Goal: Information Seeking & Learning: Learn about a topic

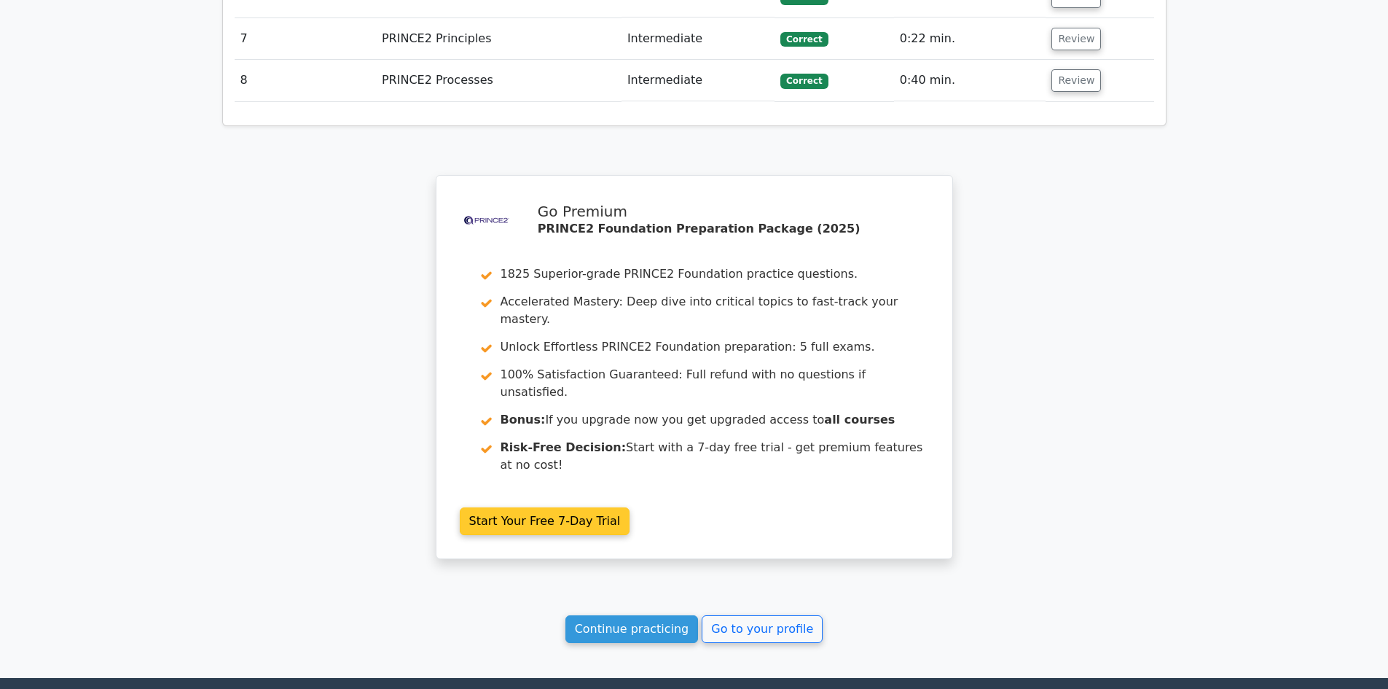
scroll to position [2216, 0]
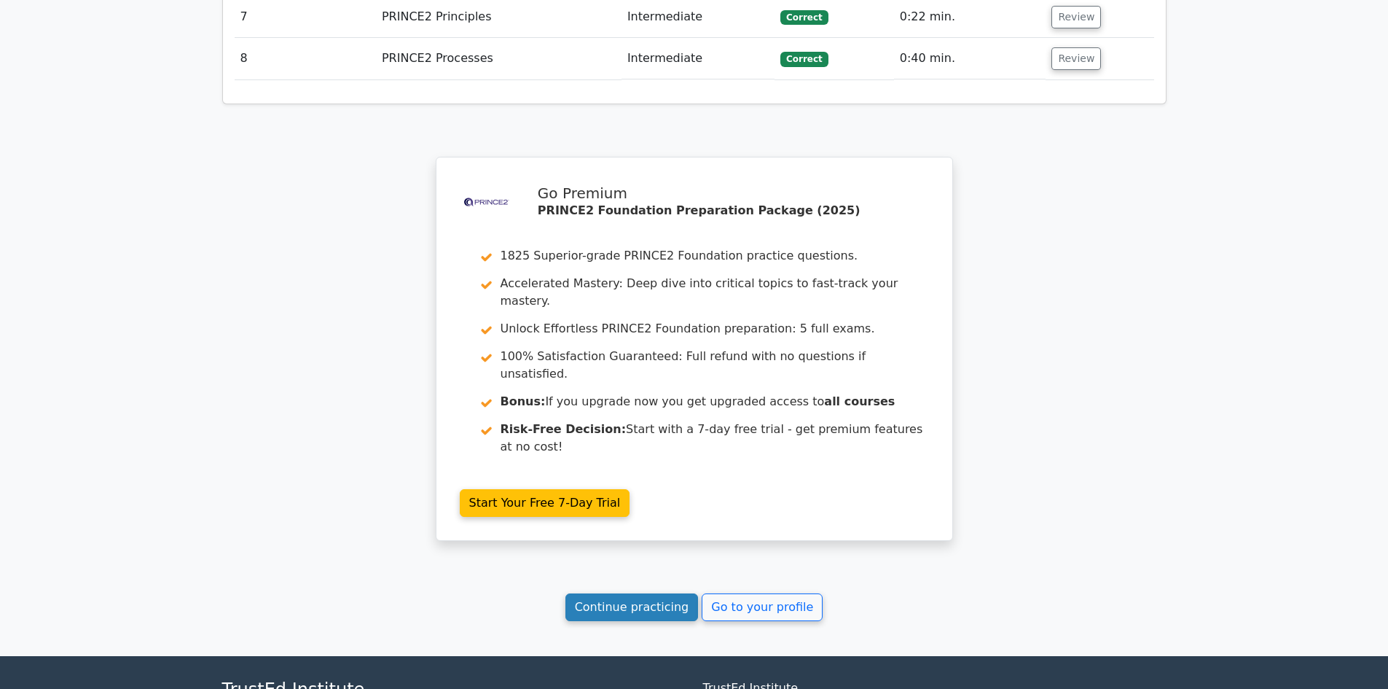
click at [657, 593] on link "Continue practicing" at bounding box center [632, 607] width 133 height 28
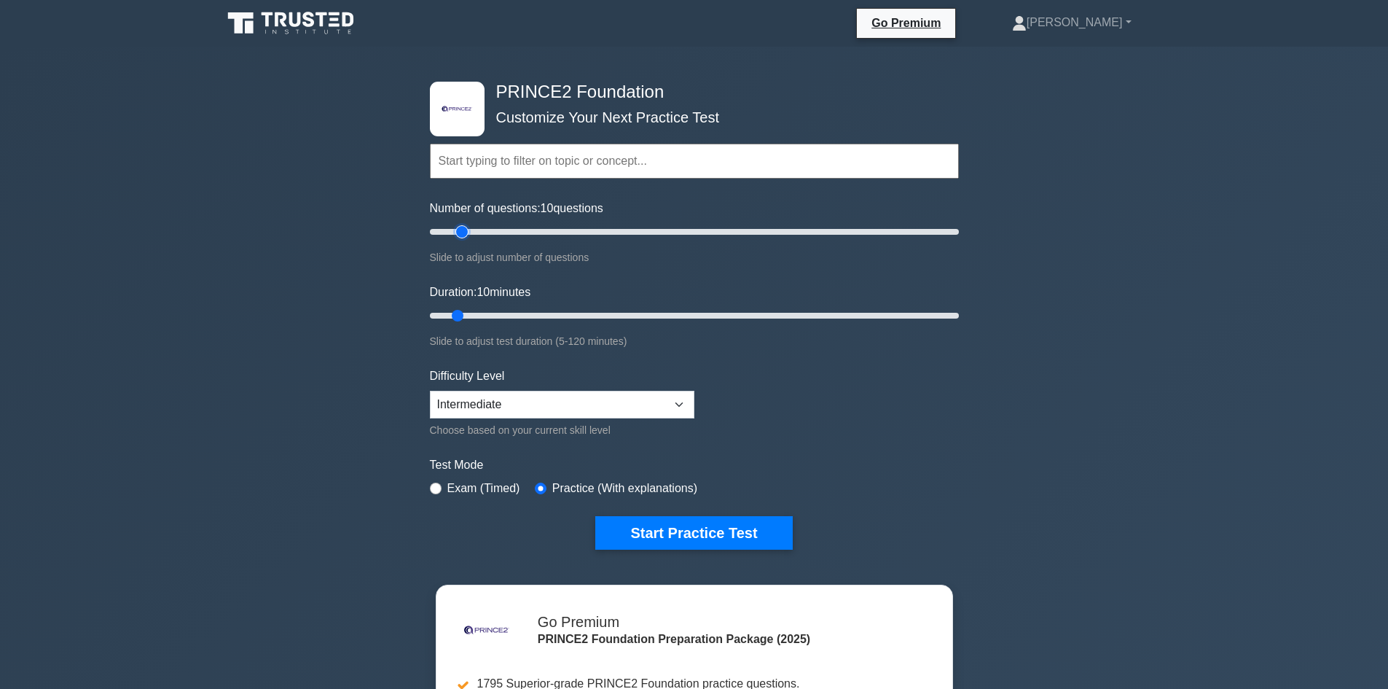
type input "15"
click at [466, 232] on input "Number of questions: 10 questions" at bounding box center [694, 231] width 529 height 17
click at [647, 526] on button "Start Practice Test" at bounding box center [693, 533] width 197 height 34
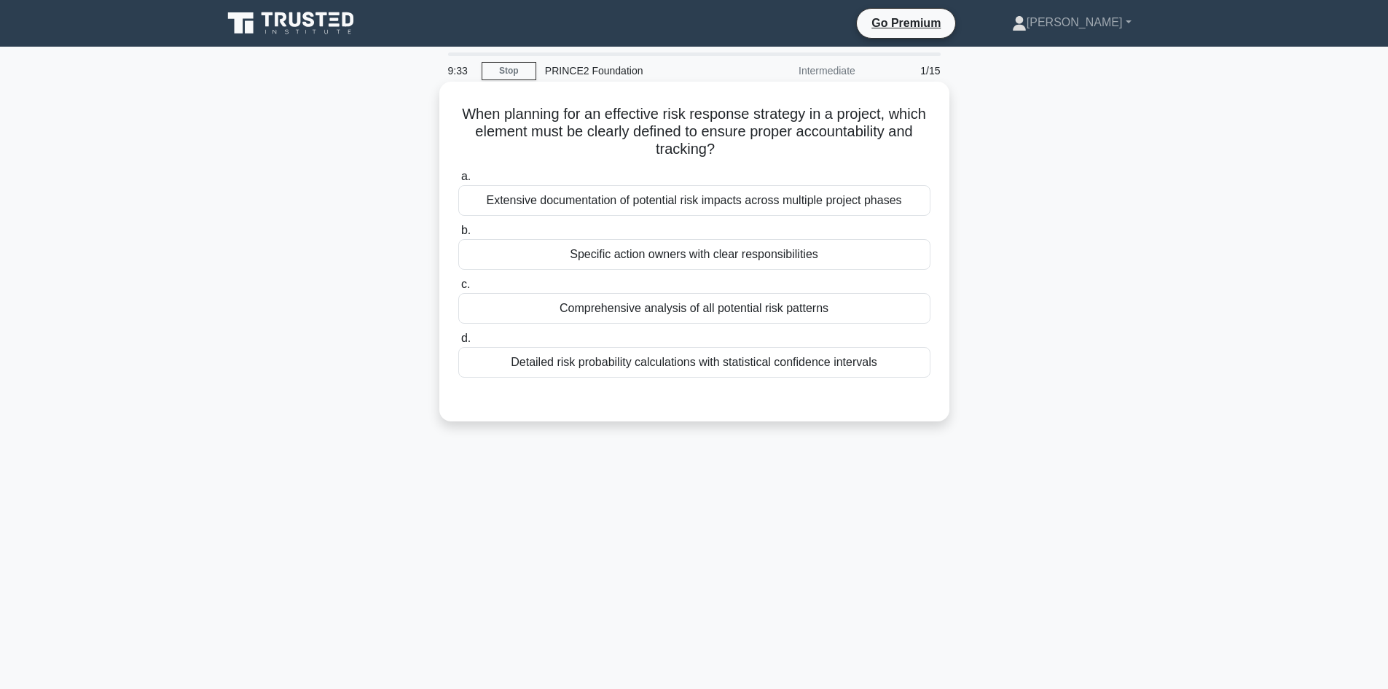
click at [704, 254] on div "Specific action owners with clear responsibilities" at bounding box center [694, 254] width 472 height 31
click at [458, 235] on input "b. Specific action owners with clear responsibilities" at bounding box center [458, 230] width 0 height 9
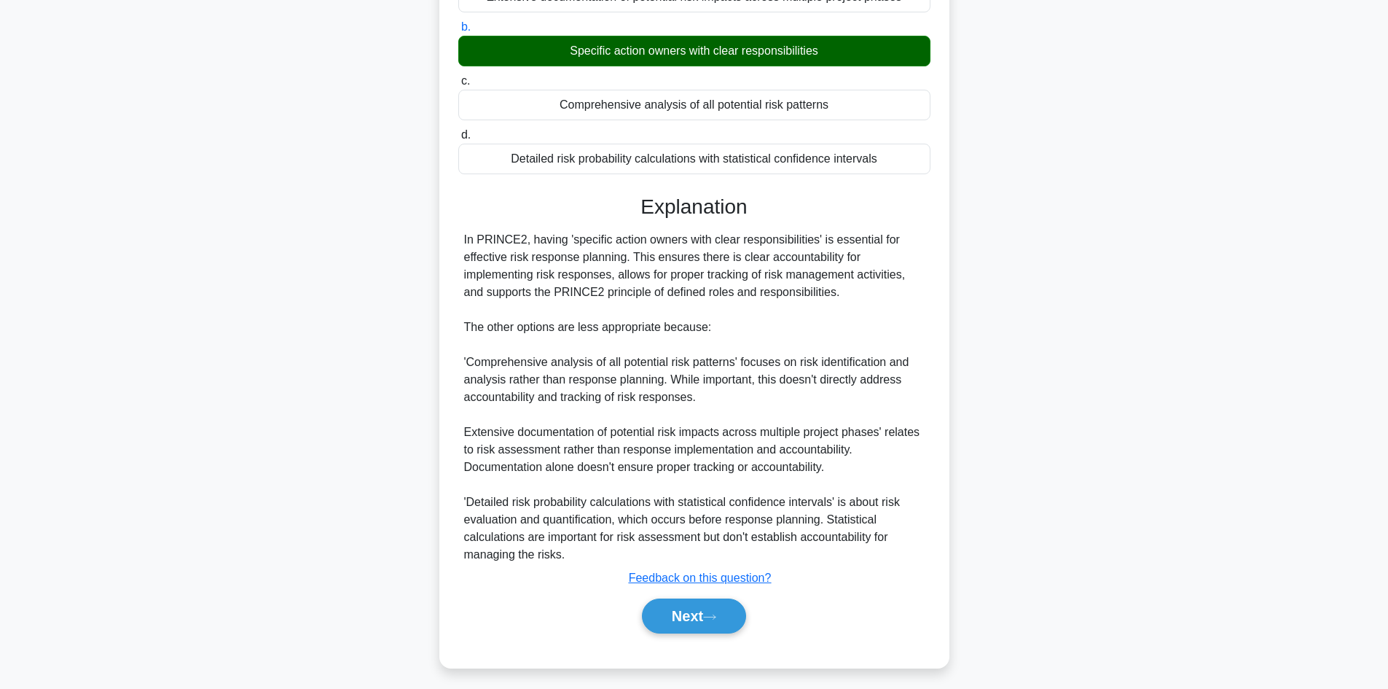
scroll to position [211, 0]
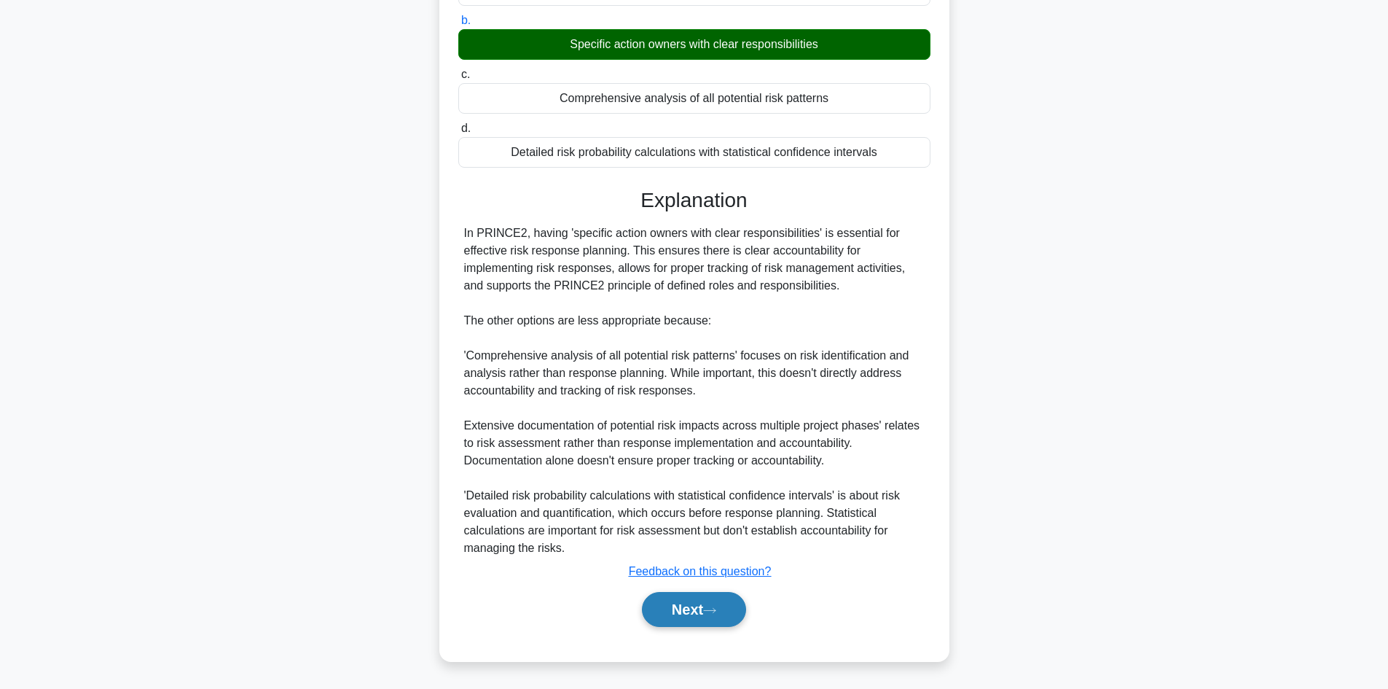
click at [706, 617] on button "Next" at bounding box center [694, 609] width 104 height 35
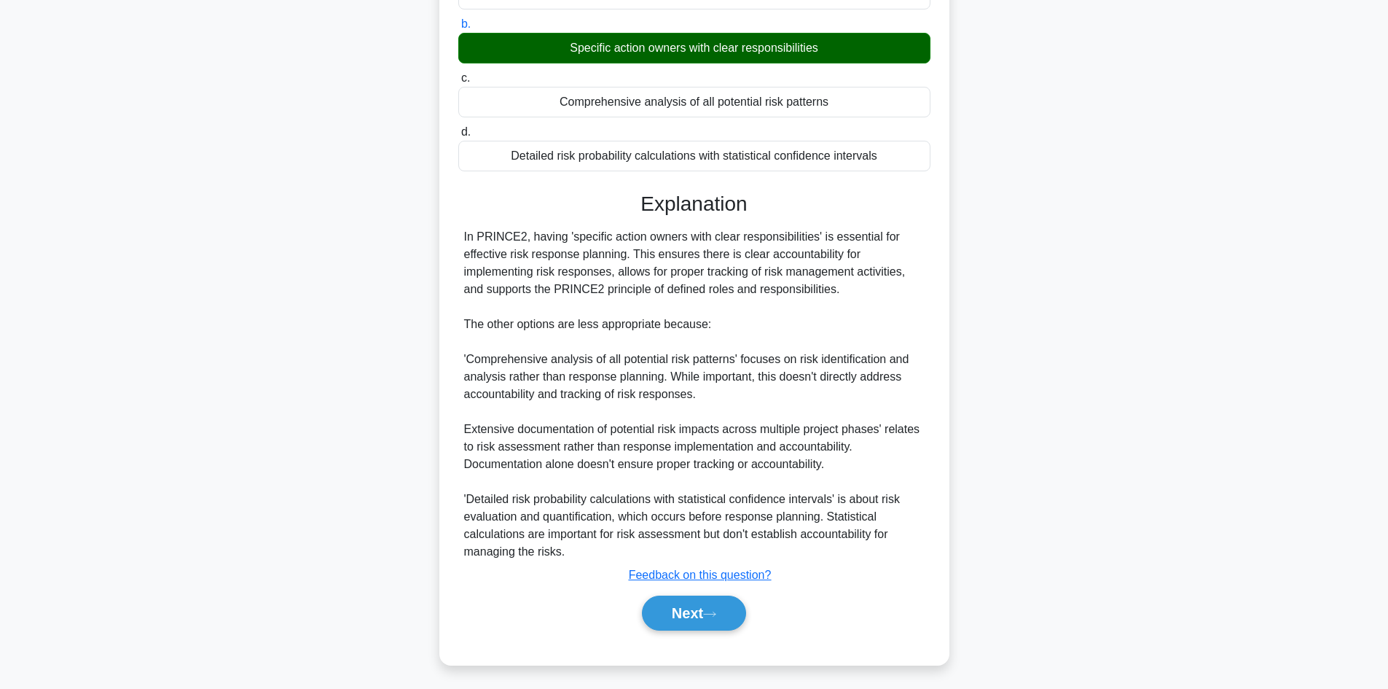
scroll to position [98, 0]
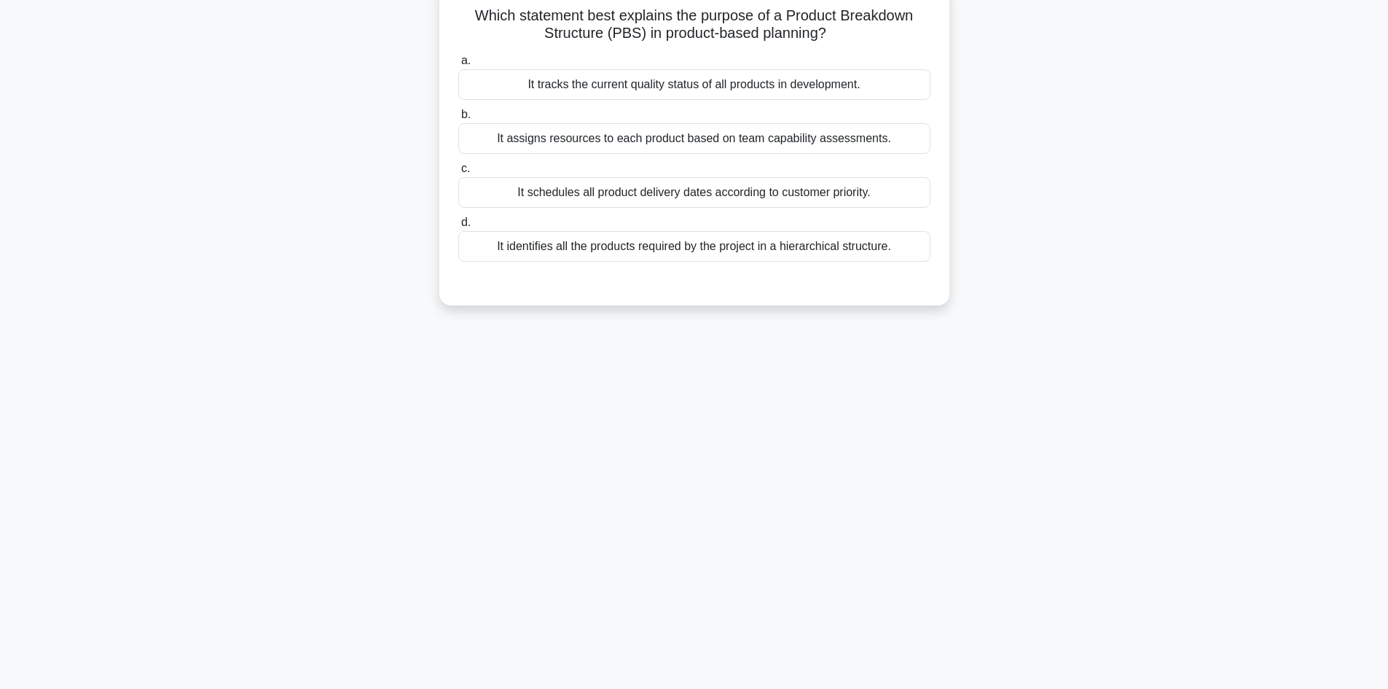
click at [680, 196] on div "It schedules all product delivery dates according to customer priority." at bounding box center [694, 192] width 472 height 31
click at [458, 173] on input "c. It schedules all product delivery dates according to customer priority." at bounding box center [458, 168] width 0 height 9
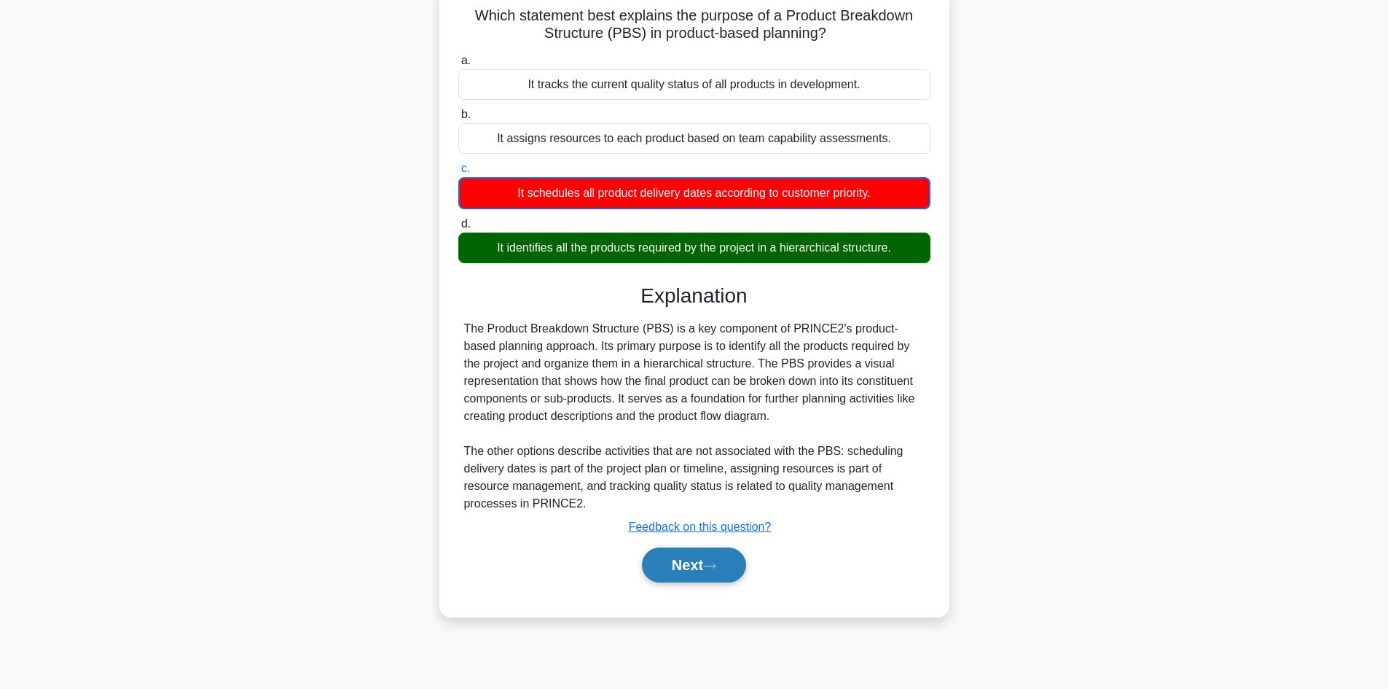
click at [699, 566] on button "Next" at bounding box center [694, 564] width 104 height 35
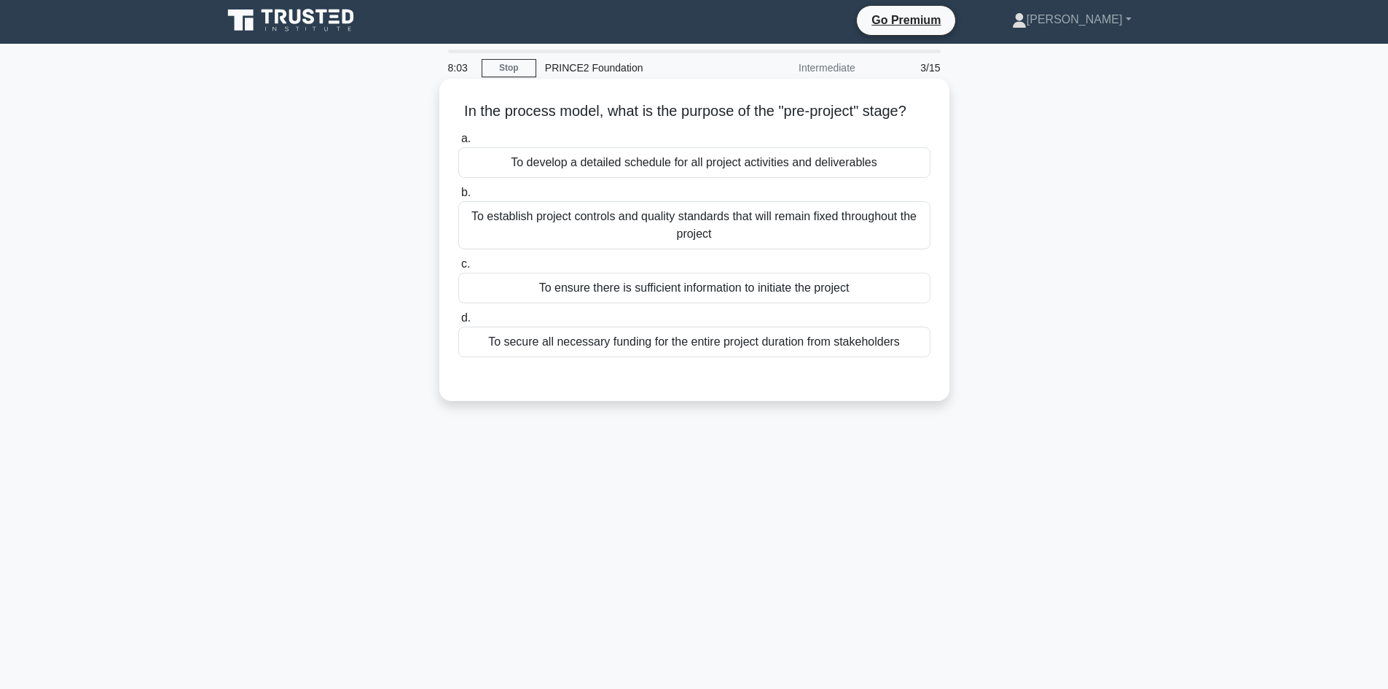
scroll to position [0, 0]
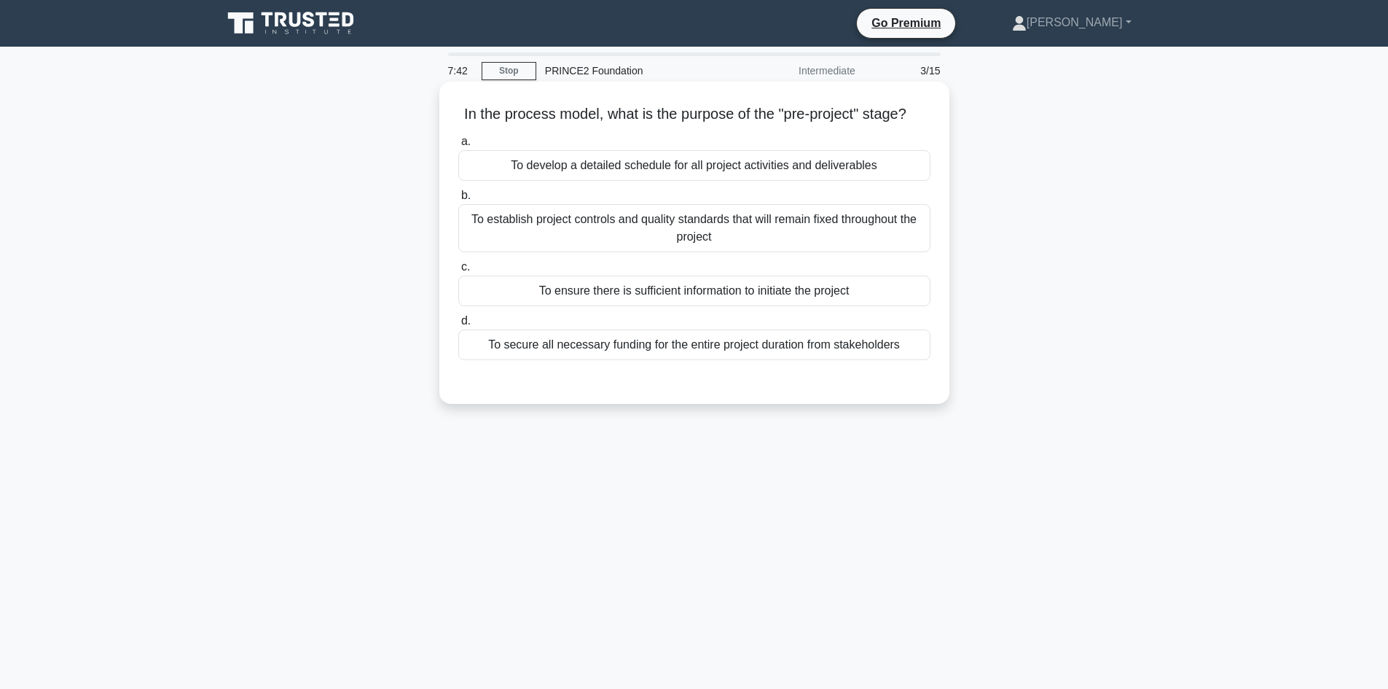
click at [711, 306] on div "To ensure there is sufficient information to initiate the project" at bounding box center [694, 290] width 472 height 31
click at [458, 272] on input "c. To ensure there is sufficient information to initiate the project" at bounding box center [458, 266] width 0 height 9
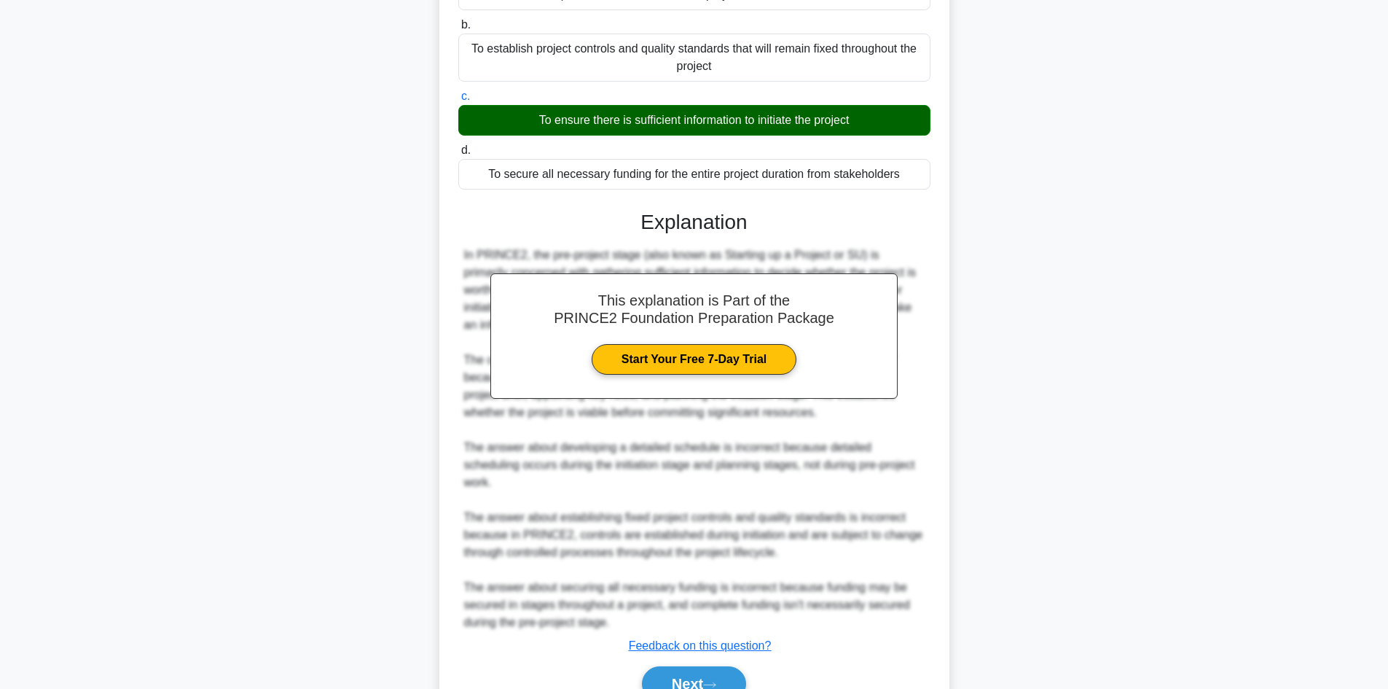
scroll to position [263, 0]
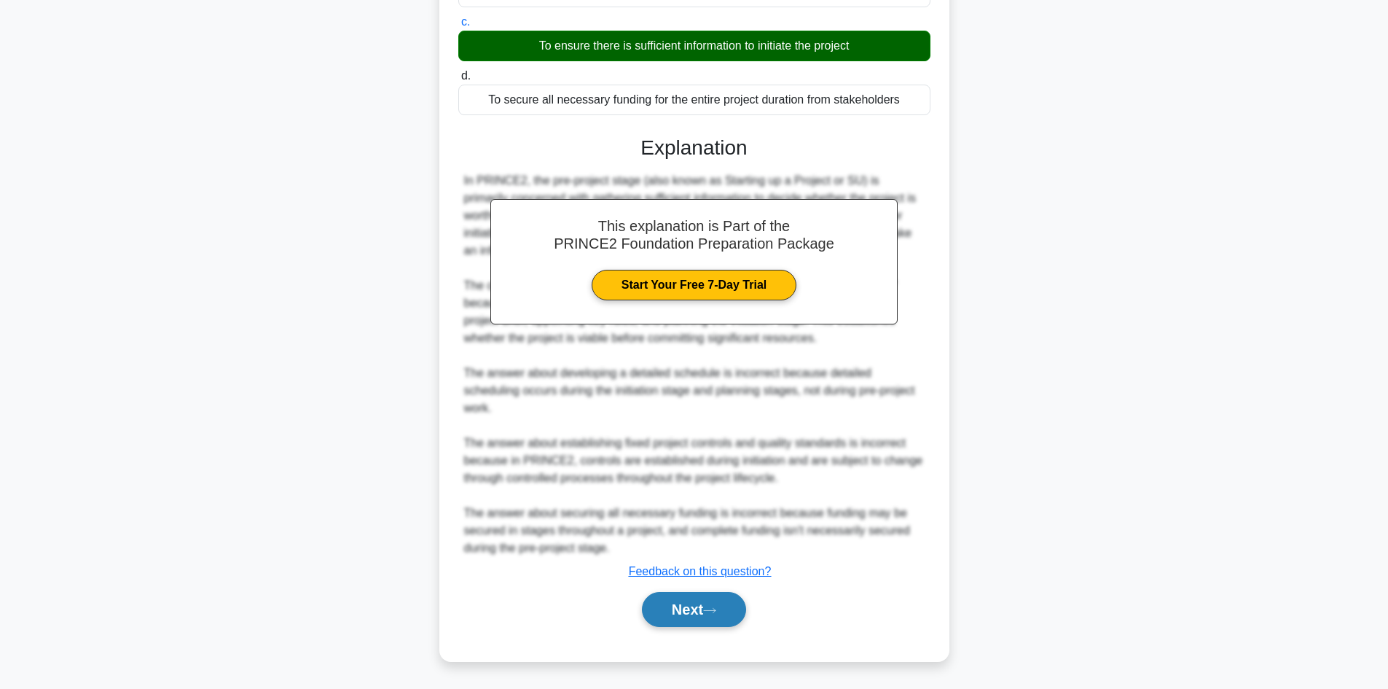
click at [697, 606] on button "Next" at bounding box center [694, 609] width 104 height 35
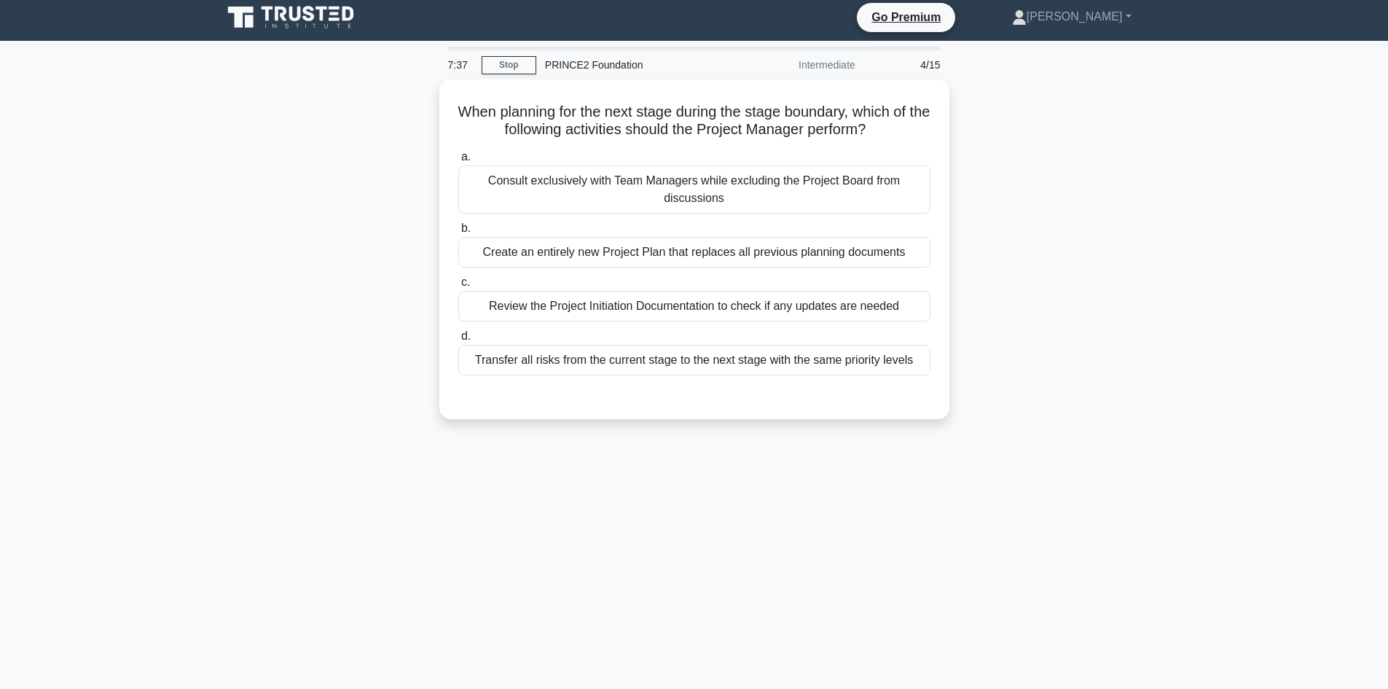
scroll to position [0, 0]
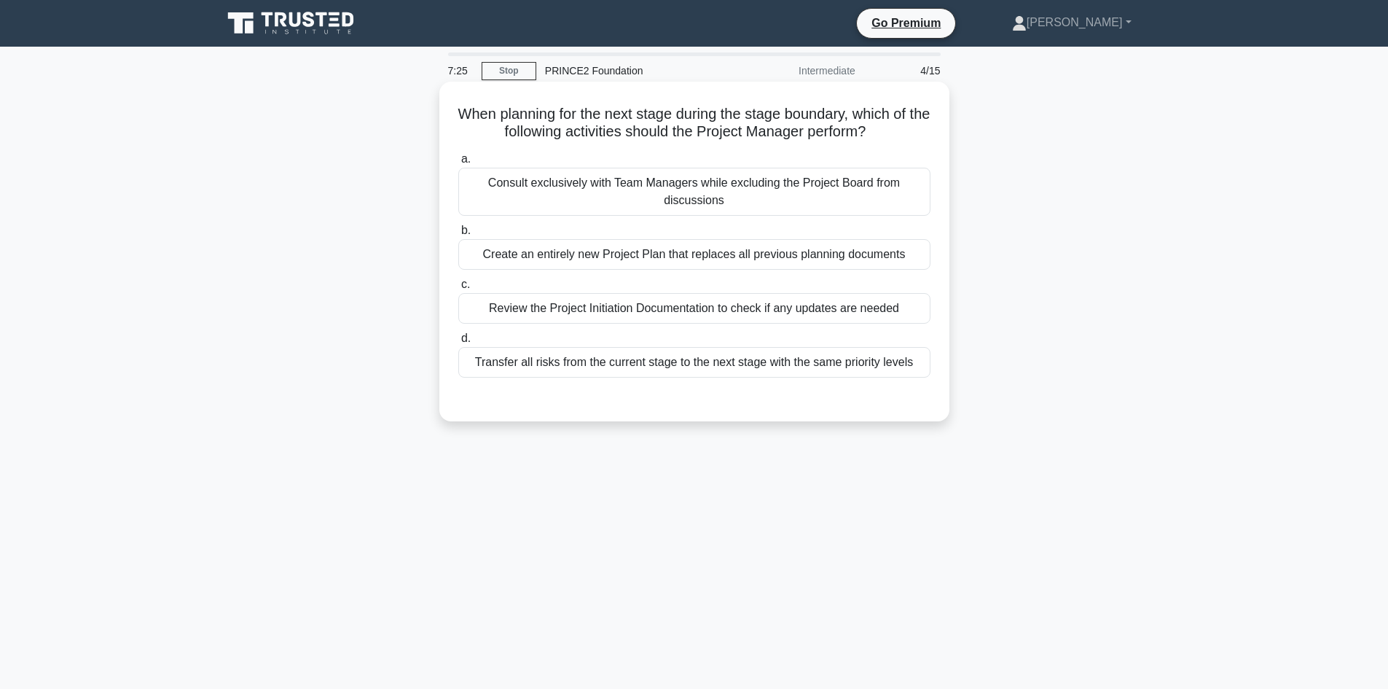
click at [770, 312] on div "Review the Project Initiation Documentation to check if any updates are needed" at bounding box center [694, 308] width 472 height 31
click at [458, 289] on input "c. Review the Project Initiation Documentation to check if any updates are need…" at bounding box center [458, 284] width 0 height 9
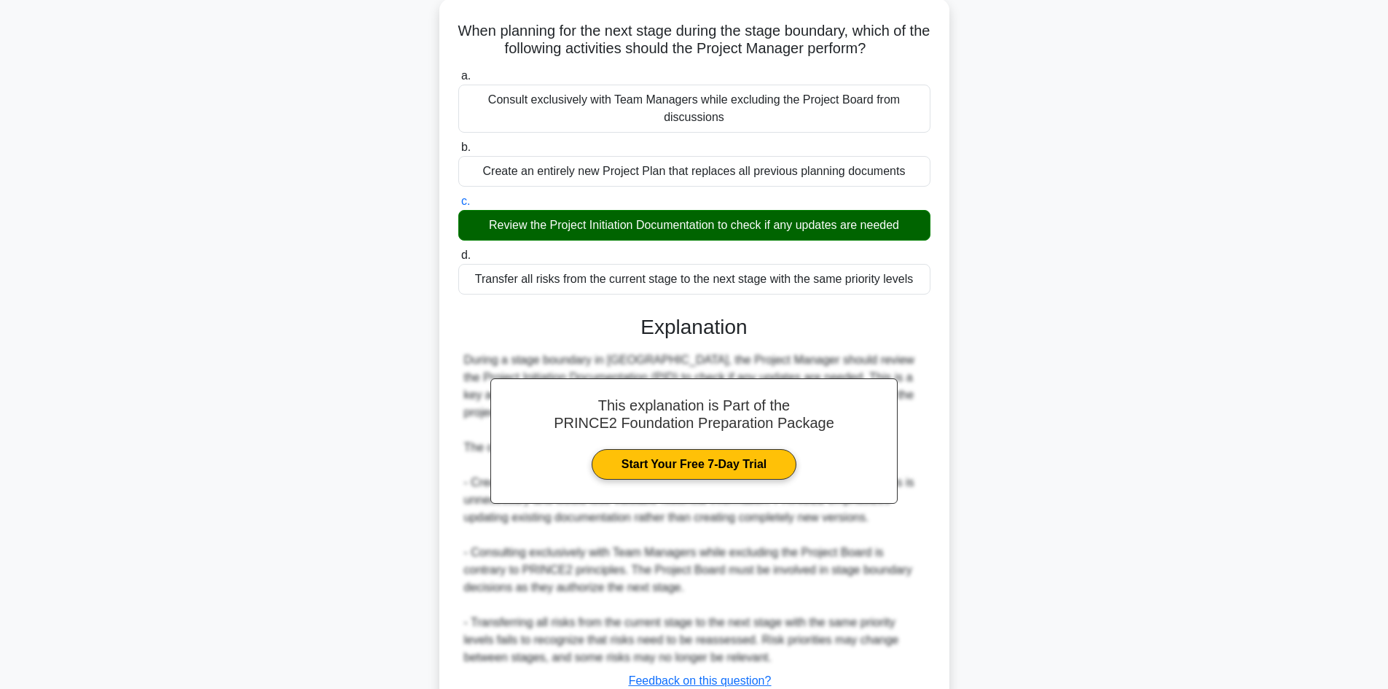
scroll to position [193, 0]
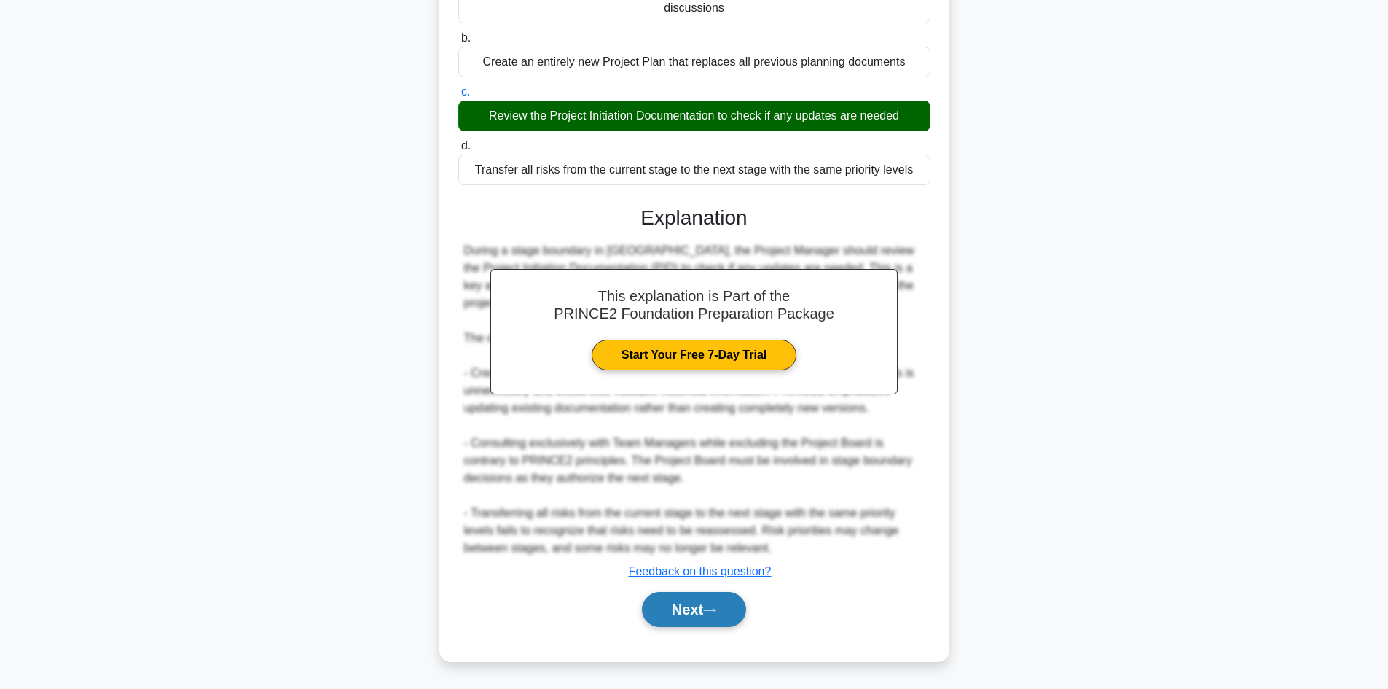
click at [738, 613] on button "Next" at bounding box center [694, 609] width 104 height 35
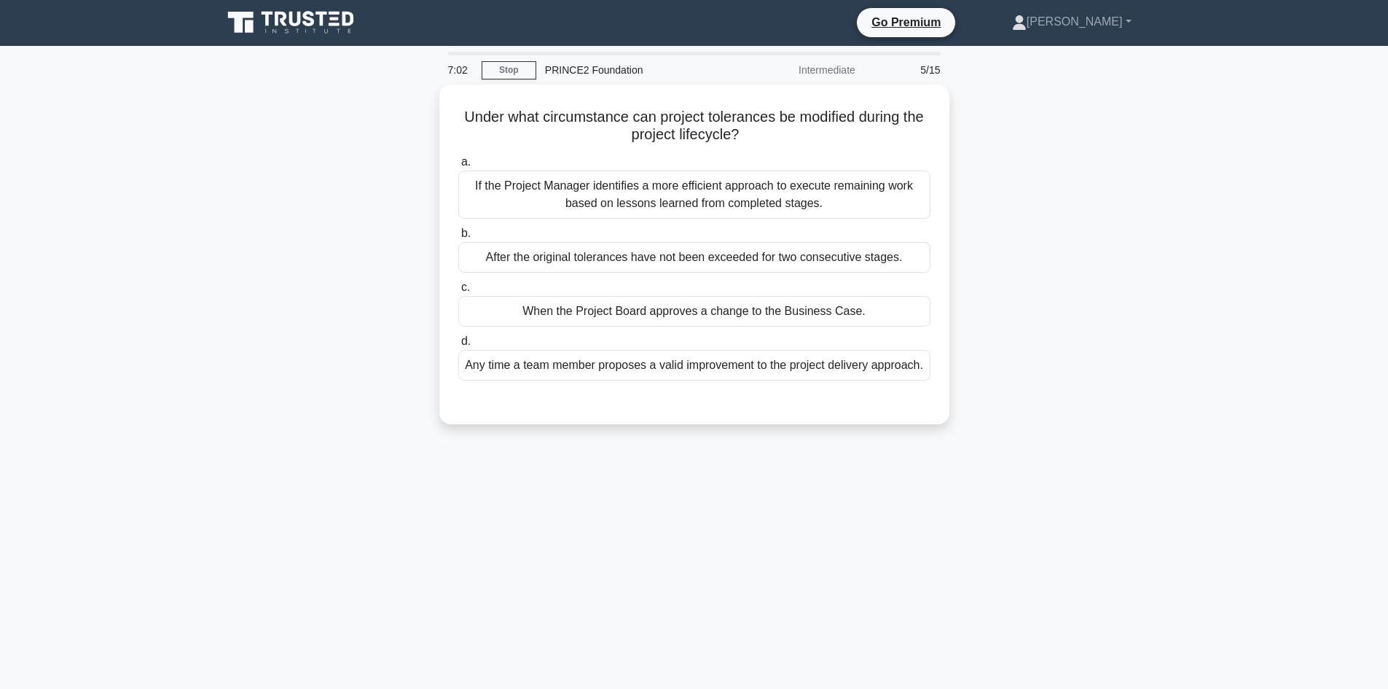
scroll to position [0, 0]
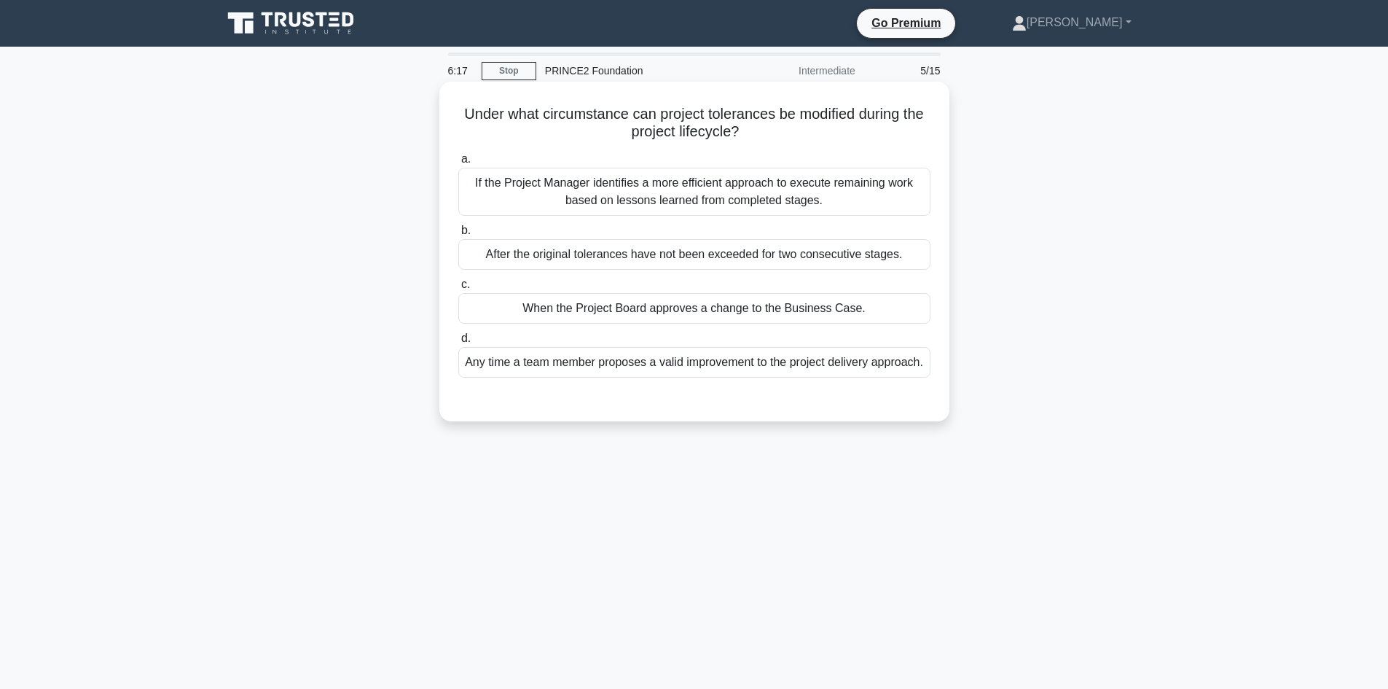
click at [748, 202] on div "If the Project Manager identifies a more efficient approach to execute remainin…" at bounding box center [694, 192] width 472 height 48
click at [458, 164] on input "a. If the Project Manager identifies a more efficient approach to execute remai…" at bounding box center [458, 159] width 0 height 9
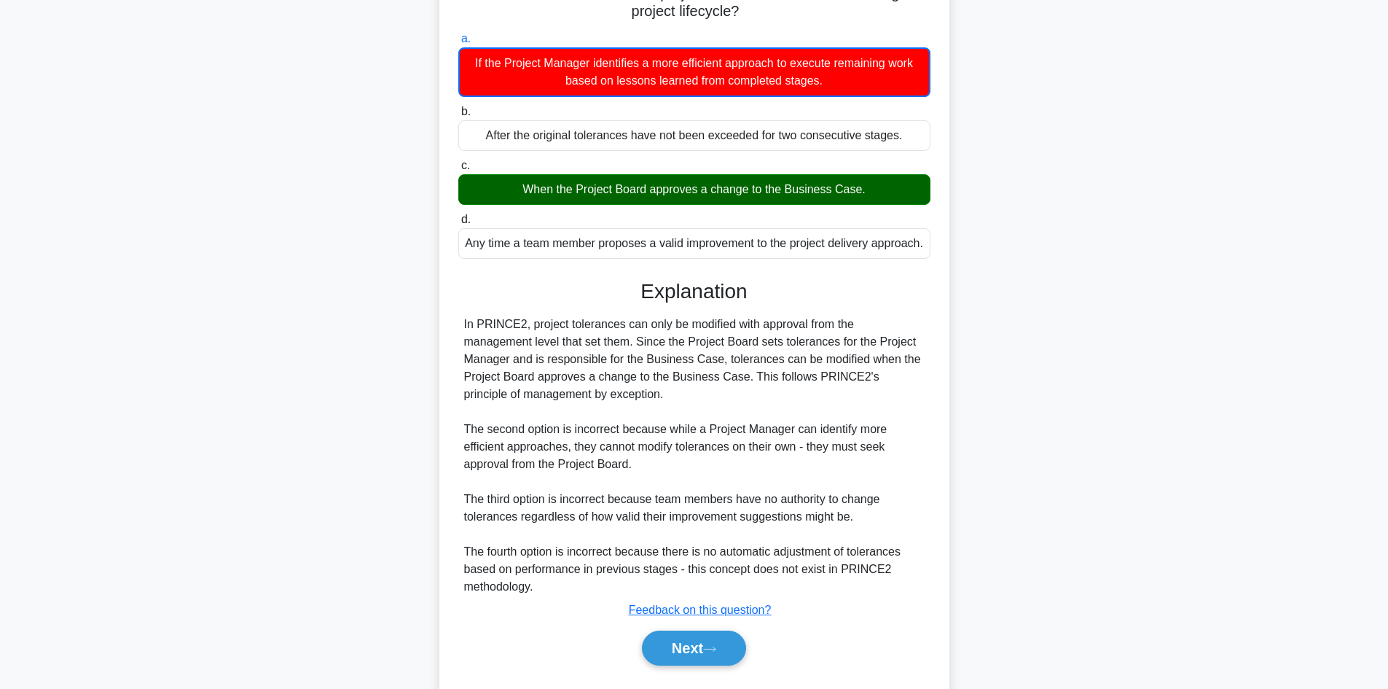
scroll to position [146, 0]
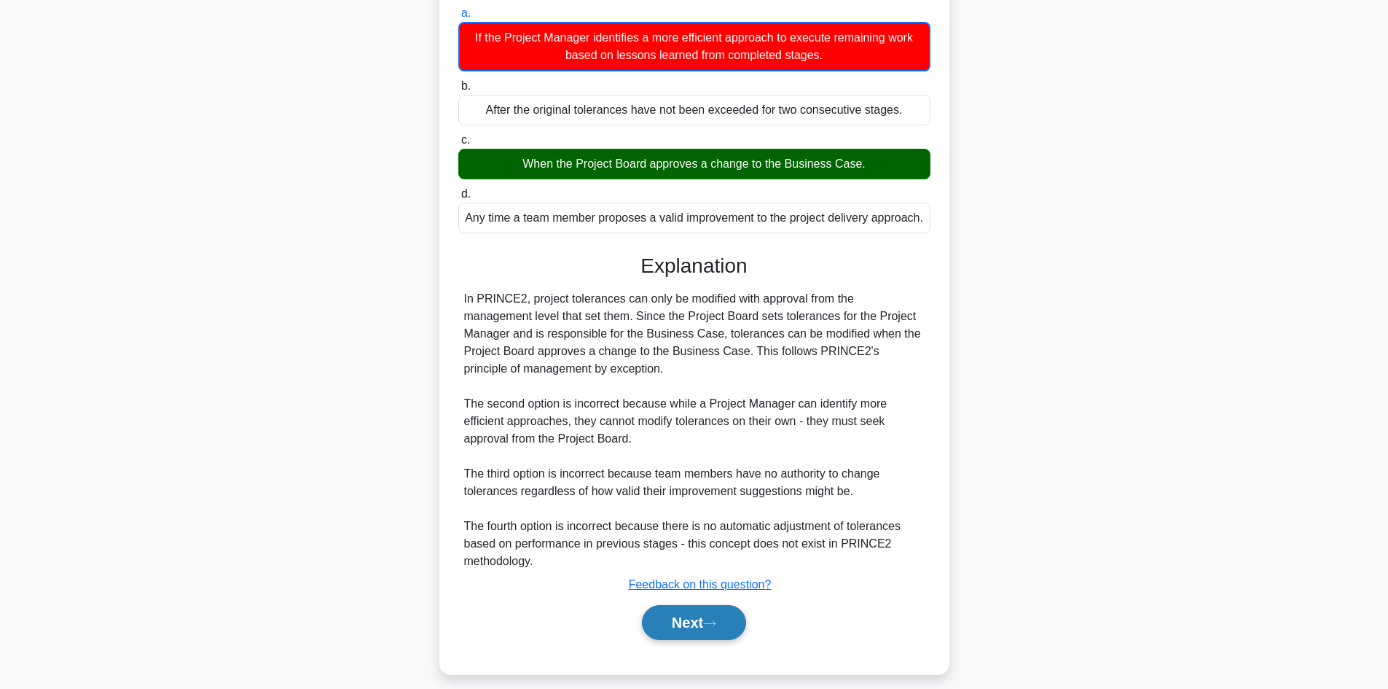
click at [695, 640] on button "Next" at bounding box center [694, 622] width 104 height 35
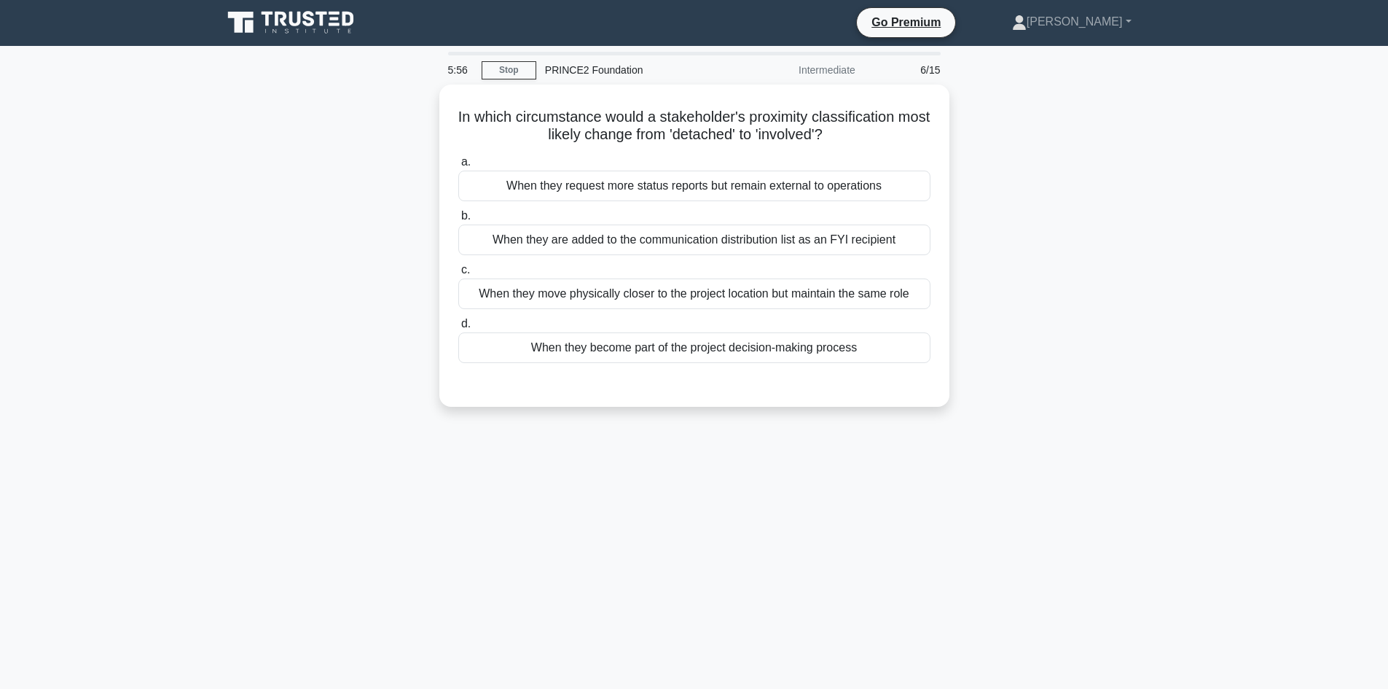
scroll to position [0, 0]
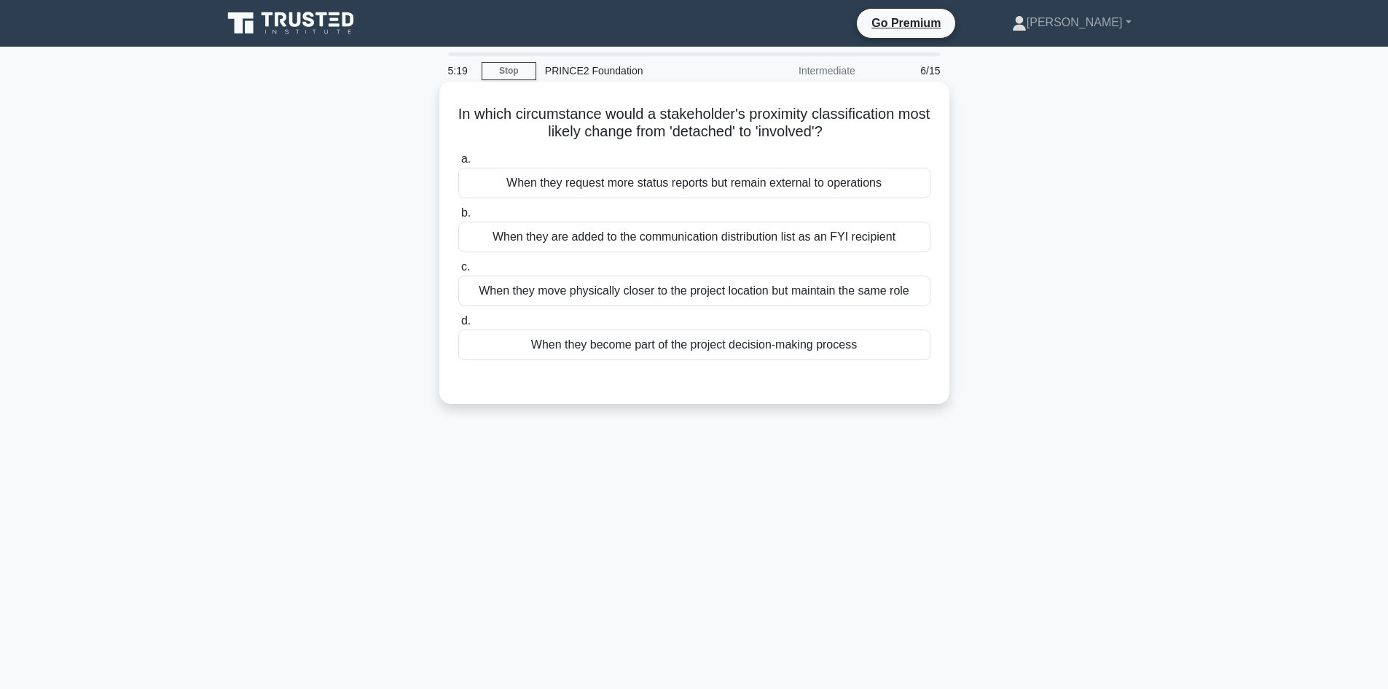
click at [717, 342] on div "When they become part of the project decision-making process" at bounding box center [694, 344] width 472 height 31
click at [458, 326] on input "d. When they become part of the project decision-making process" at bounding box center [458, 320] width 0 height 9
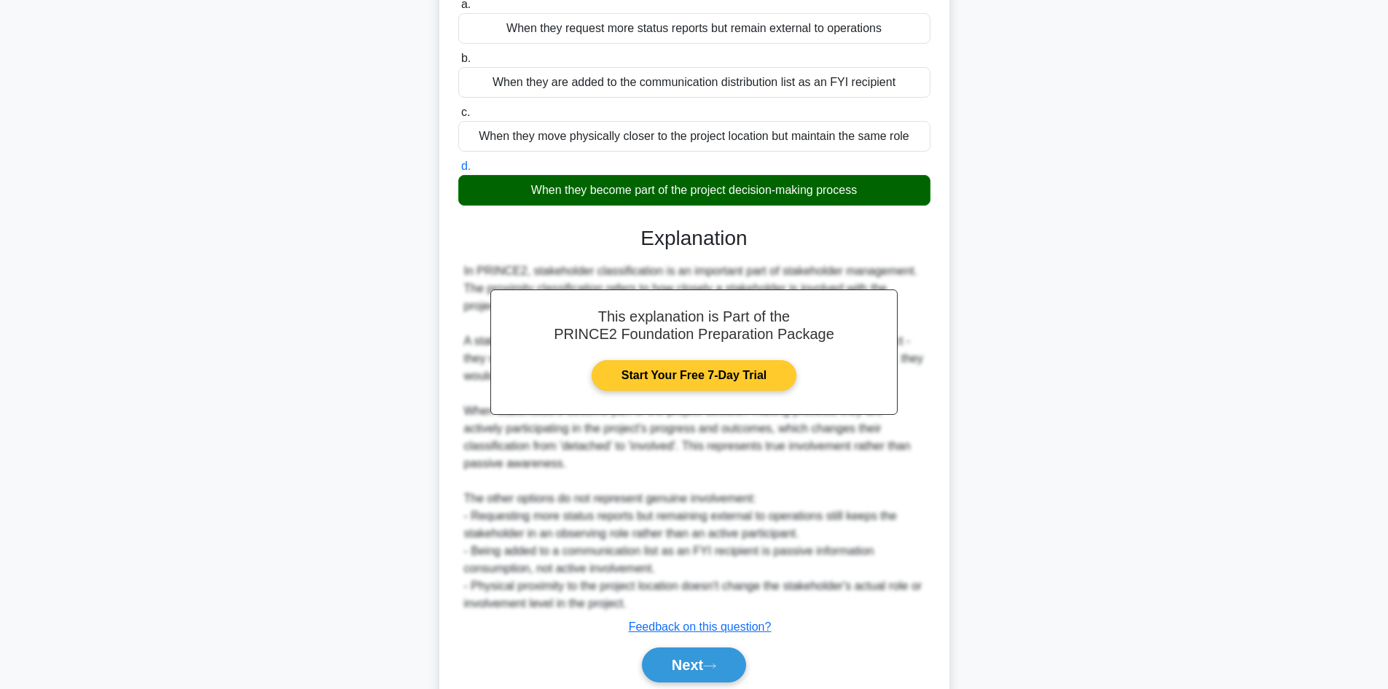
scroll to position [211, 0]
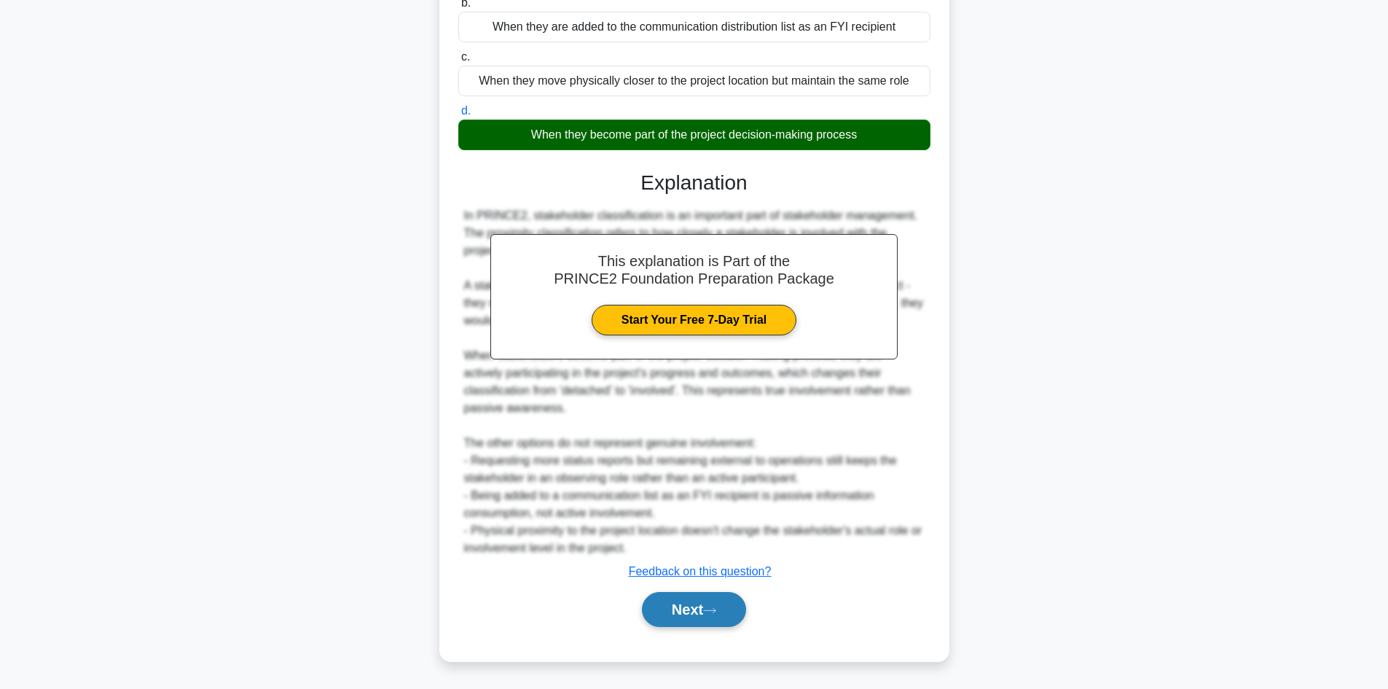
click at [716, 610] on icon at bounding box center [710, 610] width 12 height 4
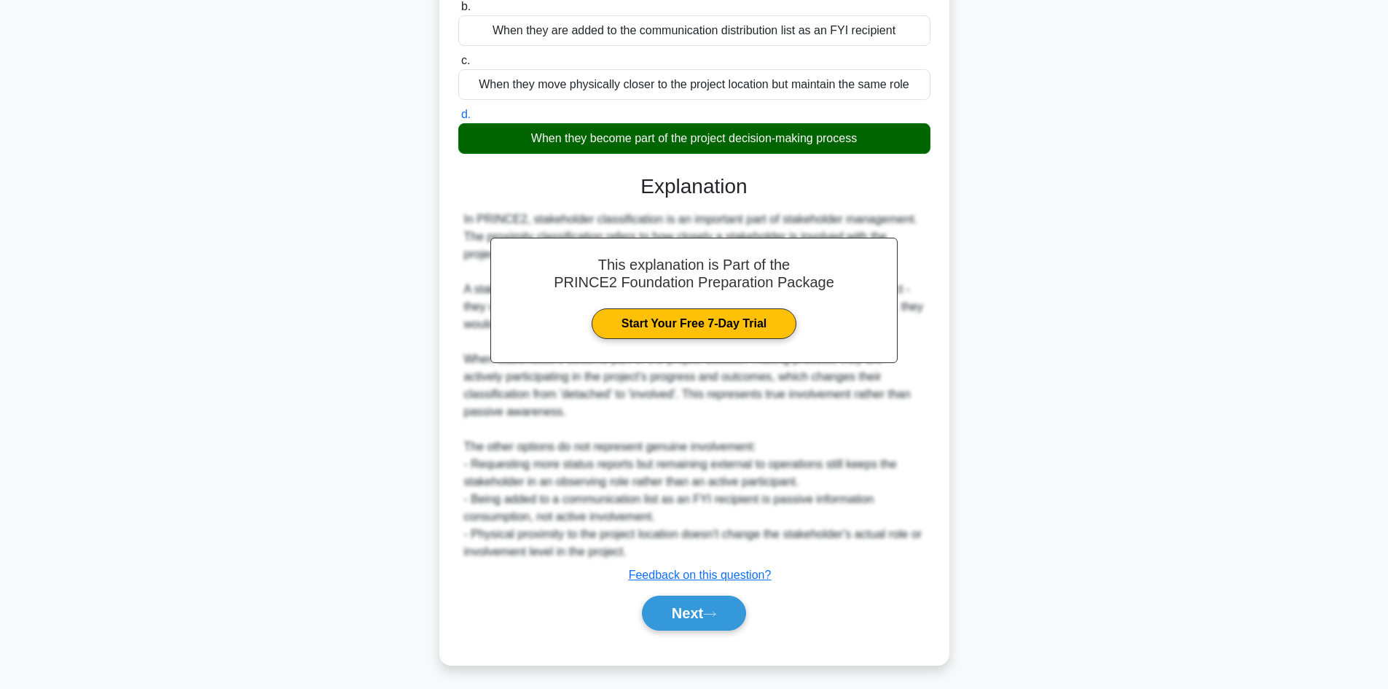
scroll to position [98, 0]
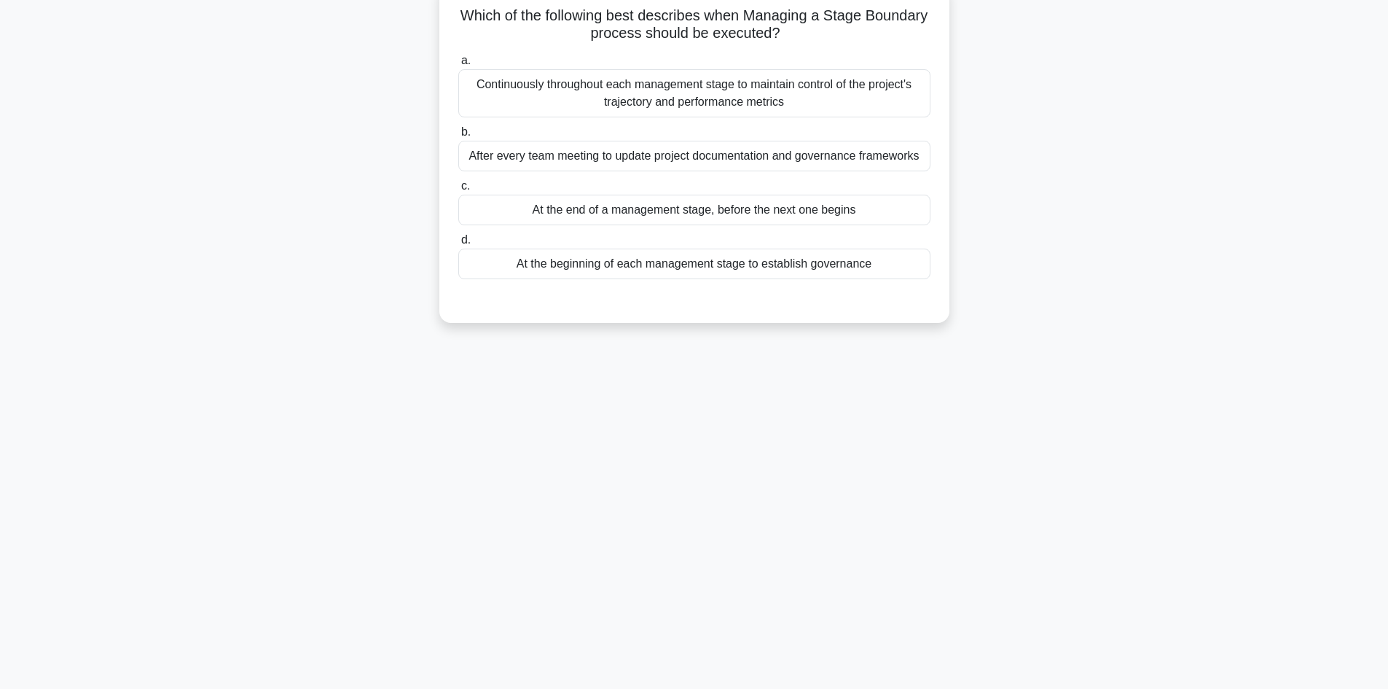
click at [731, 85] on div "Continuously throughout each management stage to maintain control of the projec…" at bounding box center [694, 93] width 472 height 48
click at [458, 66] on input "a. Continuously throughout each management stage to maintain control of the pro…" at bounding box center [458, 60] width 0 height 9
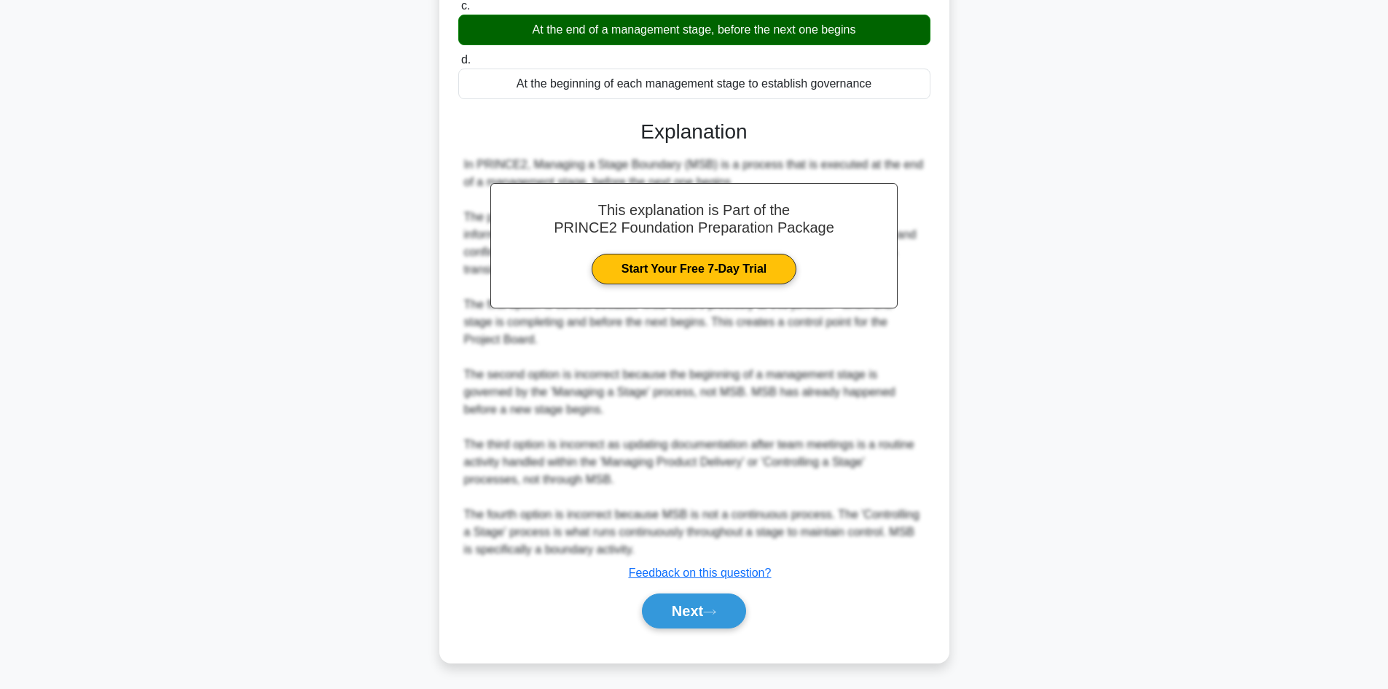
scroll to position [282, 0]
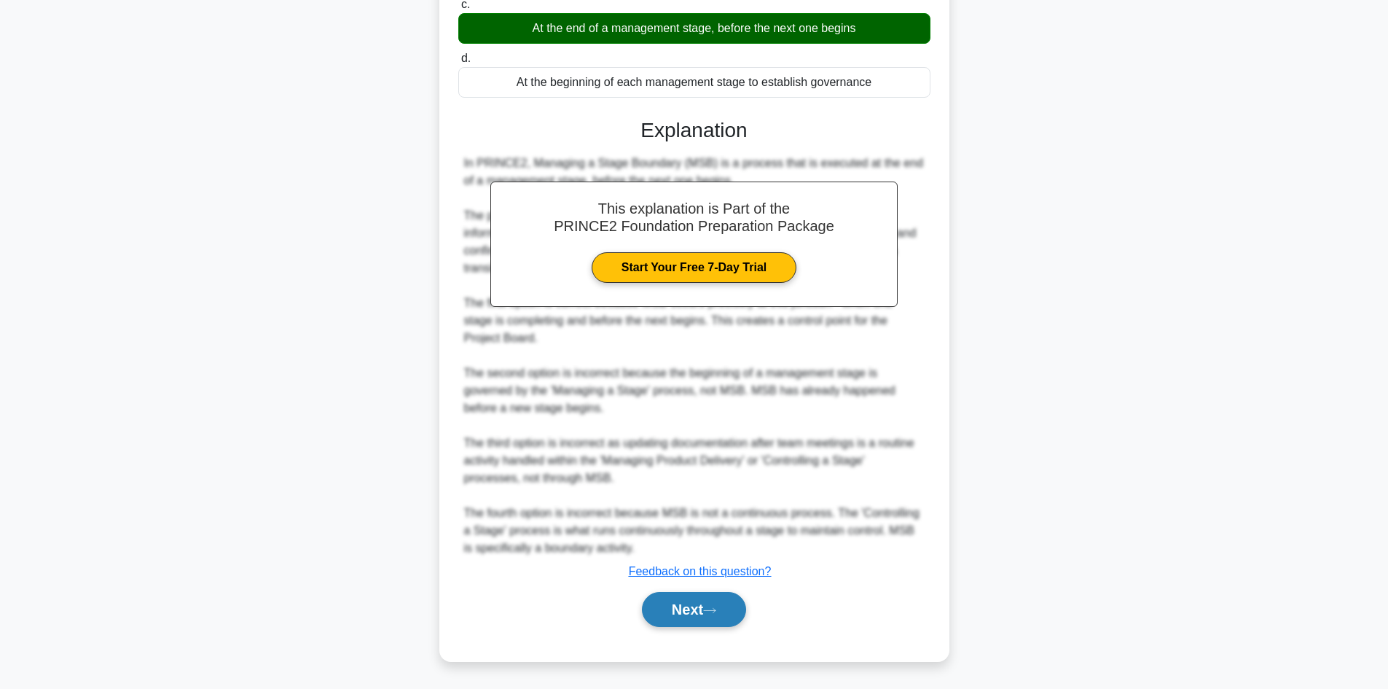
click at [715, 619] on button "Next" at bounding box center [694, 609] width 104 height 35
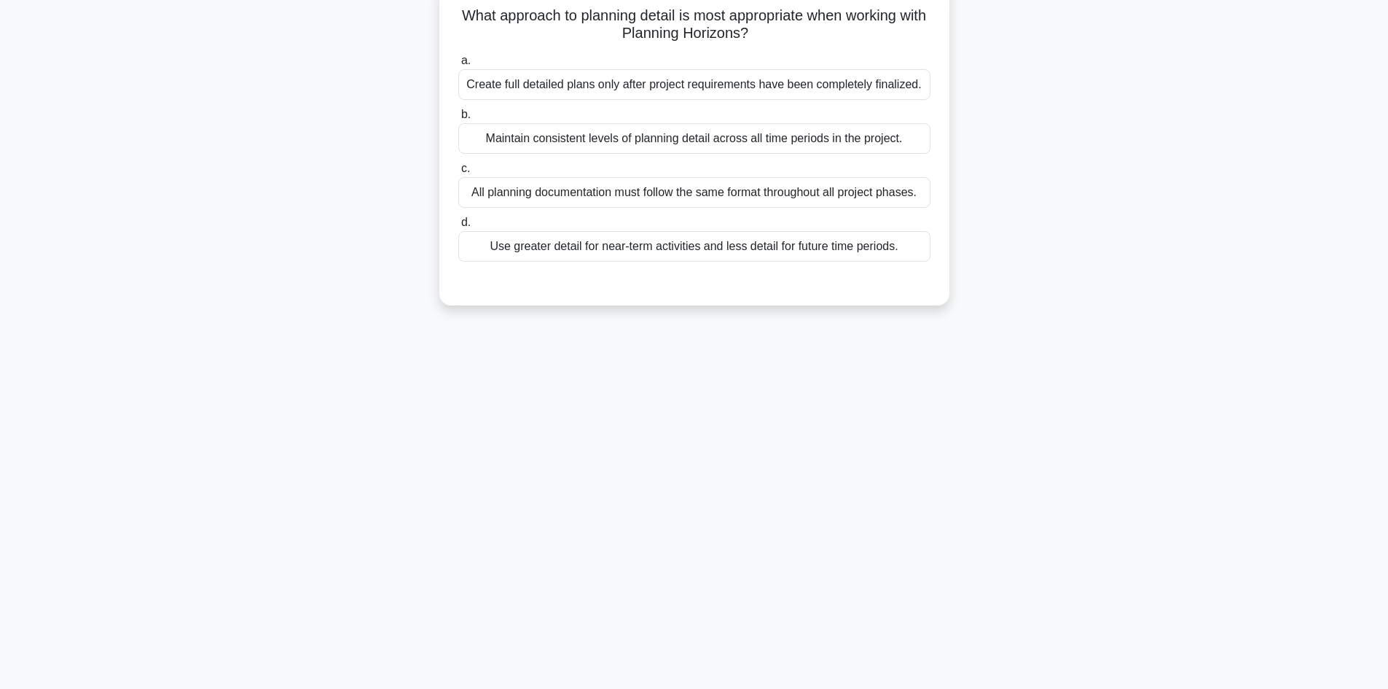
scroll to position [0, 0]
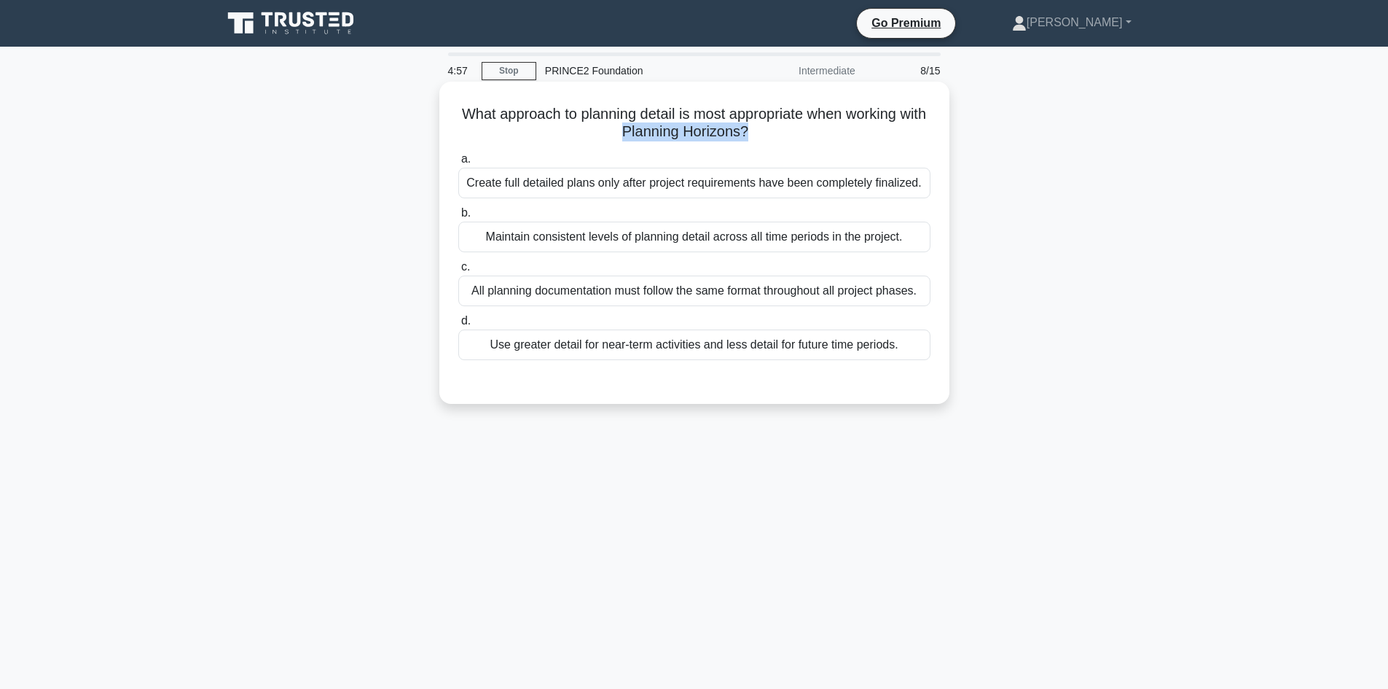
drag, startPoint x: 764, startPoint y: 135, endPoint x: 638, endPoint y: 137, distance: 126.1
click at [635, 138] on h5 "What approach to planning detail is most appropriate when working with Planning…" at bounding box center [694, 123] width 475 height 36
click at [639, 136] on h5 "What approach to planning detail is most appropriate when working with Planning…" at bounding box center [694, 123] width 475 height 36
click at [782, 232] on div "Maintain consistent levels of planning detail across all time periods in the pr…" at bounding box center [694, 237] width 472 height 31
click at [458, 218] on input "b. Maintain consistent levels of planning detail across all time periods in the…" at bounding box center [458, 212] width 0 height 9
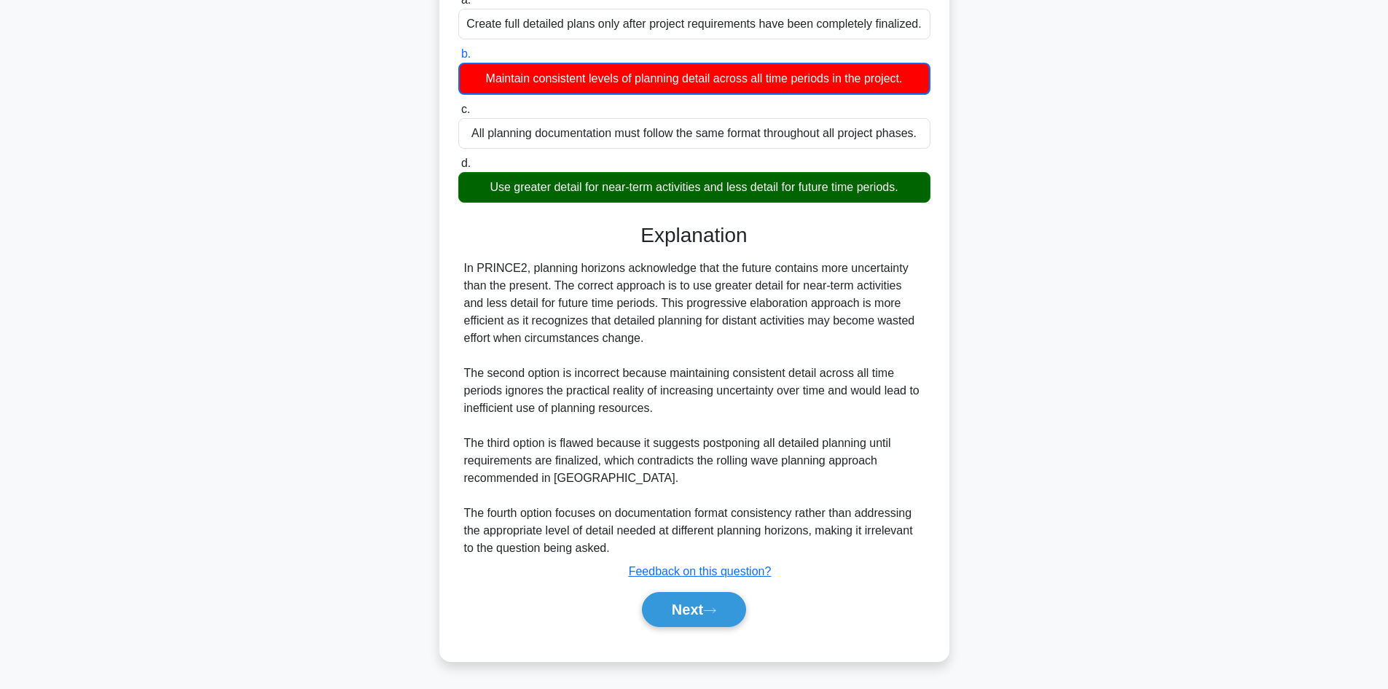
scroll to position [160, 0]
click at [702, 610] on button "Next" at bounding box center [694, 609] width 104 height 35
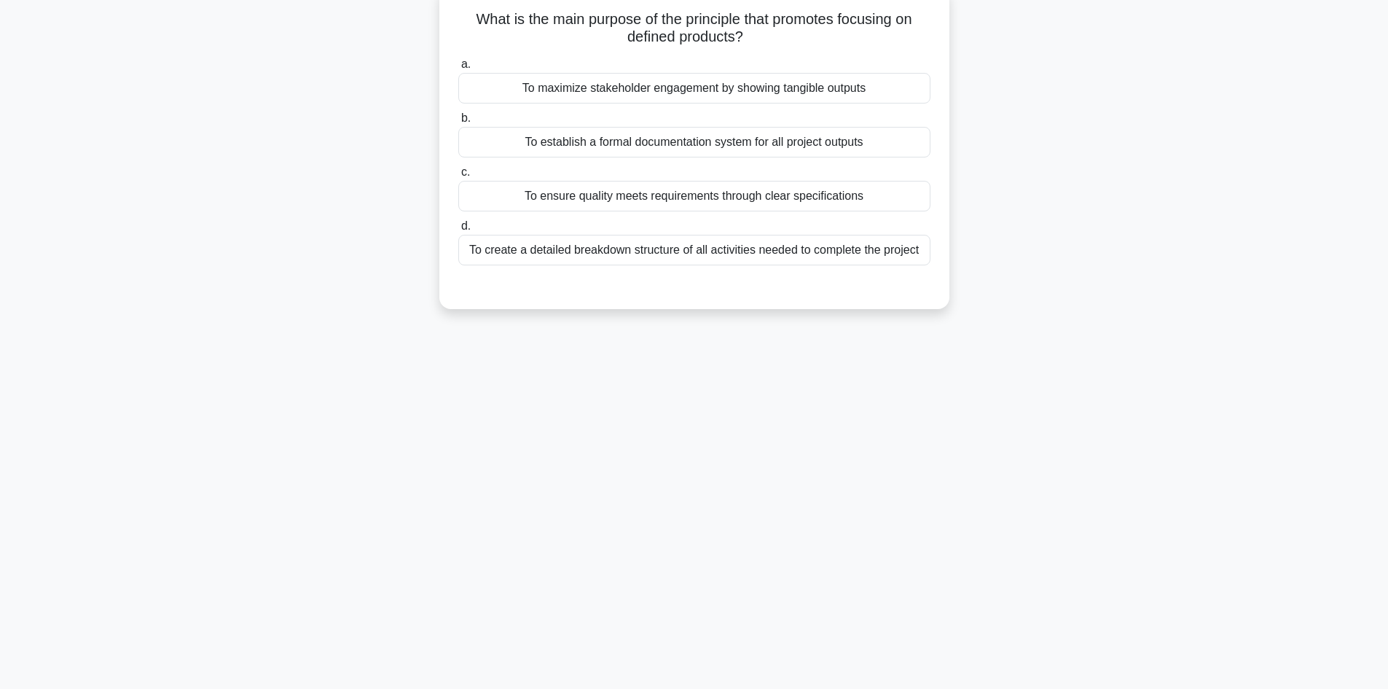
scroll to position [98, 0]
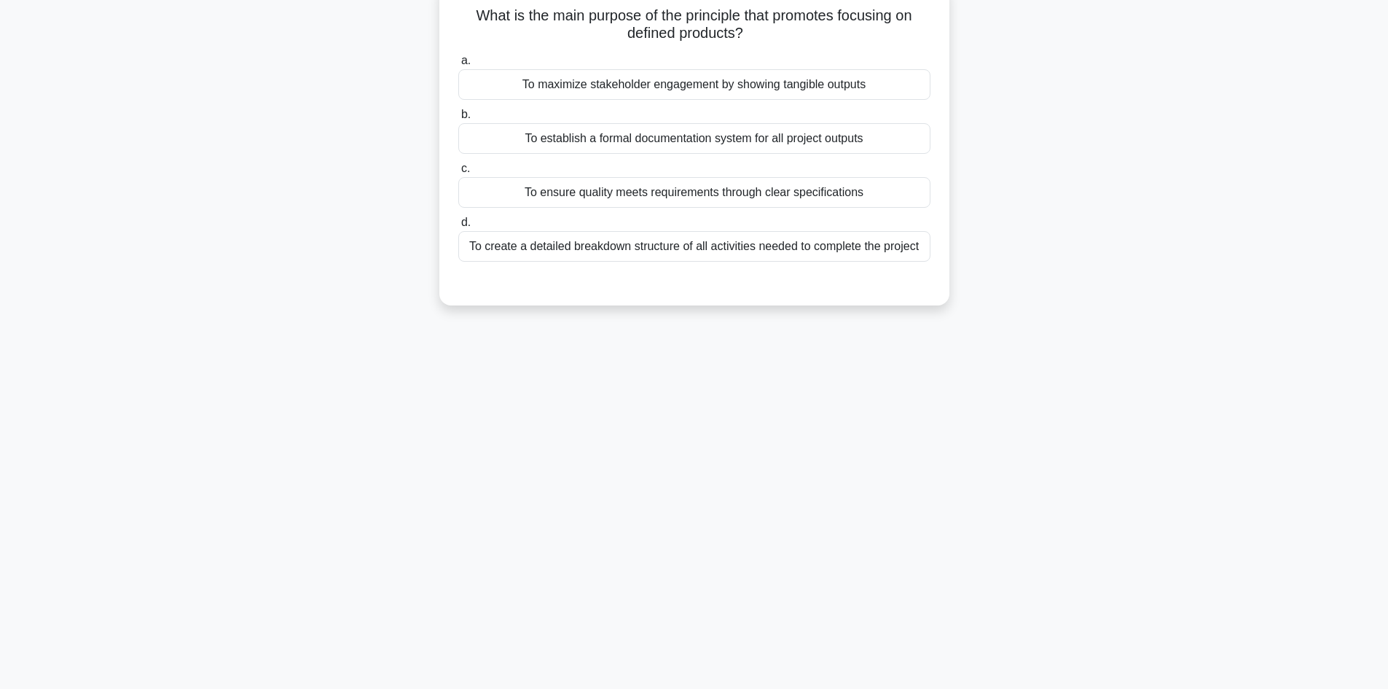
drag, startPoint x: 845, startPoint y: 14, endPoint x: 852, endPoint y: 28, distance: 16.0
click at [852, 28] on h5 "What is the main purpose of the principle that promotes focusing on defined pro…" at bounding box center [694, 25] width 475 height 36
click at [748, 199] on div "To ensure quality meets requirements through clear specifications" at bounding box center [694, 192] width 472 height 31
click at [458, 173] on input "c. To ensure quality meets requirements through clear specifications" at bounding box center [458, 168] width 0 height 9
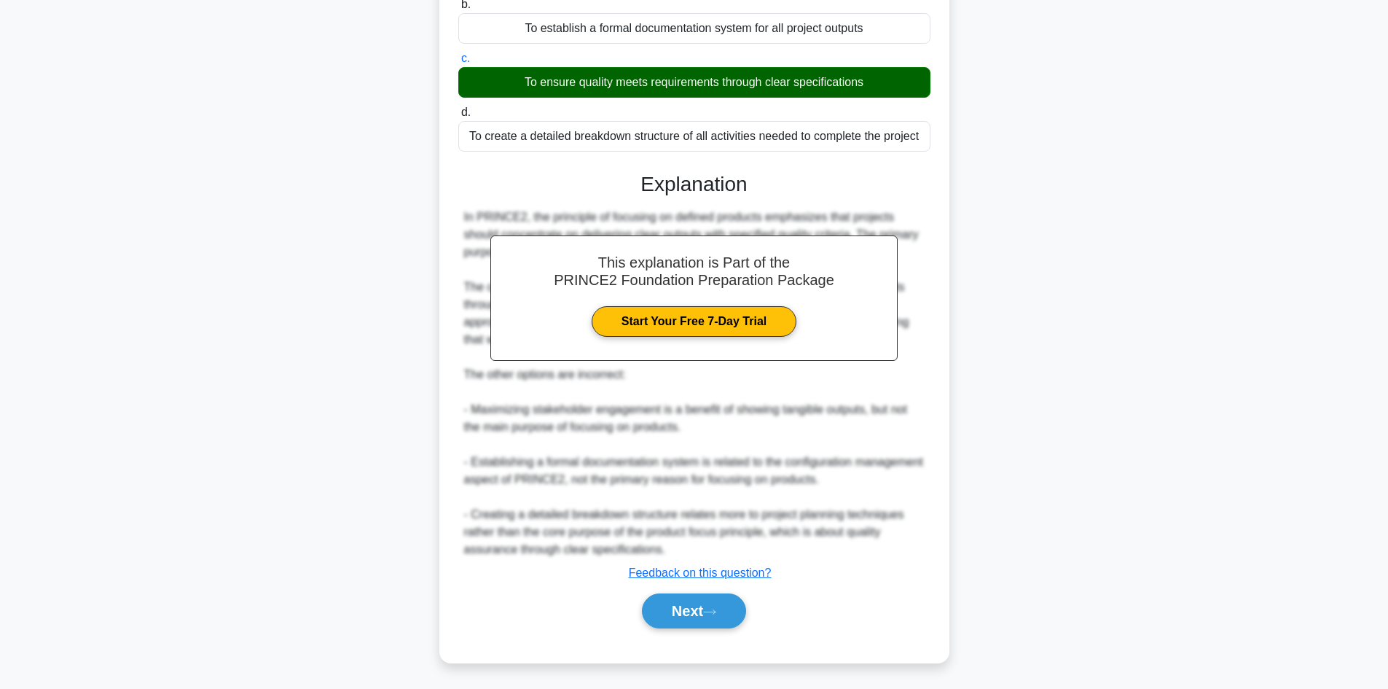
scroll to position [211, 0]
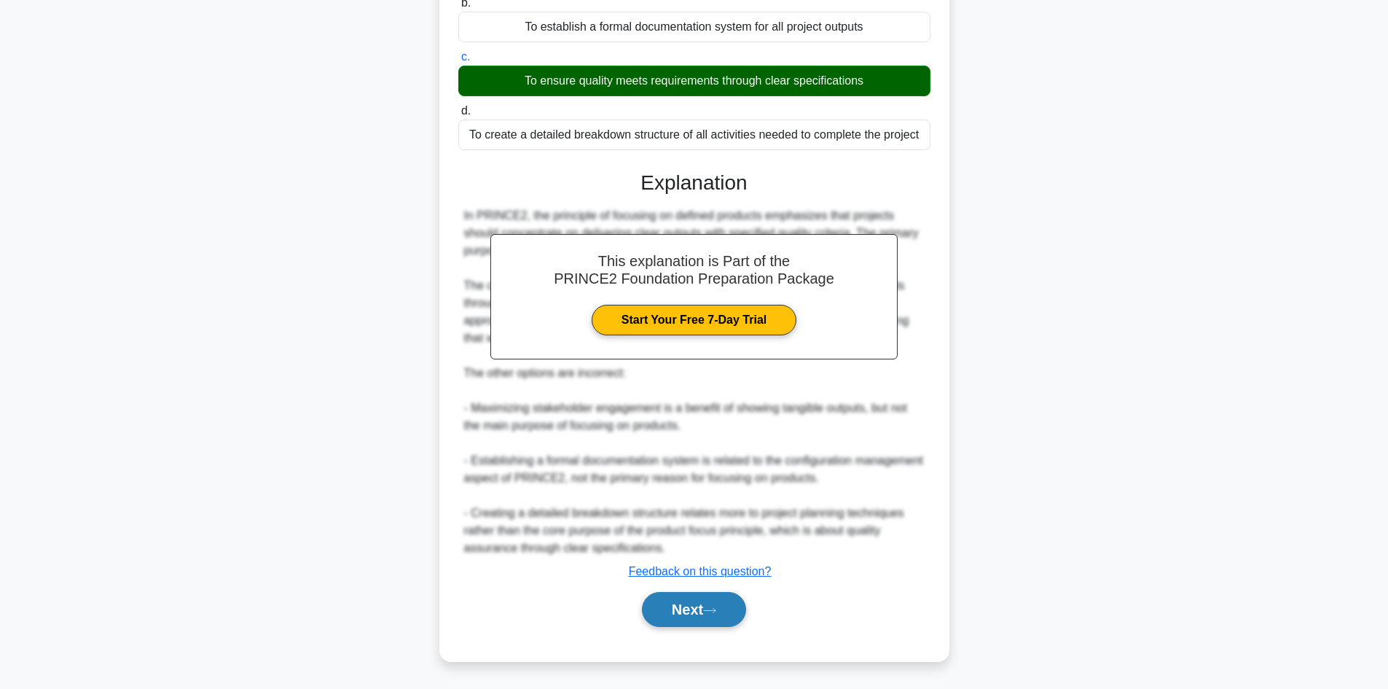
click at [714, 614] on icon at bounding box center [709, 610] width 13 height 8
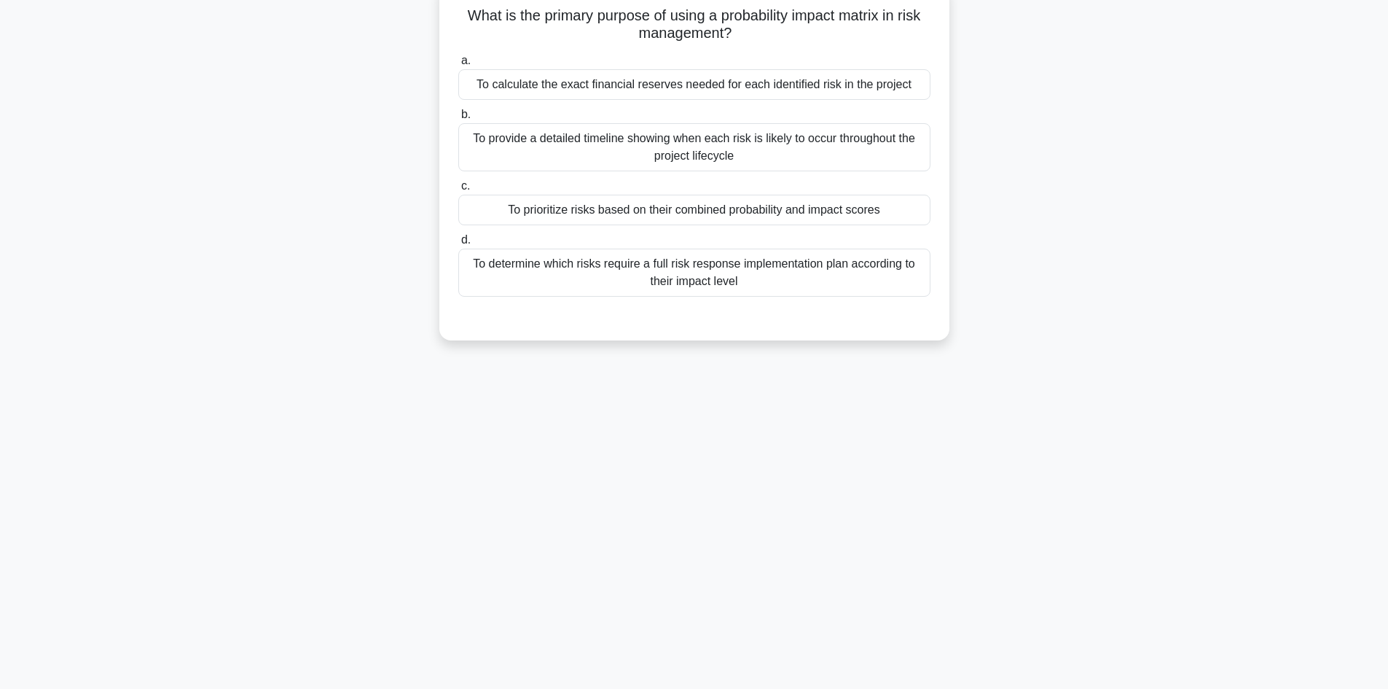
scroll to position [98, 0]
click at [734, 206] on div "To prioritize risks based on their combined probability and impact scores" at bounding box center [694, 210] width 472 height 31
click at [458, 191] on input "c. To prioritize risks based on their combined probability and impact scores" at bounding box center [458, 185] width 0 height 9
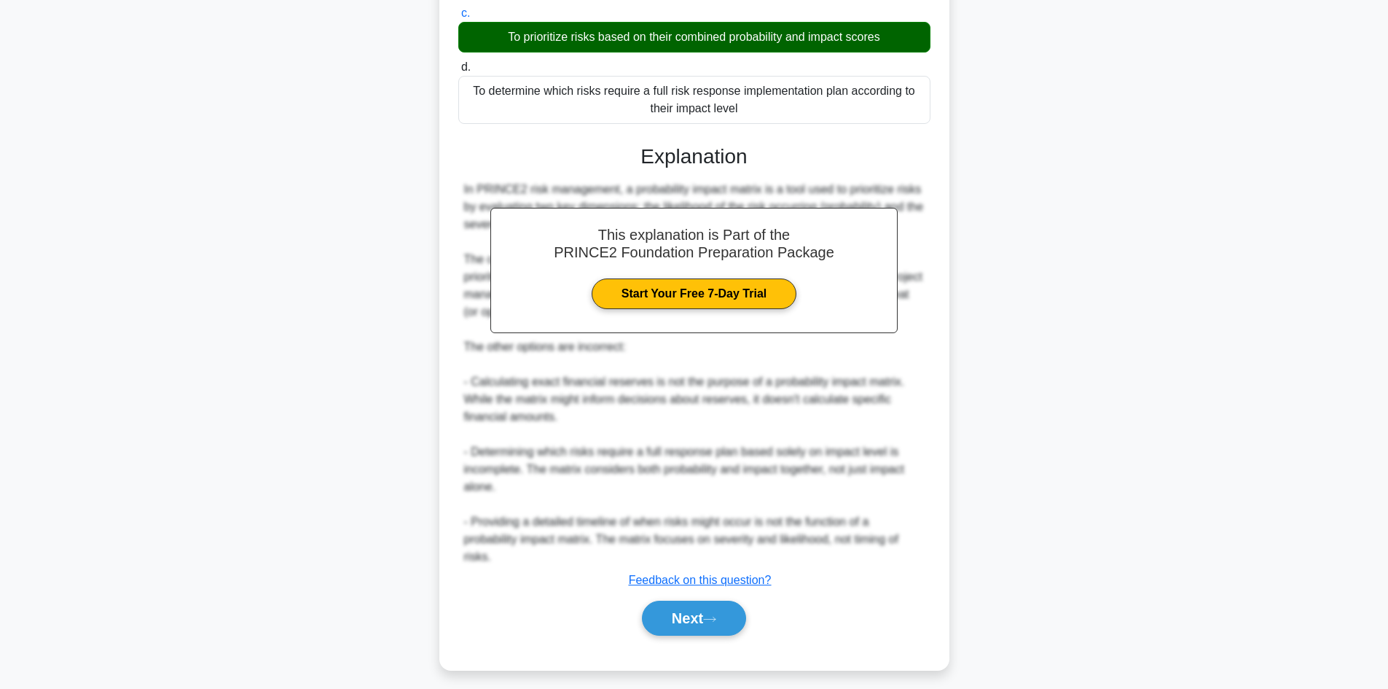
scroll to position [281, 0]
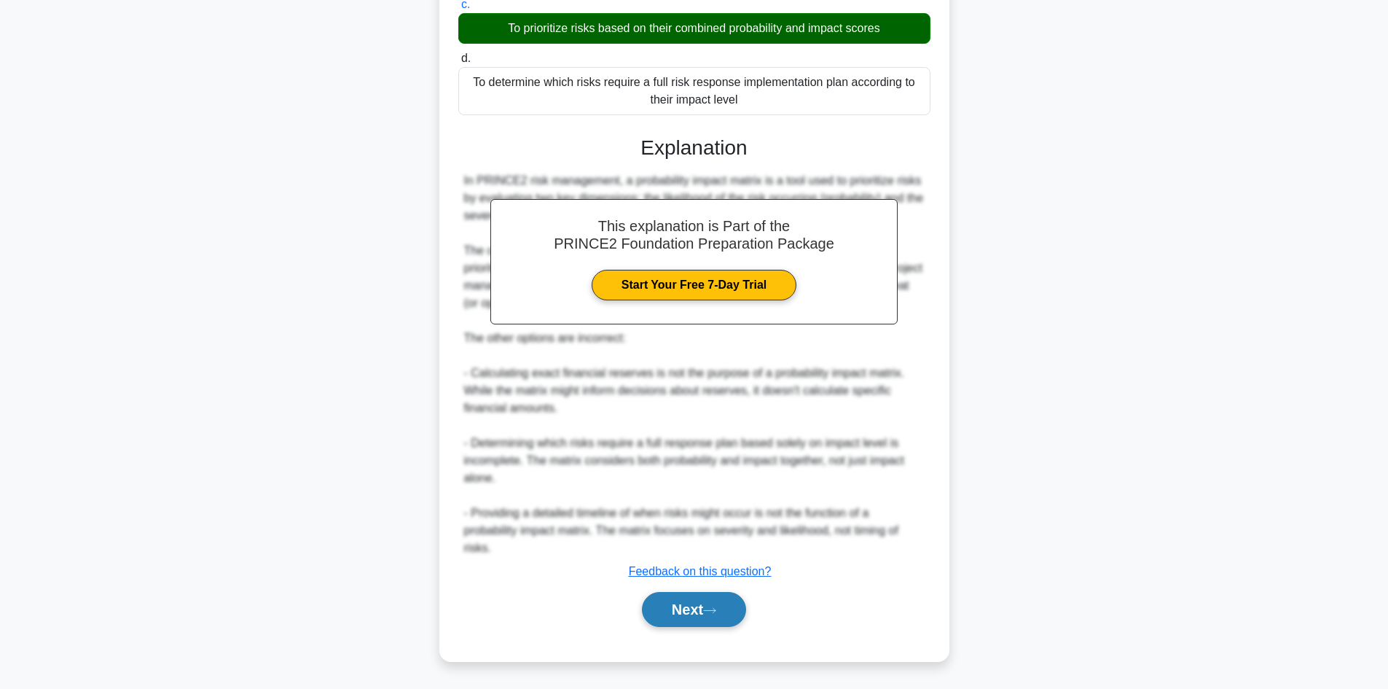
click at [686, 609] on button "Next" at bounding box center [694, 609] width 104 height 35
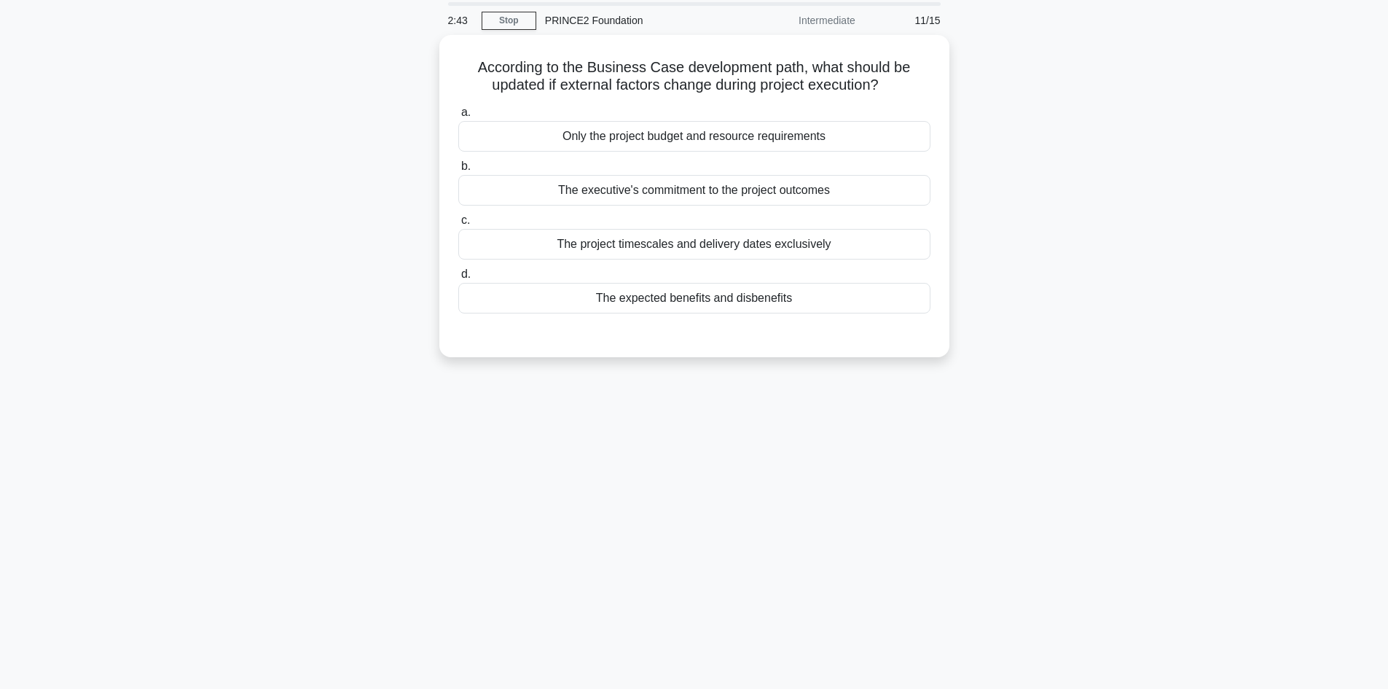
scroll to position [0, 0]
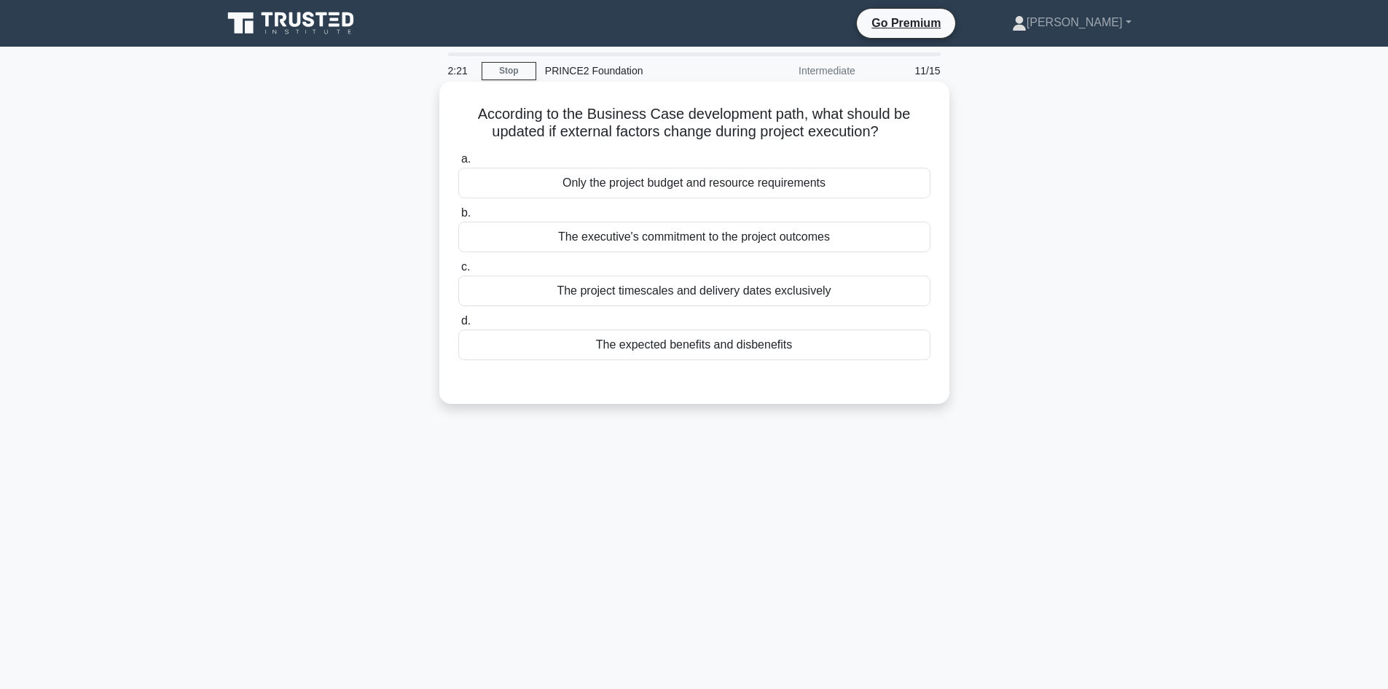
click at [660, 294] on div "The project timescales and delivery dates exclusively" at bounding box center [694, 290] width 472 height 31
click at [458, 272] on input "c. The project timescales and delivery dates exclusively" at bounding box center [458, 266] width 0 height 9
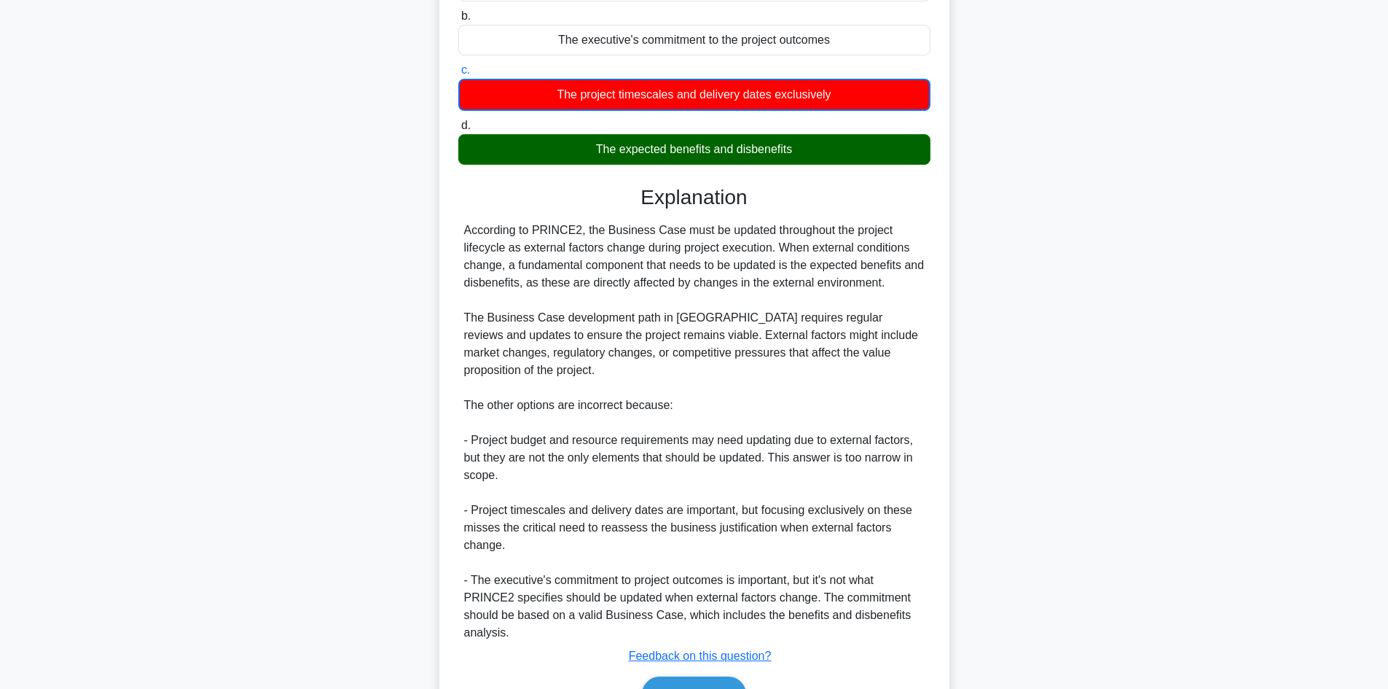
scroll to position [219, 0]
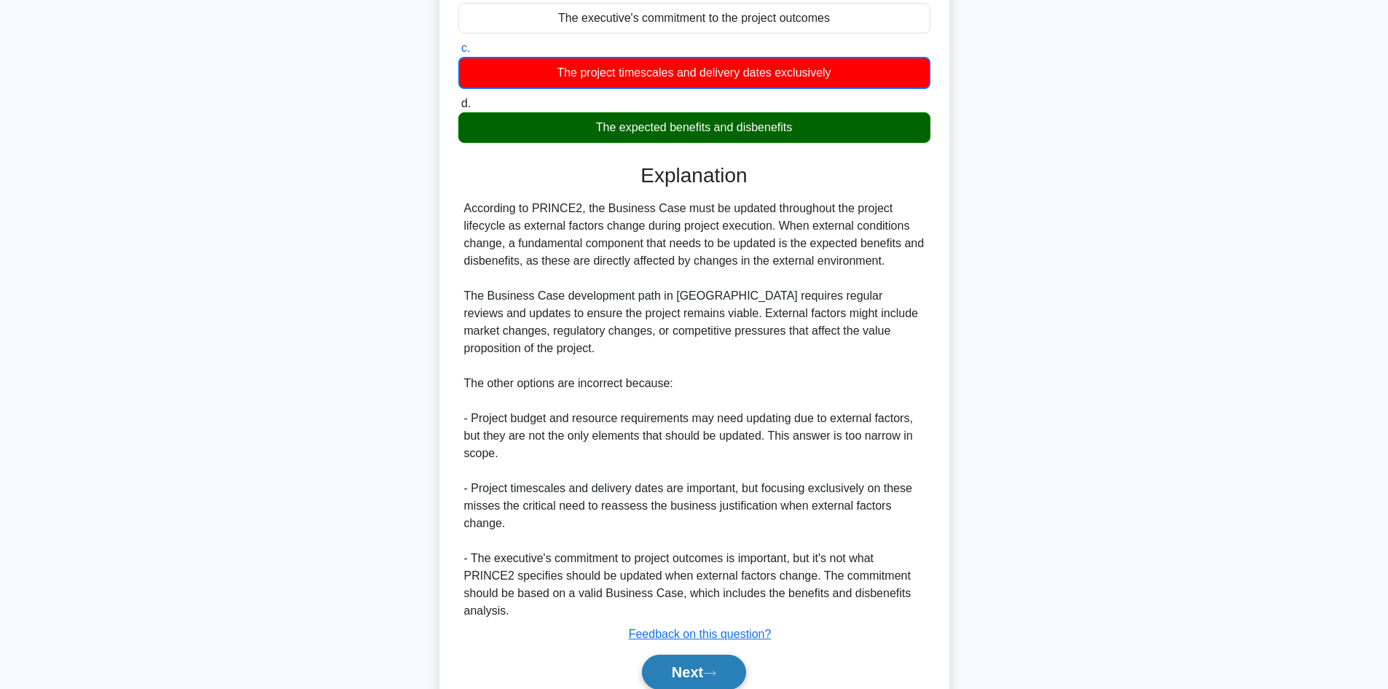
click at [713, 661] on button "Next" at bounding box center [694, 671] width 104 height 35
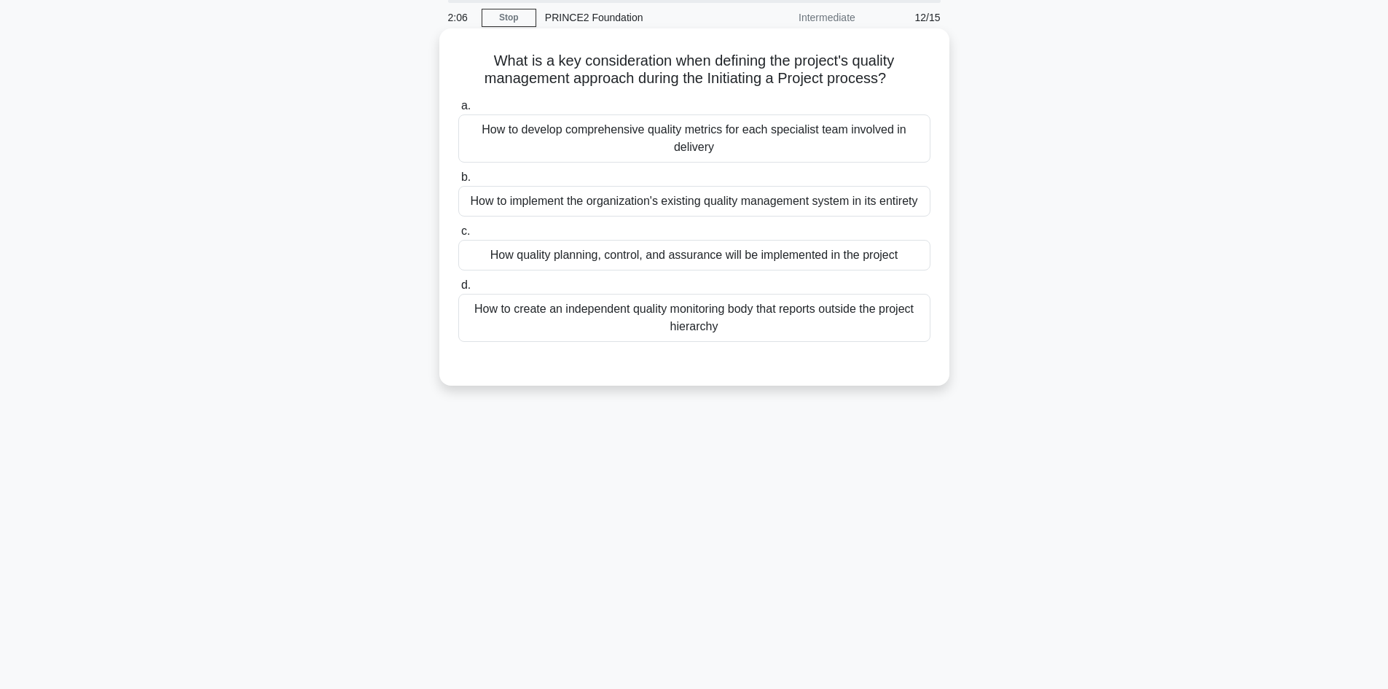
scroll to position [0, 0]
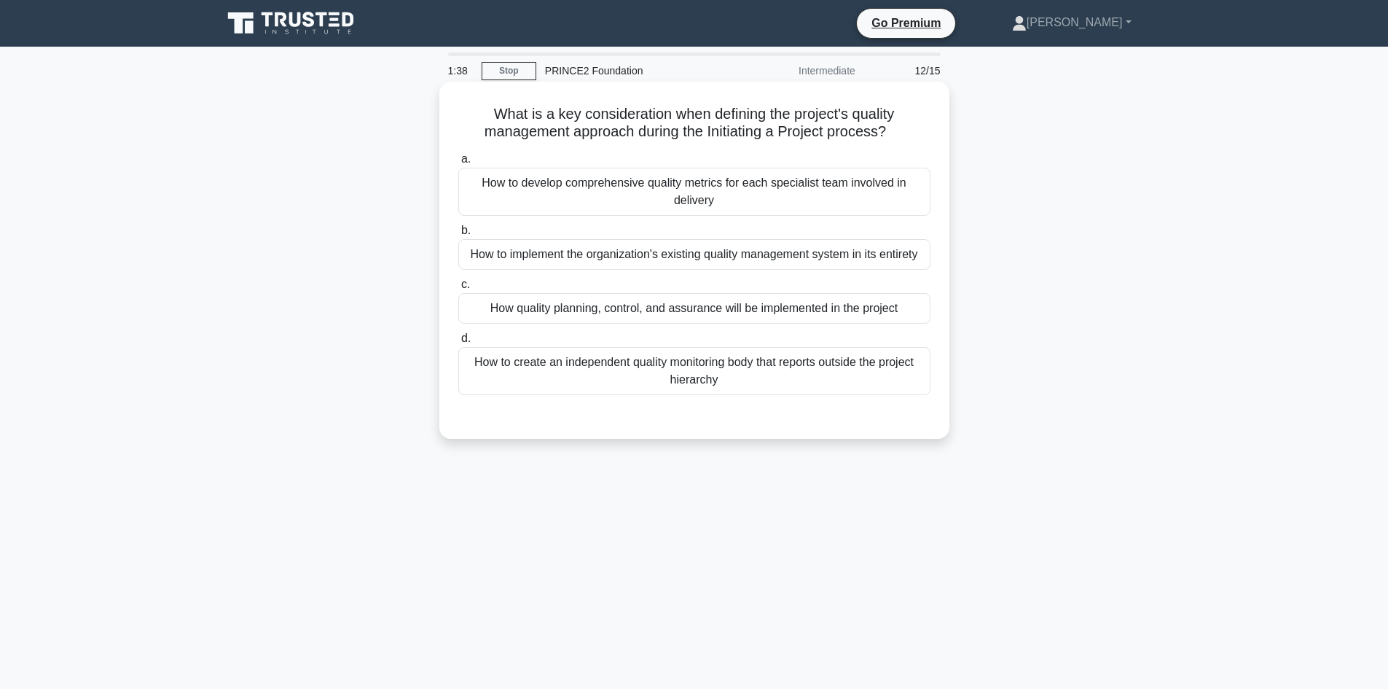
click at [679, 312] on div "How quality planning, control, and assurance will be implemented in the project" at bounding box center [694, 308] width 472 height 31
click at [458, 289] on input "c. How quality planning, control, and assurance will be implemented in the proj…" at bounding box center [458, 284] width 0 height 9
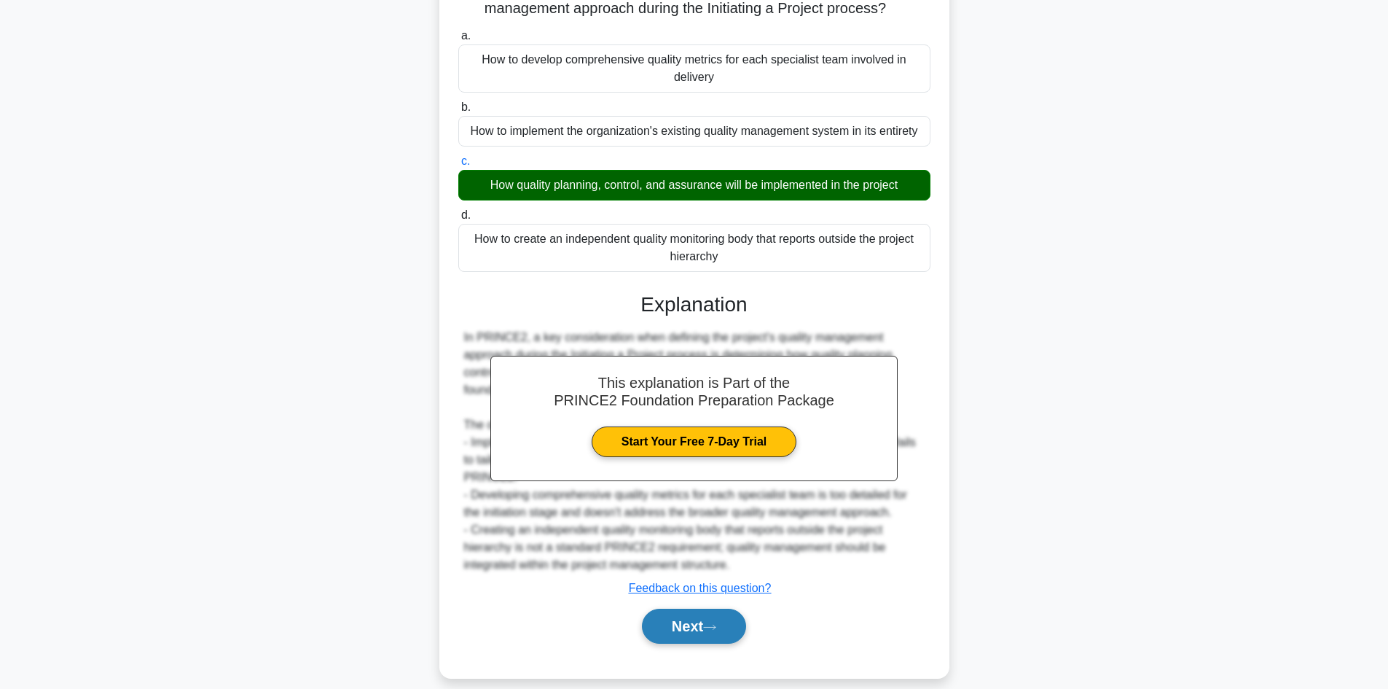
click at [698, 610] on button "Next" at bounding box center [694, 626] width 104 height 35
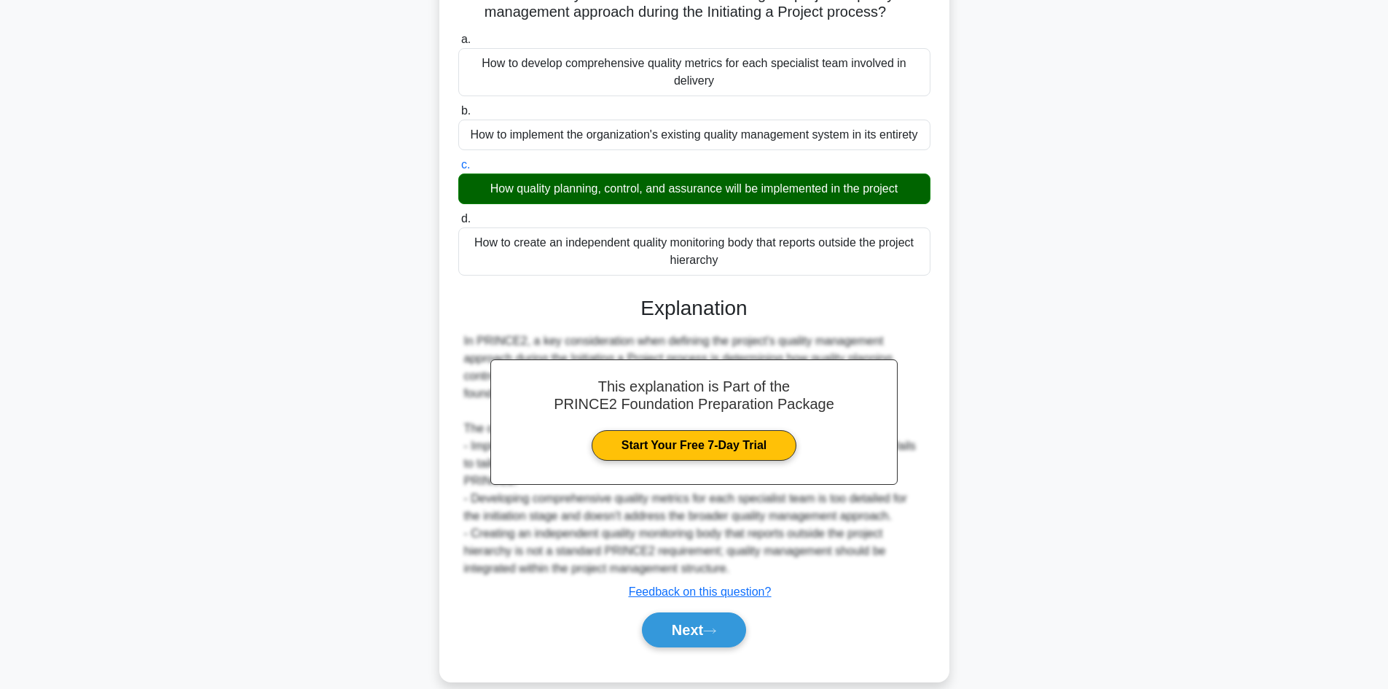
scroll to position [98, 0]
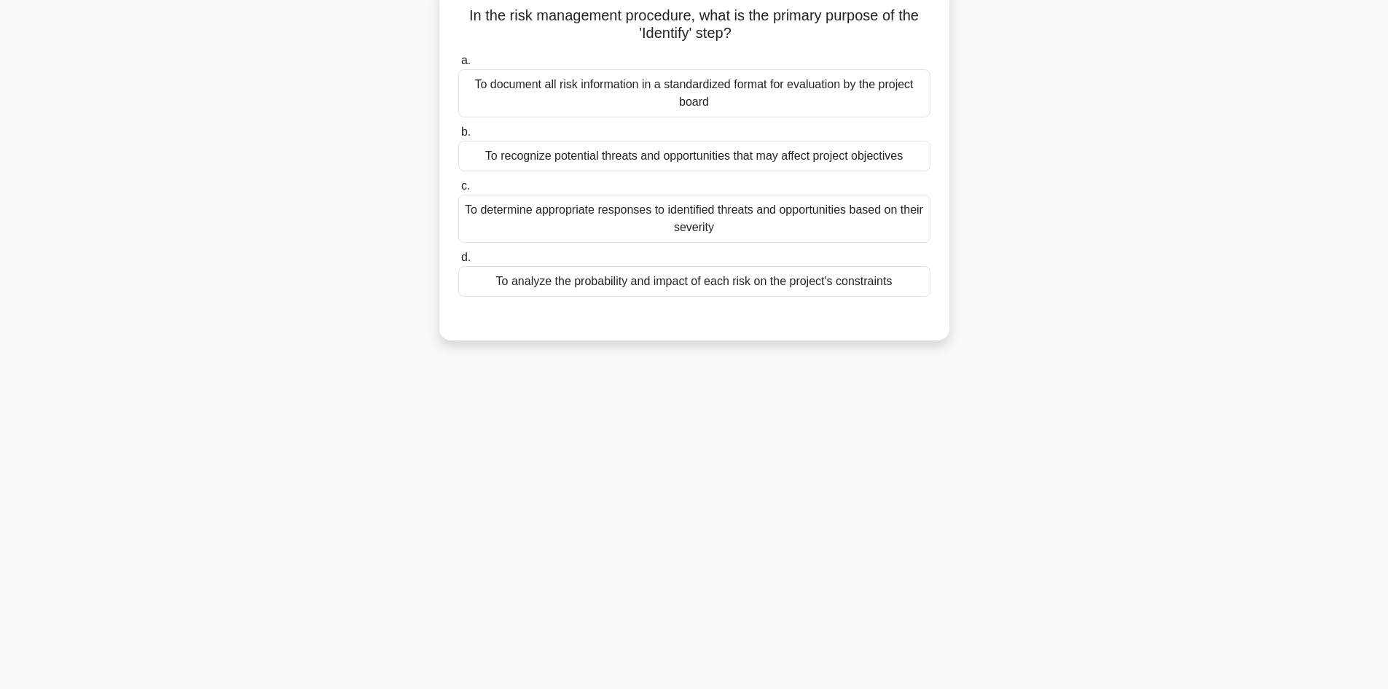
click at [676, 162] on div "To recognize potential threats and opportunities that may affect project object…" at bounding box center [694, 156] width 472 height 31
click at [458, 137] on input "b. To recognize potential threats and opportunities that may affect project obj…" at bounding box center [458, 132] width 0 height 9
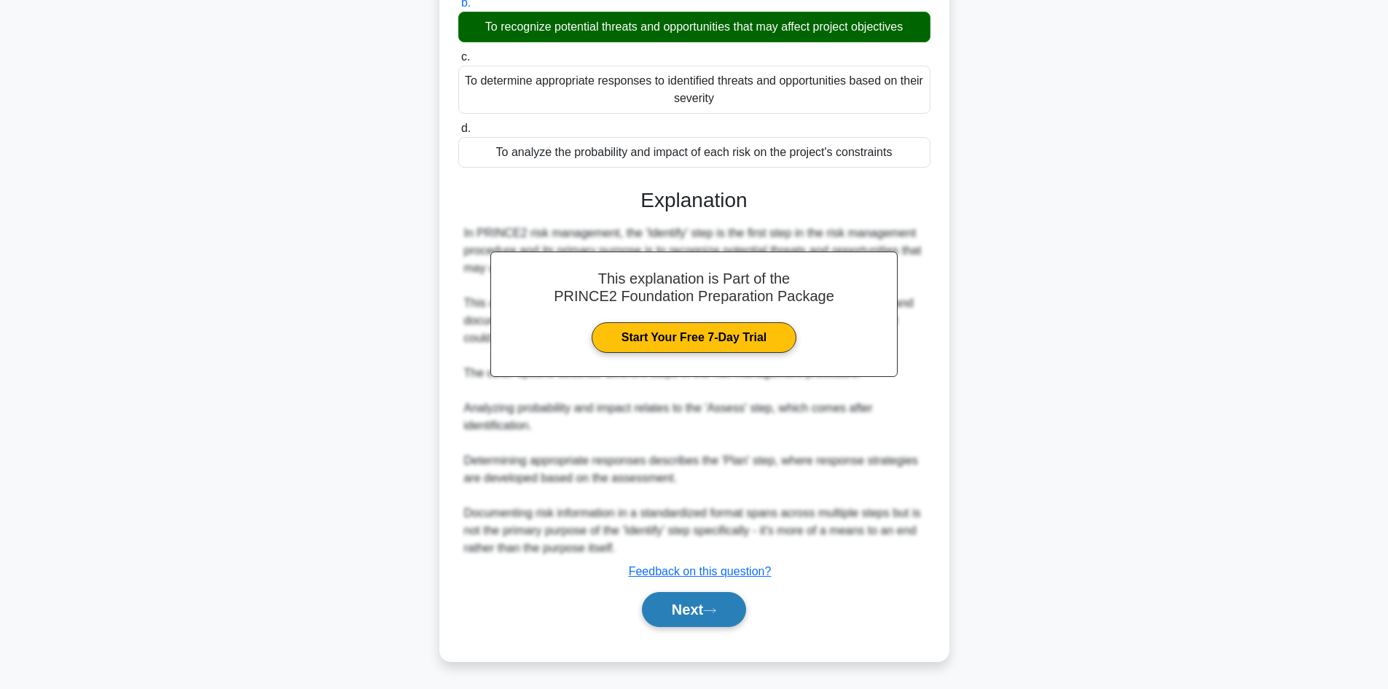
click at [676, 613] on button "Next" at bounding box center [694, 609] width 104 height 35
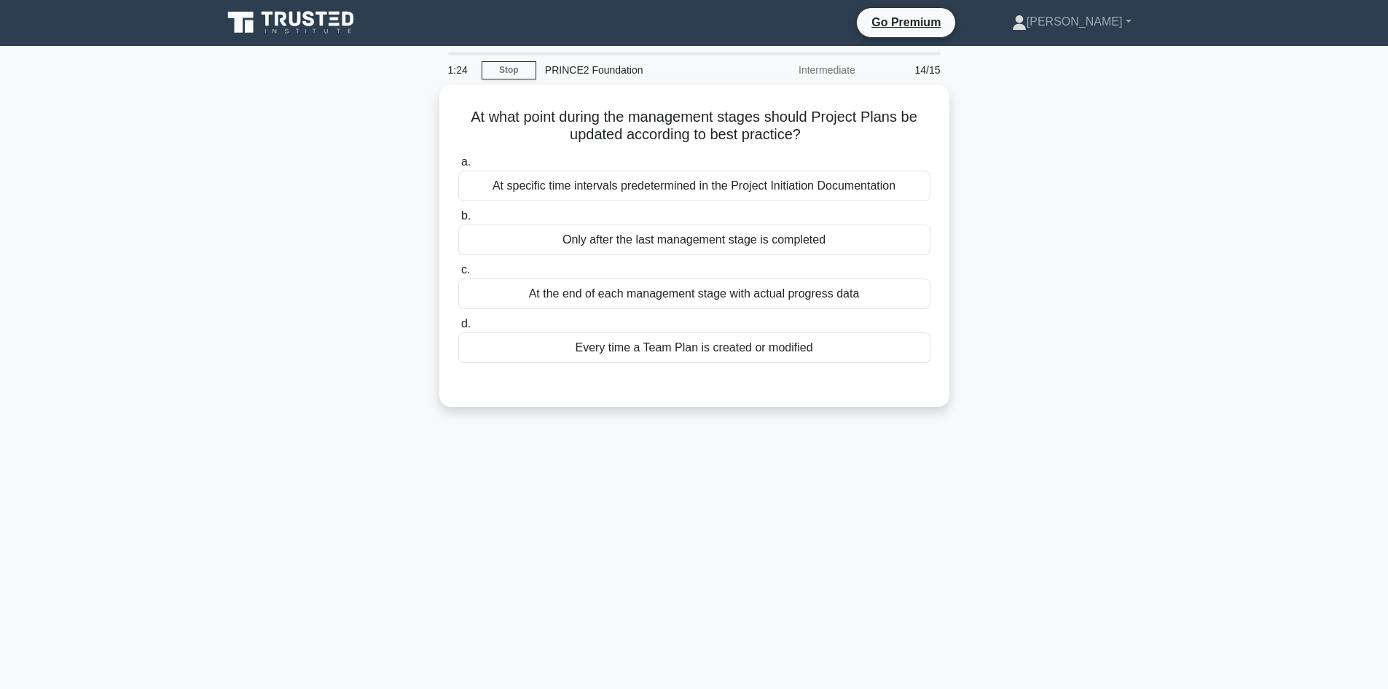
scroll to position [0, 0]
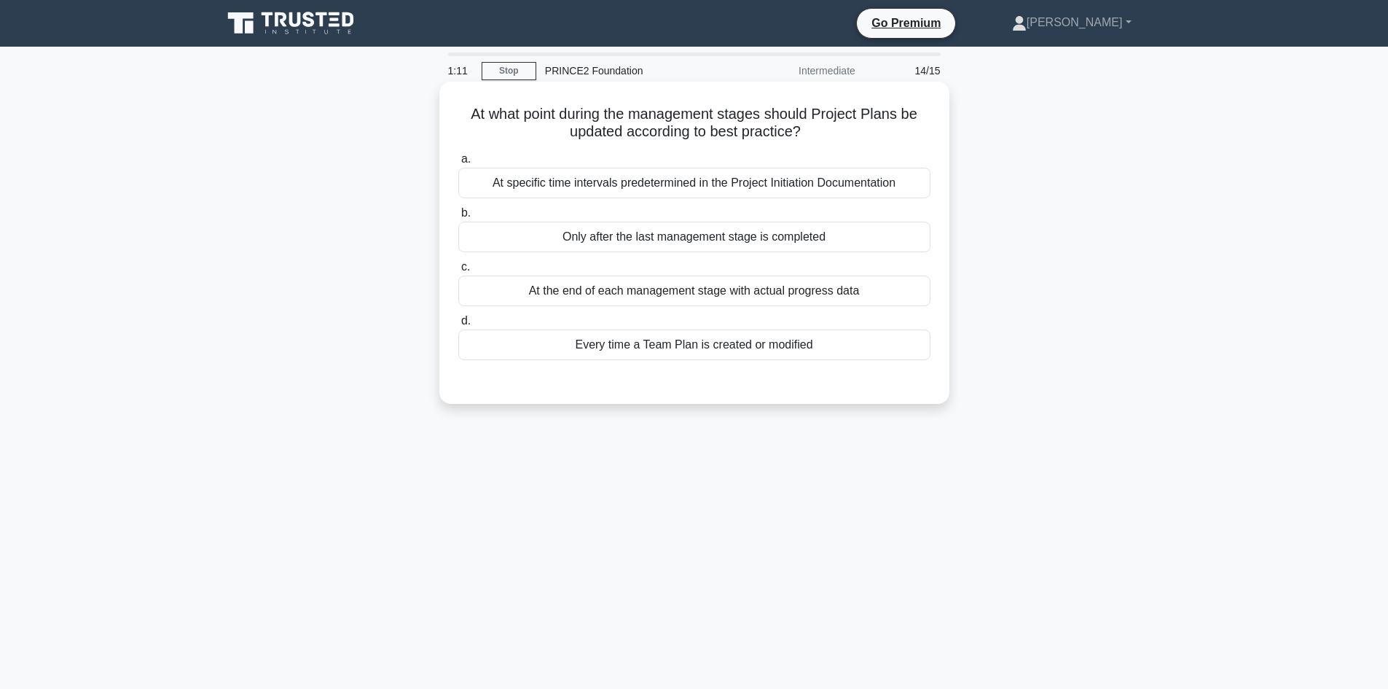
click at [702, 181] on div "At specific time intervals predetermined in the Project Initiation Documentation" at bounding box center [694, 183] width 472 height 31
click at [458, 164] on input "a. At specific time intervals predetermined in the Project Initiation Documenta…" at bounding box center [458, 159] width 0 height 9
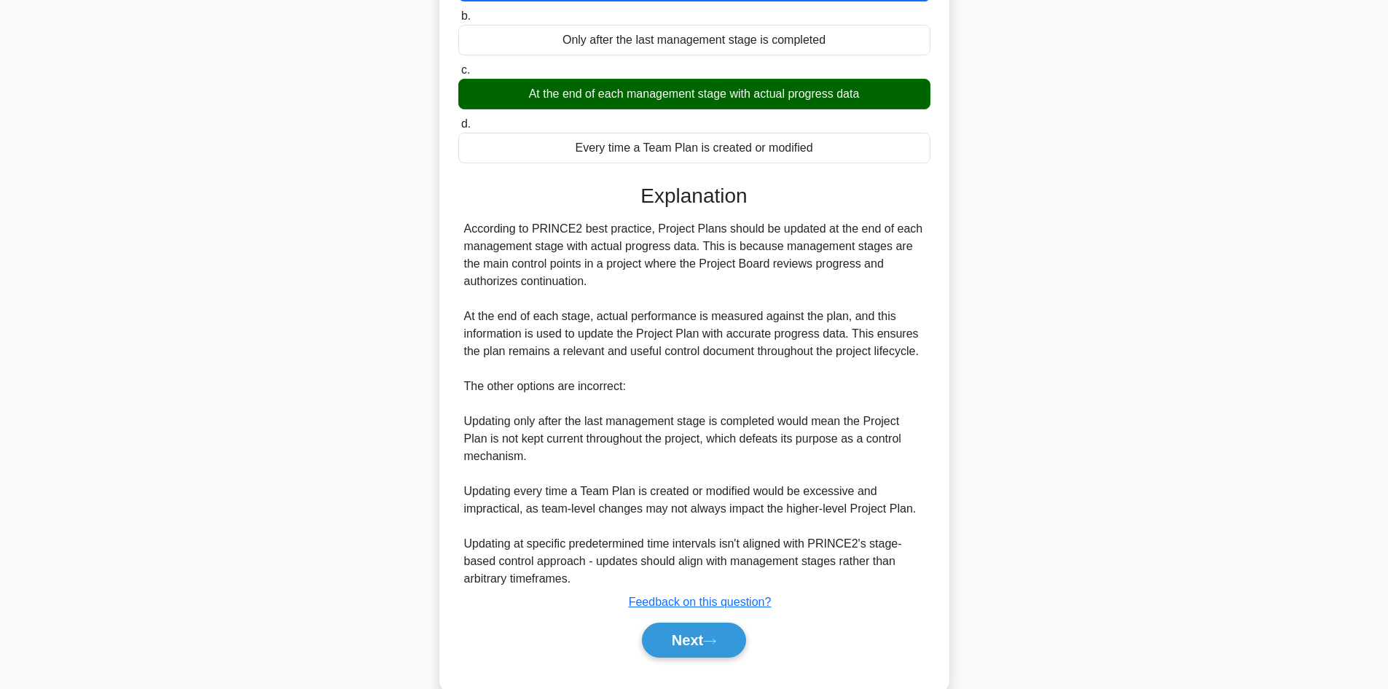
scroll to position [230, 0]
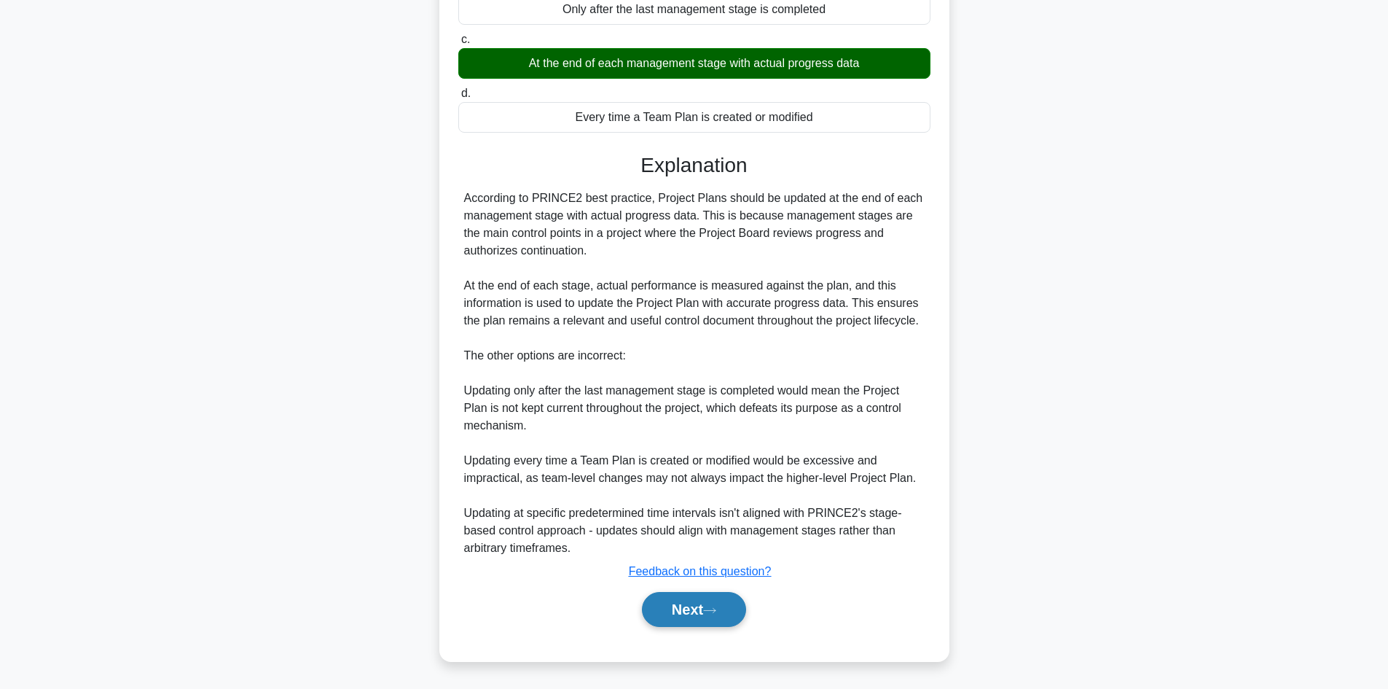
click at [716, 611] on icon at bounding box center [710, 610] width 12 height 4
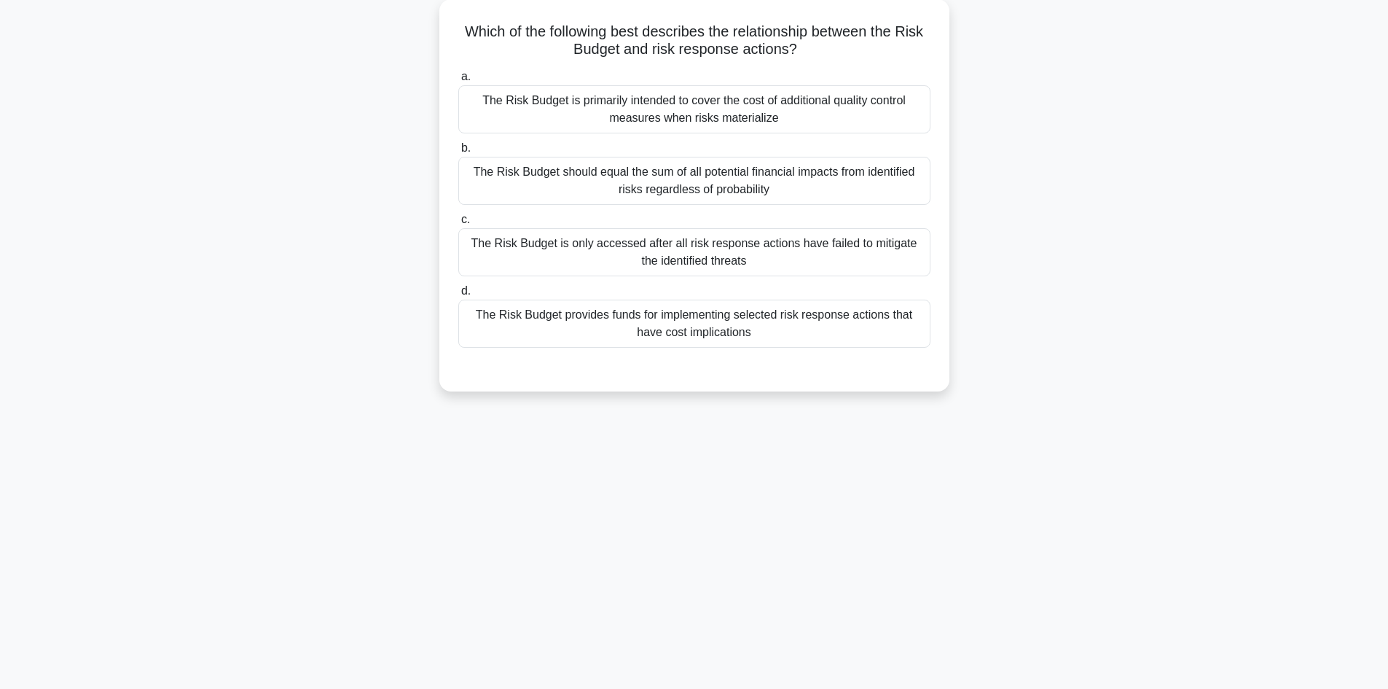
scroll to position [0, 0]
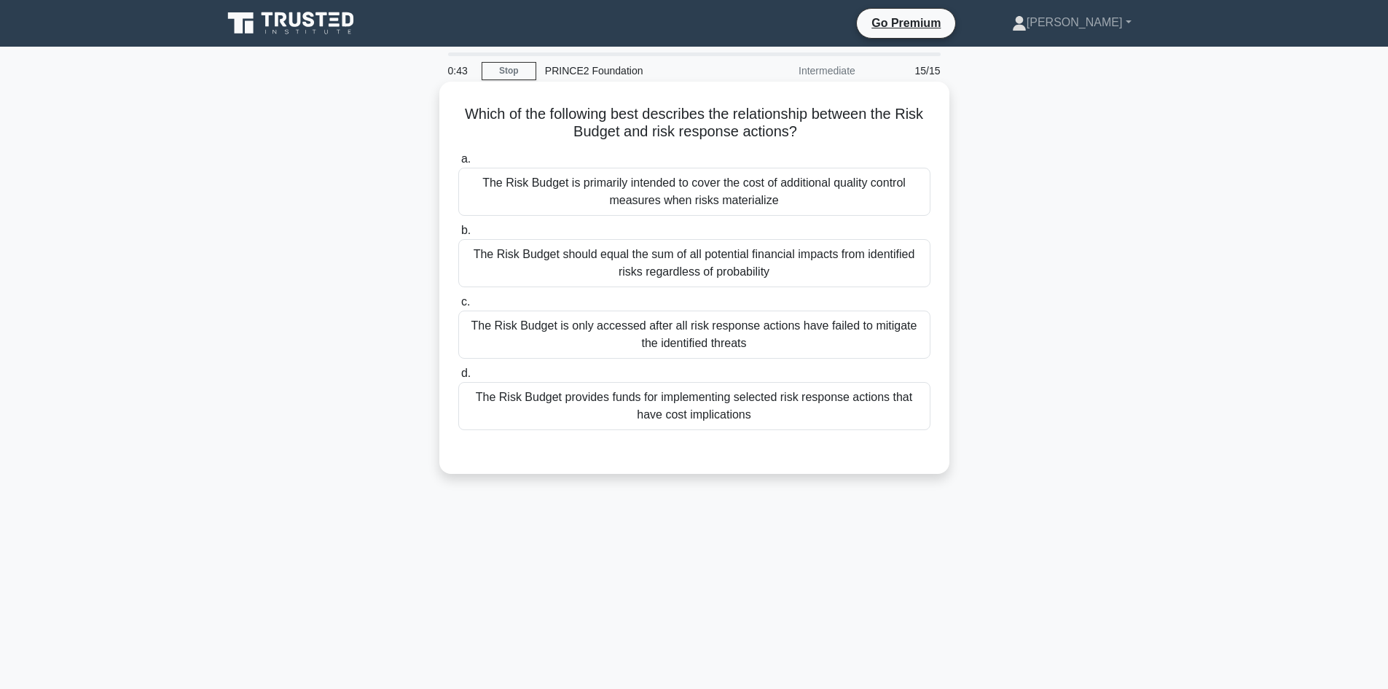
click at [719, 423] on div "The Risk Budget provides funds for implementing selected risk response actions …" at bounding box center [694, 406] width 472 height 48
click at [458, 378] on input "d. The Risk Budget provides funds for implementing selected risk response actio…" at bounding box center [458, 373] width 0 height 9
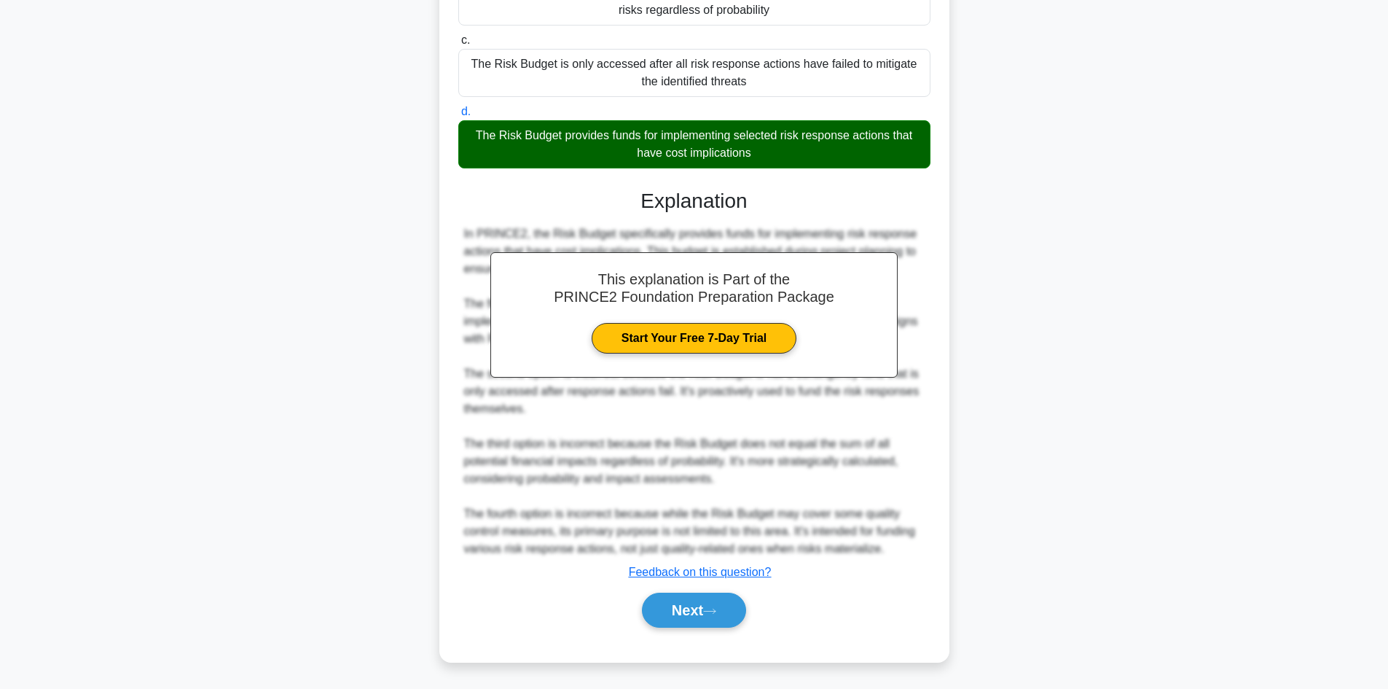
scroll to position [263, 0]
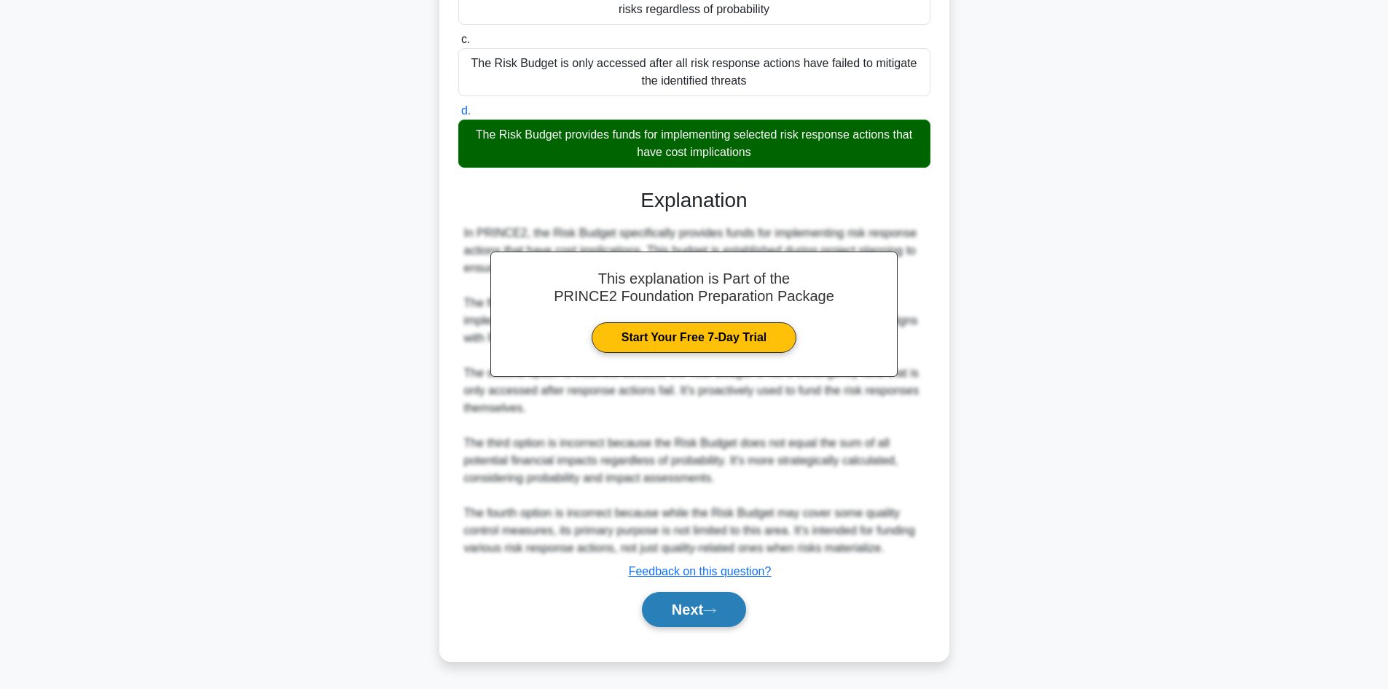
click at [716, 604] on button "Next" at bounding box center [694, 609] width 104 height 35
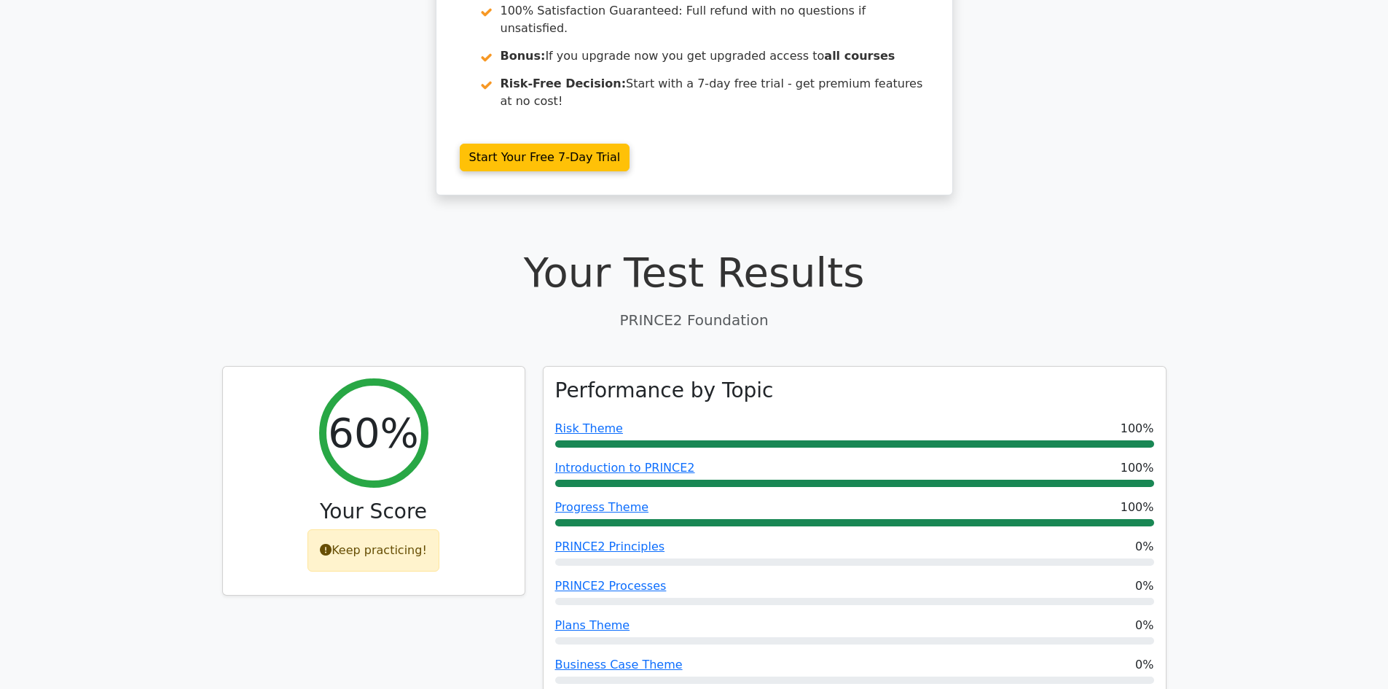
scroll to position [292, 0]
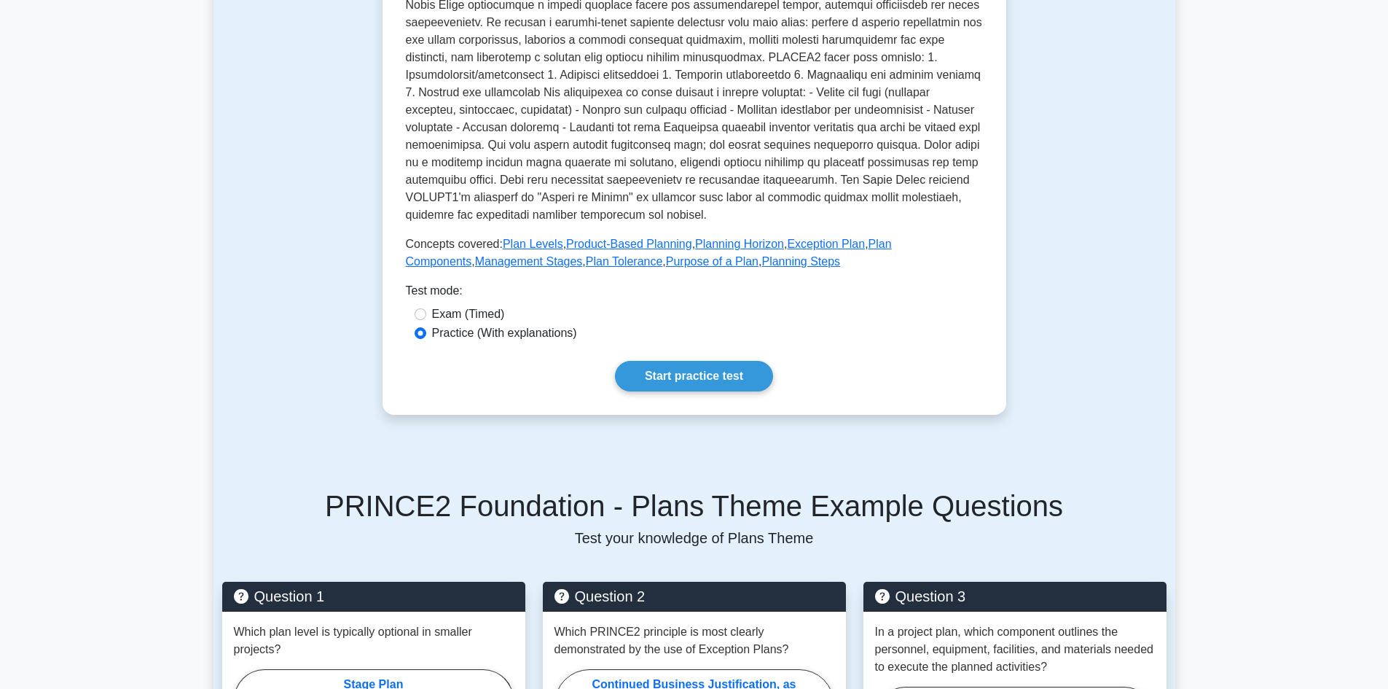
scroll to position [364, 0]
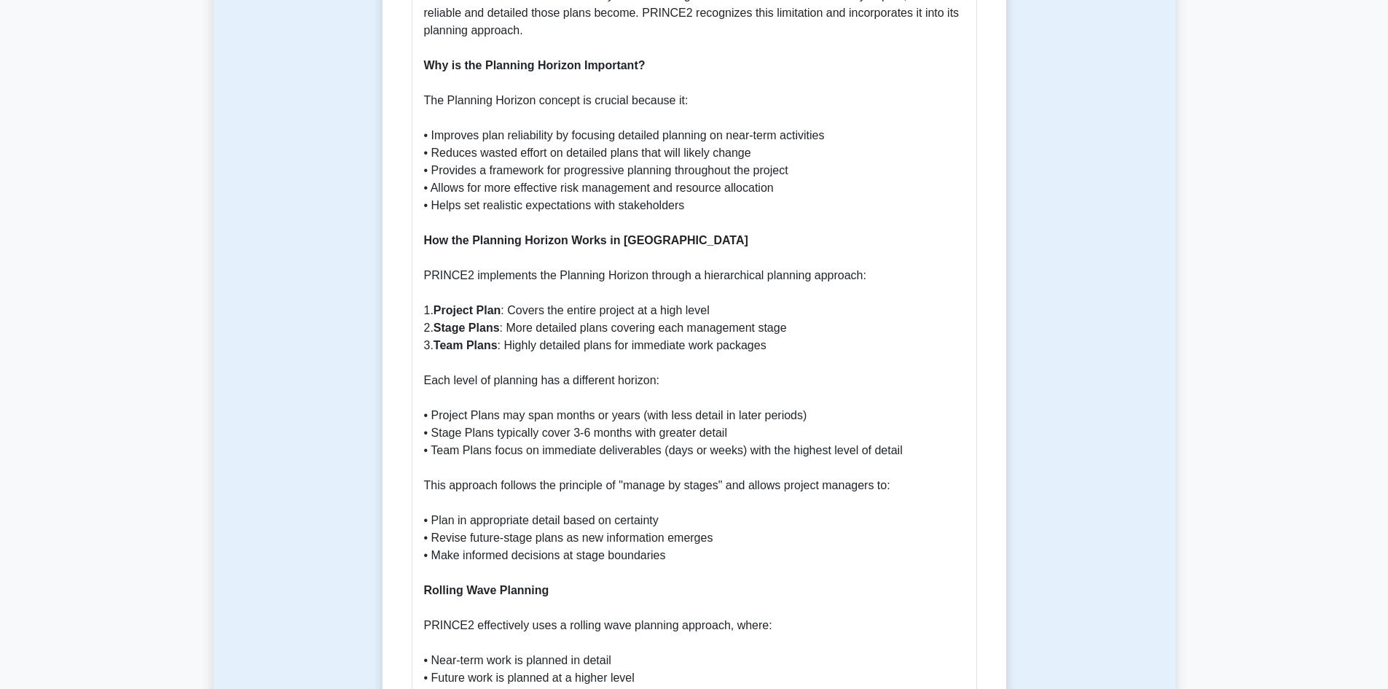
scroll to position [510, 0]
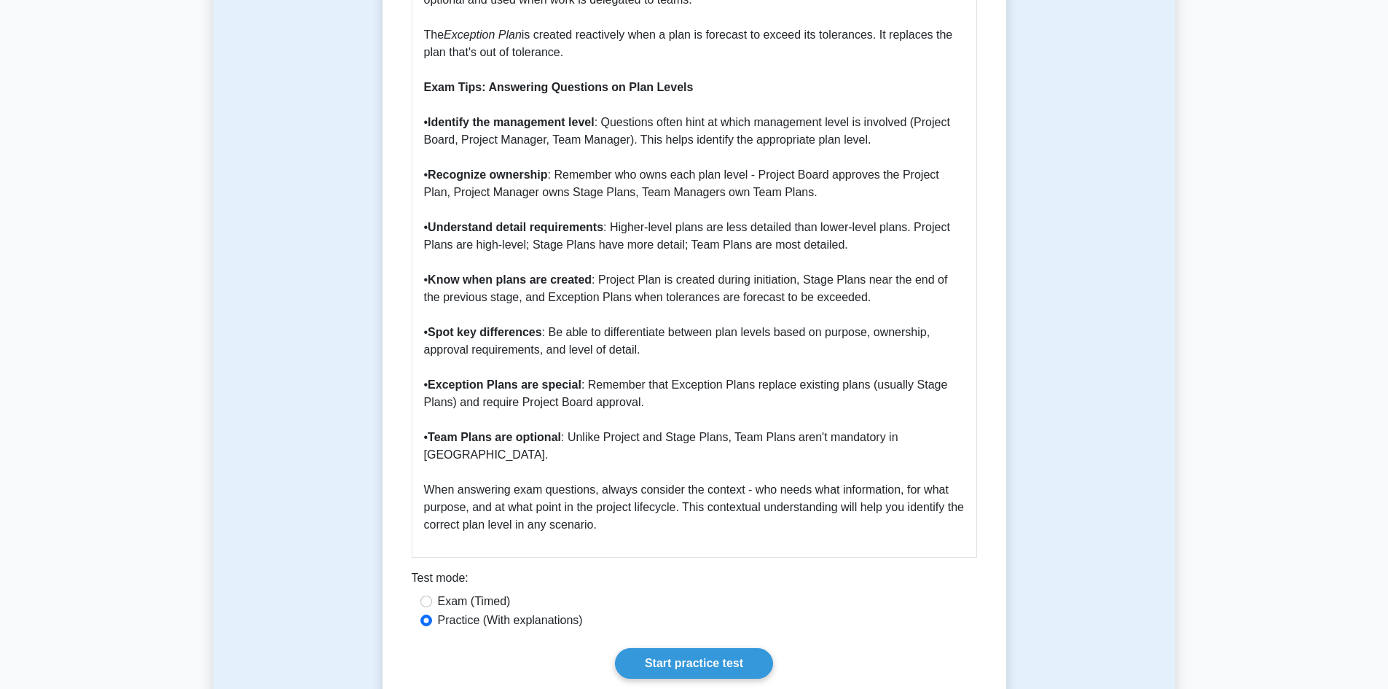
scroll to position [1385, 0]
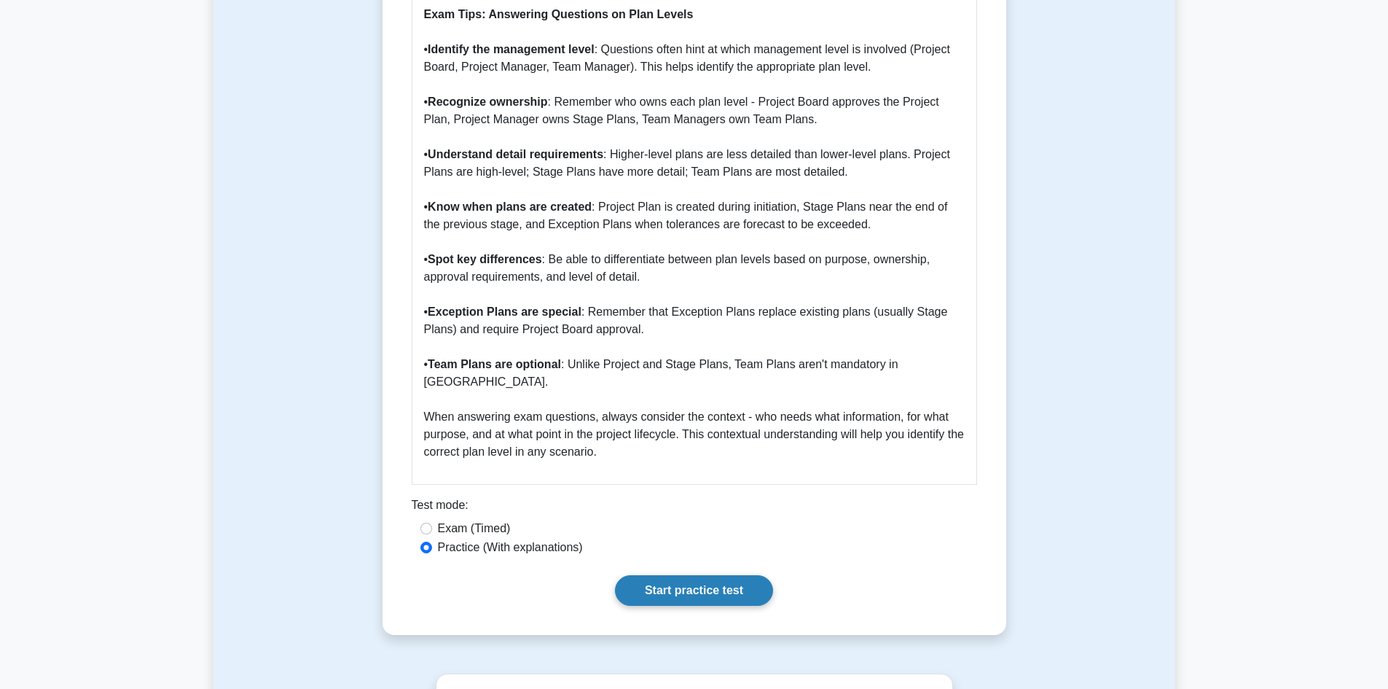
click at [706, 575] on link "Start practice test" at bounding box center [694, 590] width 158 height 31
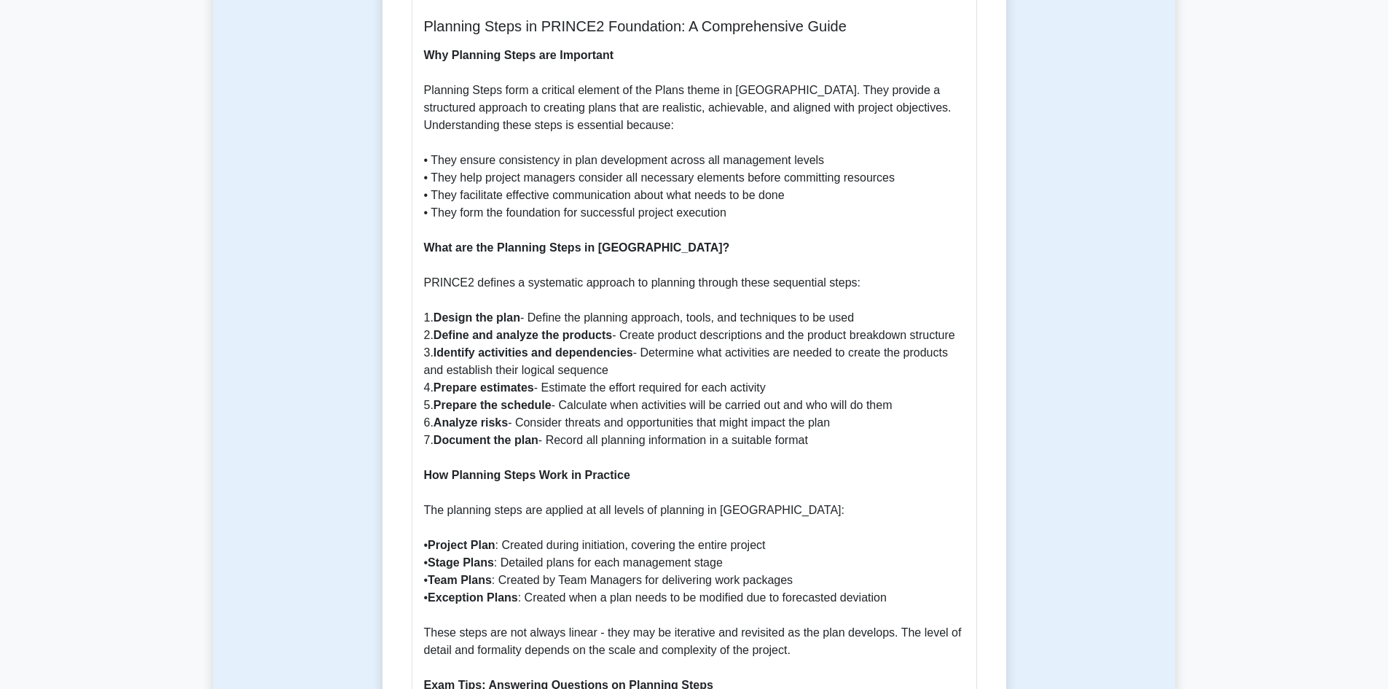
scroll to position [583, 0]
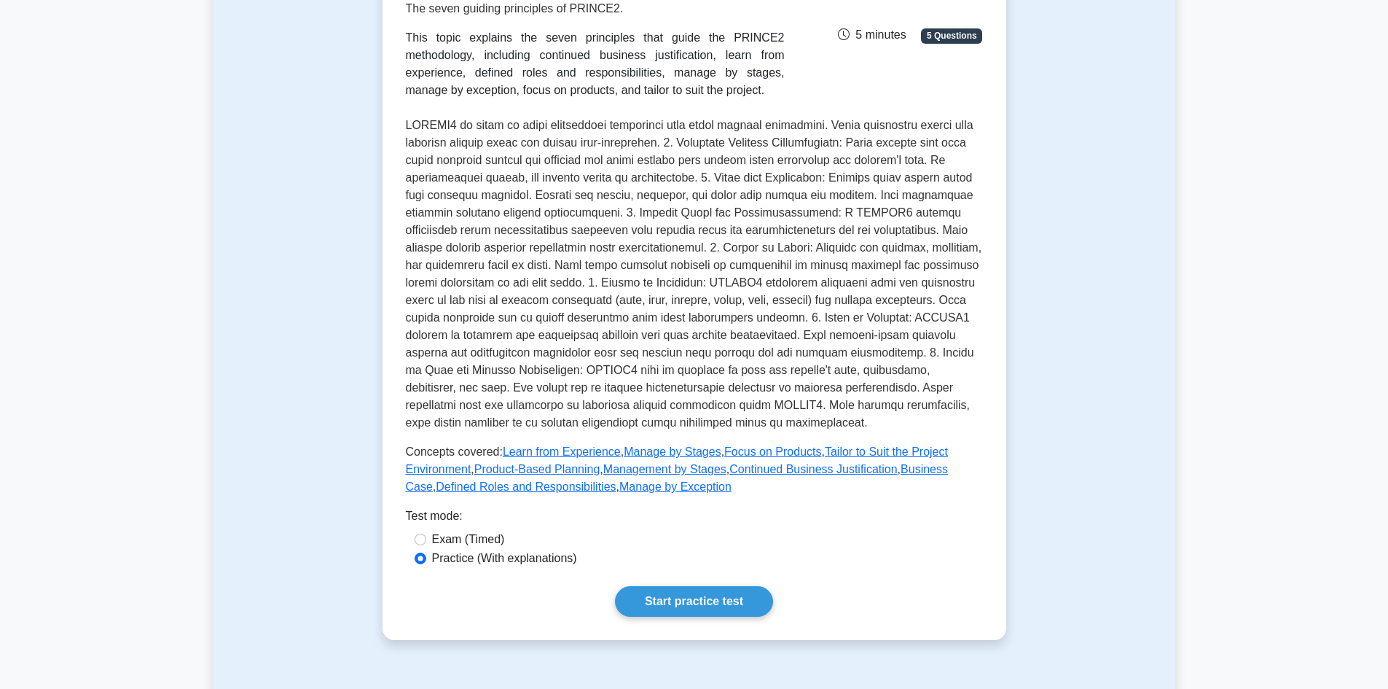
scroll to position [219, 0]
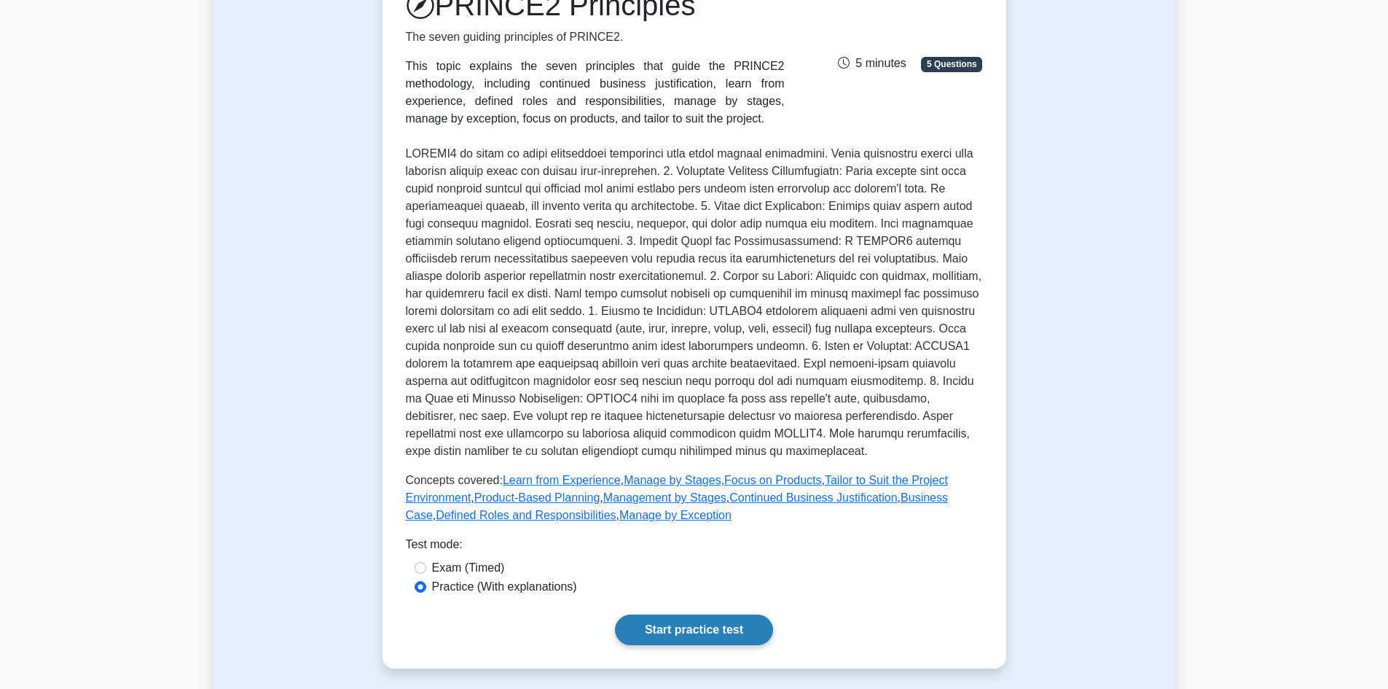
drag, startPoint x: 712, startPoint y: 622, endPoint x: 711, endPoint y: 630, distance: 8.0
click at [712, 623] on link "Start practice test" at bounding box center [694, 629] width 158 height 31
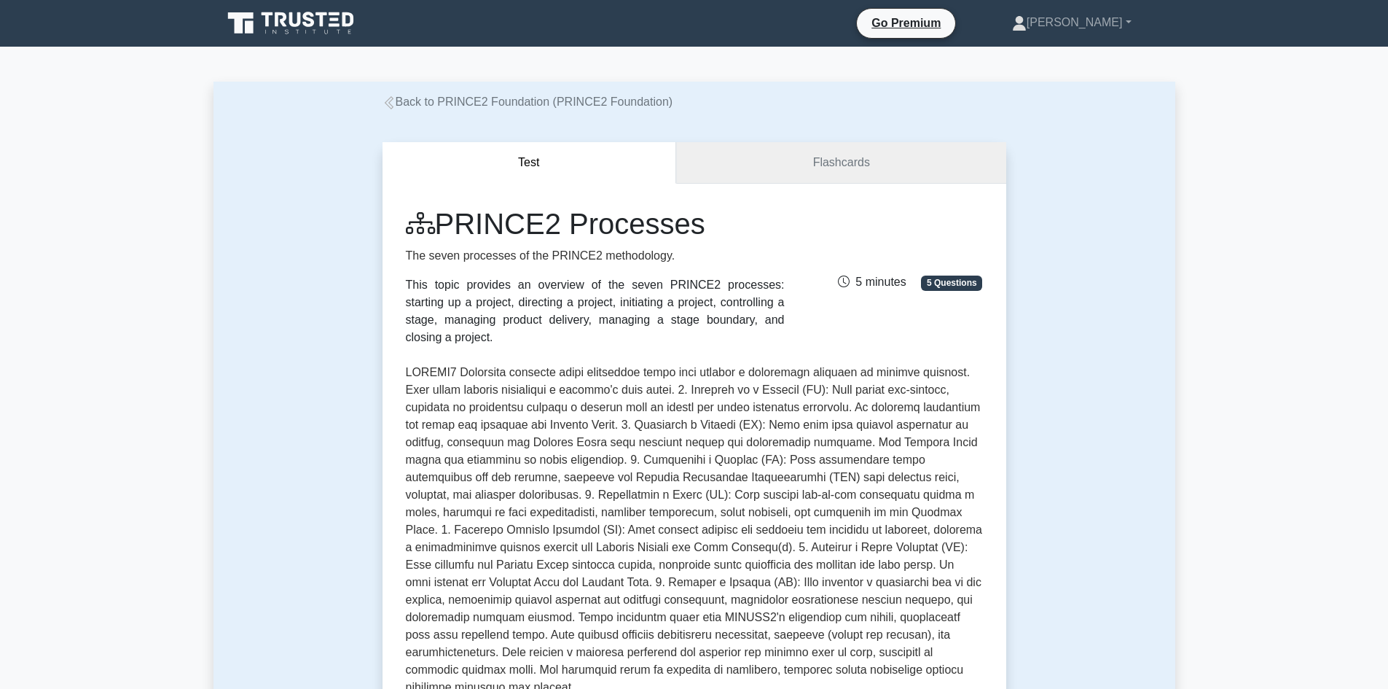
click at [831, 155] on link "Flashcards" at bounding box center [840, 163] width 329 height 42
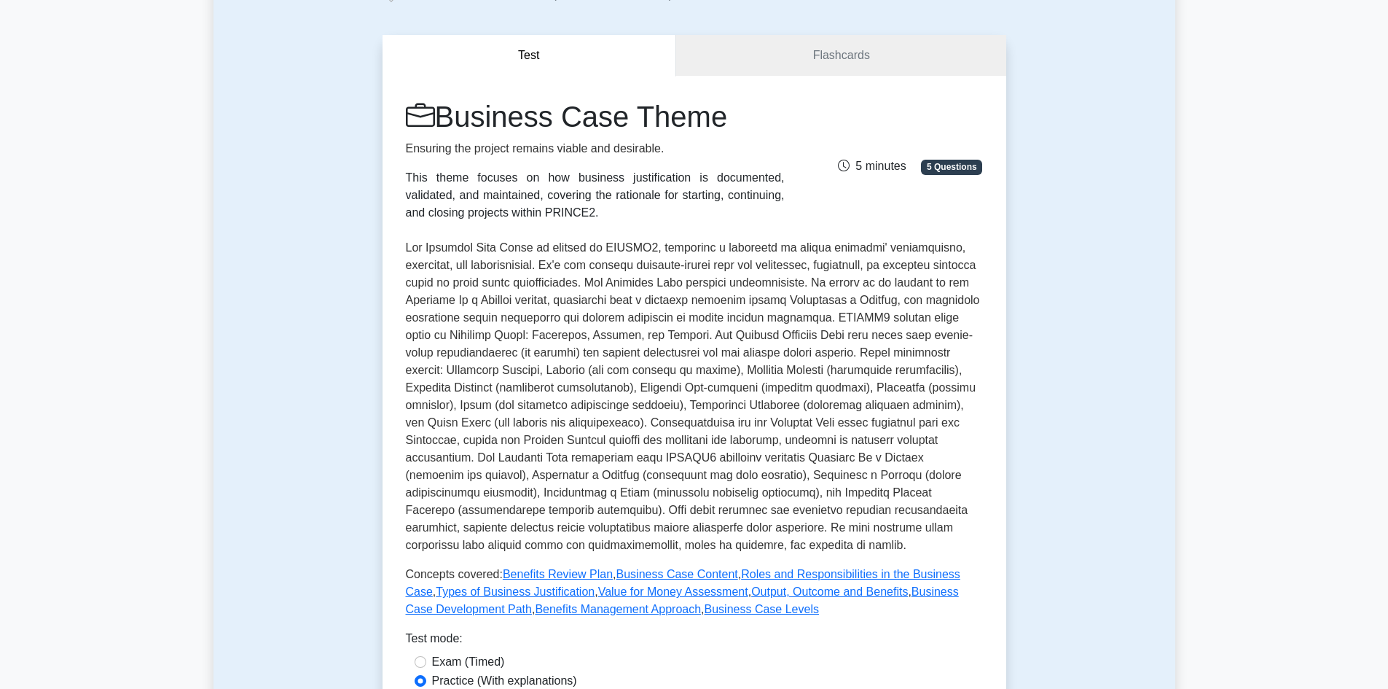
scroll to position [73, 0]
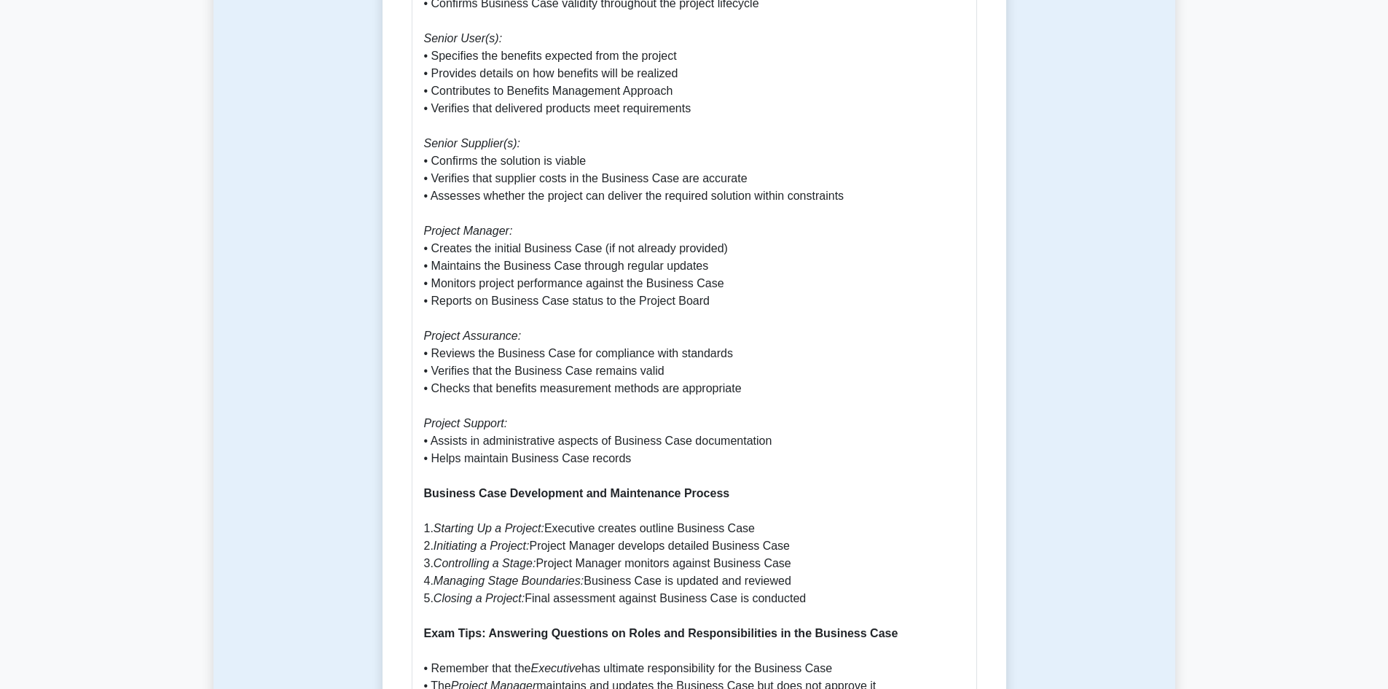
scroll to position [1020, 0]
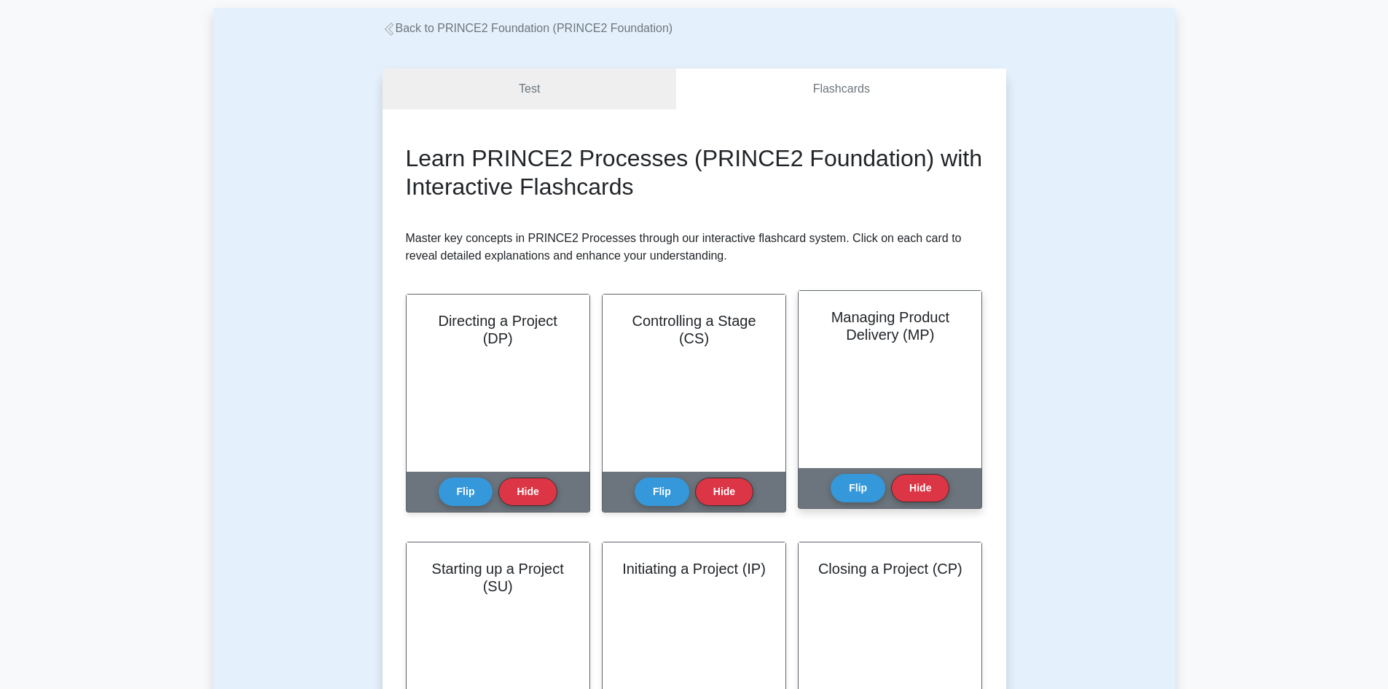
scroll to position [73, 0]
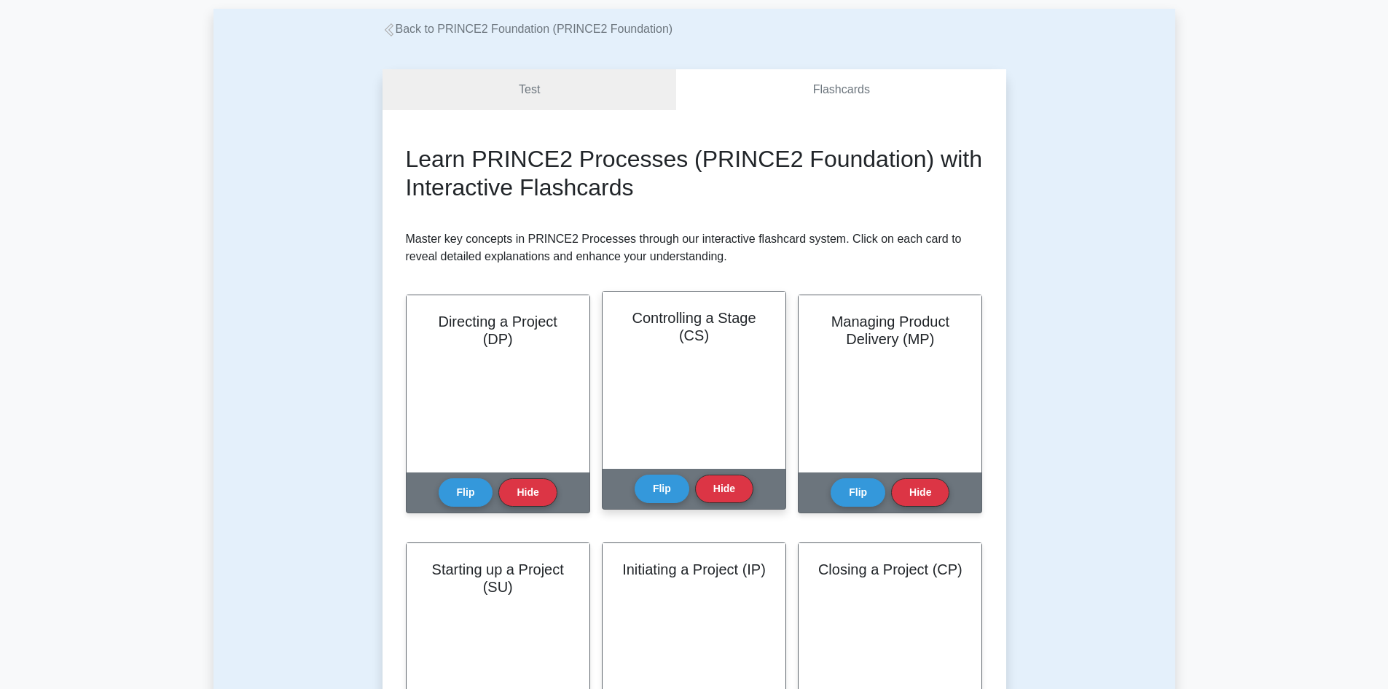
click at [701, 352] on div "Controlling a Stage (CS)" at bounding box center [694, 380] width 183 height 177
click at [673, 494] on button "Flip" at bounding box center [662, 488] width 55 height 28
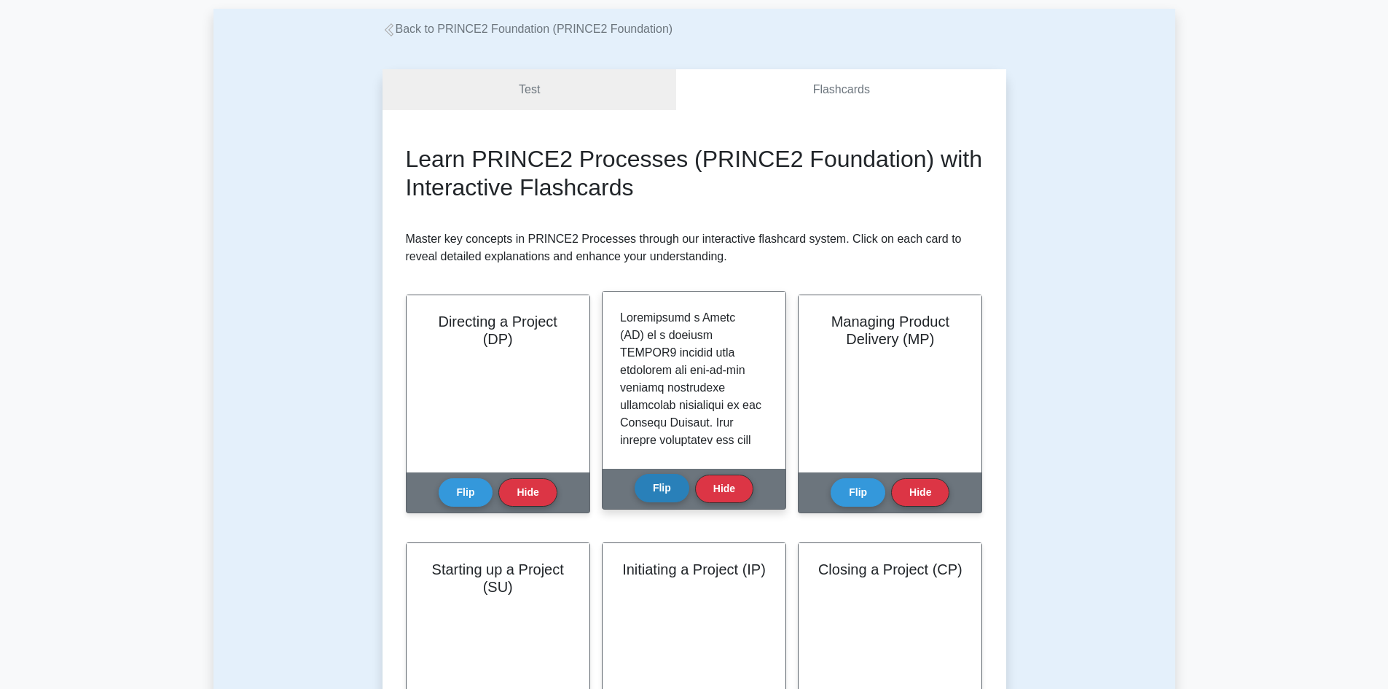
click at [672, 491] on button "Flip" at bounding box center [662, 488] width 55 height 28
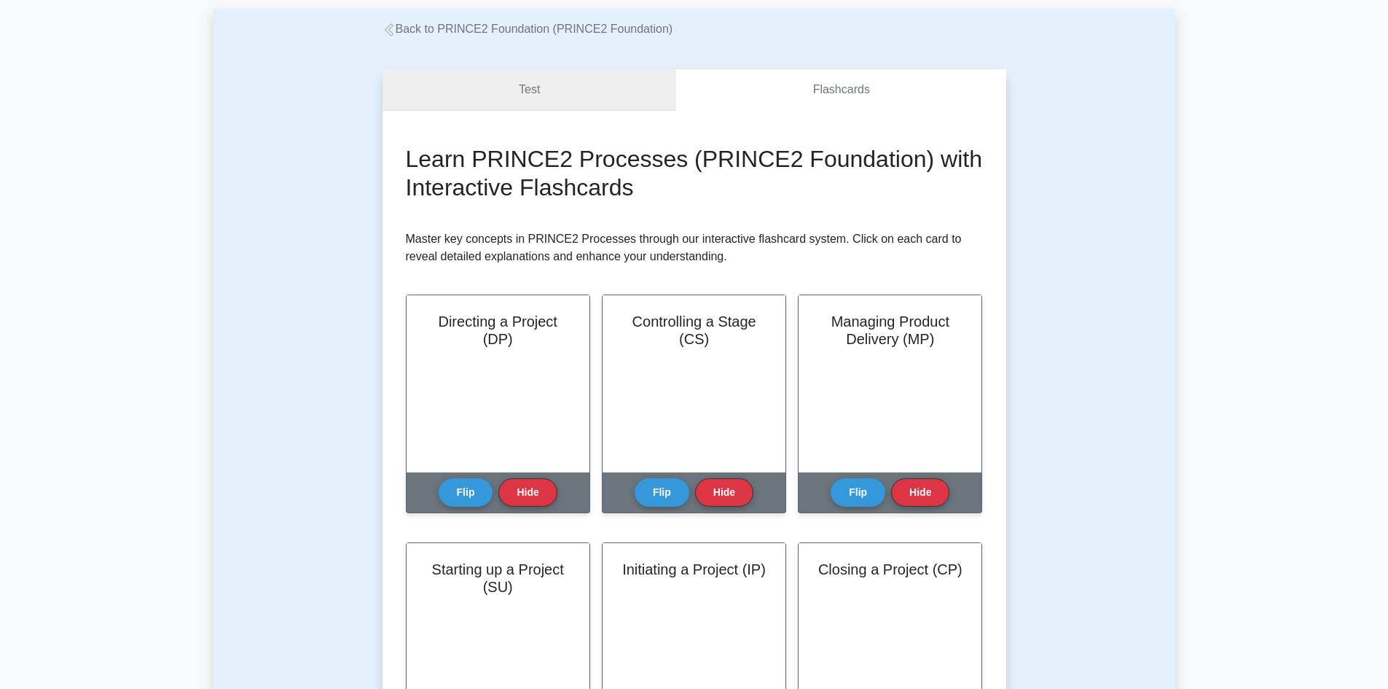
click at [570, 78] on link "Test" at bounding box center [530, 90] width 294 height 42
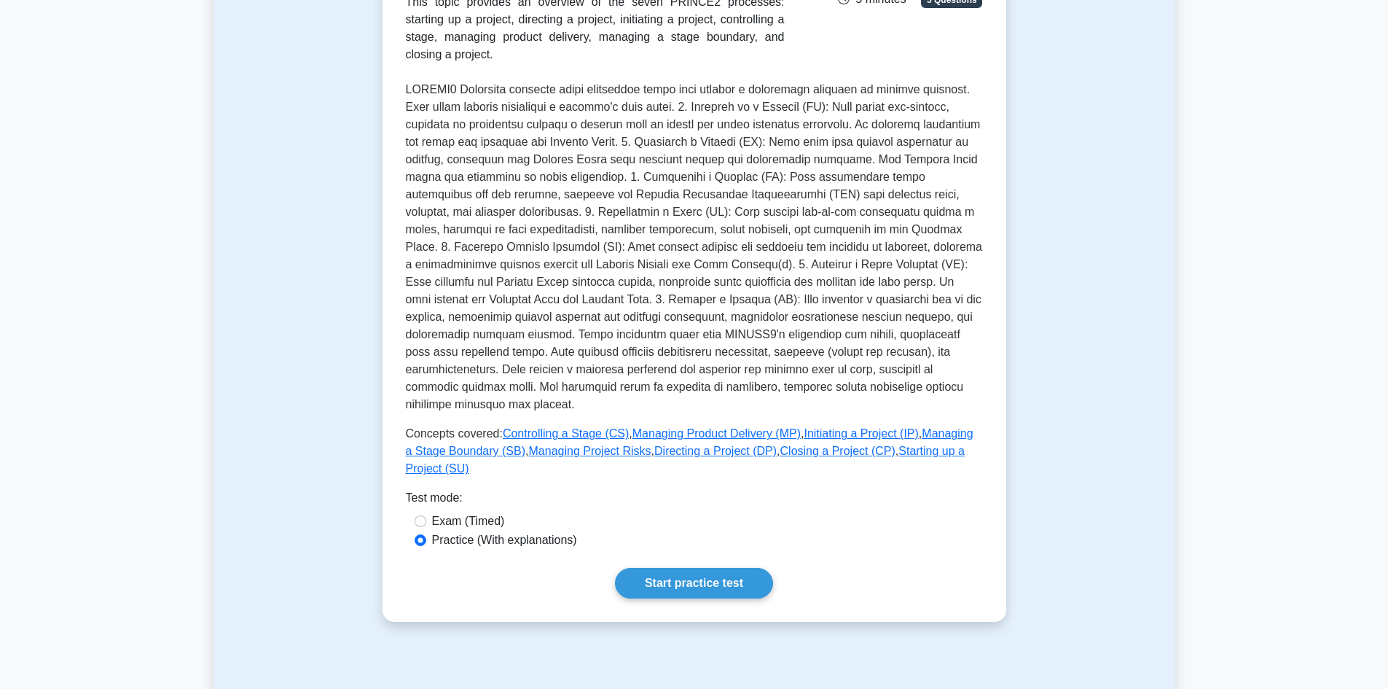
scroll to position [292, 0]
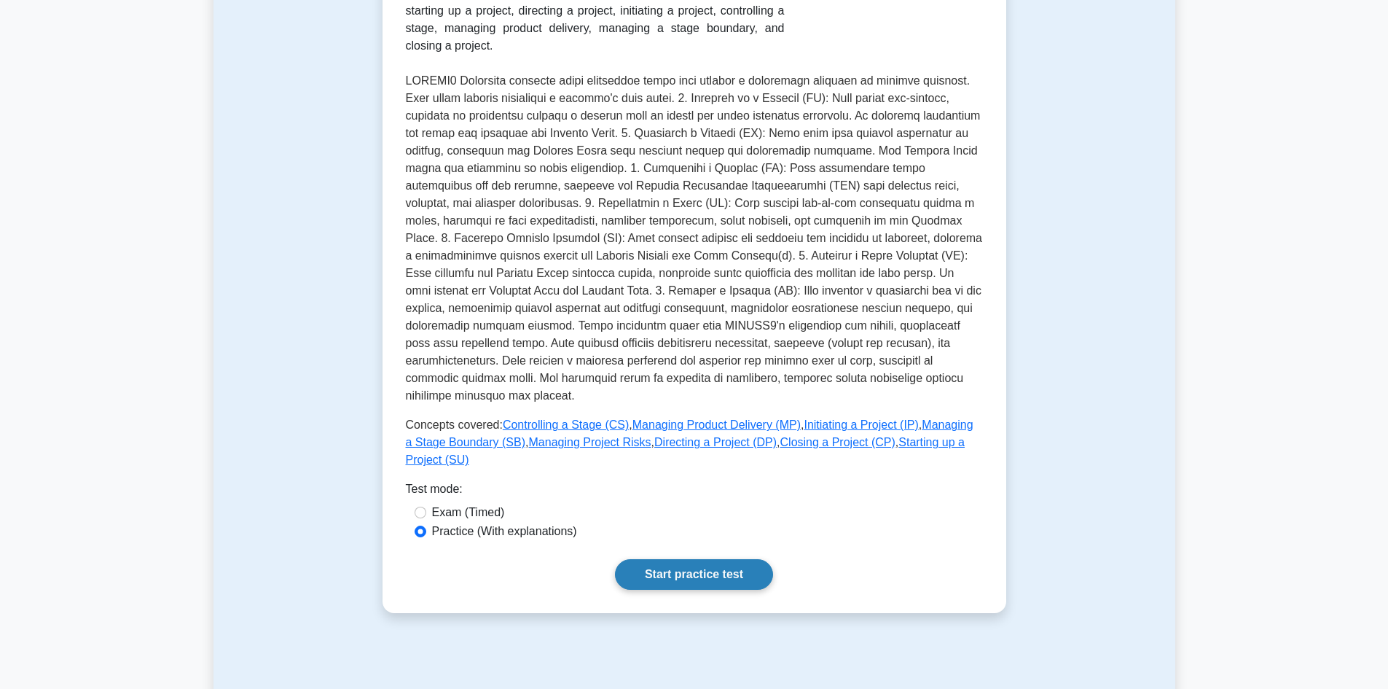
click at [669, 559] on link "Start practice test" at bounding box center [694, 574] width 158 height 31
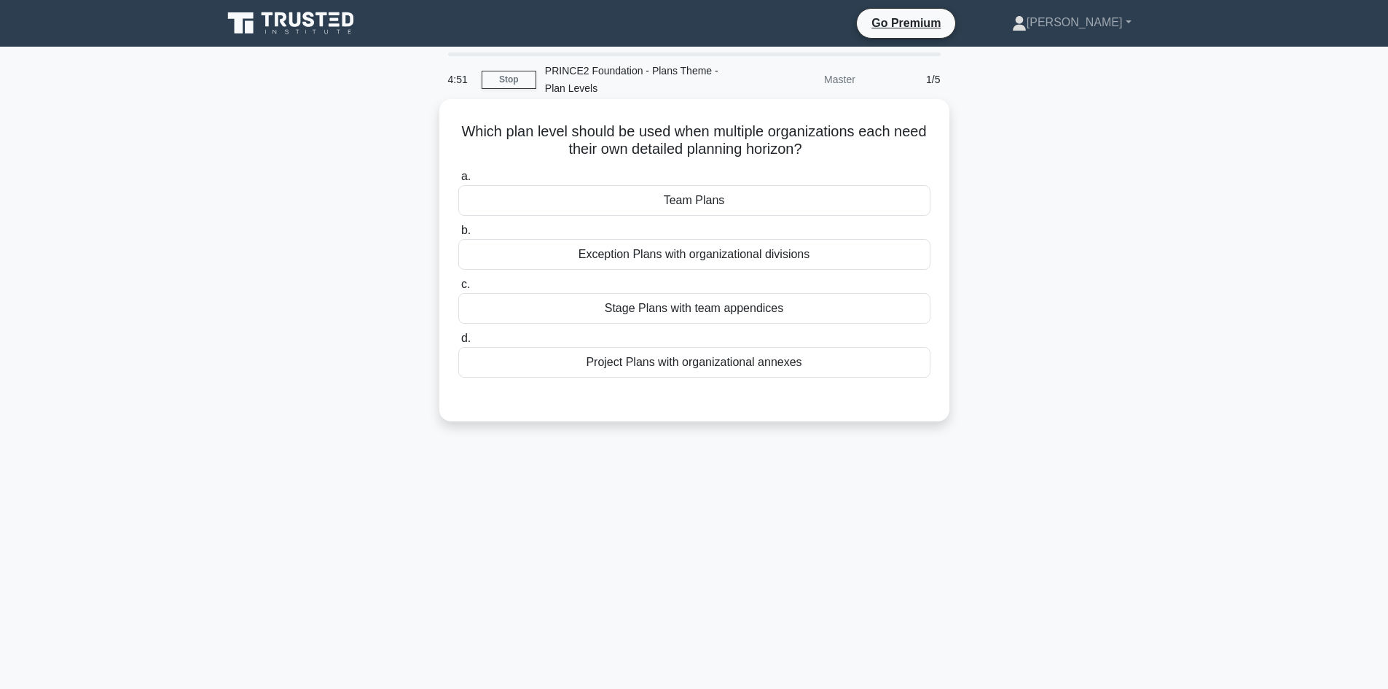
click at [681, 196] on div "Team Plans" at bounding box center [694, 200] width 472 height 31
click at [458, 181] on input "a. Team Plans" at bounding box center [458, 176] width 0 height 9
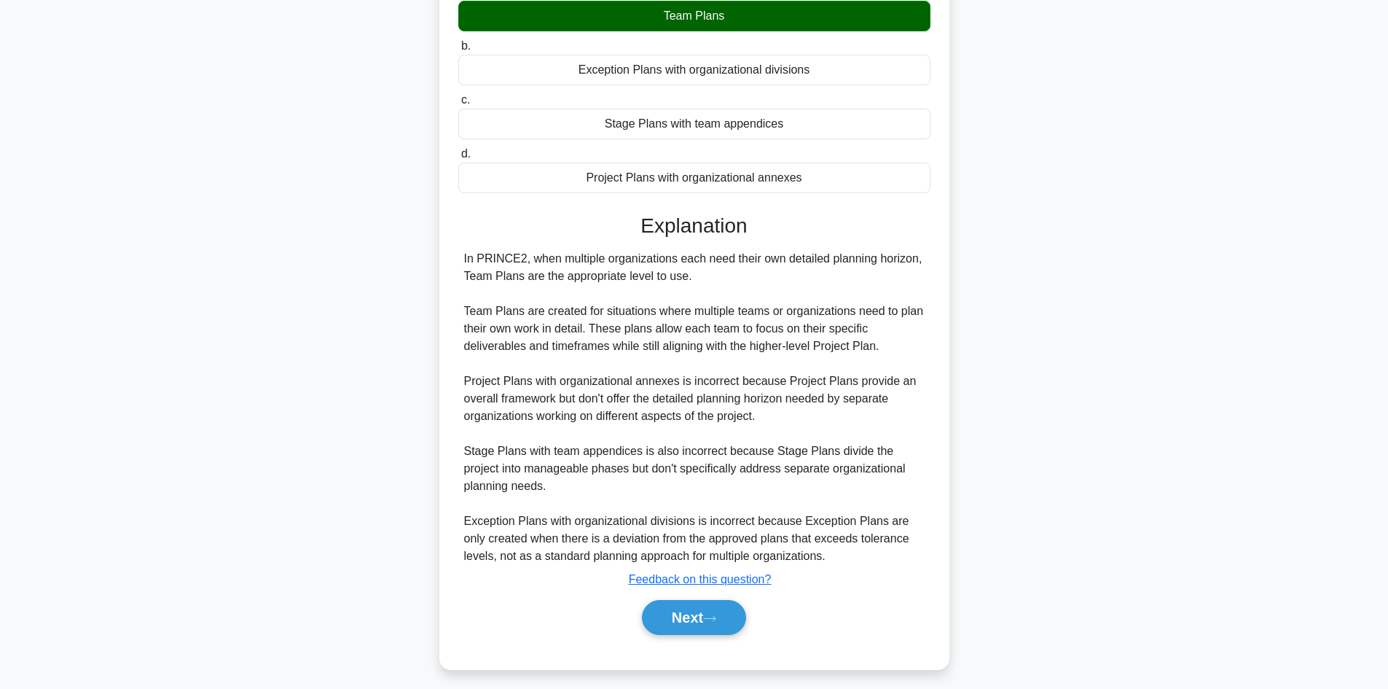
scroll to position [193, 0]
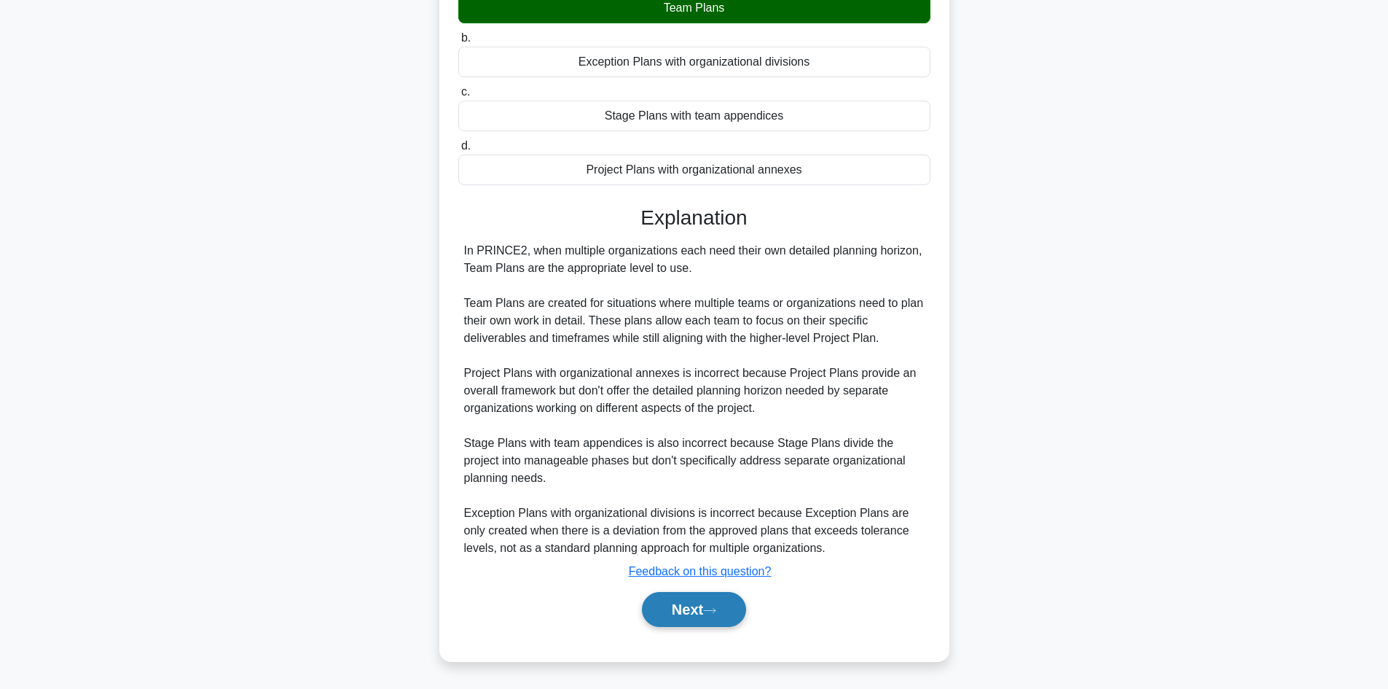
click at [716, 607] on icon at bounding box center [709, 610] width 13 height 8
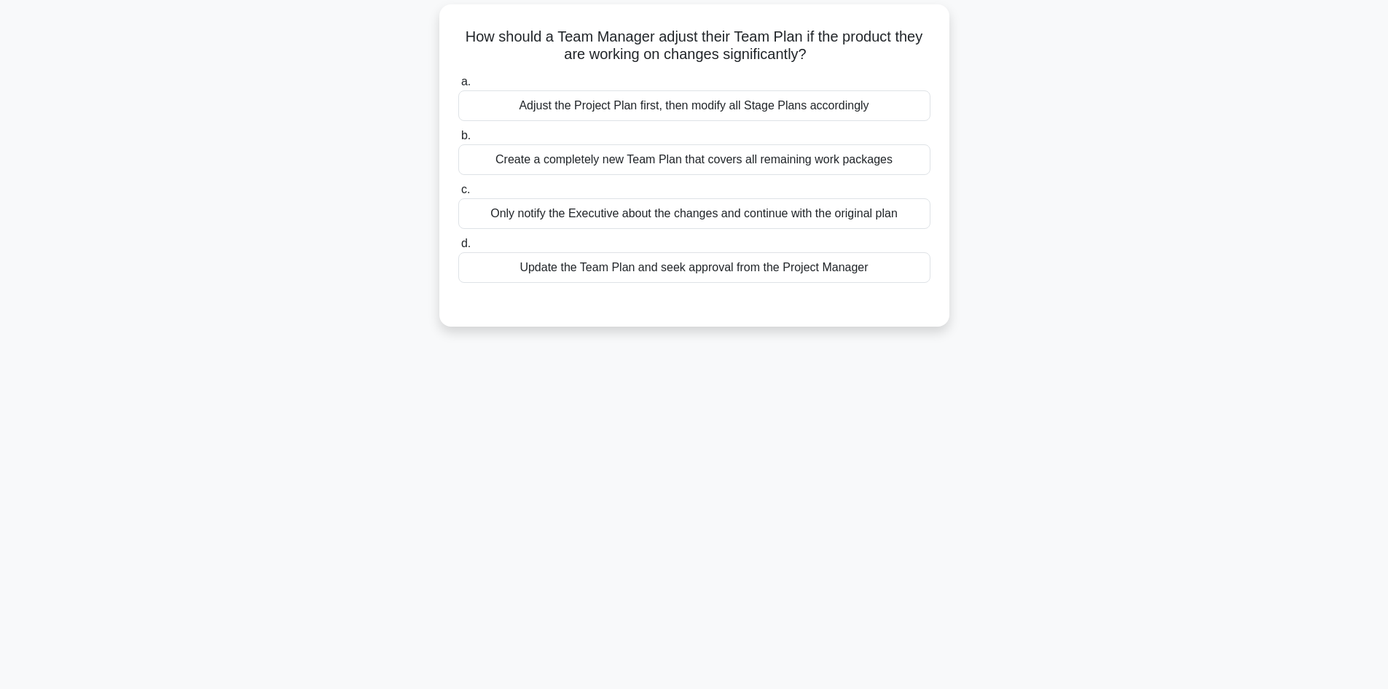
scroll to position [98, 0]
click at [718, 268] on div "Update the Team Plan and seek approval from the Project Manager" at bounding box center [694, 264] width 472 height 31
click at [458, 245] on input "d. Update the Team Plan and seek approval from the Project Manager" at bounding box center [458, 239] width 0 height 9
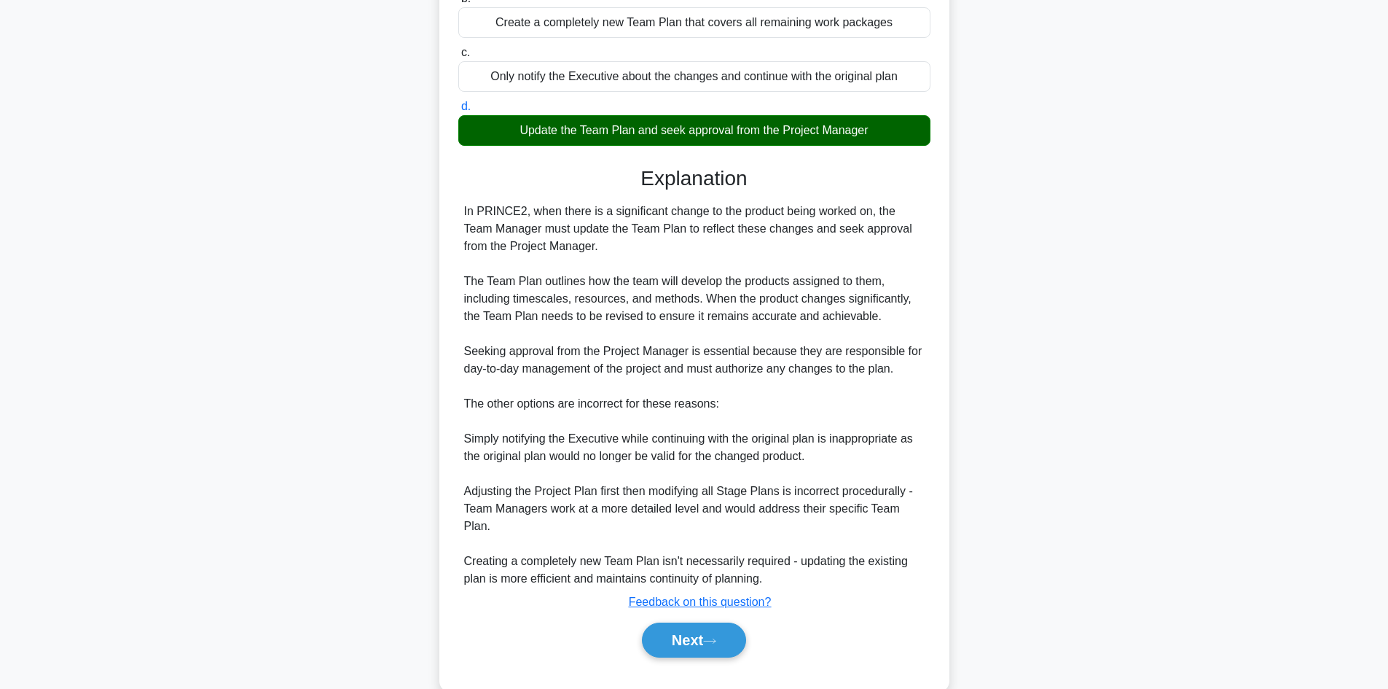
scroll to position [246, 0]
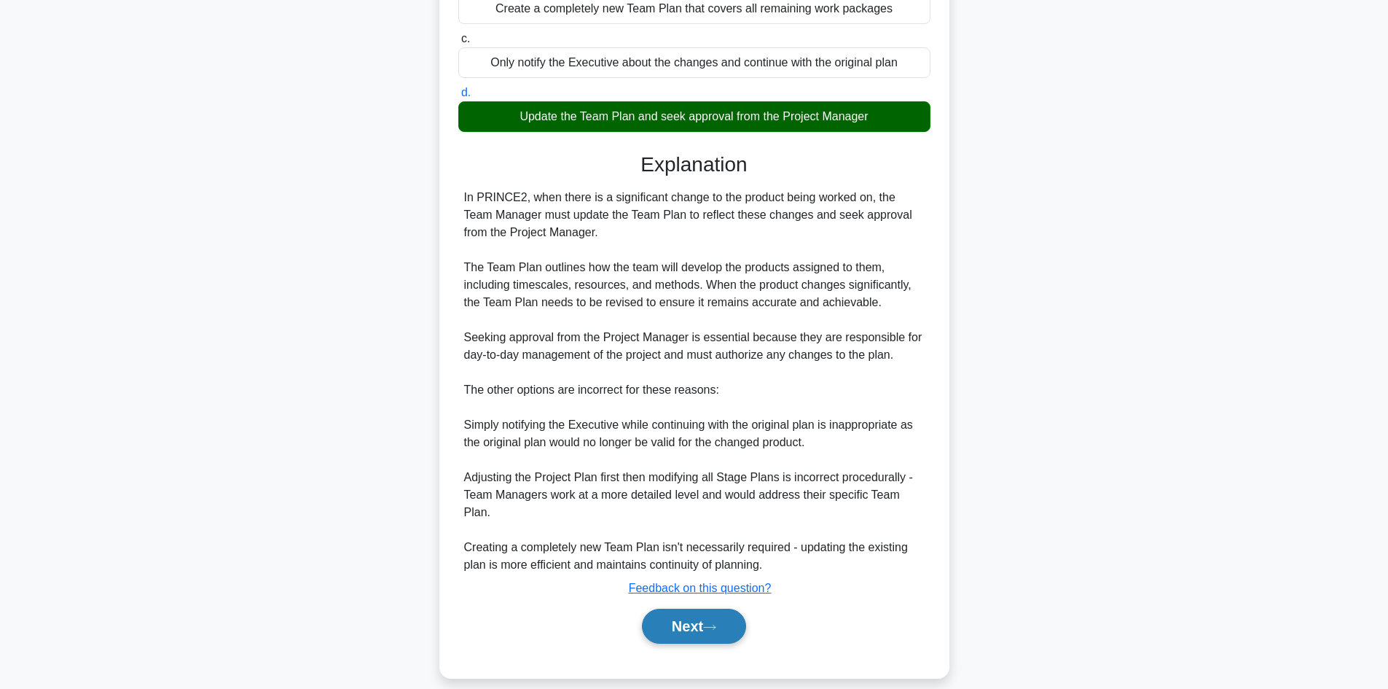
click at [711, 623] on icon at bounding box center [709, 627] width 13 height 8
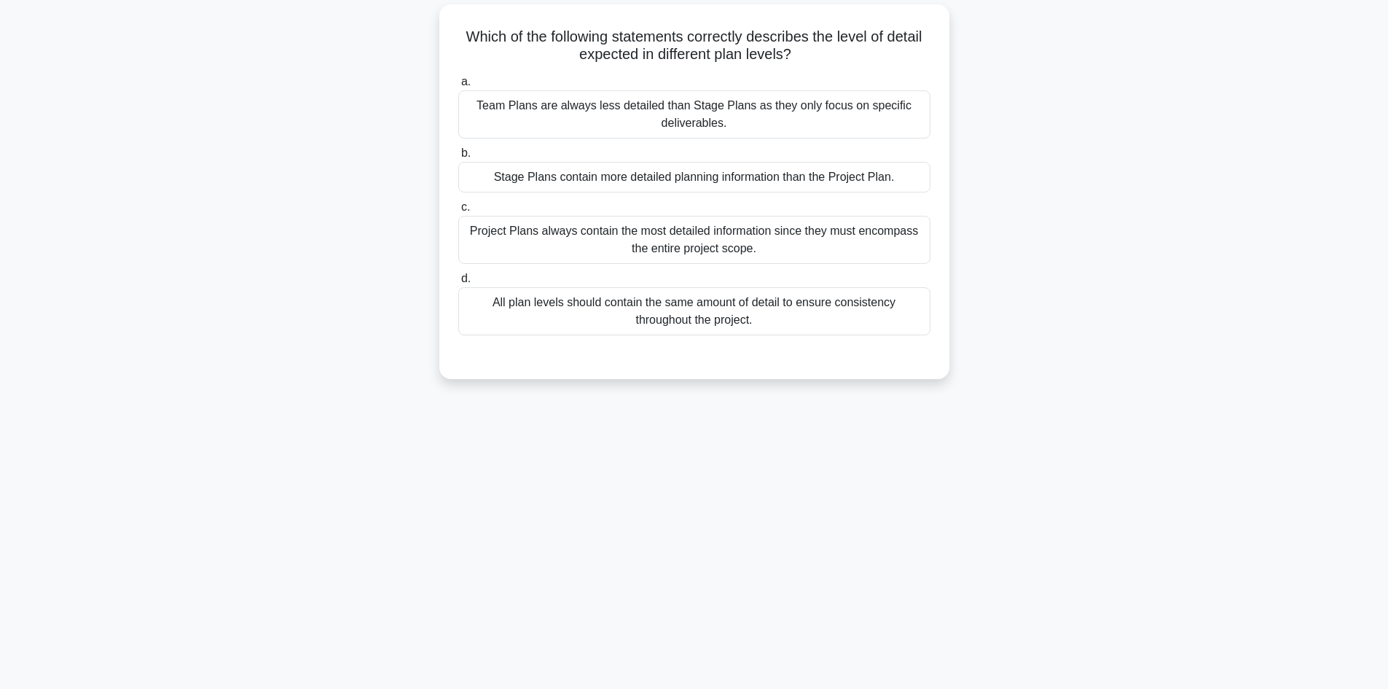
scroll to position [98, 0]
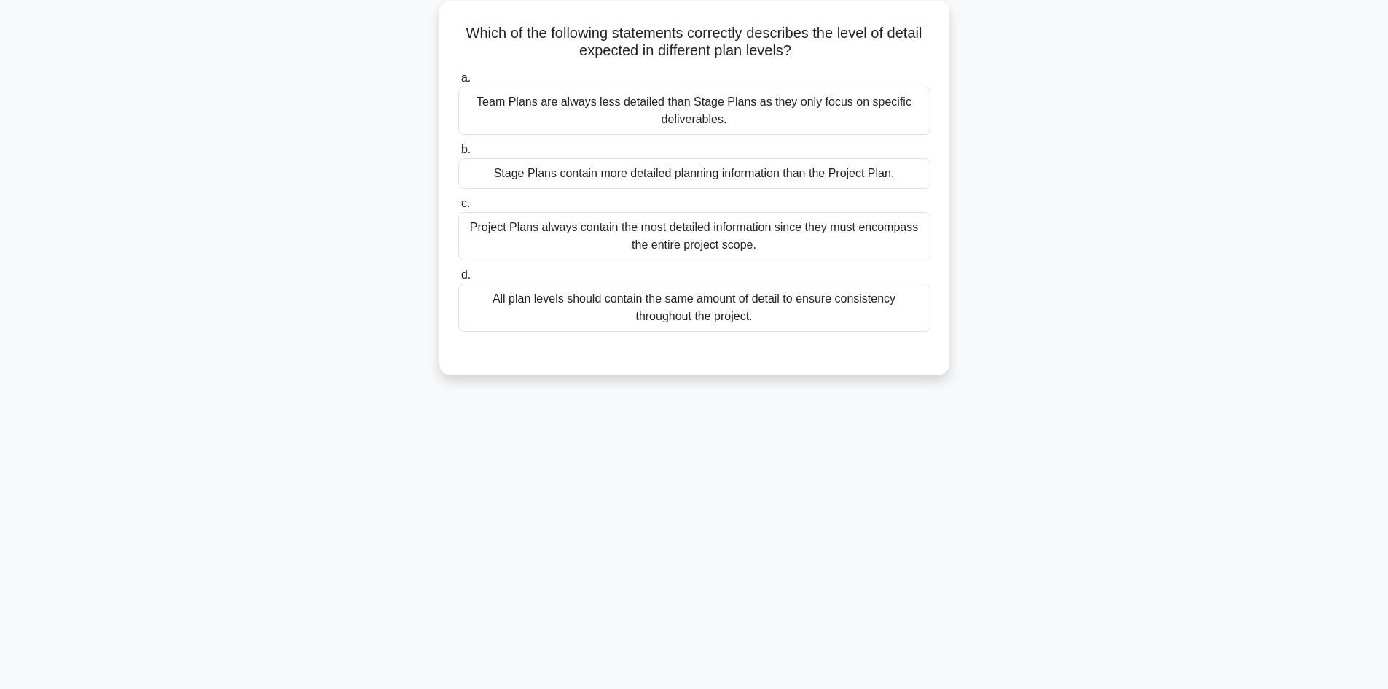
click at [595, 175] on div "Stage Plans contain more detailed planning information than the Project Plan." at bounding box center [694, 173] width 472 height 31
click at [458, 155] on input "b. Stage Plans contain more detailed planning information than the Project Plan." at bounding box center [458, 149] width 0 height 9
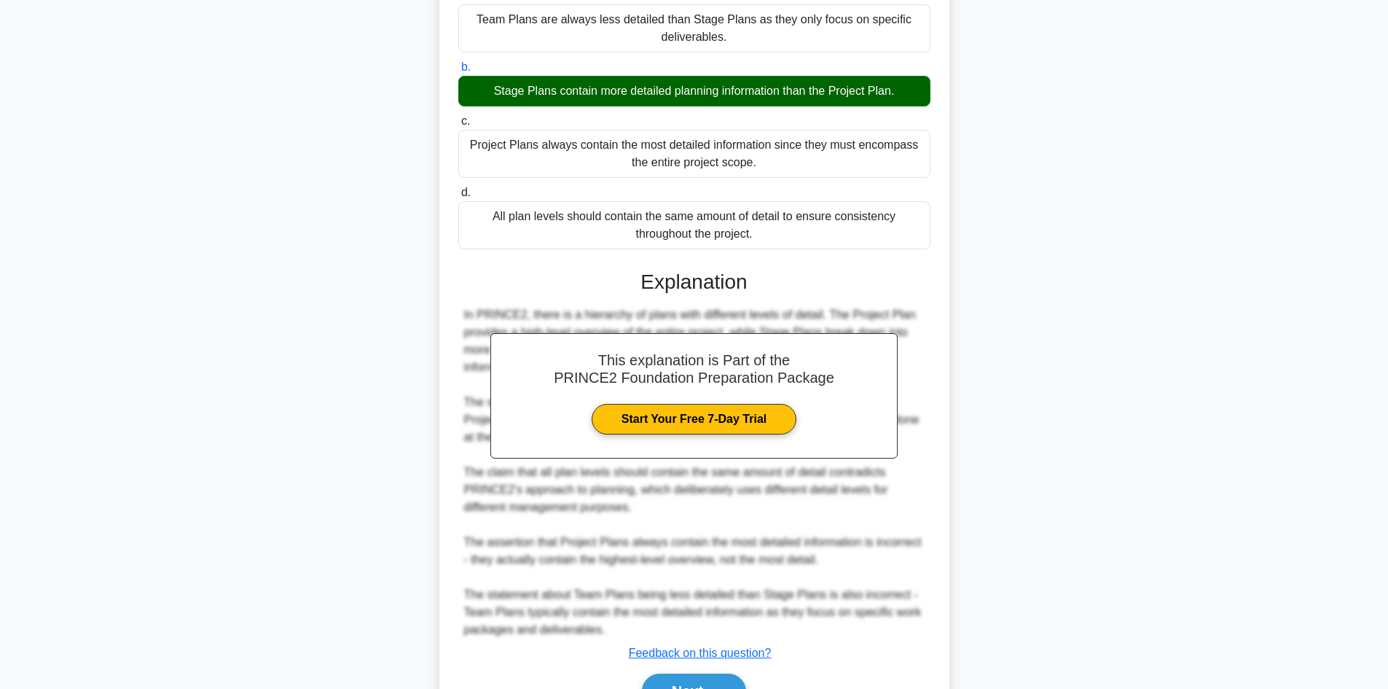
scroll to position [263, 0]
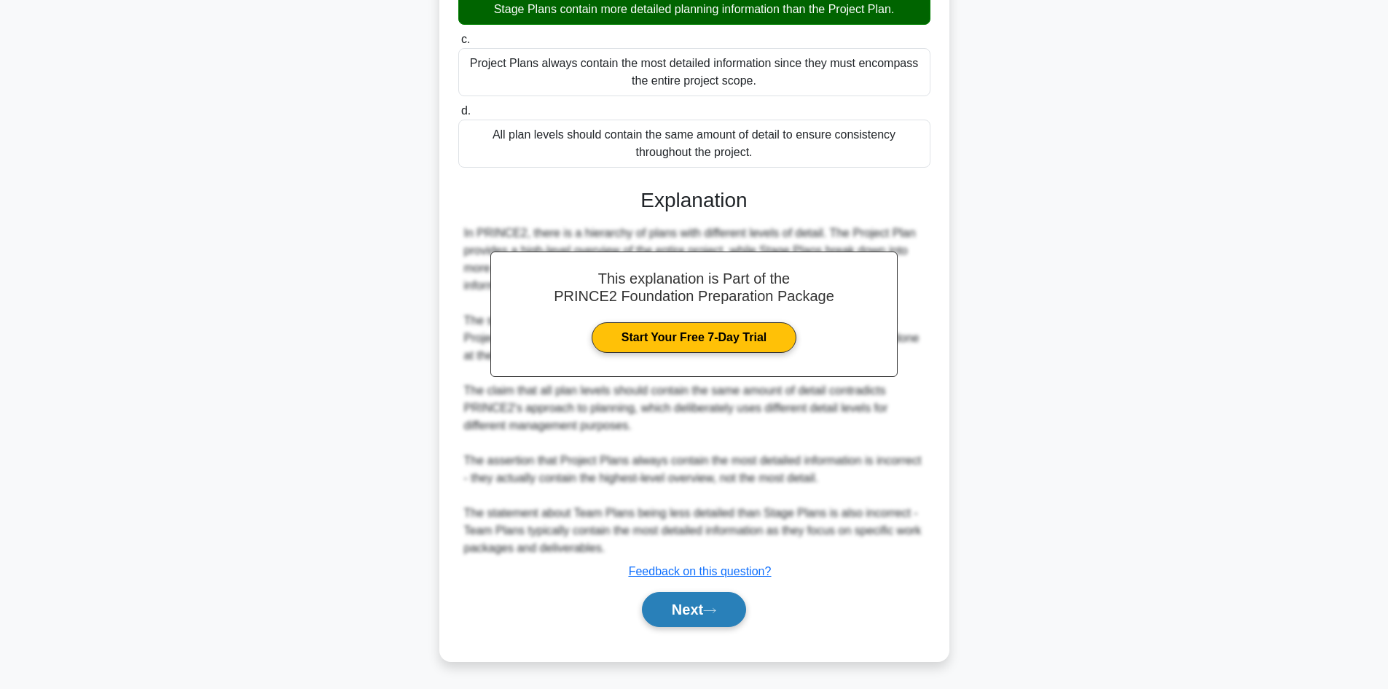
click at [706, 601] on button "Next" at bounding box center [694, 609] width 104 height 35
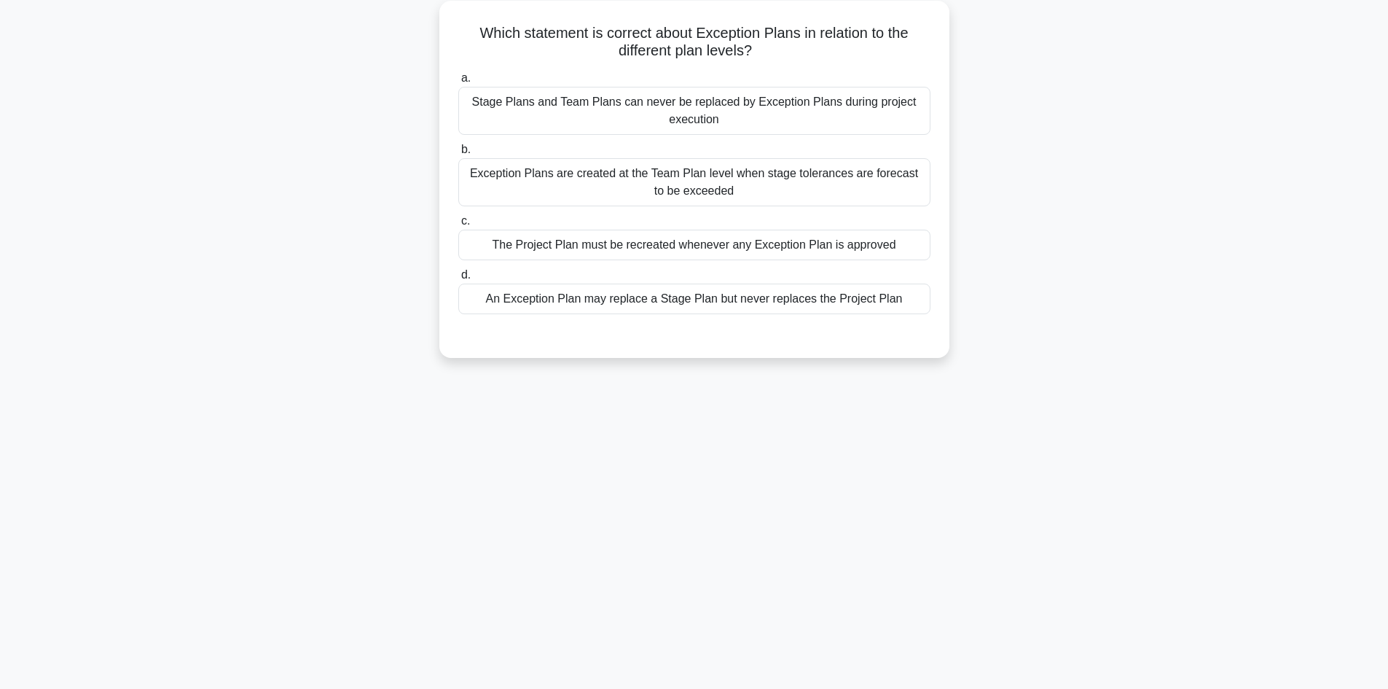
scroll to position [98, 0]
click at [670, 301] on div "An Exception Plan may replace a Stage Plan but never replaces the Project Plan" at bounding box center [694, 298] width 472 height 31
click at [458, 280] on input "d. An Exception Plan may replace a Stage Plan but never replaces the Project Pl…" at bounding box center [458, 274] width 0 height 9
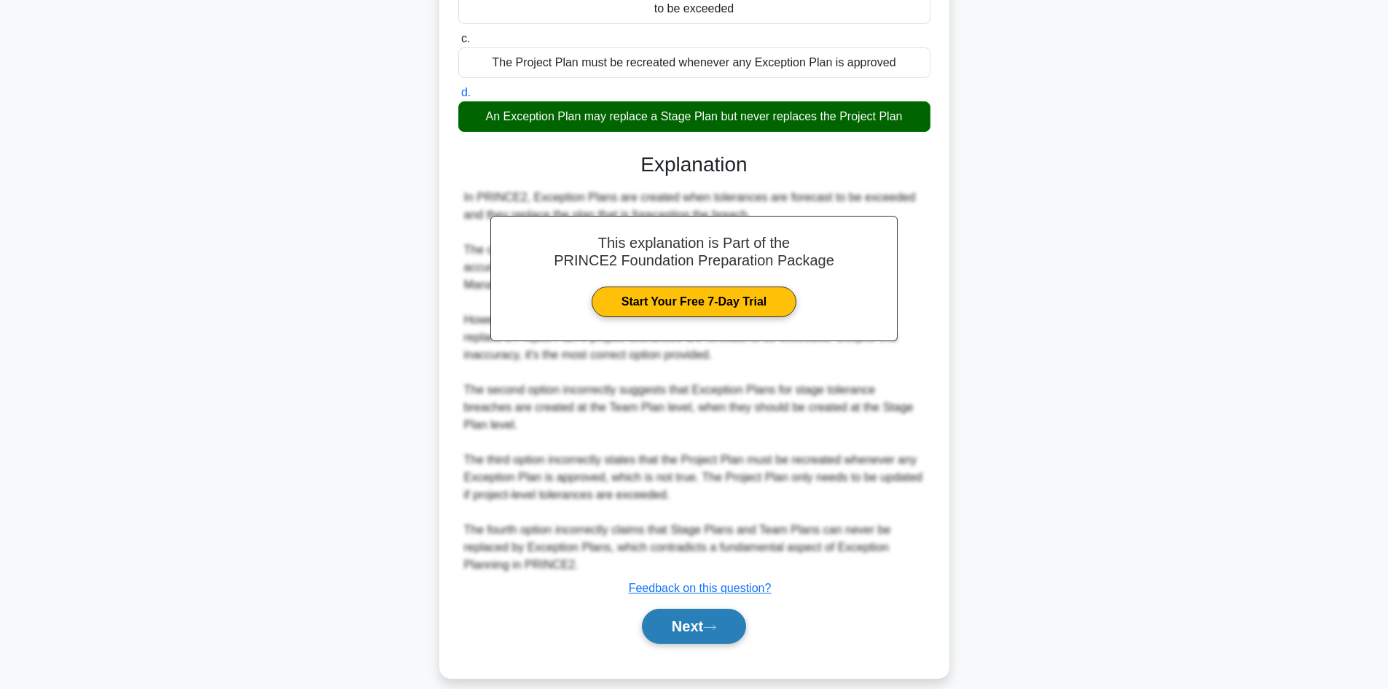
click at [705, 617] on button "Next" at bounding box center [694, 626] width 104 height 35
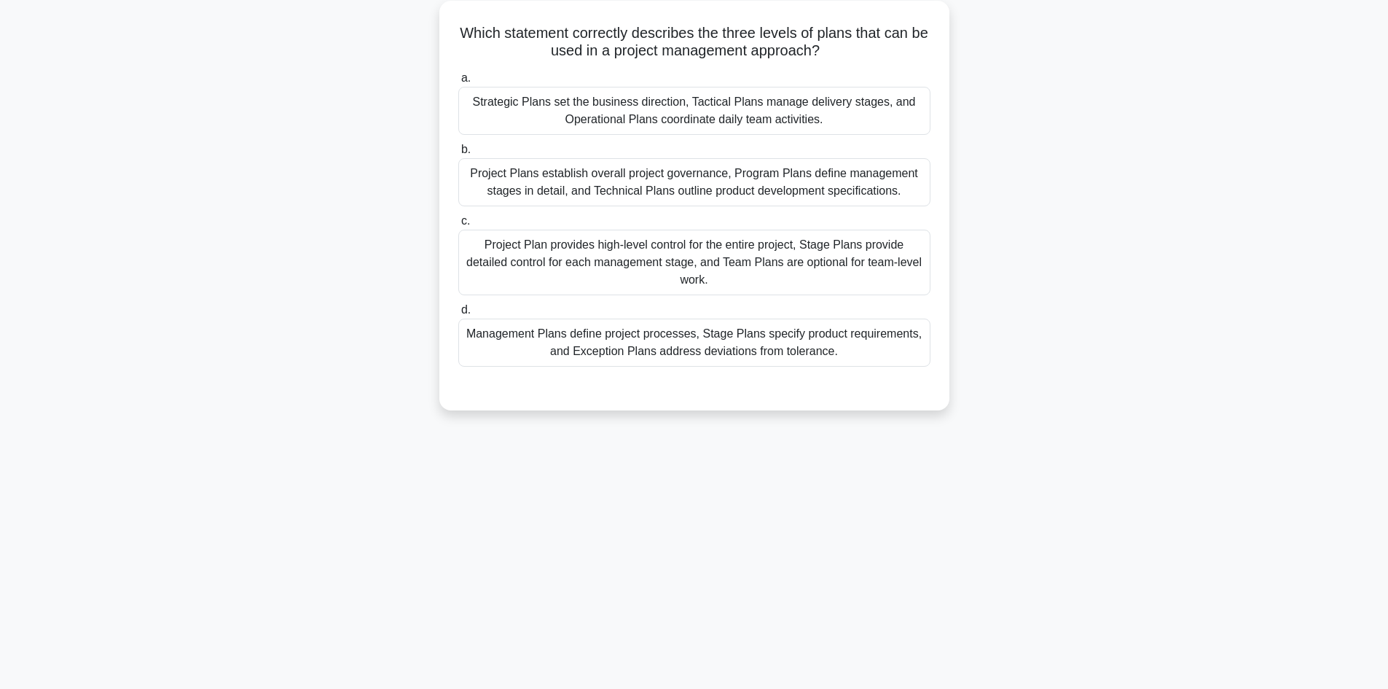
click at [673, 264] on div "Project Plan provides high-level control for the entire project, Stage Plans pr…" at bounding box center [694, 263] width 472 height 66
click at [458, 226] on input "c. Project Plan provides high-level control for the entire project, Stage Plans…" at bounding box center [458, 220] width 0 height 9
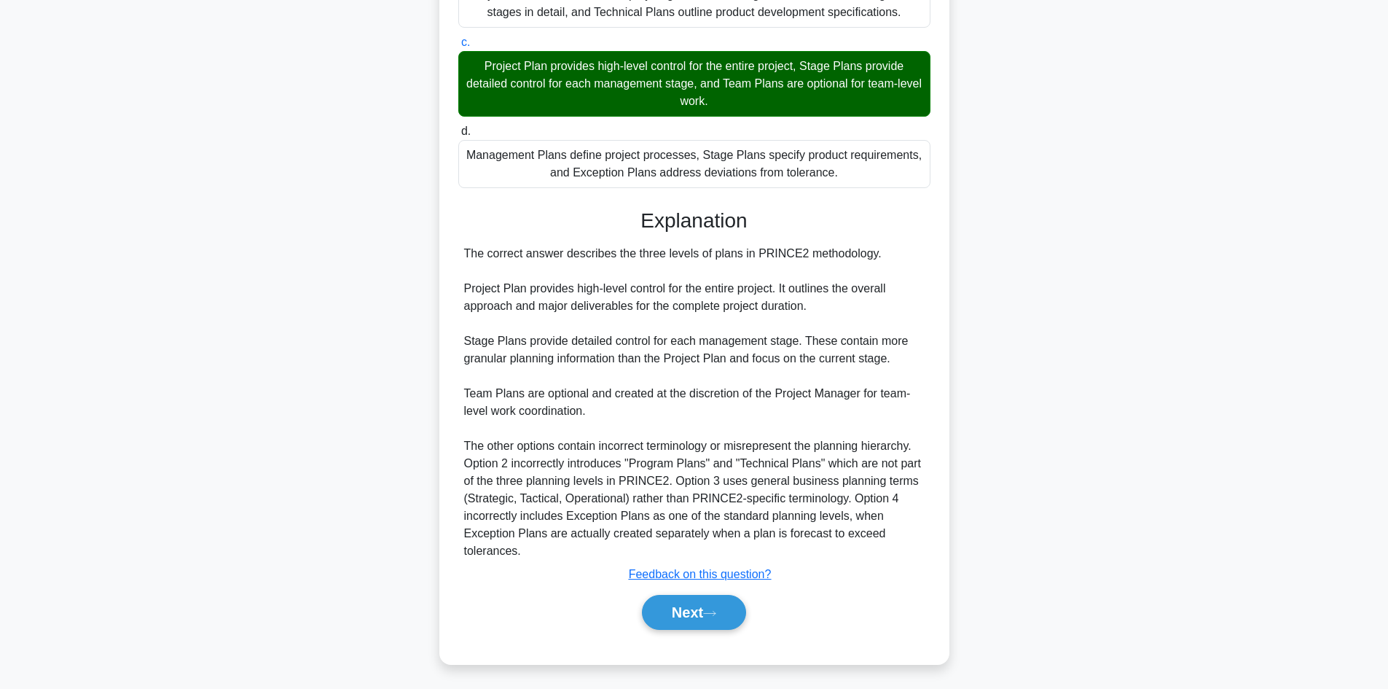
scroll to position [281, 0]
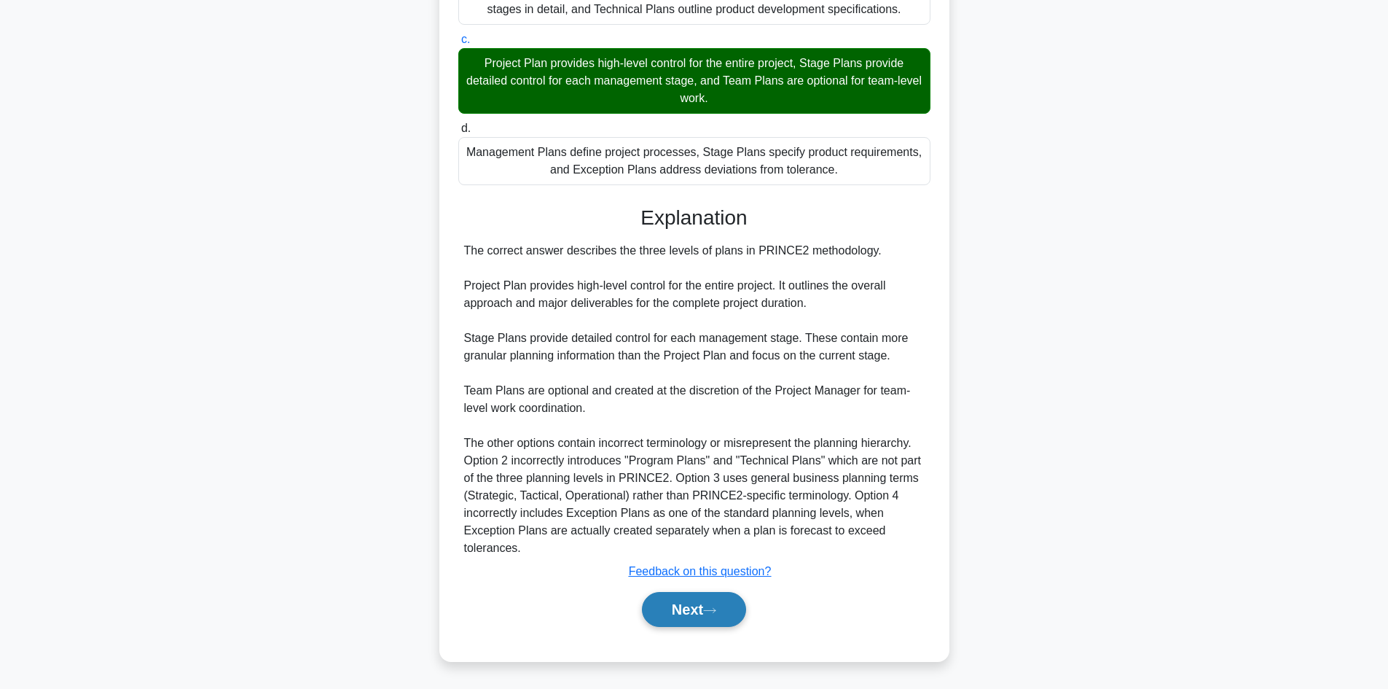
click at [692, 600] on button "Next" at bounding box center [694, 609] width 104 height 35
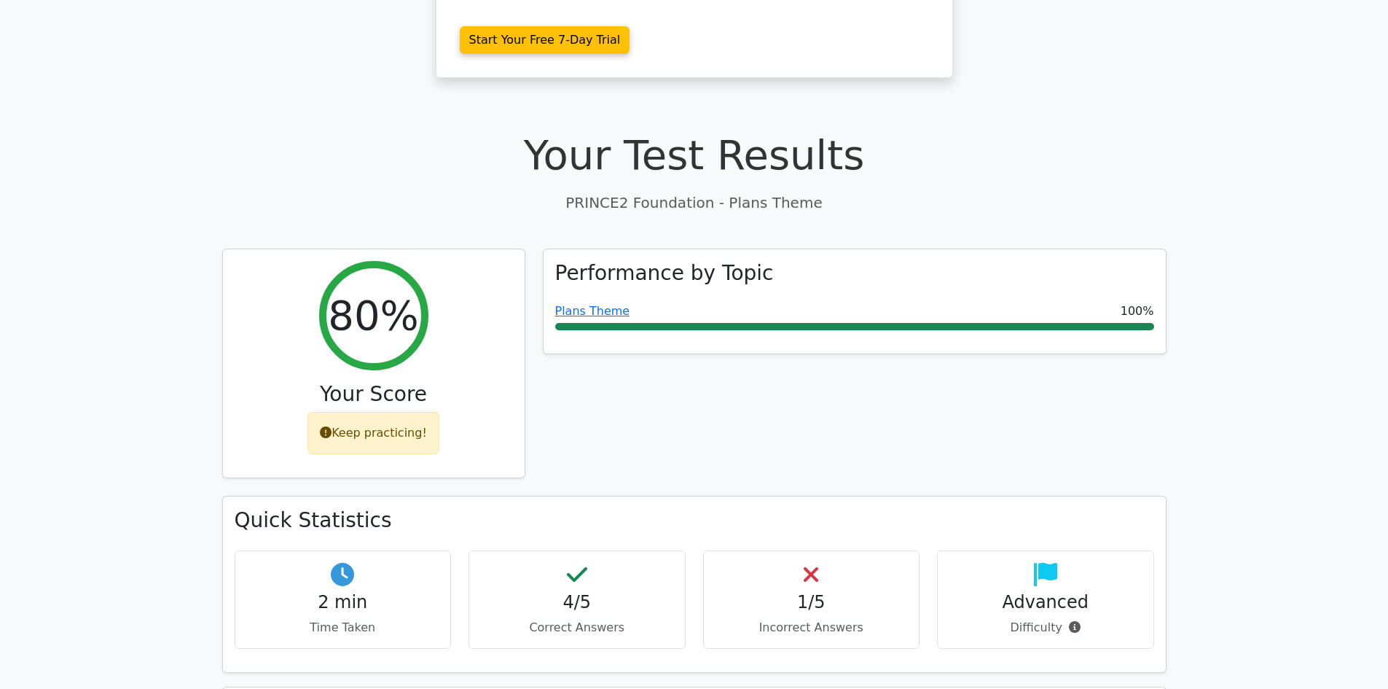
scroll to position [348, 0]
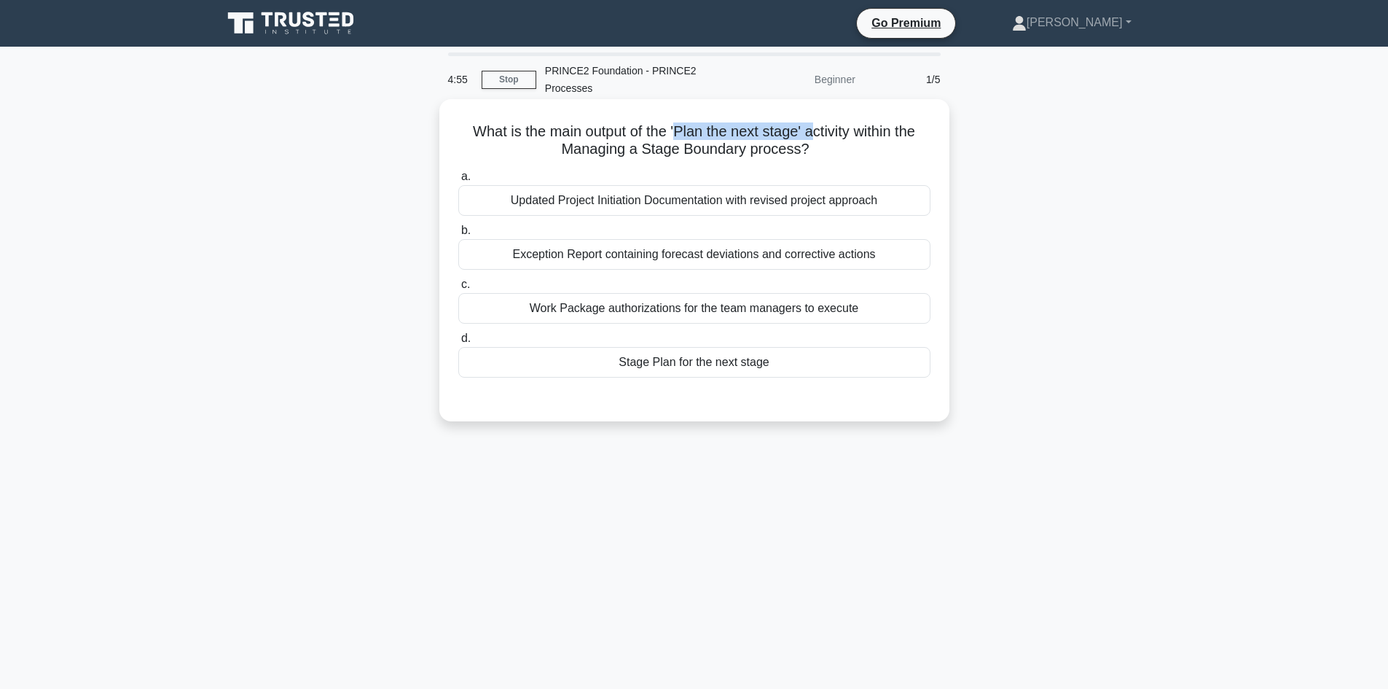
drag, startPoint x: 674, startPoint y: 131, endPoint x: 816, endPoint y: 130, distance: 142.1
click at [816, 130] on h5 "What is the main output of the 'Plan the next stage' activity within the Managi…" at bounding box center [694, 140] width 475 height 36
click at [697, 357] on div "Stage Plan for the next stage" at bounding box center [694, 362] width 472 height 31
click at [458, 343] on input "d. Stage Plan for the next stage" at bounding box center [458, 338] width 0 height 9
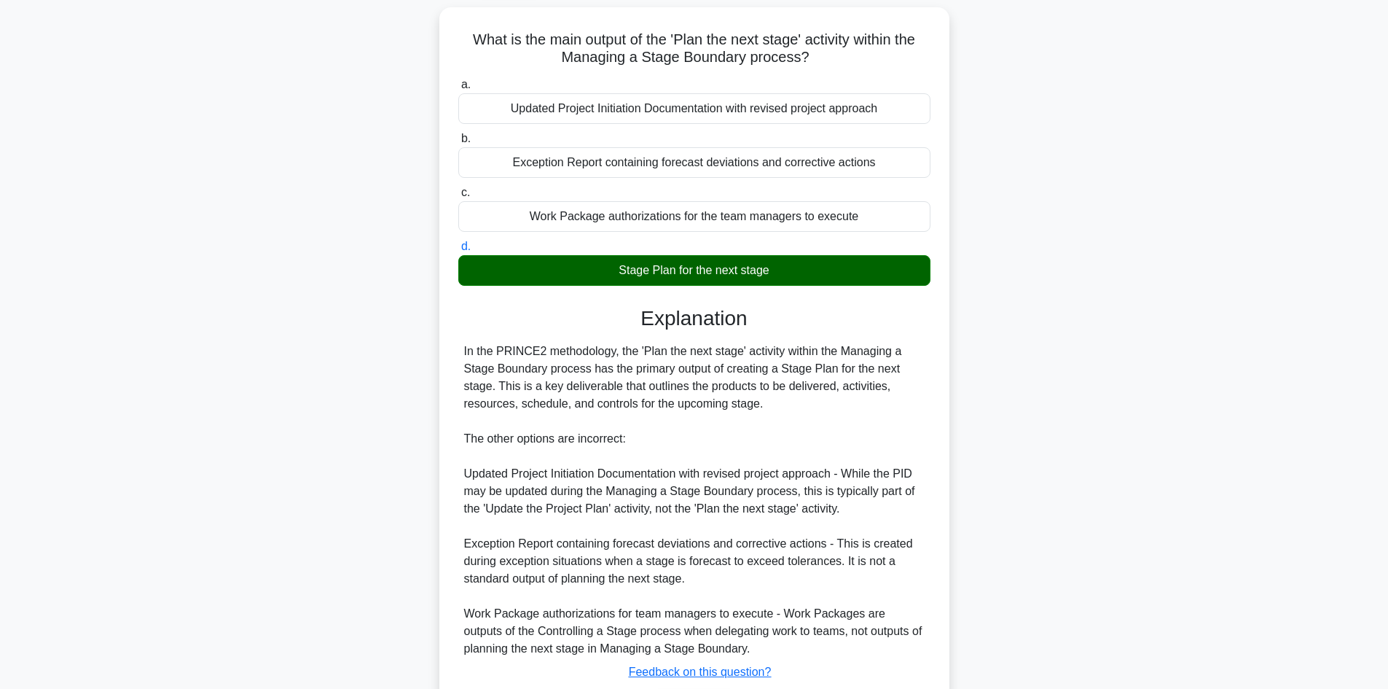
scroll to position [146, 0]
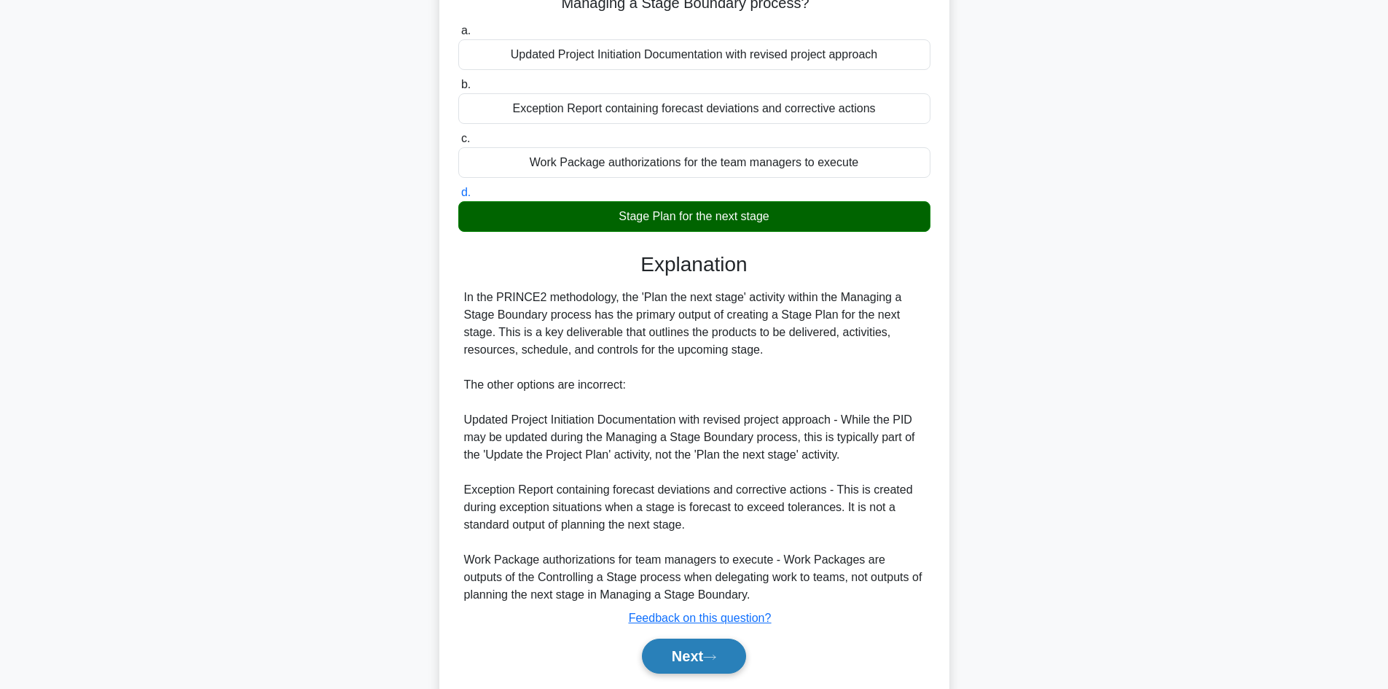
click at [704, 654] on button "Next" at bounding box center [694, 655] width 104 height 35
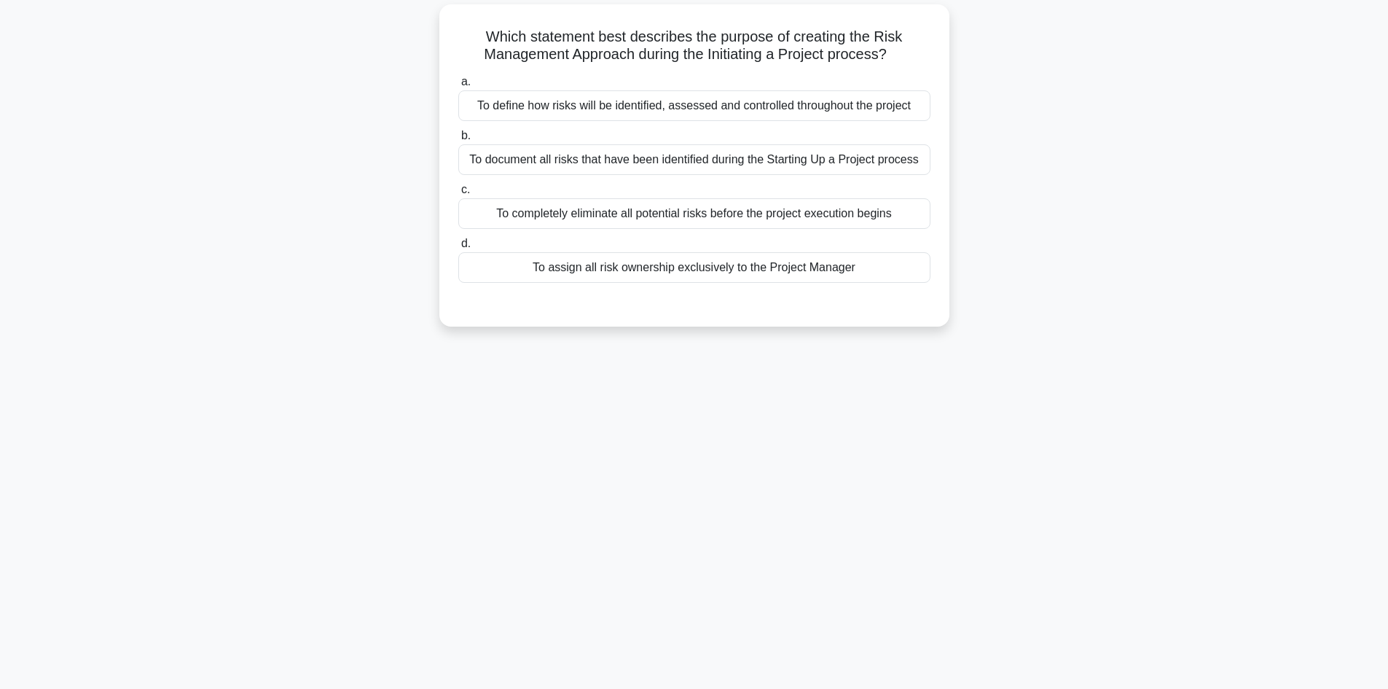
scroll to position [98, 0]
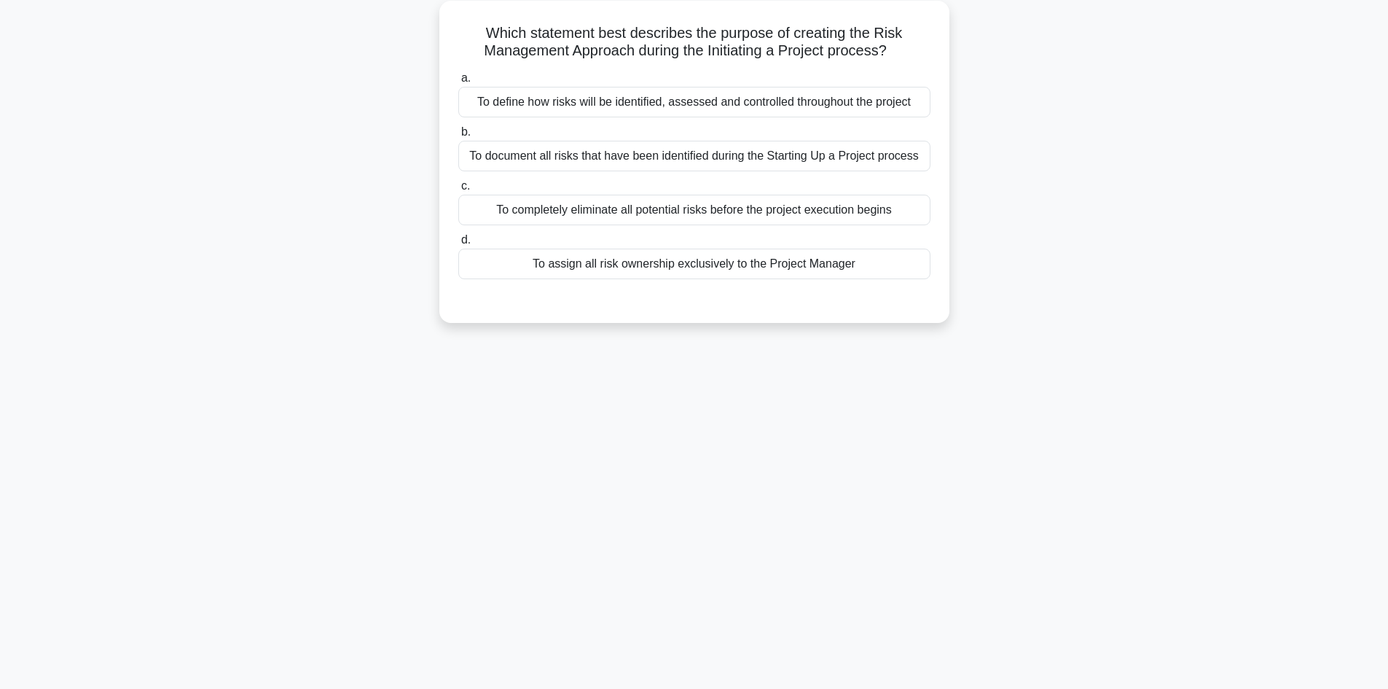
click at [621, 106] on div "To define how risks will be identified, assessed and controlled throughout the …" at bounding box center [694, 102] width 472 height 31
click at [458, 83] on input "a. To define how risks will be identified, assessed and controlled throughout t…" at bounding box center [458, 78] width 0 height 9
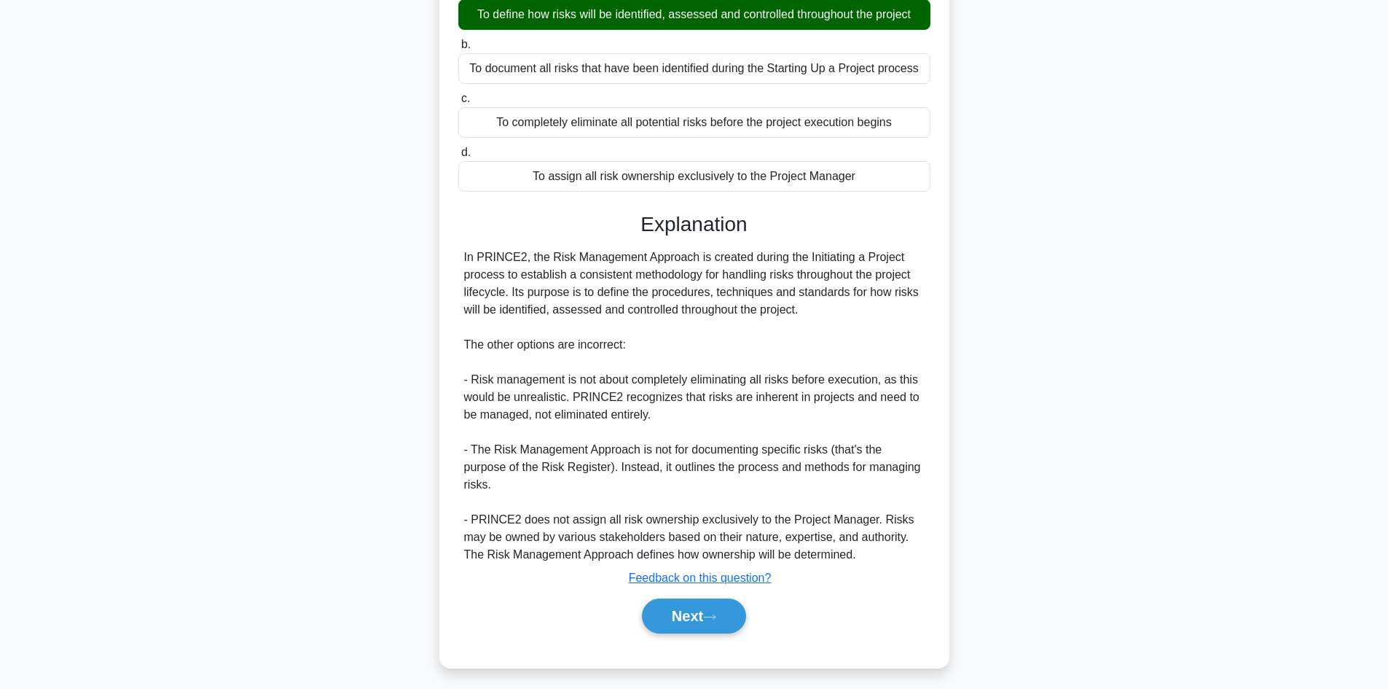
scroll to position [193, 0]
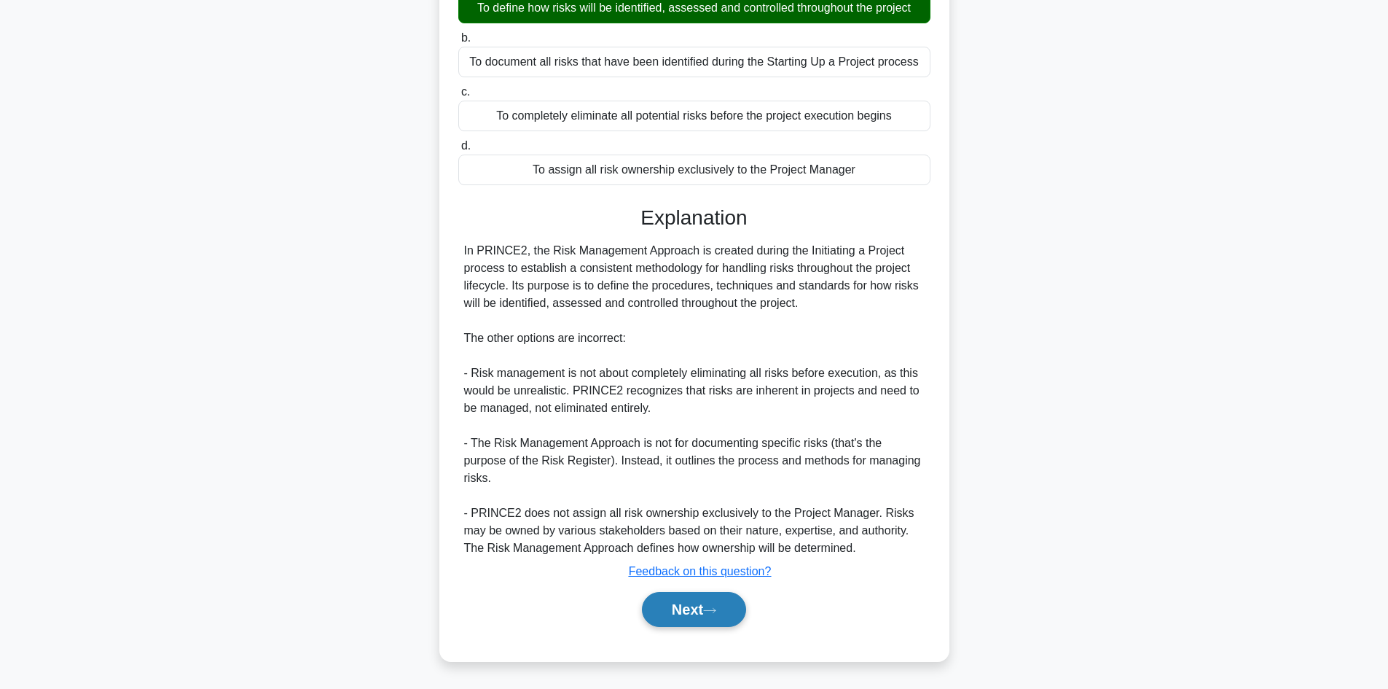
click at [693, 606] on button "Next" at bounding box center [694, 609] width 104 height 35
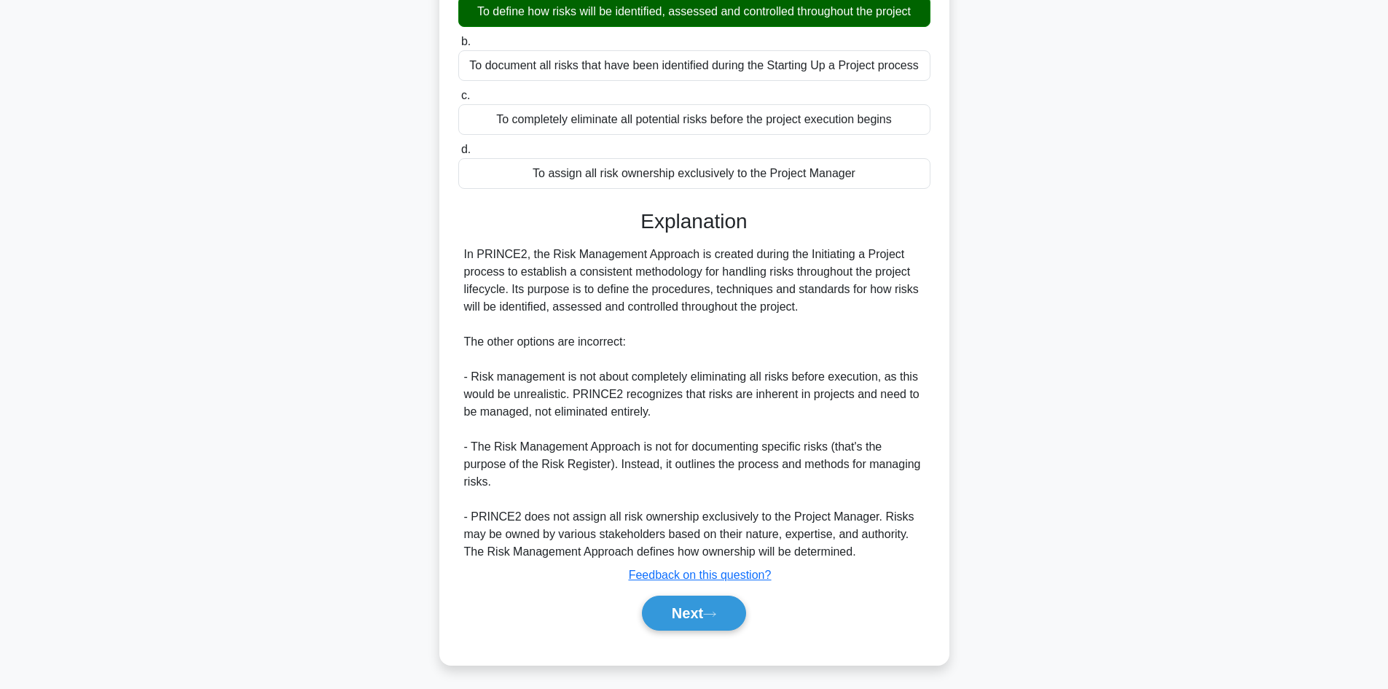
scroll to position [98, 0]
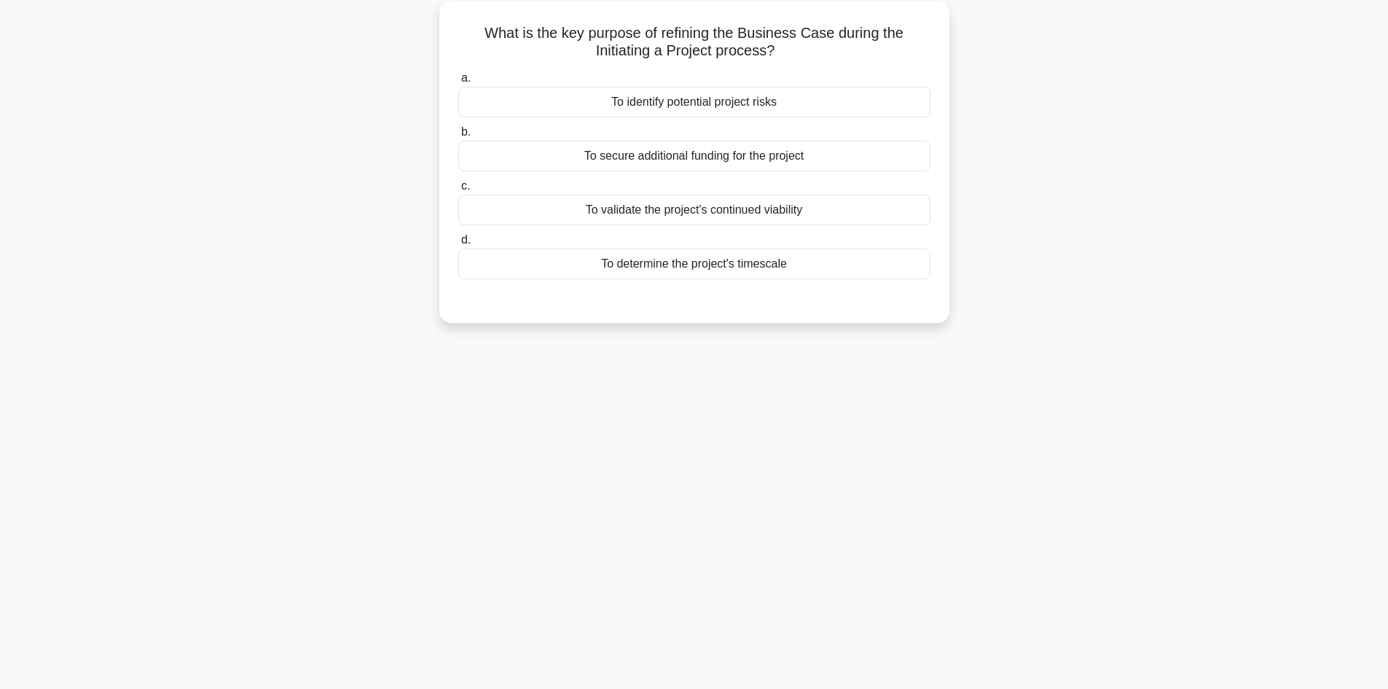
click at [730, 216] on div "To validate the project's continued viability" at bounding box center [694, 210] width 472 height 31
click at [458, 191] on input "c. To validate the project's continued viability" at bounding box center [458, 185] width 0 height 9
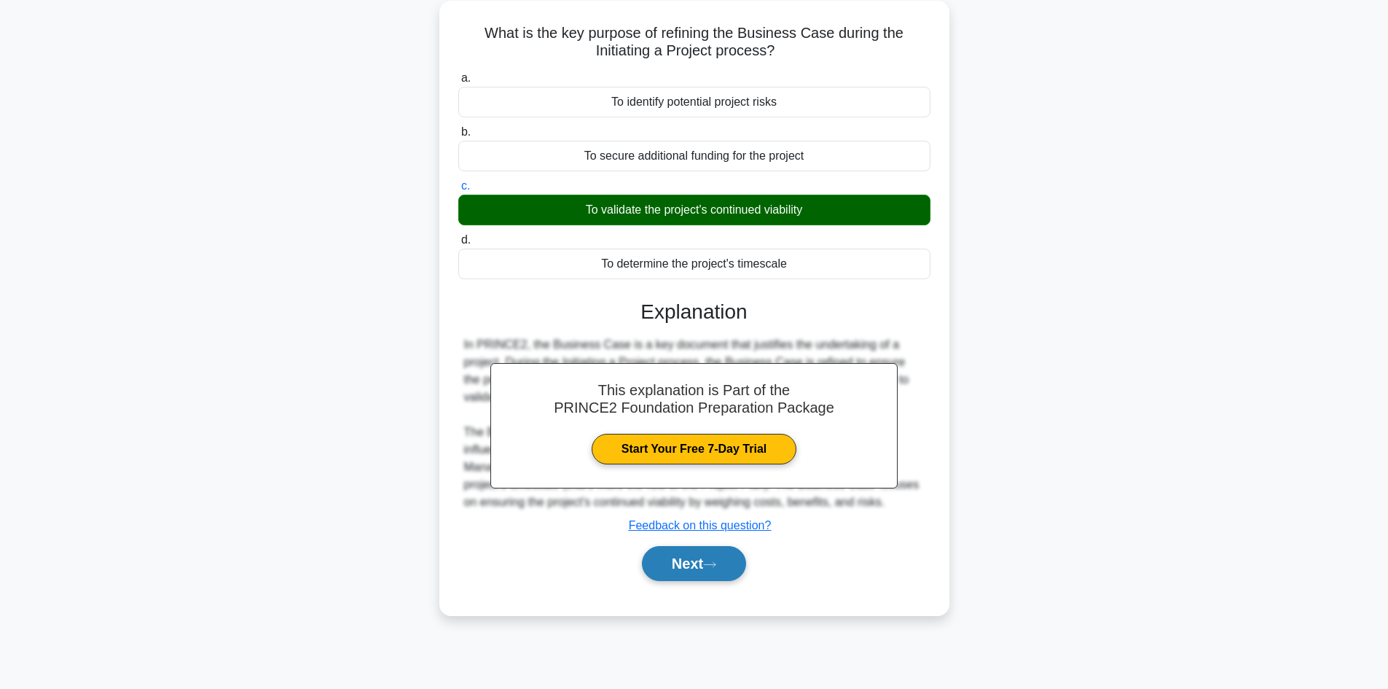
click at [708, 567] on button "Next" at bounding box center [694, 563] width 104 height 35
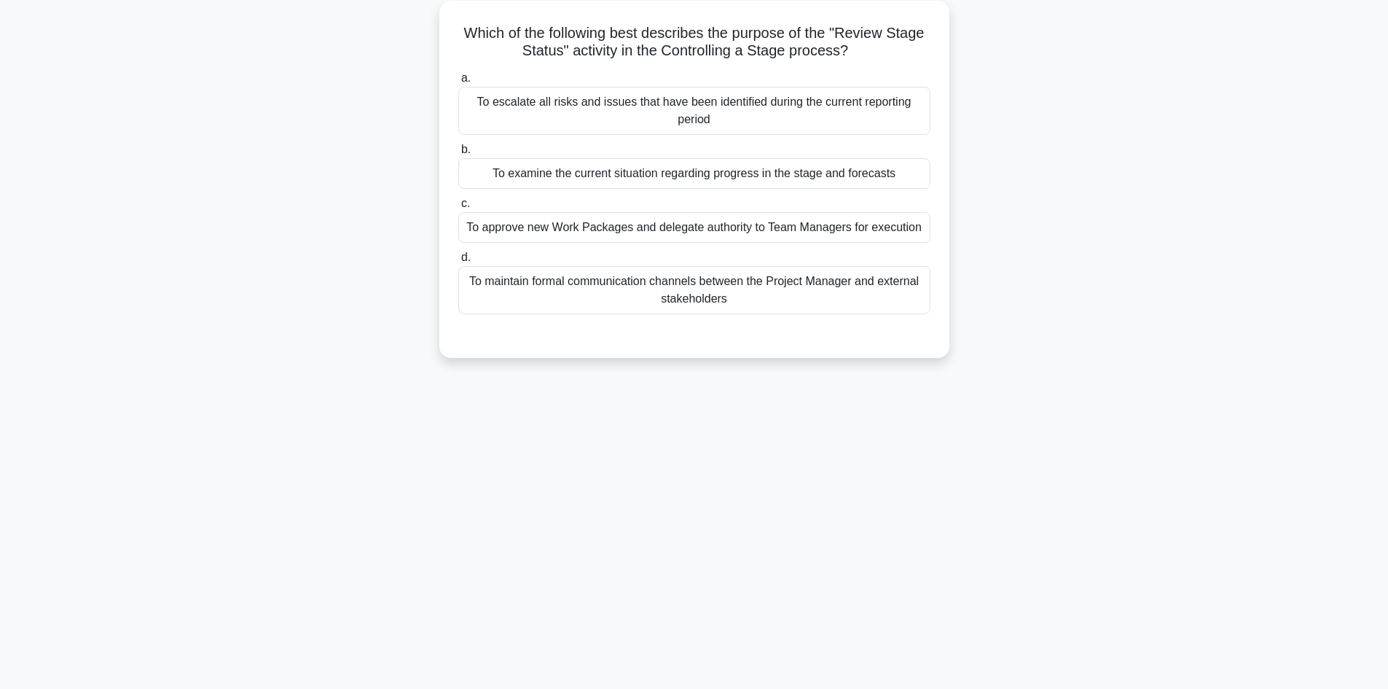
click at [721, 181] on div "To examine the current situation regarding progress in the stage and forecasts" at bounding box center [694, 173] width 472 height 31
click at [458, 155] on input "b. To examine the current situation regarding progress in the stage and forecas…" at bounding box center [458, 149] width 0 height 9
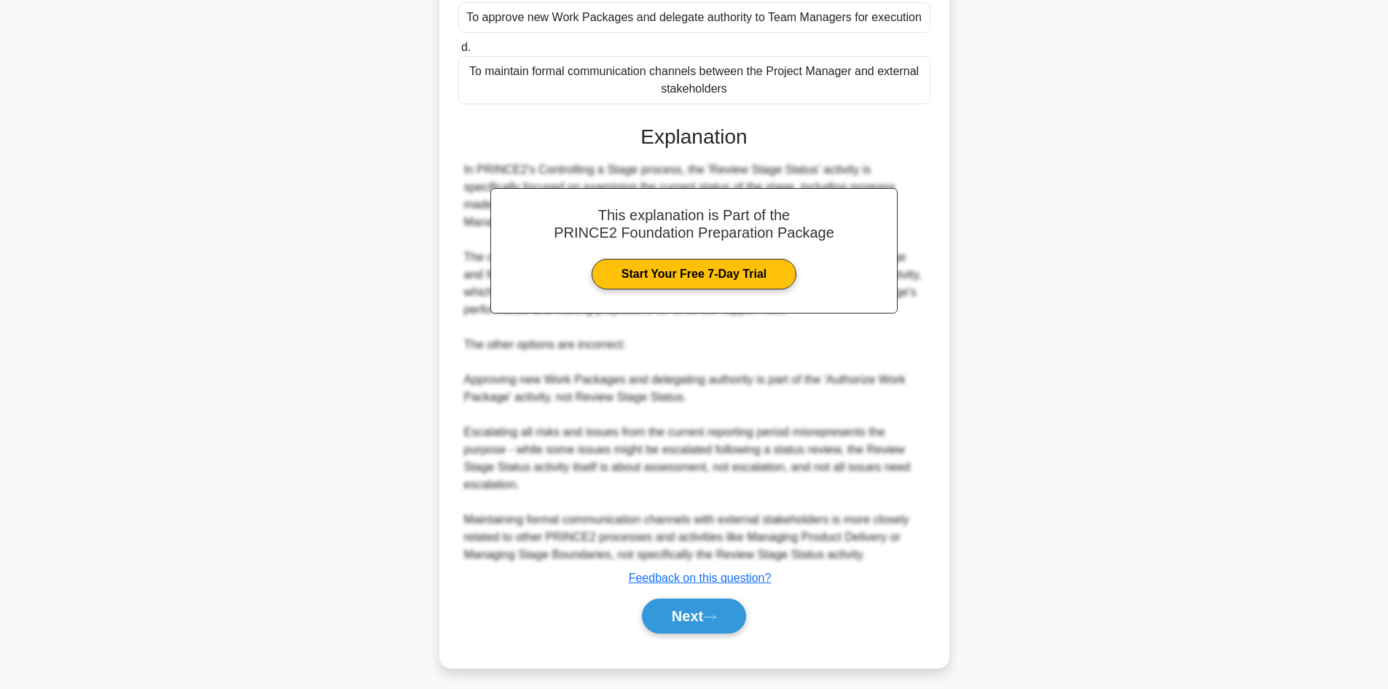
scroll to position [316, 0]
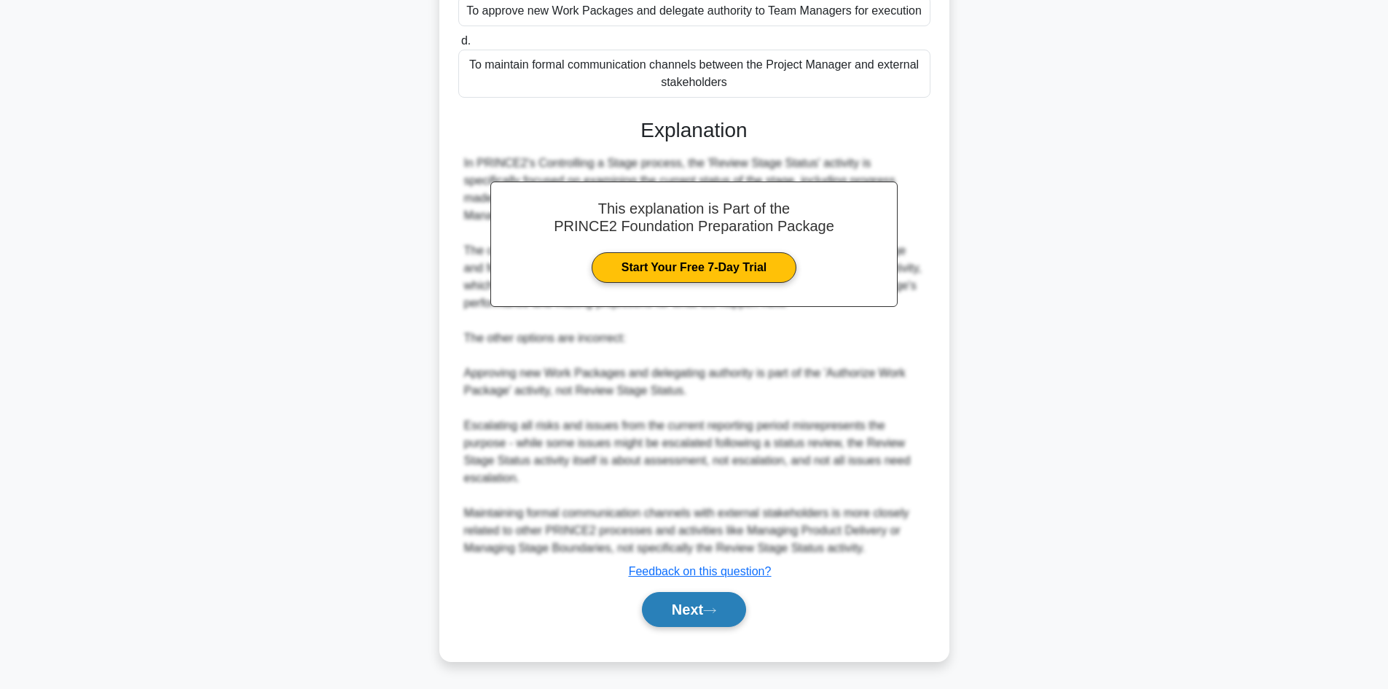
click at [713, 614] on icon at bounding box center [709, 610] width 13 height 8
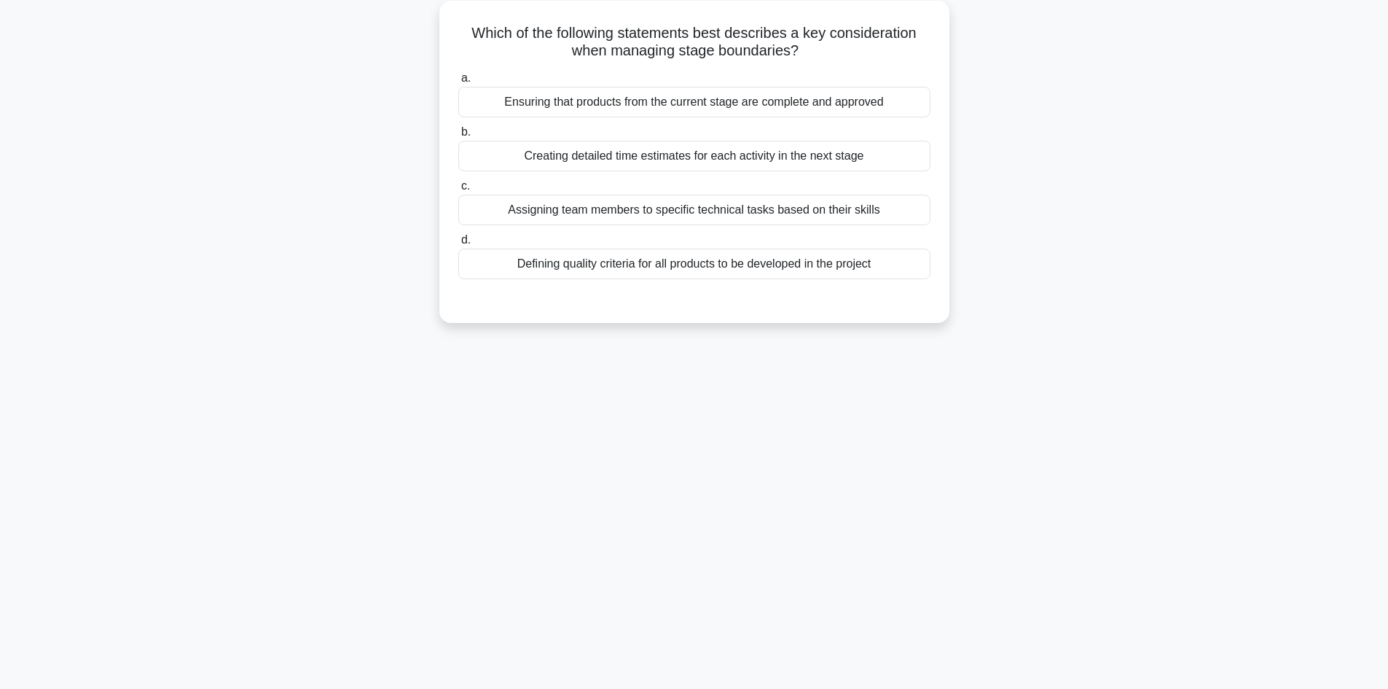
click at [668, 109] on div "Ensuring that products from the current stage are complete and approved" at bounding box center [694, 102] width 472 height 31
click at [458, 83] on input "a. Ensuring that products from the current stage are complete and approved" at bounding box center [458, 78] width 0 height 9
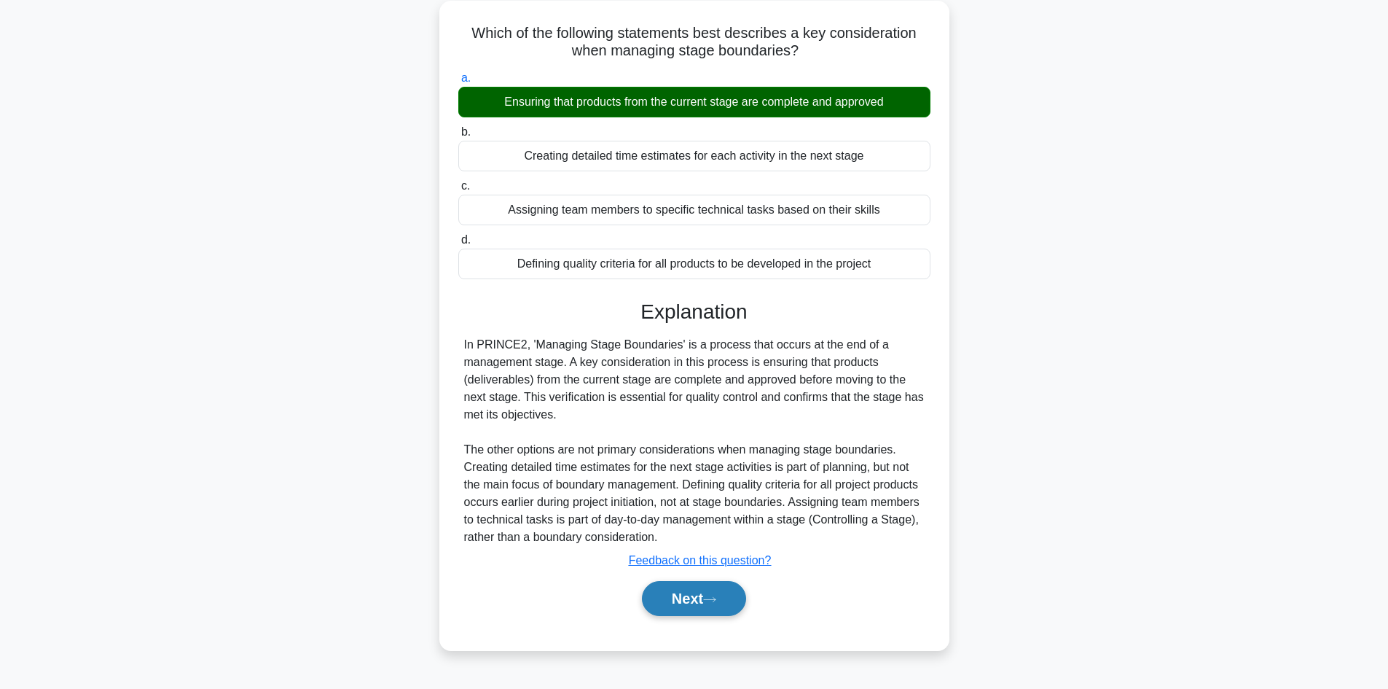
click at [664, 603] on button "Next" at bounding box center [694, 598] width 104 height 35
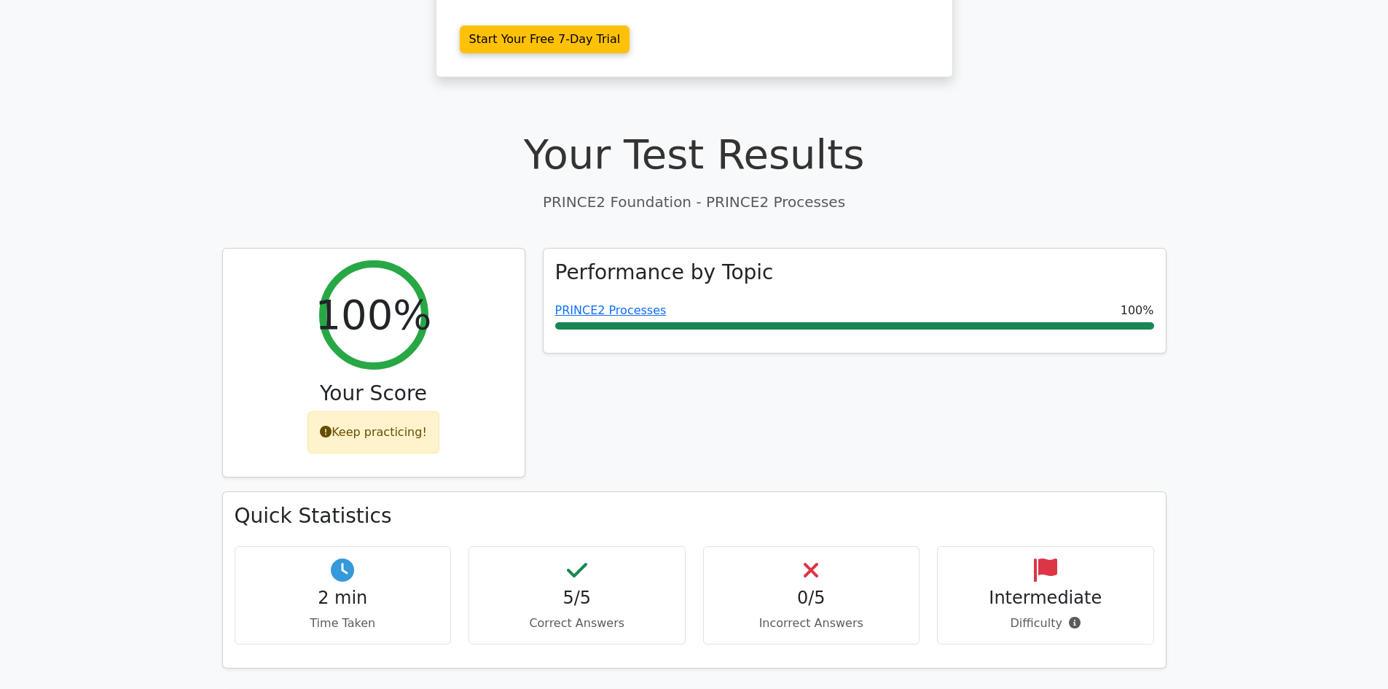
scroll to position [292, 0]
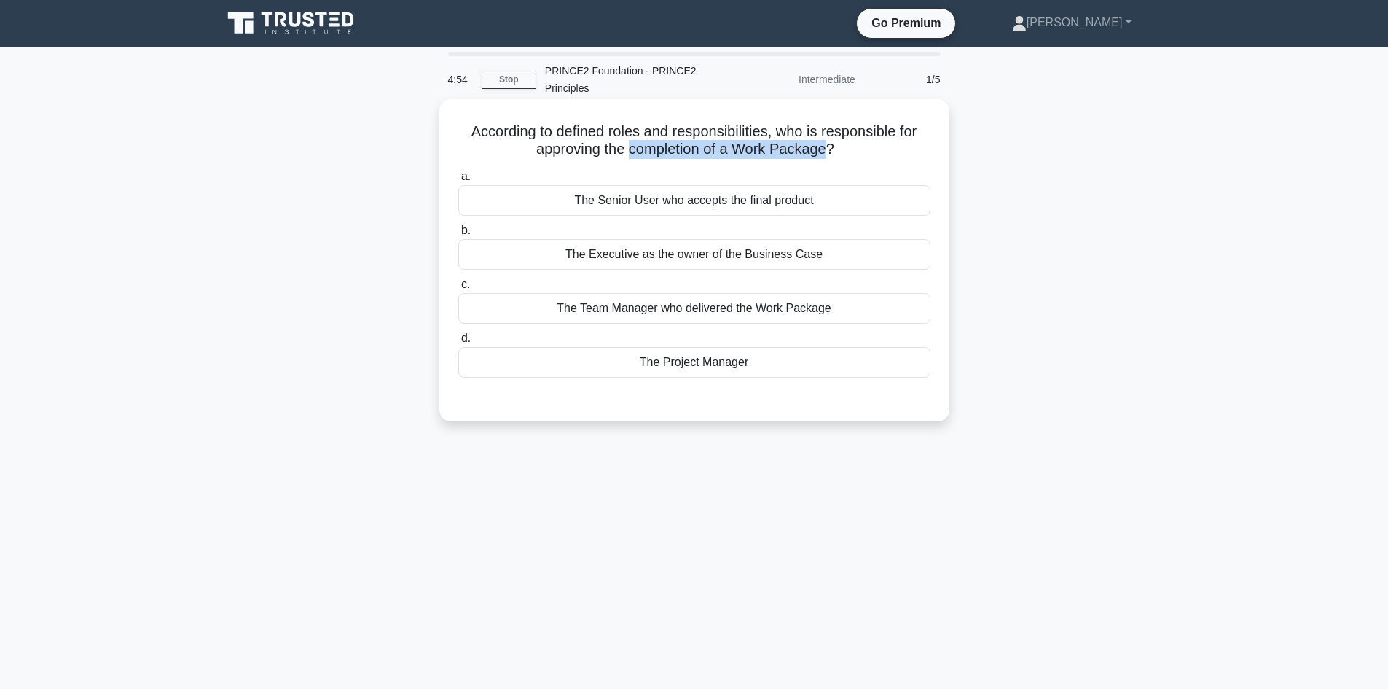
drag, startPoint x: 830, startPoint y: 153, endPoint x: 627, endPoint y: 154, distance: 202.6
click at [627, 154] on h5 "According to defined roles and responsibilities, who is responsible for approvi…" at bounding box center [694, 140] width 475 height 36
click at [673, 365] on div "The Project Manager" at bounding box center [694, 362] width 472 height 31
click at [458, 343] on input "d. The Project Manager" at bounding box center [458, 338] width 0 height 9
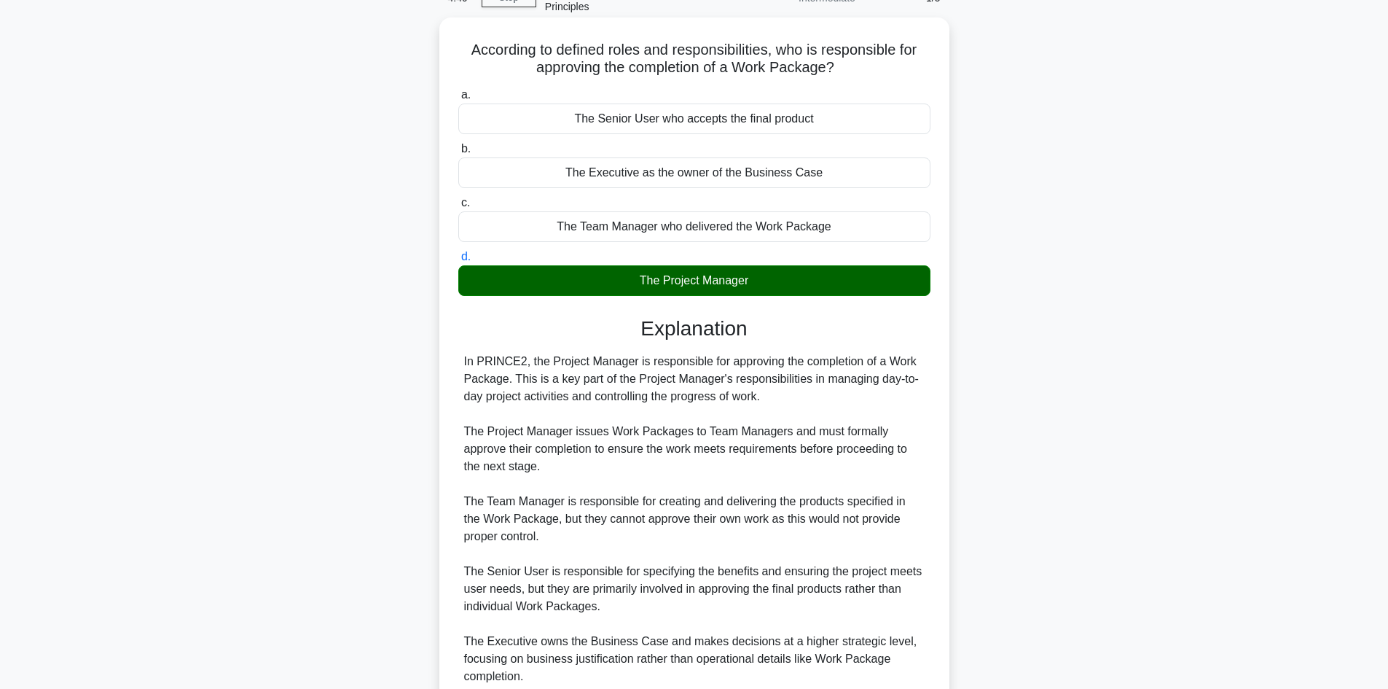
scroll to position [211, 0]
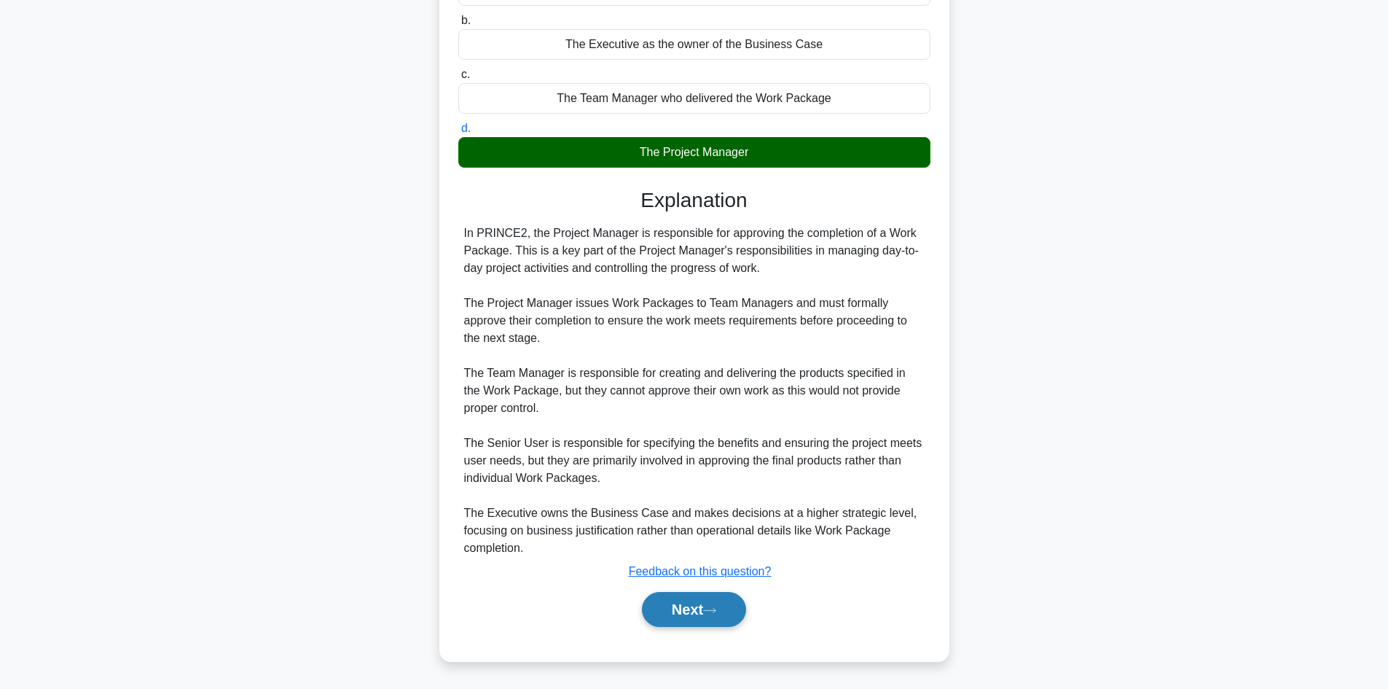
click at [699, 617] on button "Next" at bounding box center [694, 609] width 104 height 35
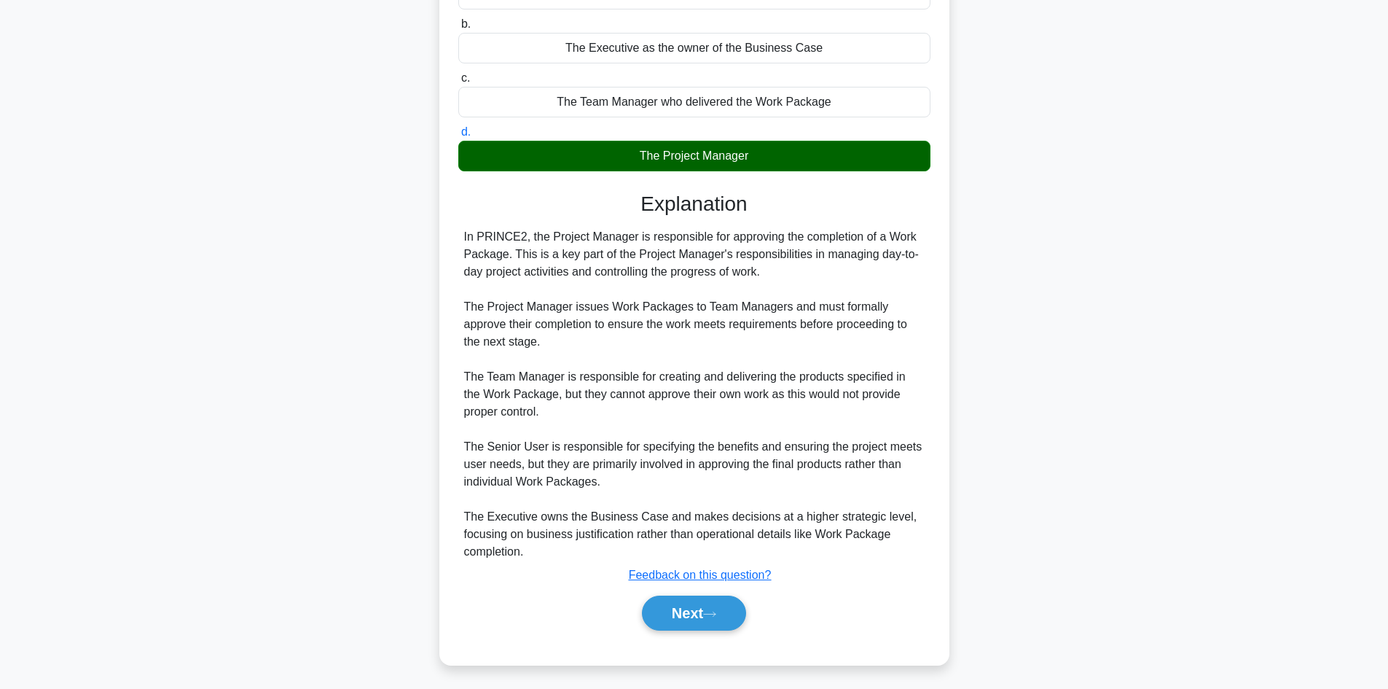
scroll to position [98, 0]
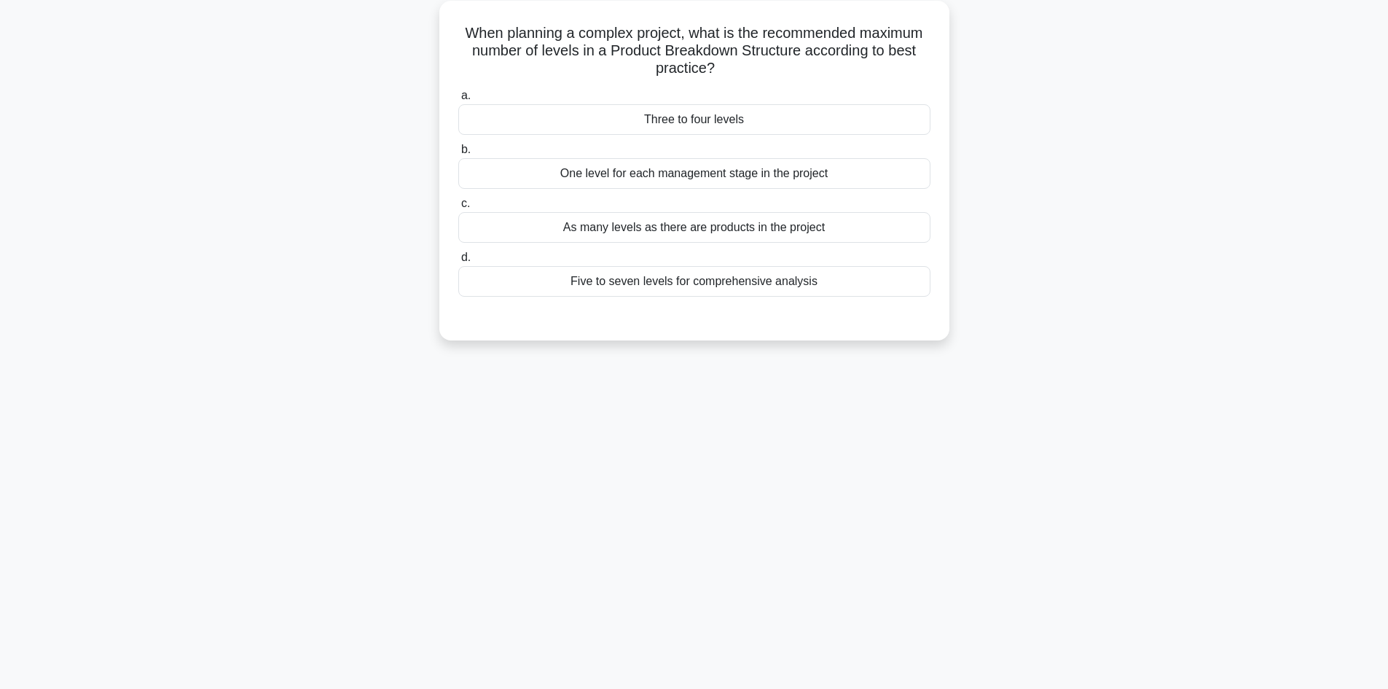
click at [746, 122] on div "Three to four levels" at bounding box center [694, 119] width 472 height 31
click at [458, 101] on input "a. Three to four levels" at bounding box center [458, 95] width 0 height 9
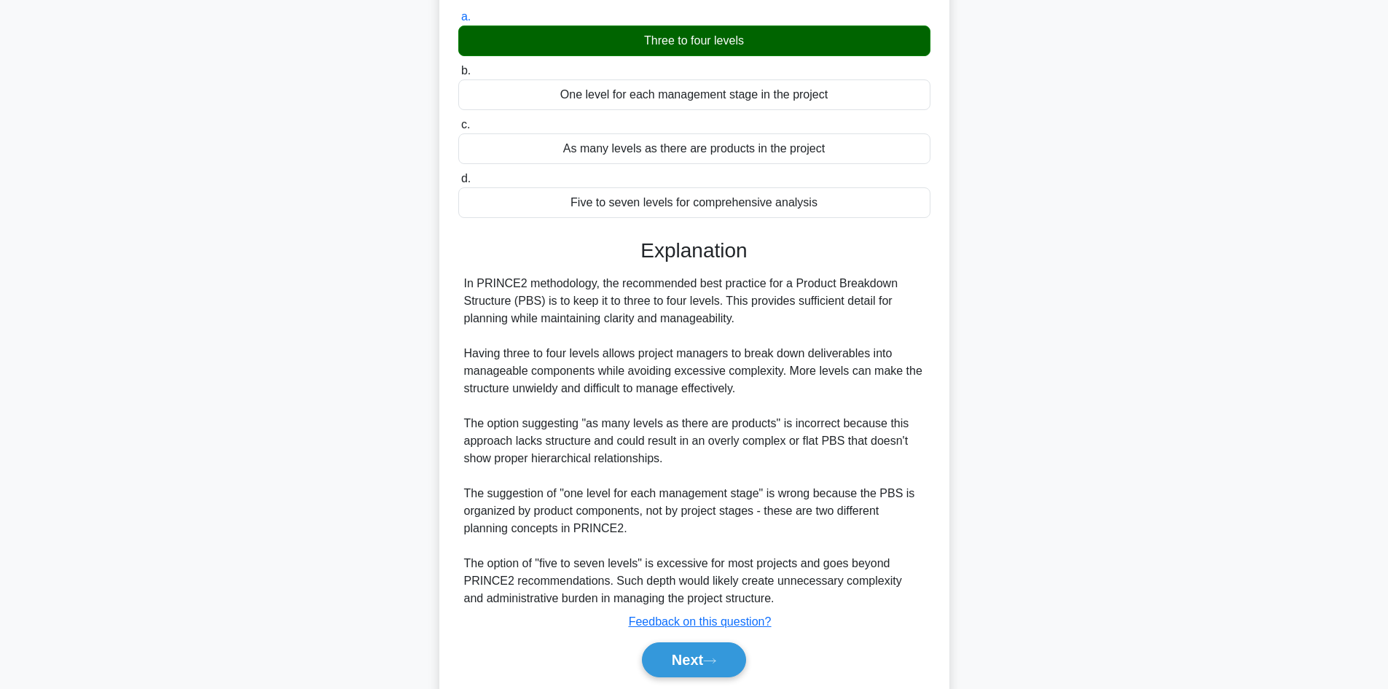
scroll to position [228, 0]
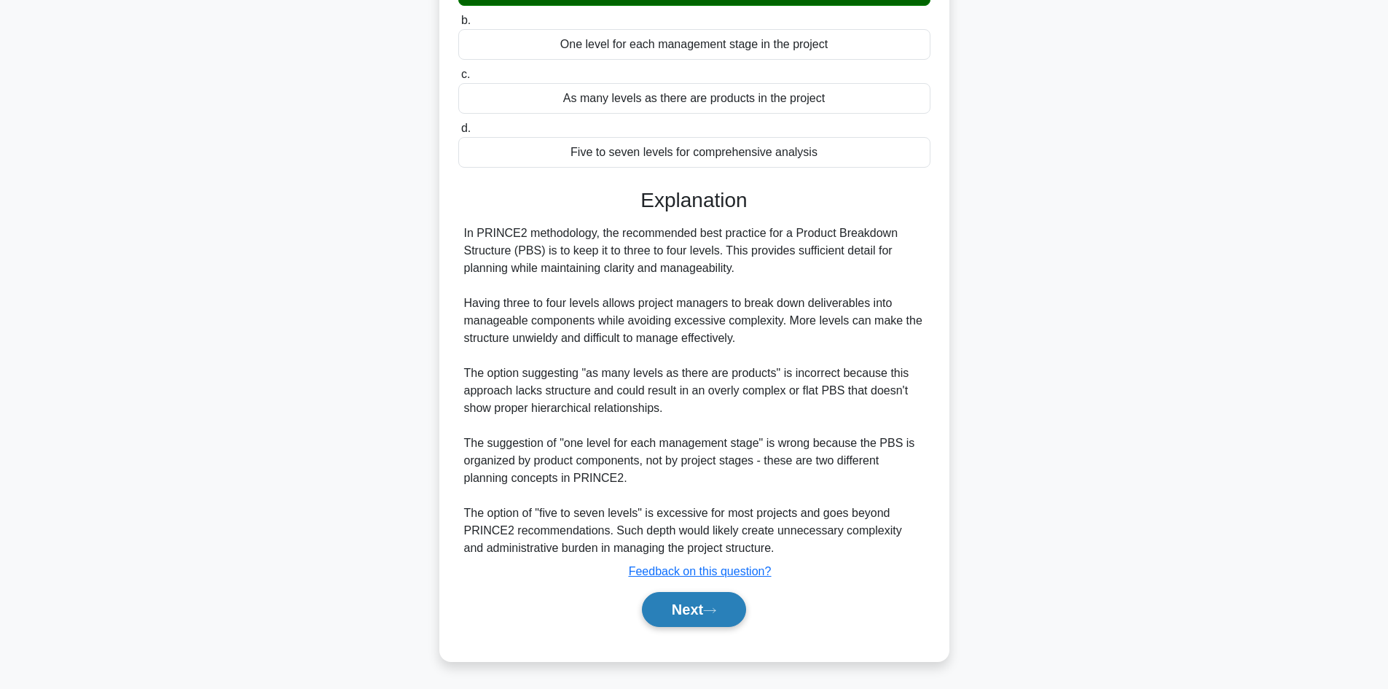
click at [734, 612] on button "Next" at bounding box center [694, 609] width 104 height 35
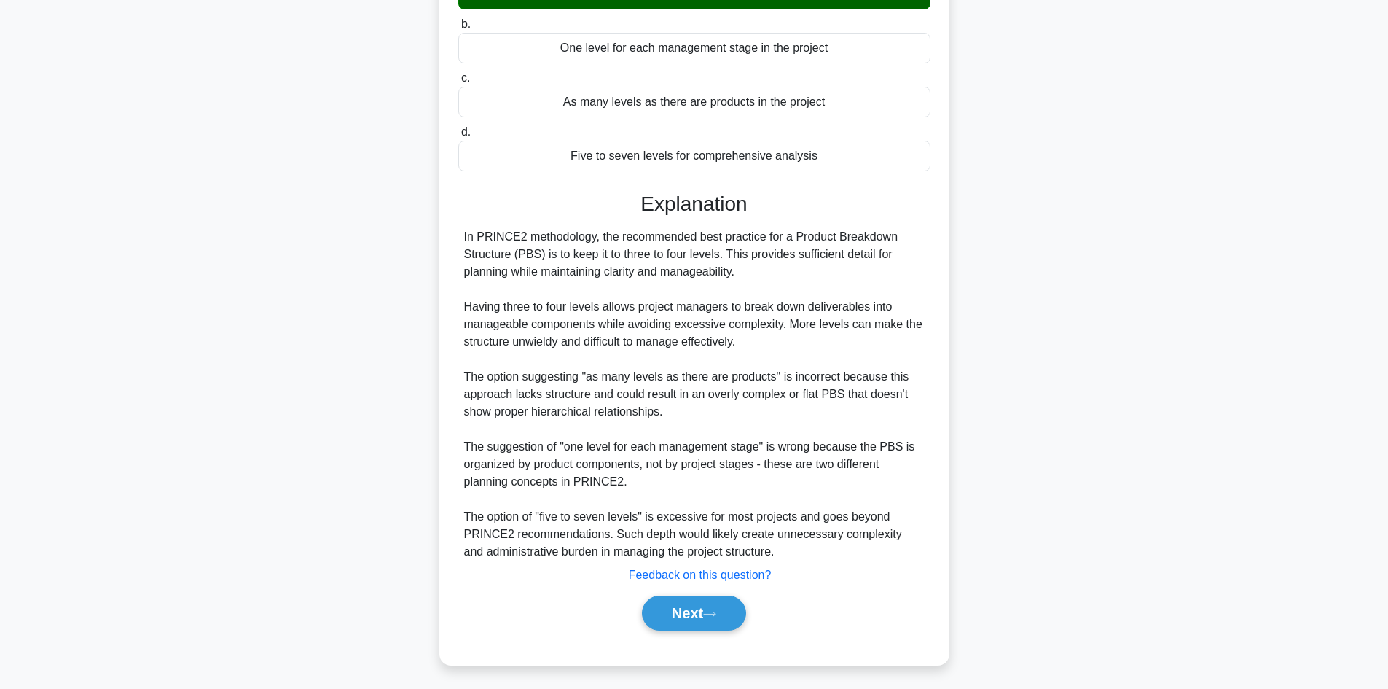
scroll to position [98, 0]
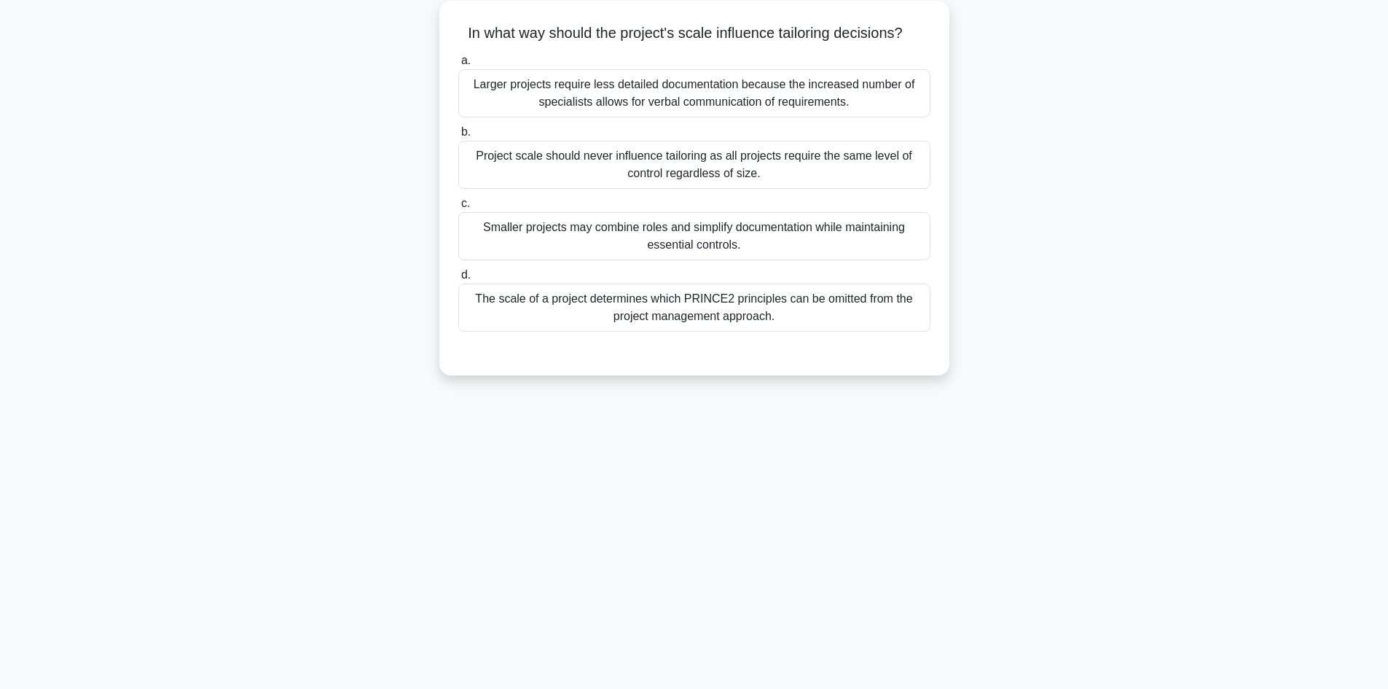
click at [718, 238] on div "Smaller projects may combine roles and simplify documentation while maintaining…" at bounding box center [694, 236] width 472 height 48
click at [458, 208] on input "c. Smaller projects may combine roles and simplify documentation while maintain…" at bounding box center [458, 203] width 0 height 9
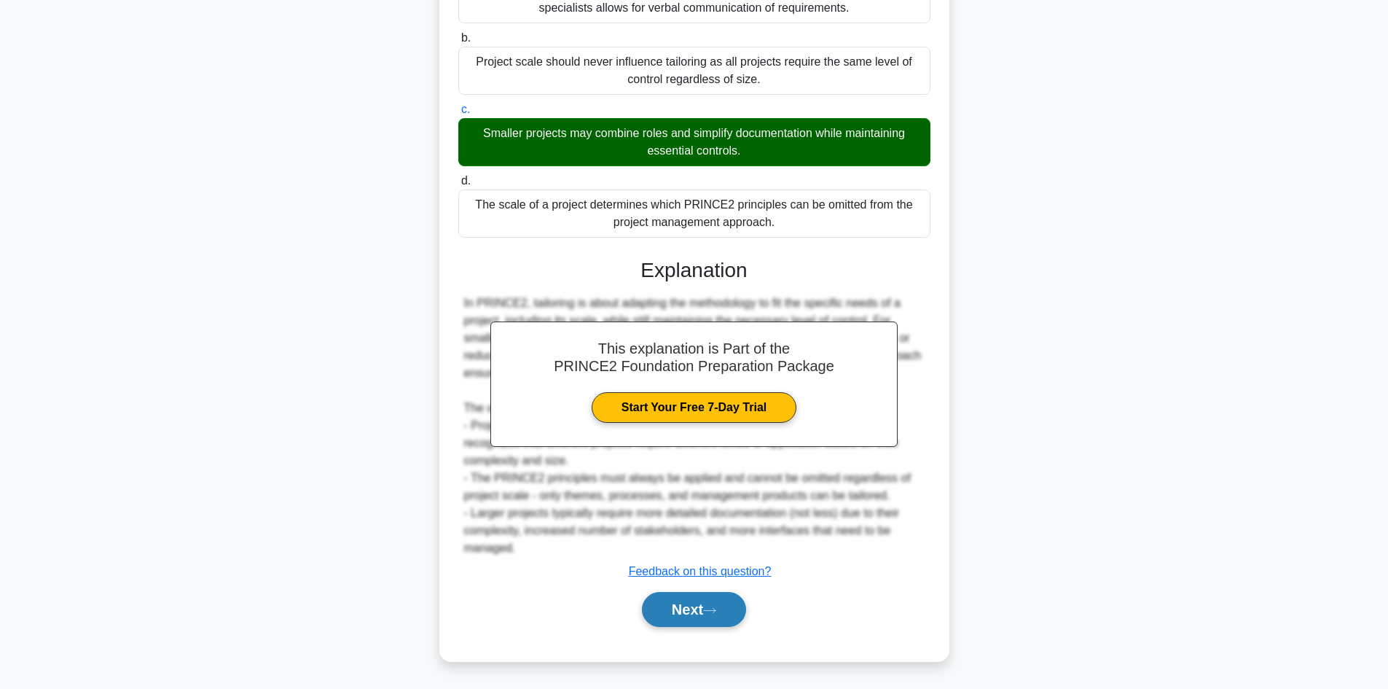
click at [733, 621] on button "Next" at bounding box center [694, 609] width 104 height 35
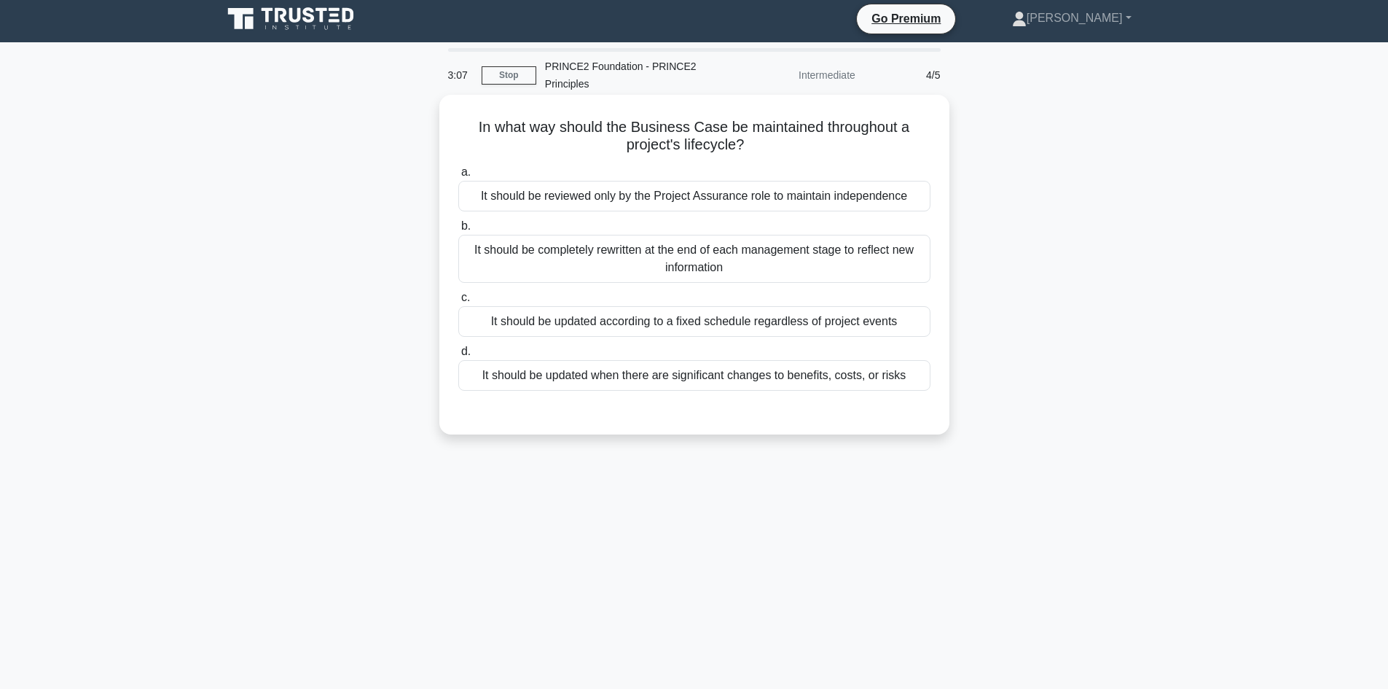
scroll to position [0, 0]
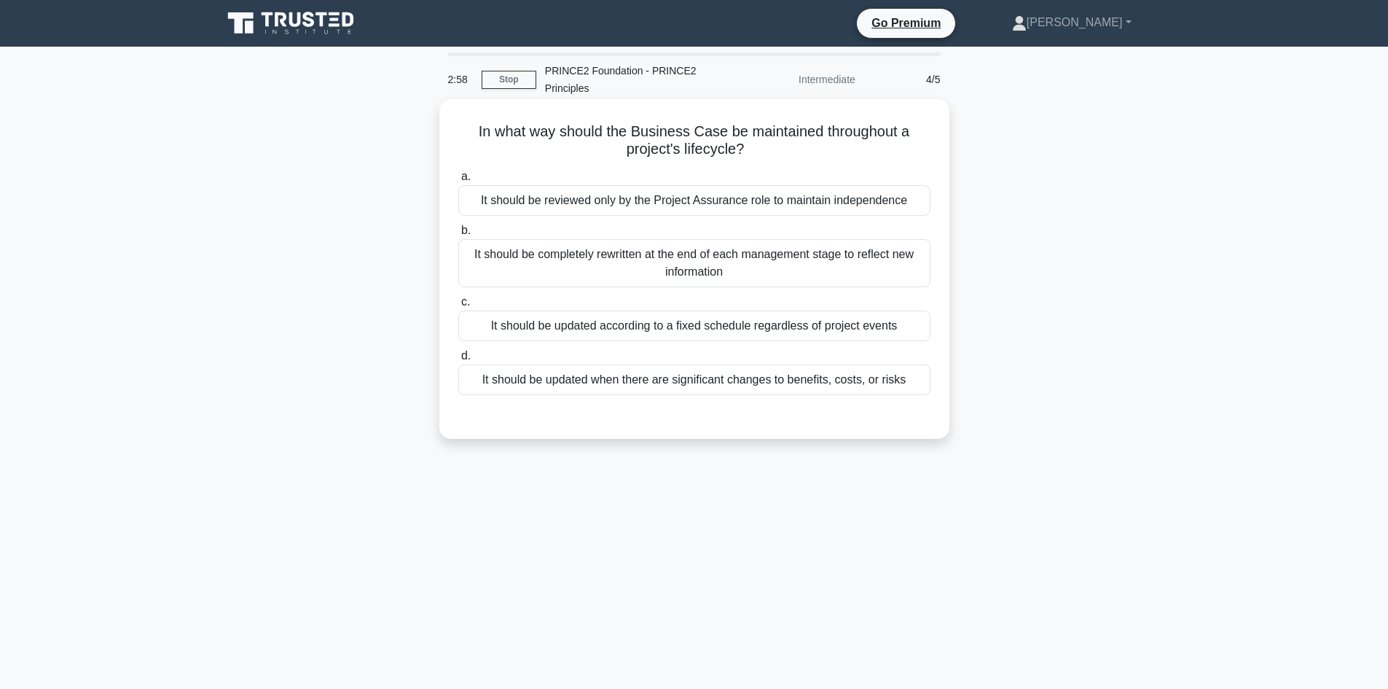
click at [701, 370] on div "It should be updated when there are significant changes to benefits, costs, or …" at bounding box center [694, 379] width 472 height 31
click at [458, 361] on input "d. It should be updated when there are significant changes to benefits, costs, …" at bounding box center [458, 355] width 0 height 9
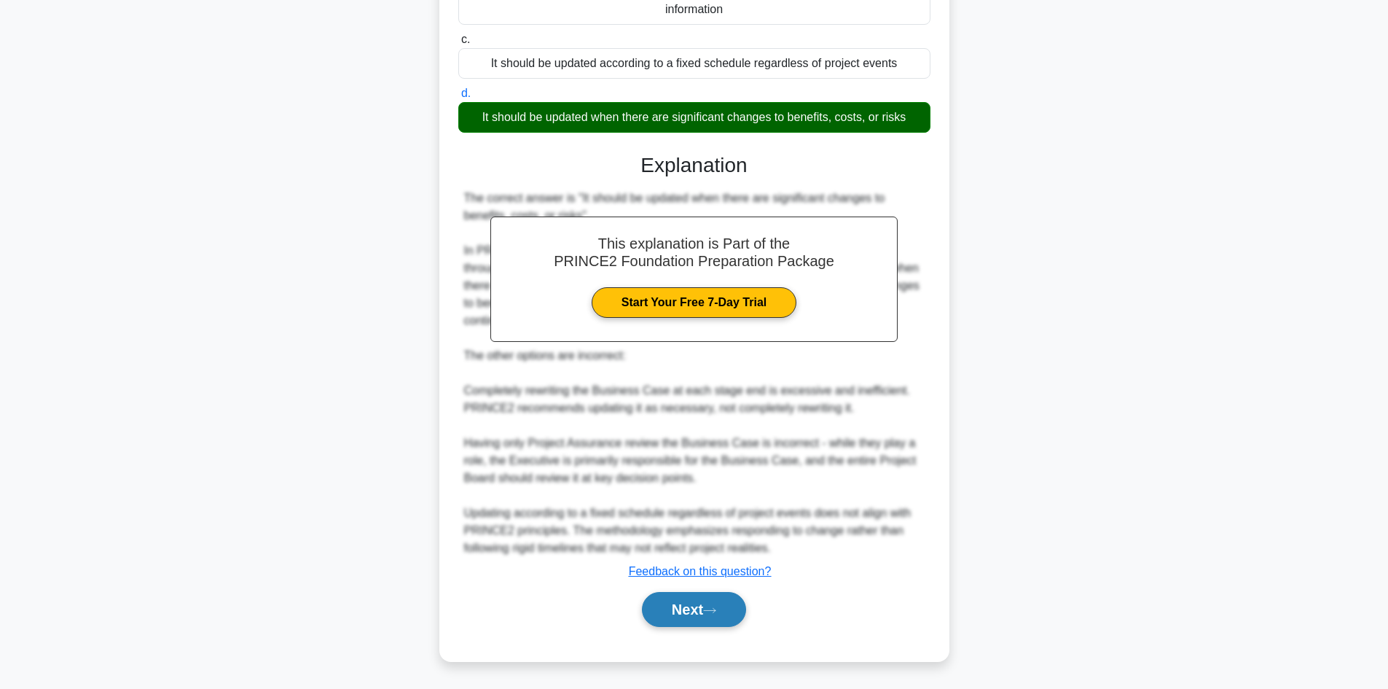
click at [724, 626] on button "Next" at bounding box center [694, 609] width 104 height 35
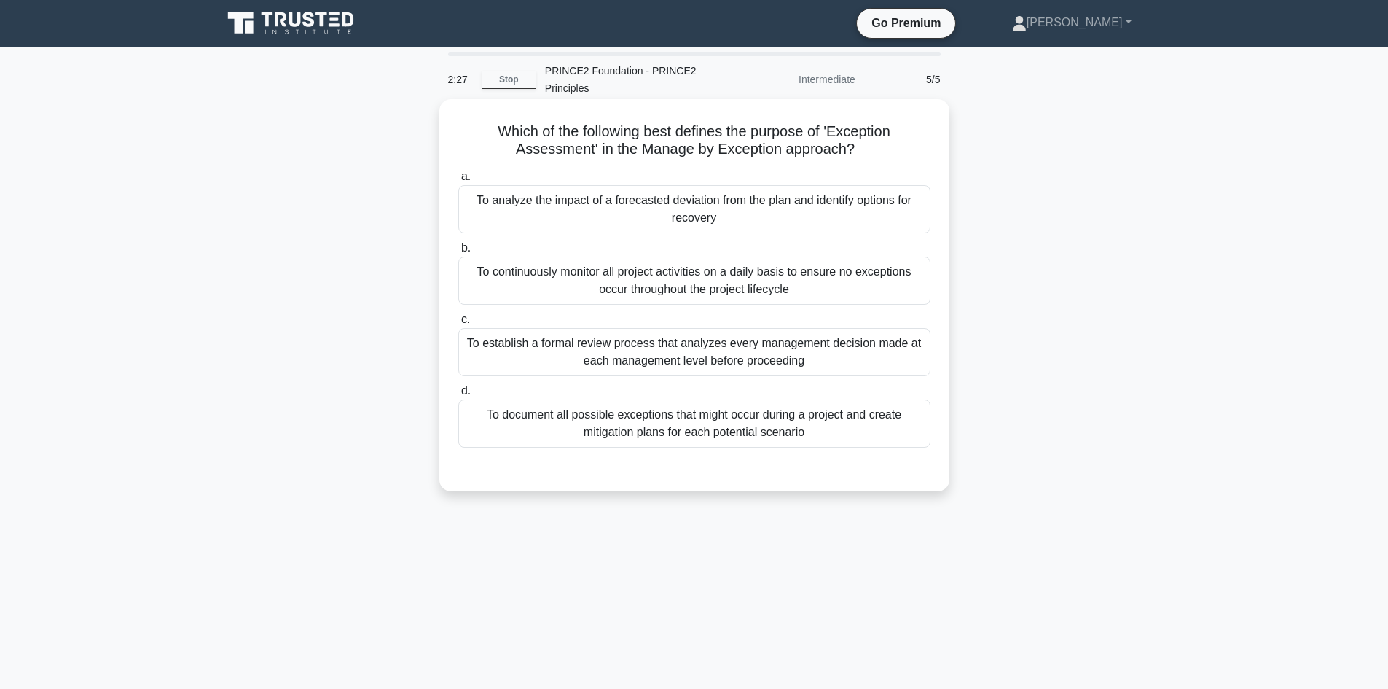
click at [772, 415] on div "To document all possible exceptions that might occur during a project and creat…" at bounding box center [694, 423] width 472 height 48
click at [458, 396] on input "d. To document all possible exceptions that might occur during a project and cr…" at bounding box center [458, 390] width 0 height 9
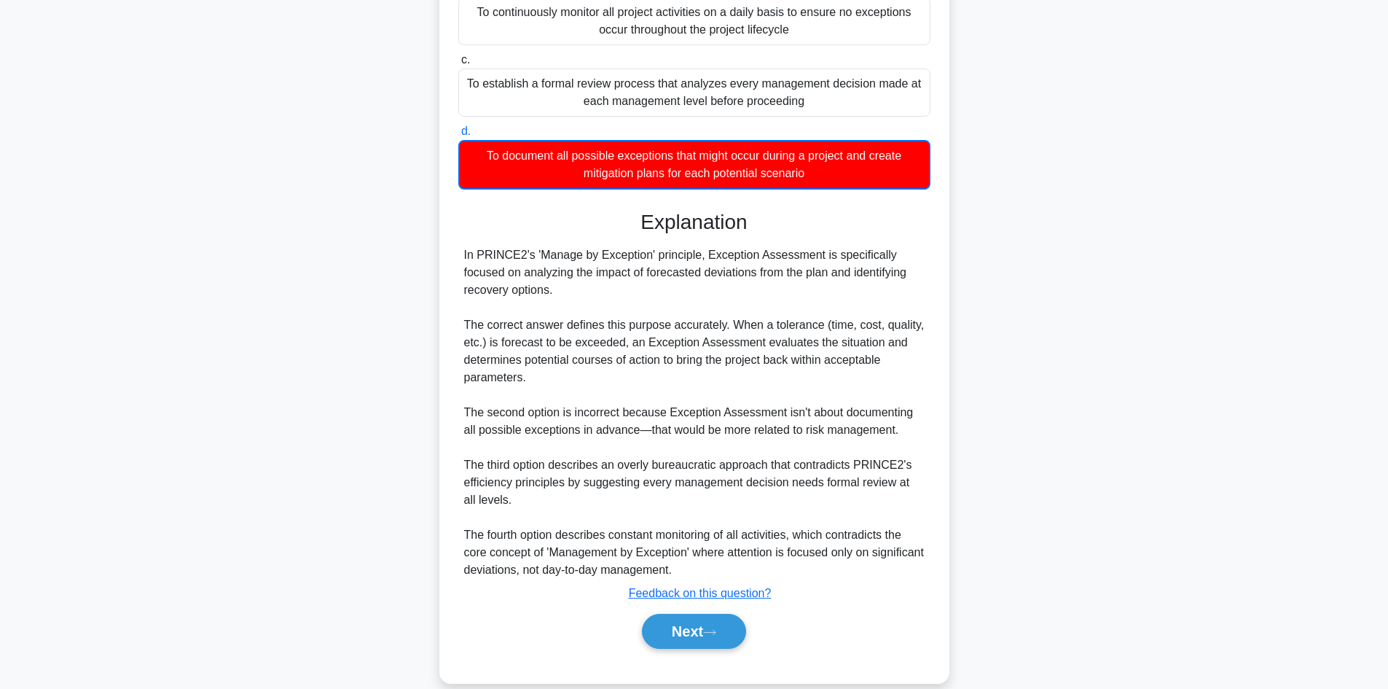
scroll to position [282, 0]
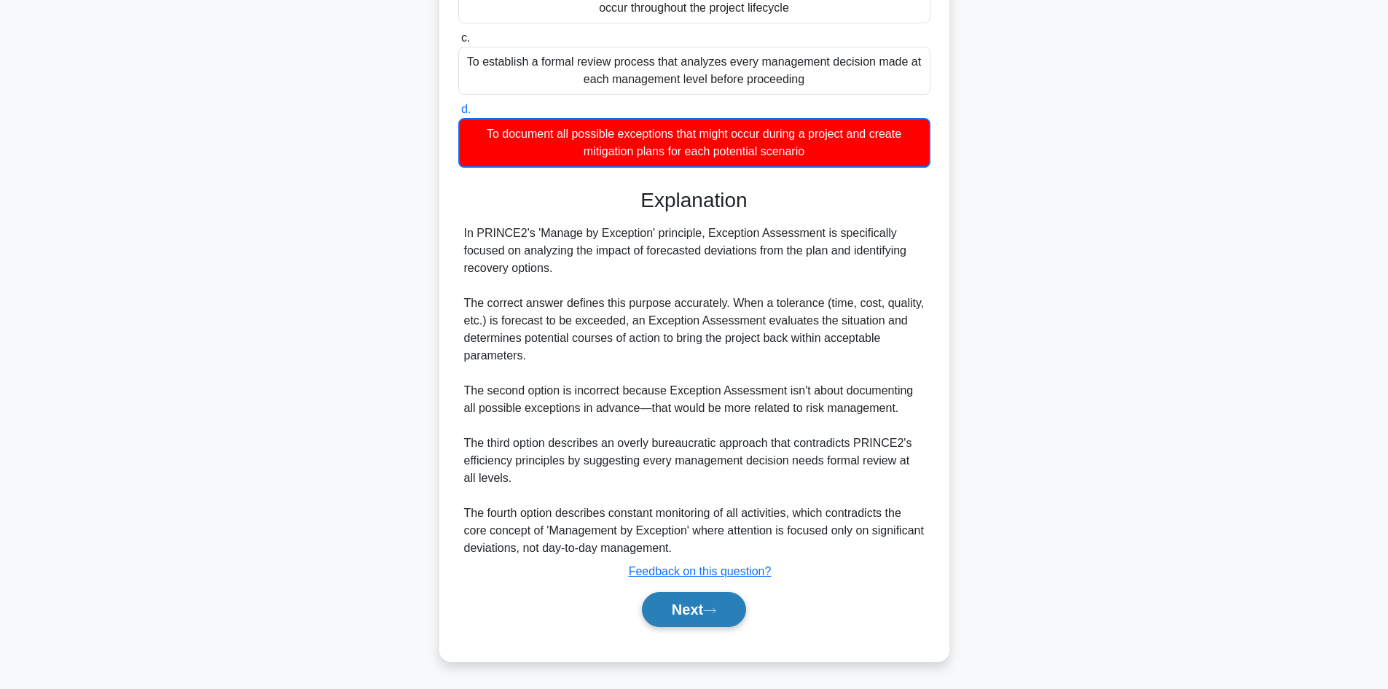
click at [695, 604] on button "Next" at bounding box center [694, 609] width 104 height 35
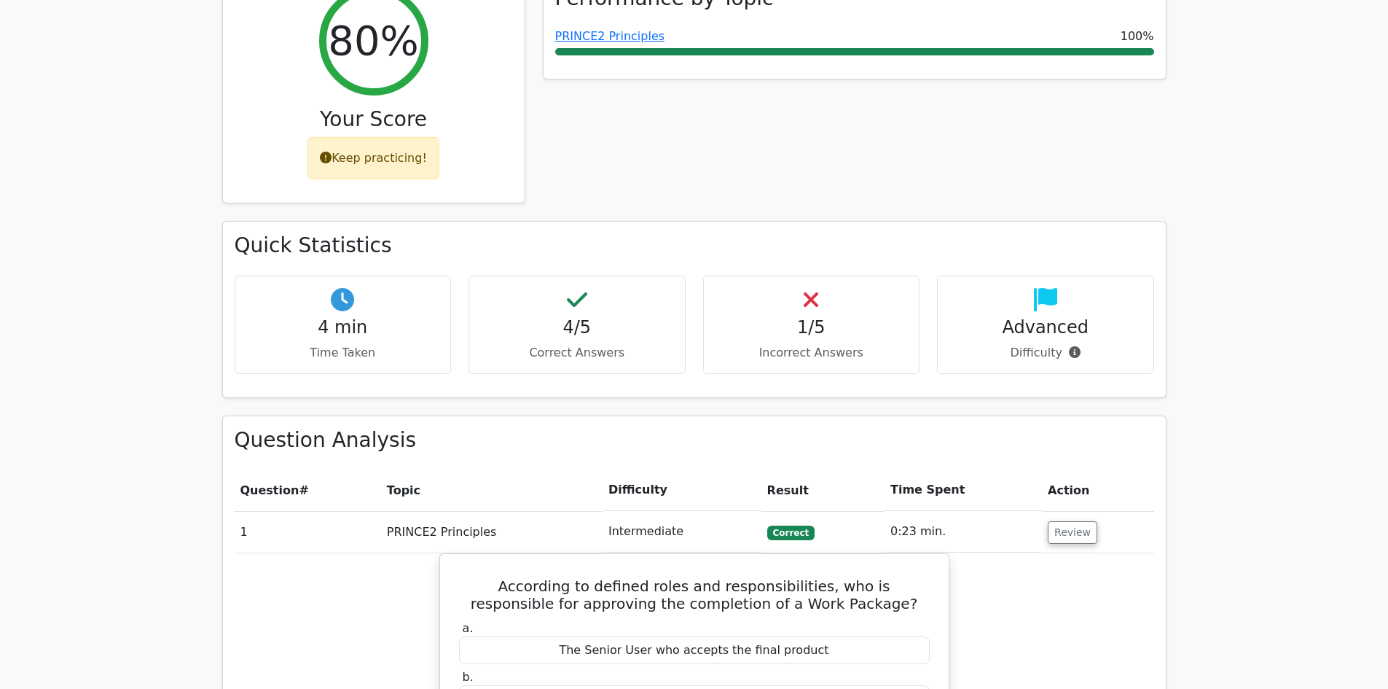
scroll to position [656, 0]
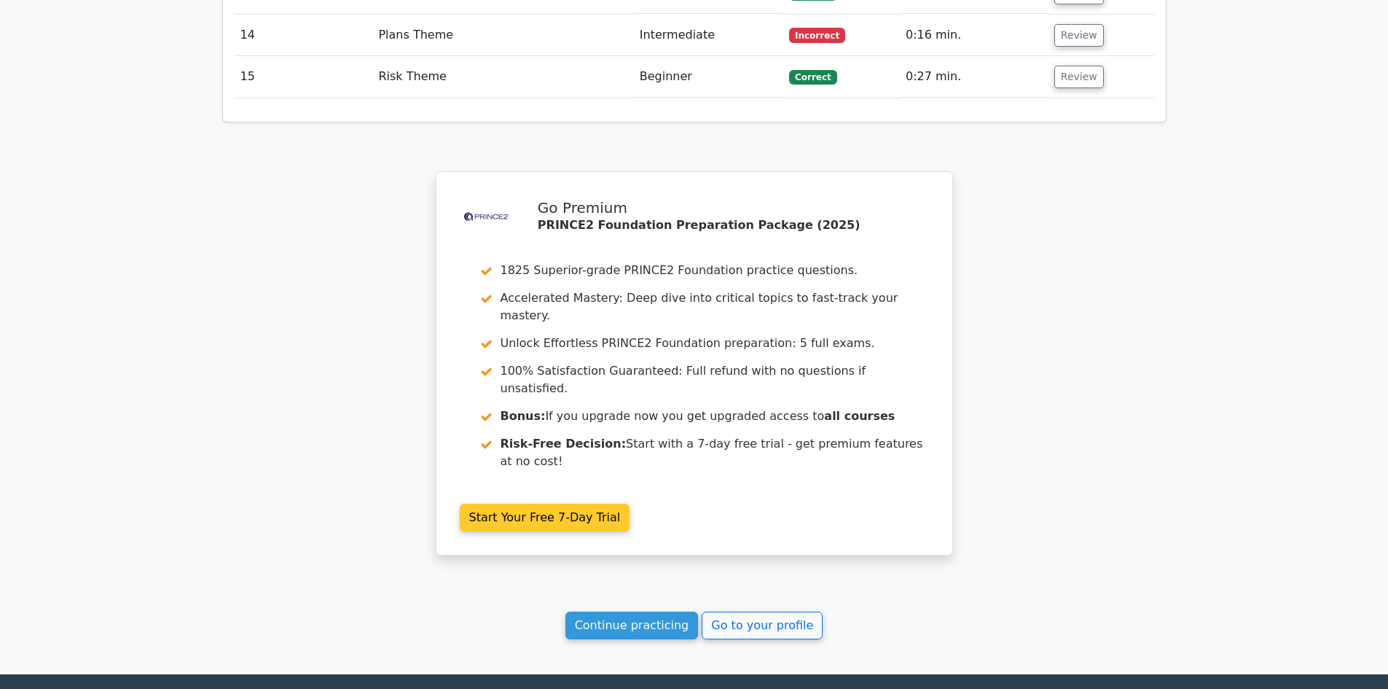
scroll to position [2588, 0]
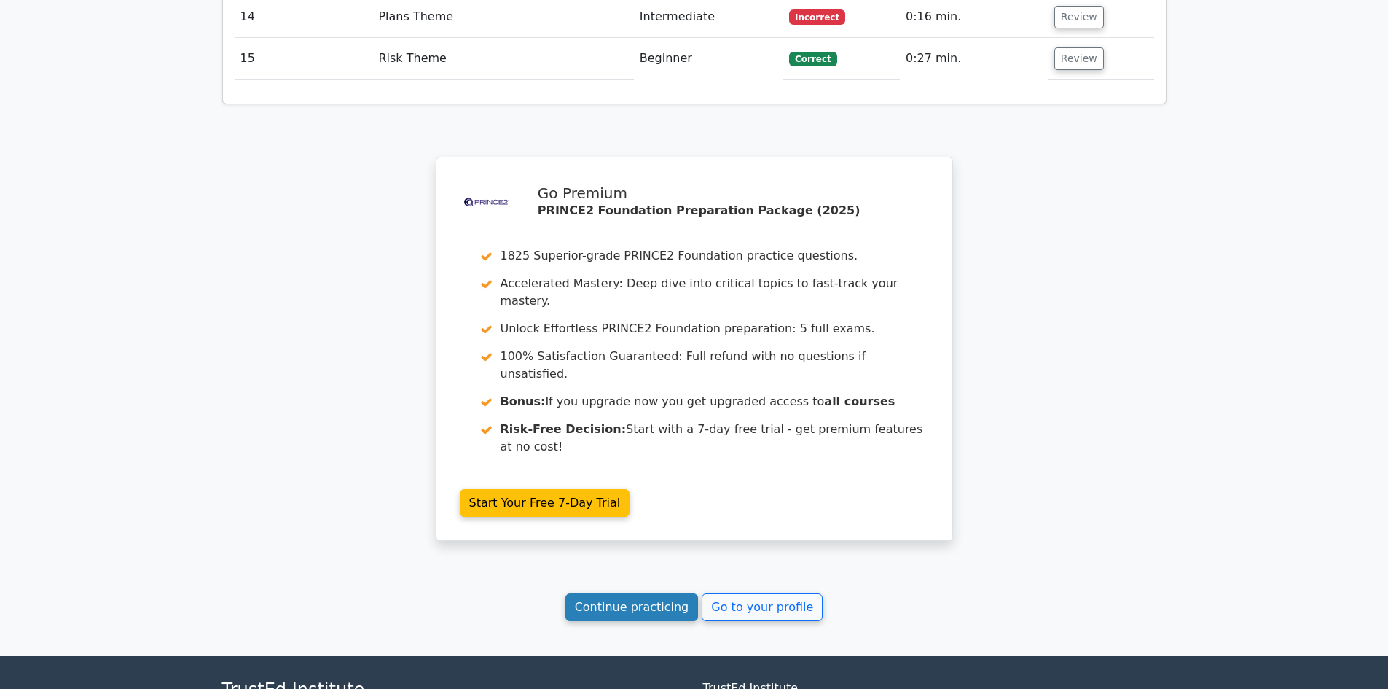
click at [667, 593] on link "Continue practicing" at bounding box center [632, 607] width 133 height 28
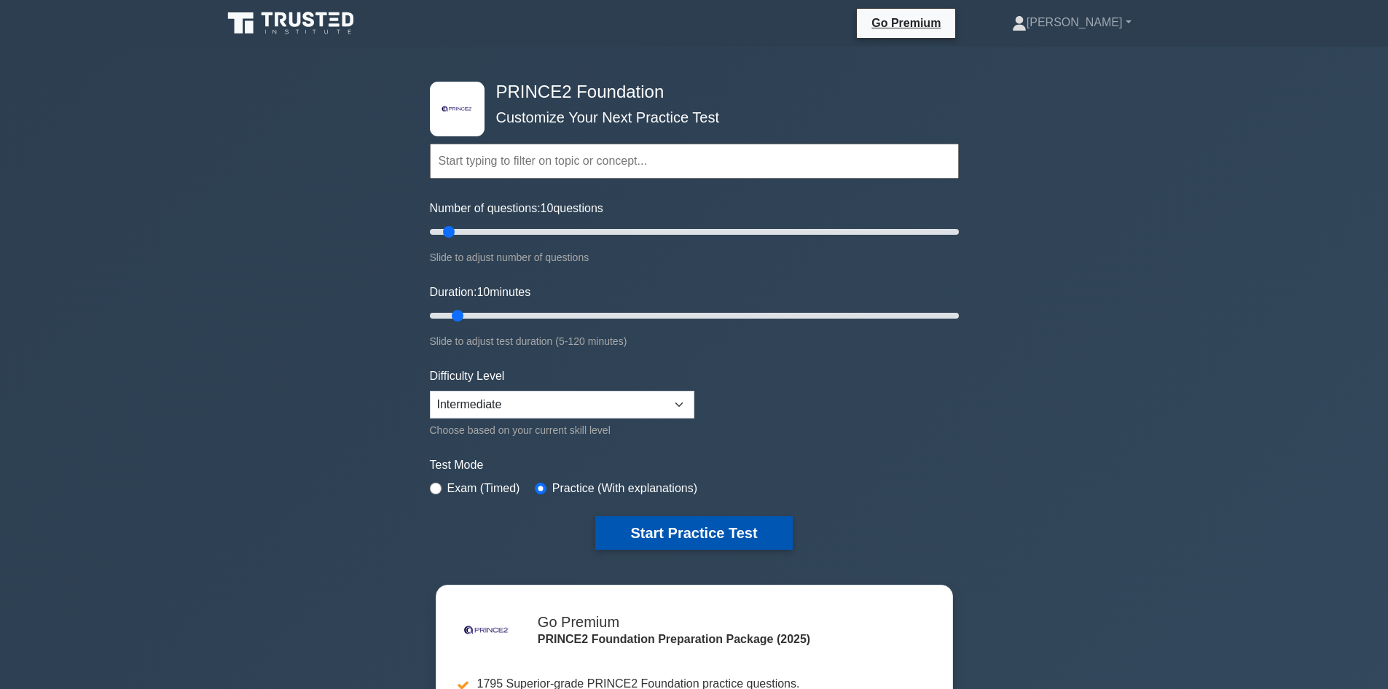
click at [693, 527] on button "Start Practice Test" at bounding box center [693, 533] width 197 height 34
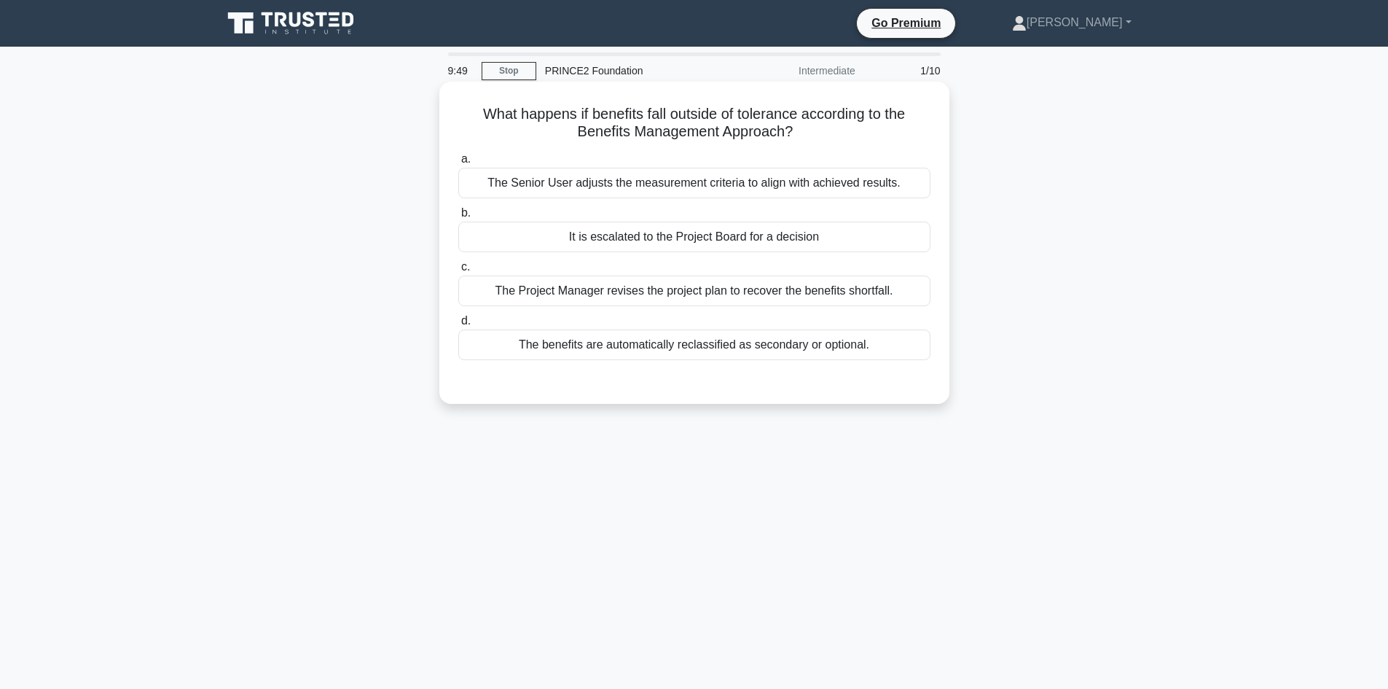
click at [728, 242] on div "It is escalated to the Project Board for a decision" at bounding box center [694, 237] width 472 height 31
click at [458, 218] on input "b. It is escalated to the Project Board for a decision" at bounding box center [458, 212] width 0 height 9
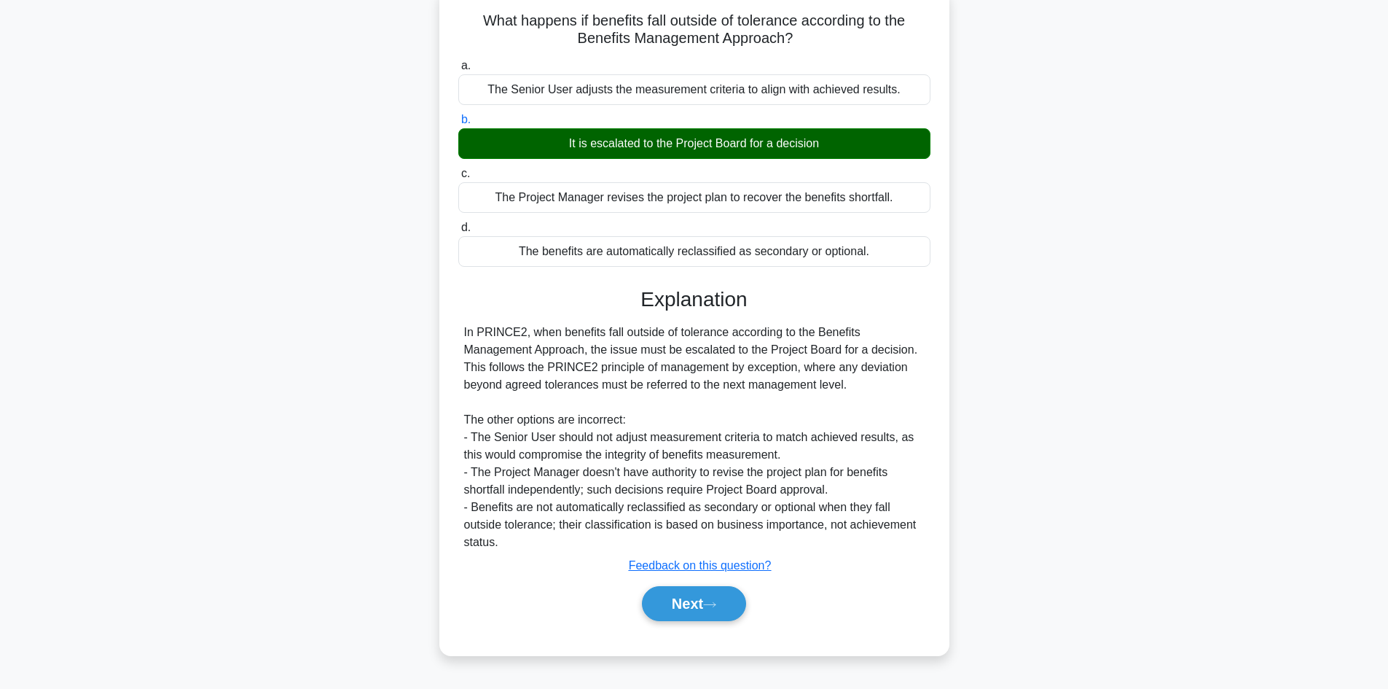
scroll to position [98, 0]
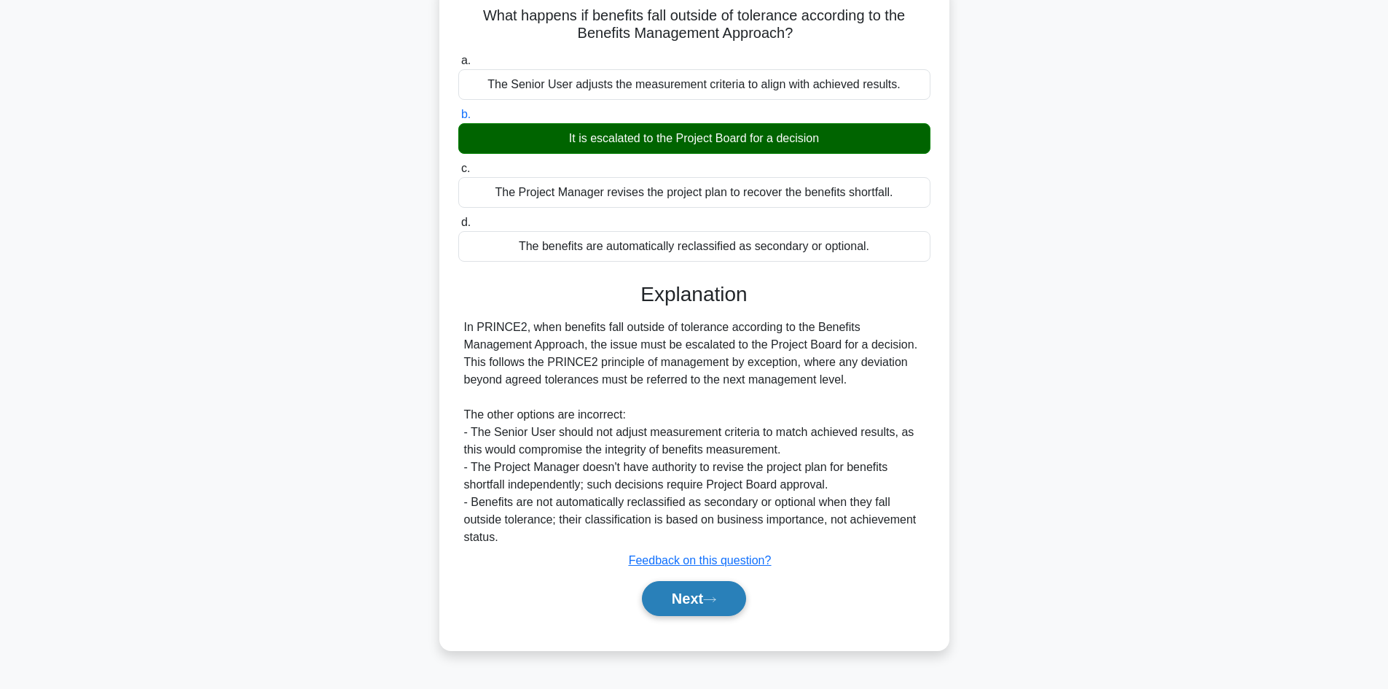
click at [704, 598] on button "Next" at bounding box center [694, 598] width 104 height 35
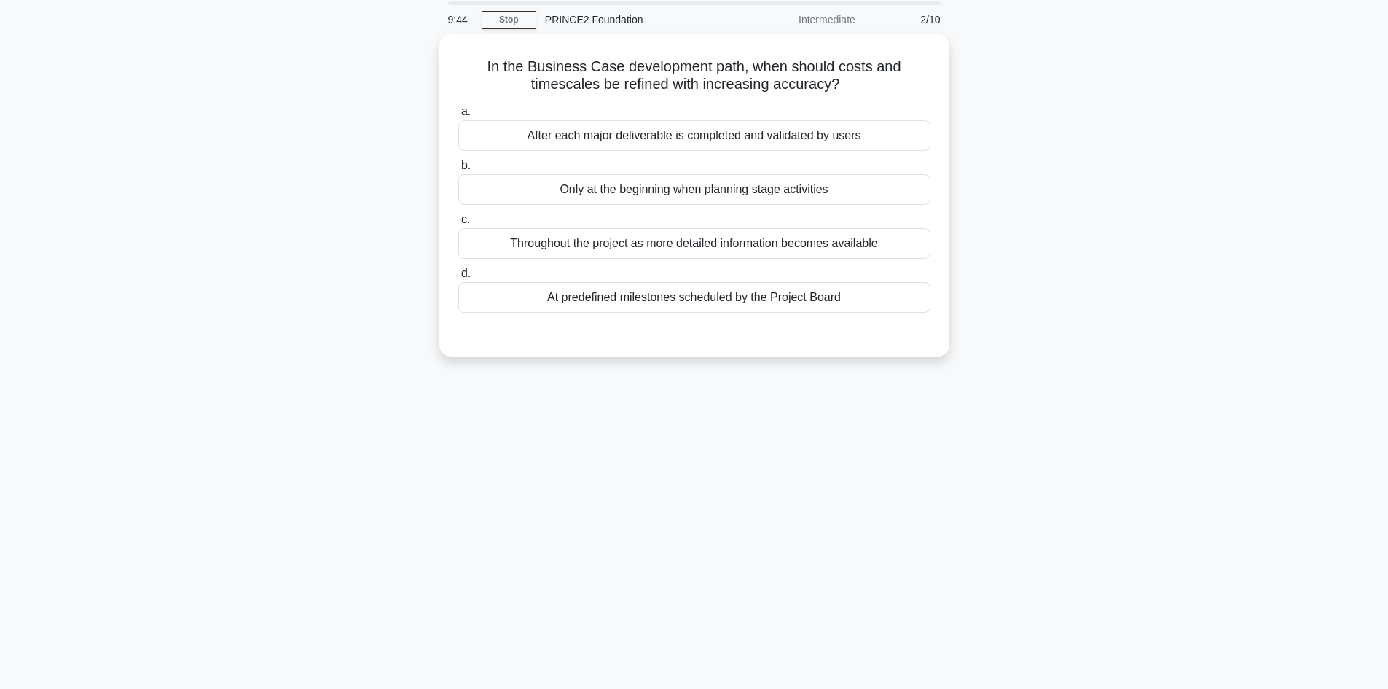
scroll to position [26, 0]
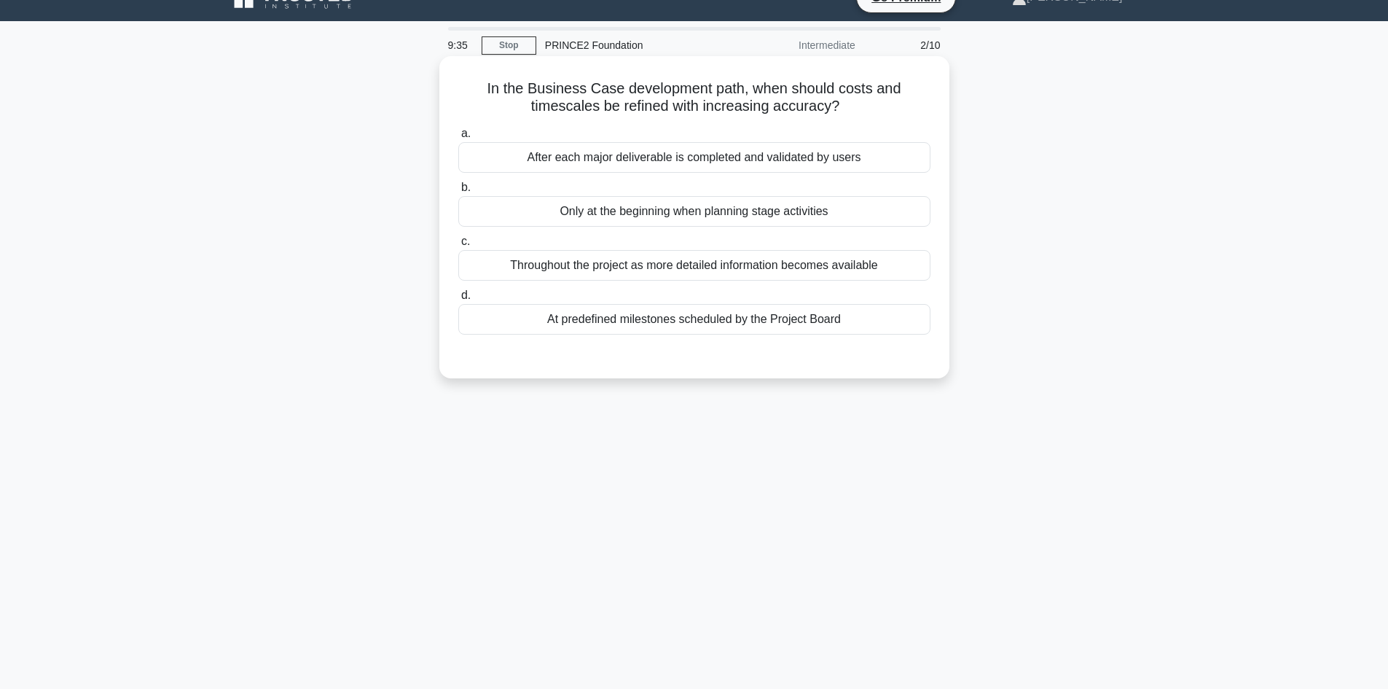
click at [720, 269] on div "Throughout the project as more detailed information becomes available" at bounding box center [694, 265] width 472 height 31
click at [458, 246] on input "c. Throughout the project as more detailed information becomes available" at bounding box center [458, 241] width 0 height 9
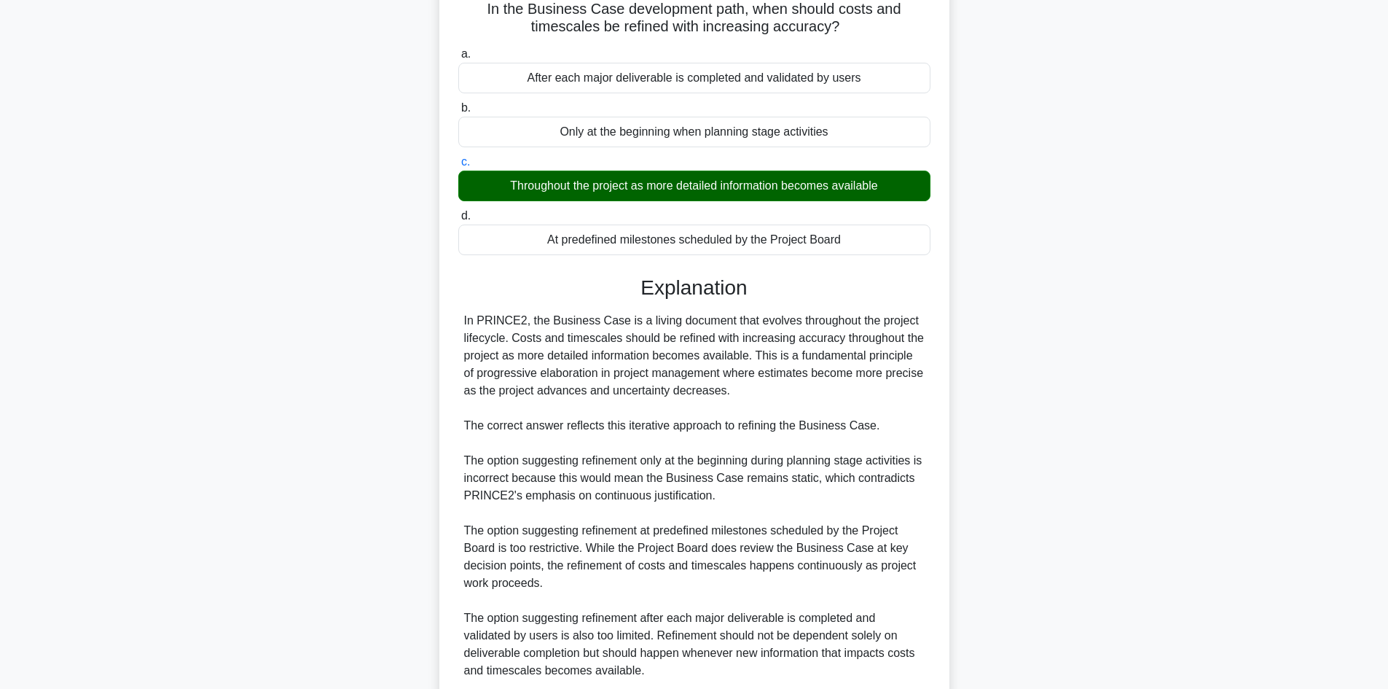
scroll to position [228, 0]
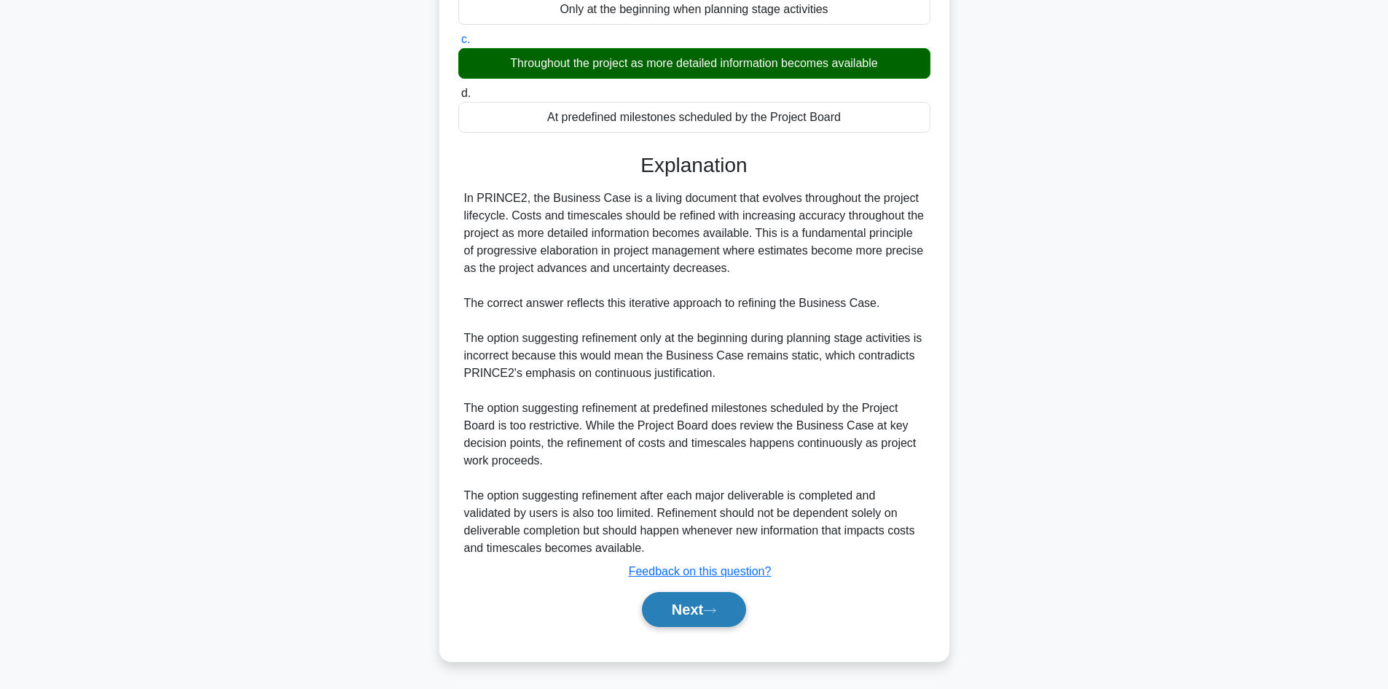
click at [705, 599] on button "Next" at bounding box center [694, 609] width 104 height 35
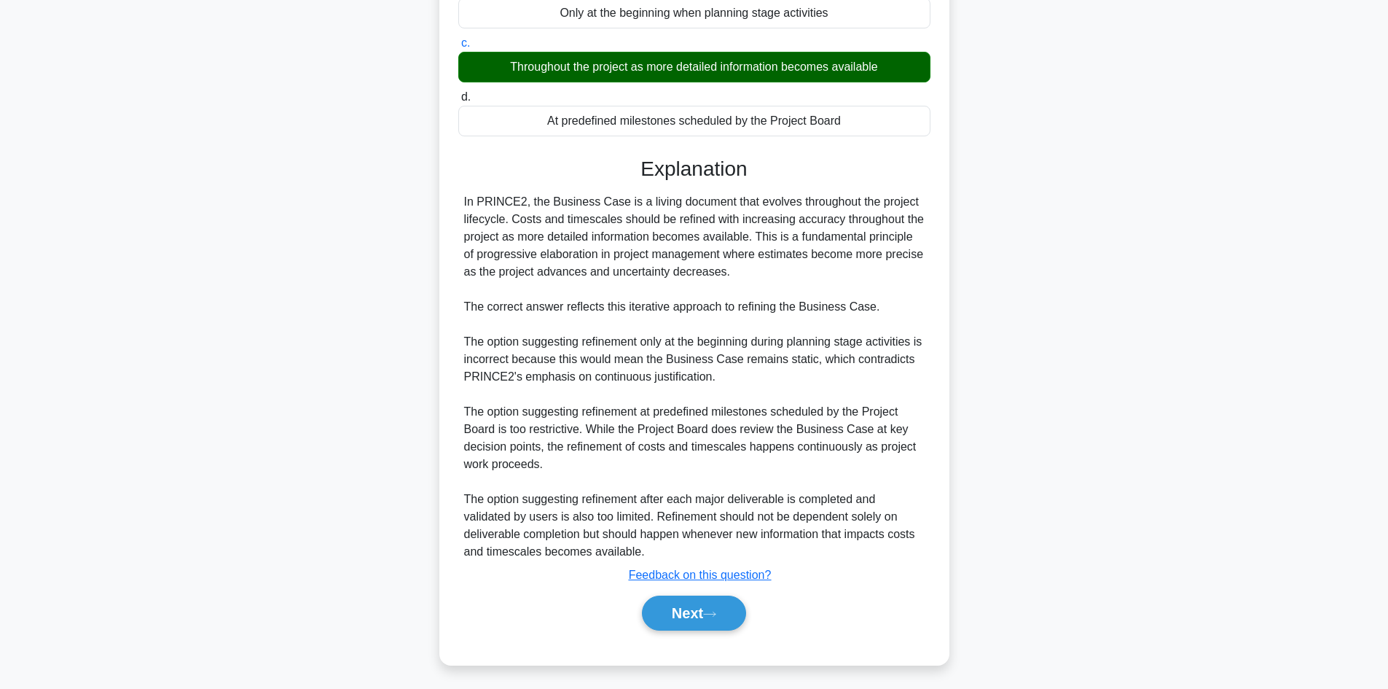
scroll to position [98, 0]
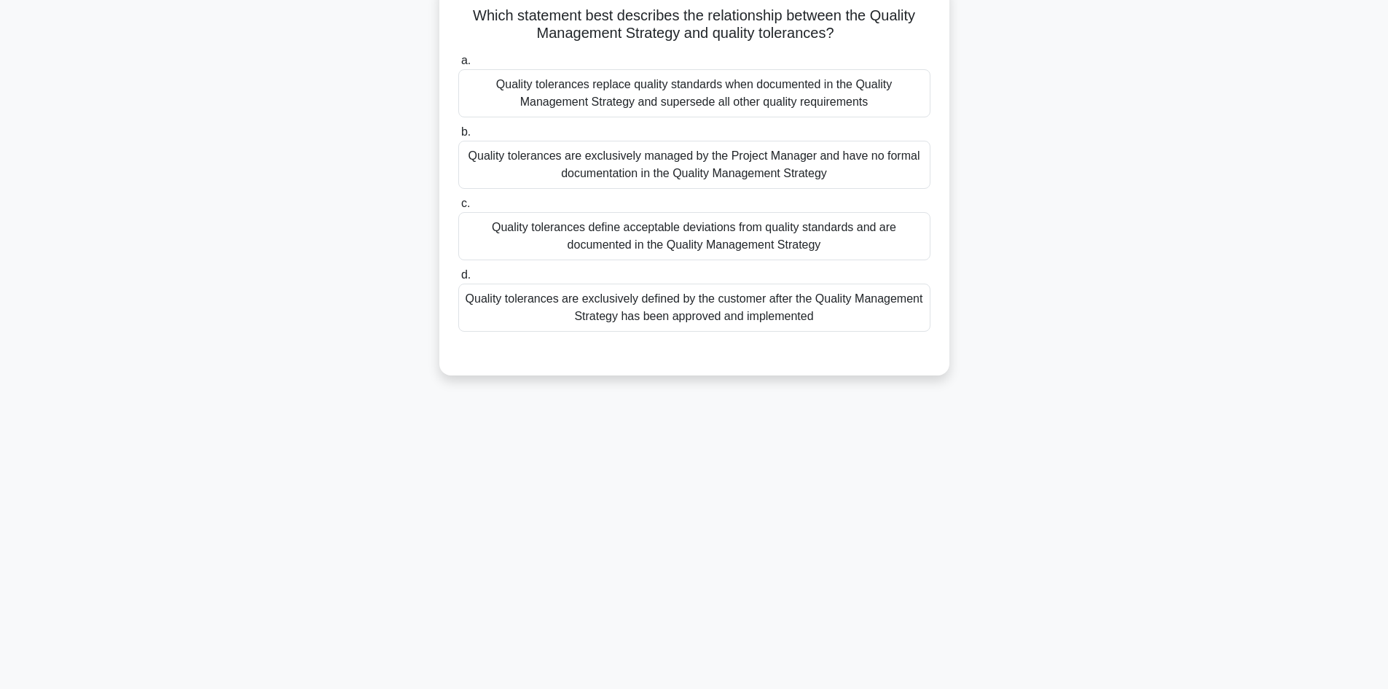
click at [797, 235] on div "Quality tolerances define acceptable deviations from quality standards and are …" at bounding box center [694, 236] width 472 height 48
click at [458, 208] on input "c. Quality tolerances define acceptable deviations from quality standards and a…" at bounding box center [458, 203] width 0 height 9
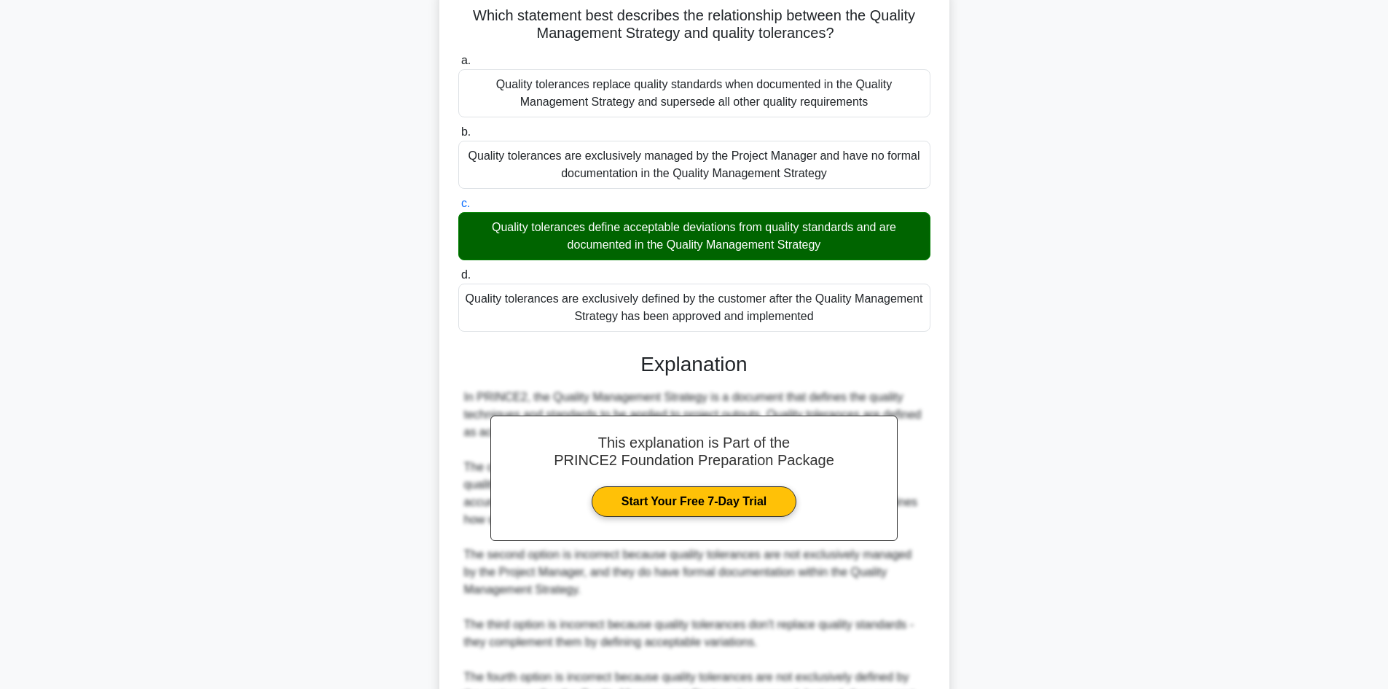
scroll to position [281, 0]
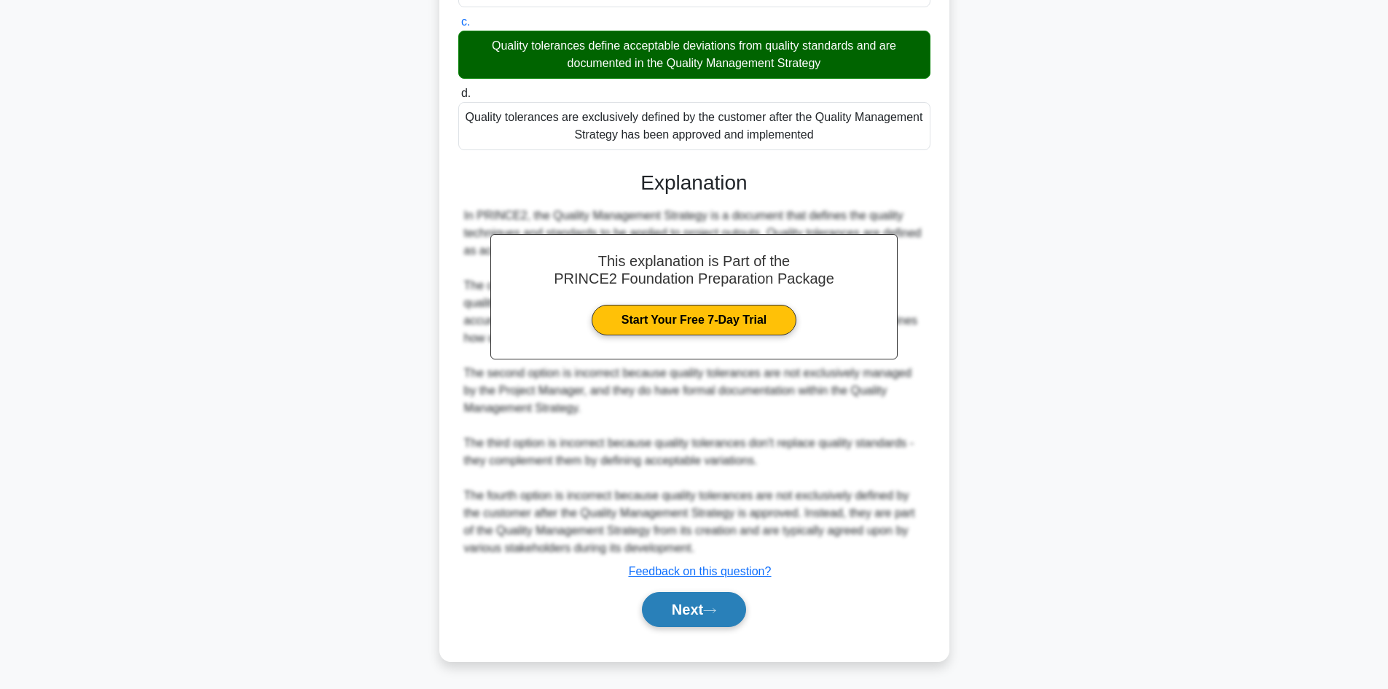
click at [692, 603] on button "Next" at bounding box center [694, 609] width 104 height 35
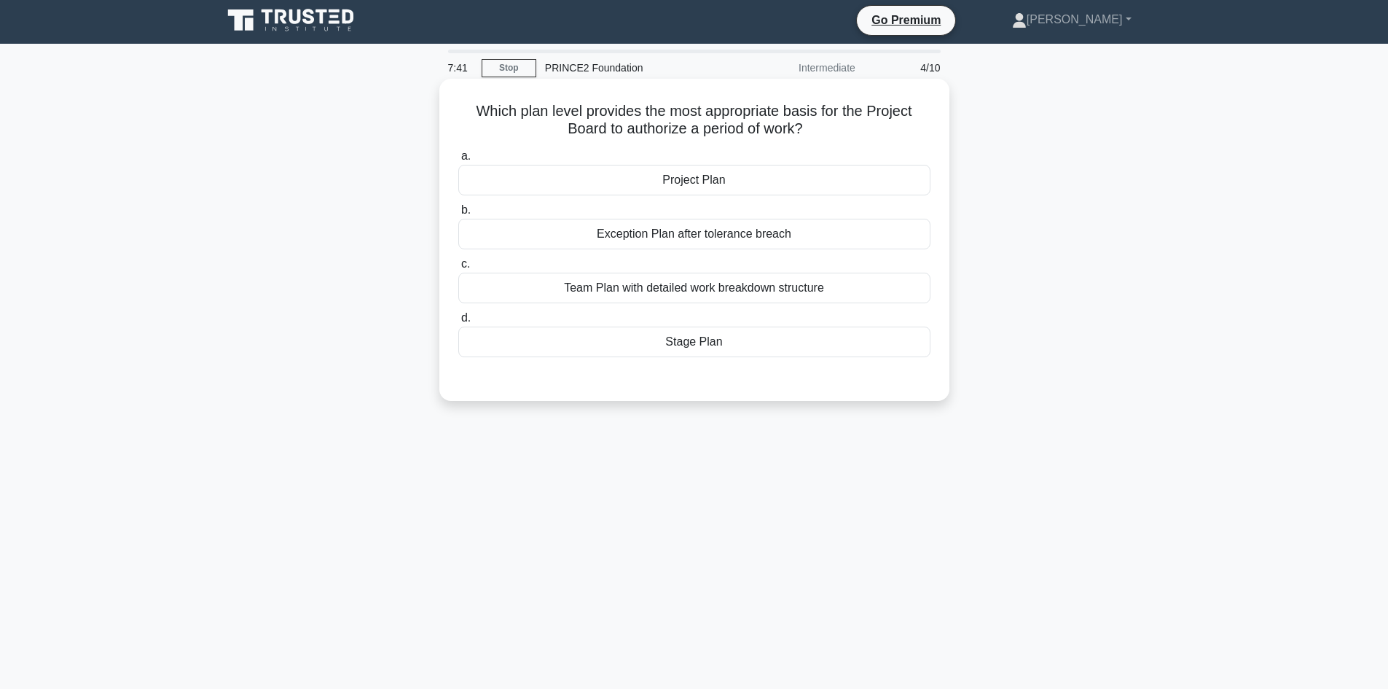
scroll to position [0, 0]
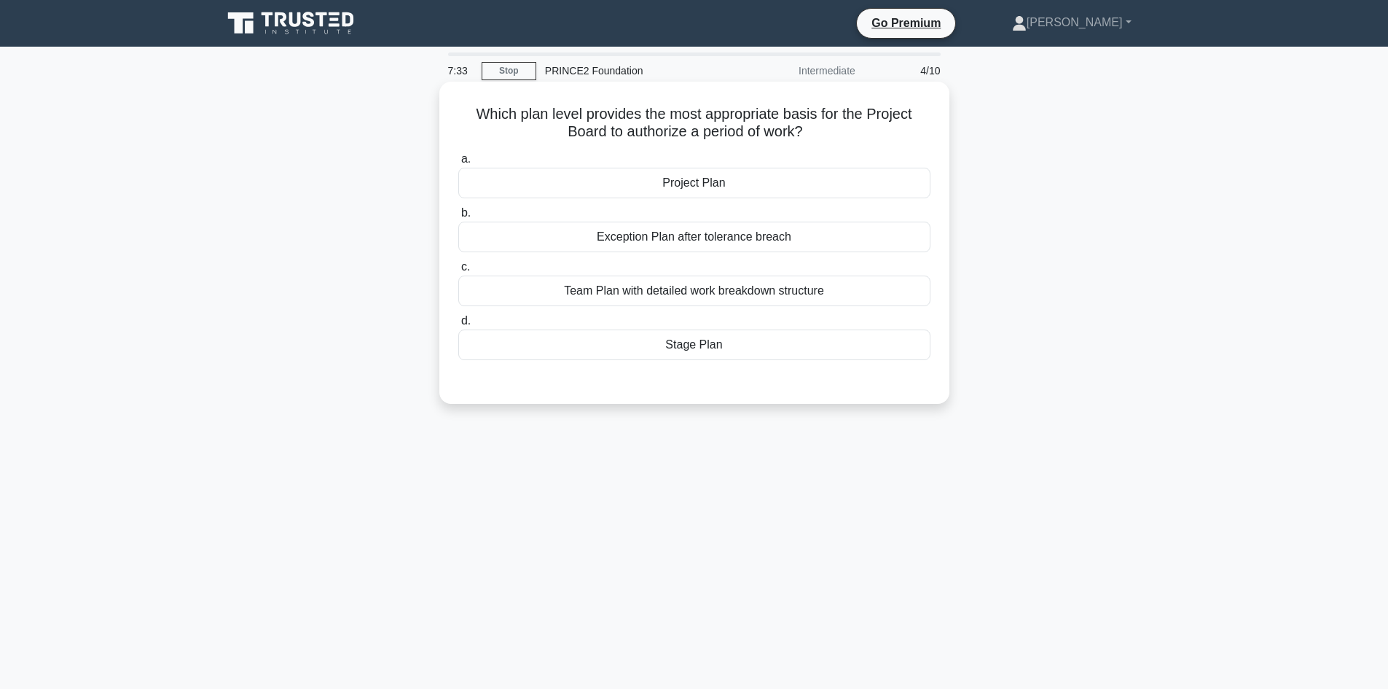
drag, startPoint x: 701, startPoint y: 136, endPoint x: 810, endPoint y: 136, distance: 109.3
click at [810, 136] on h5 "Which plan level provides the most appropriate basis for the Project Board to a…" at bounding box center [694, 123] width 475 height 36
click at [747, 342] on div "Stage Plan" at bounding box center [694, 344] width 472 height 31
click at [458, 326] on input "d. Stage Plan" at bounding box center [458, 320] width 0 height 9
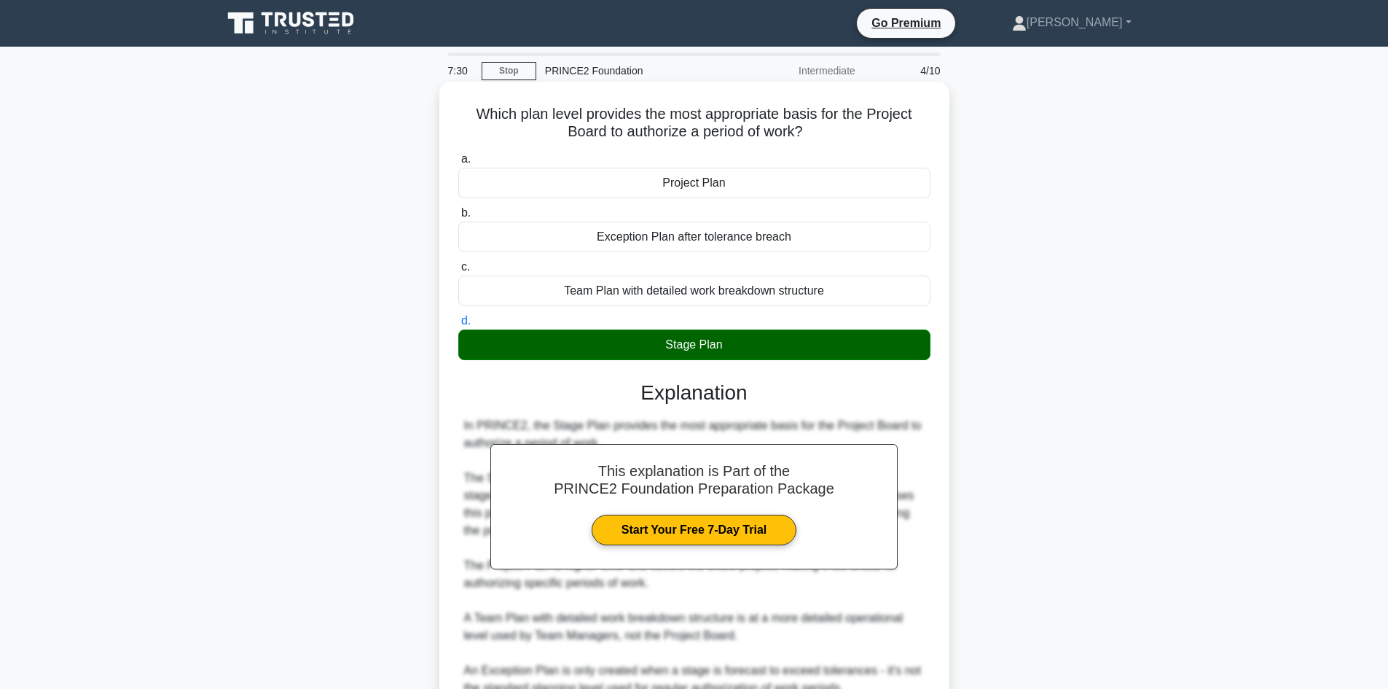
scroll to position [141, 0]
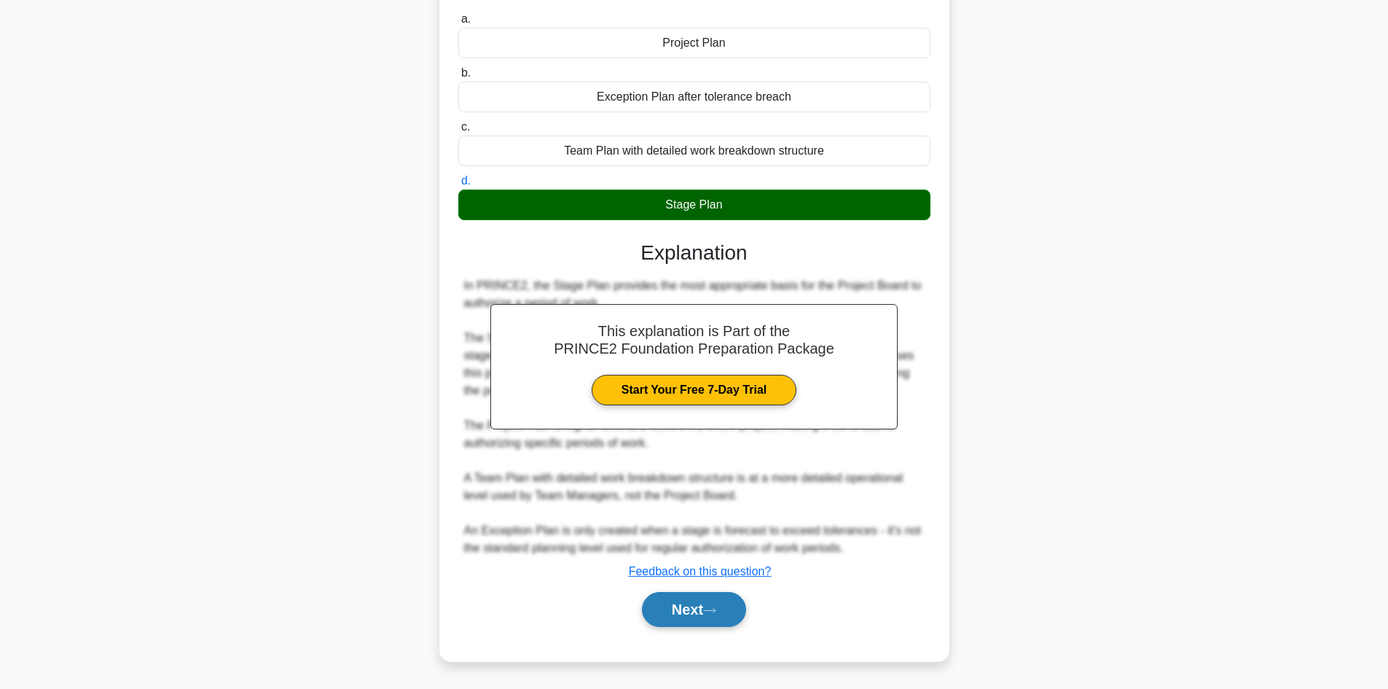
click at [716, 610] on icon at bounding box center [709, 610] width 13 height 8
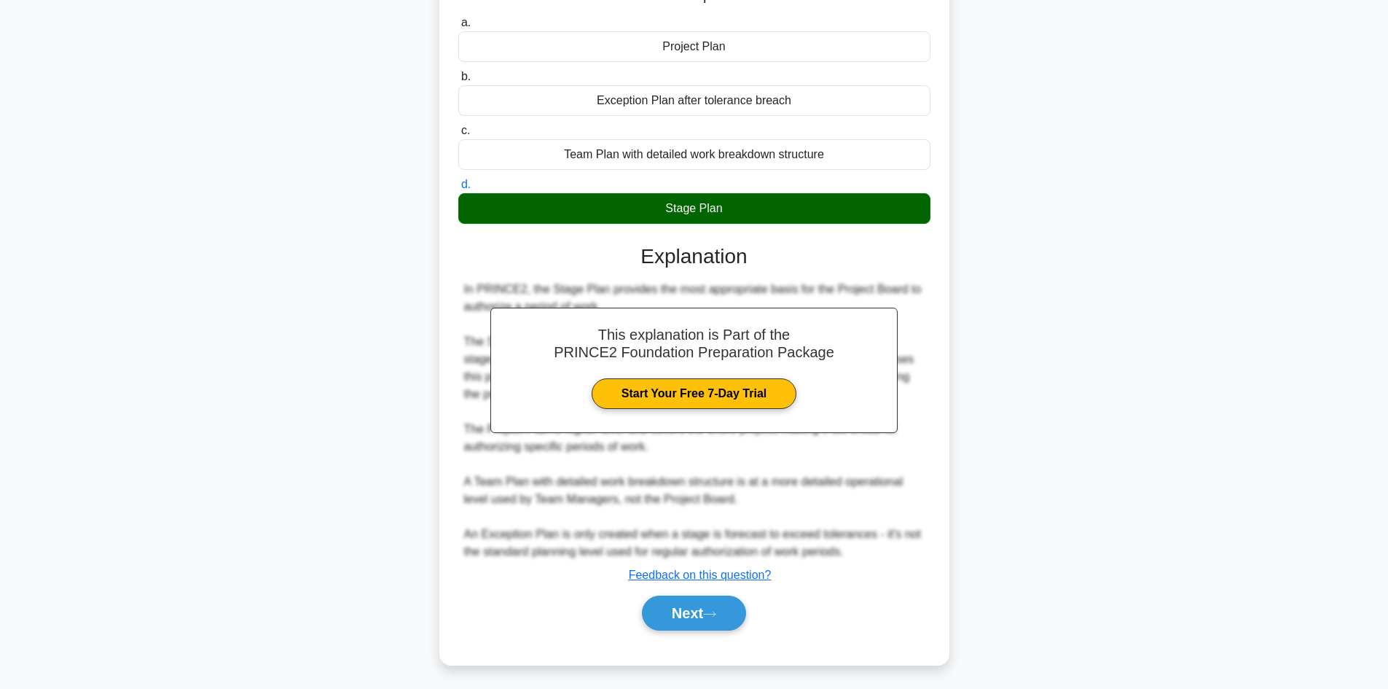
scroll to position [98, 0]
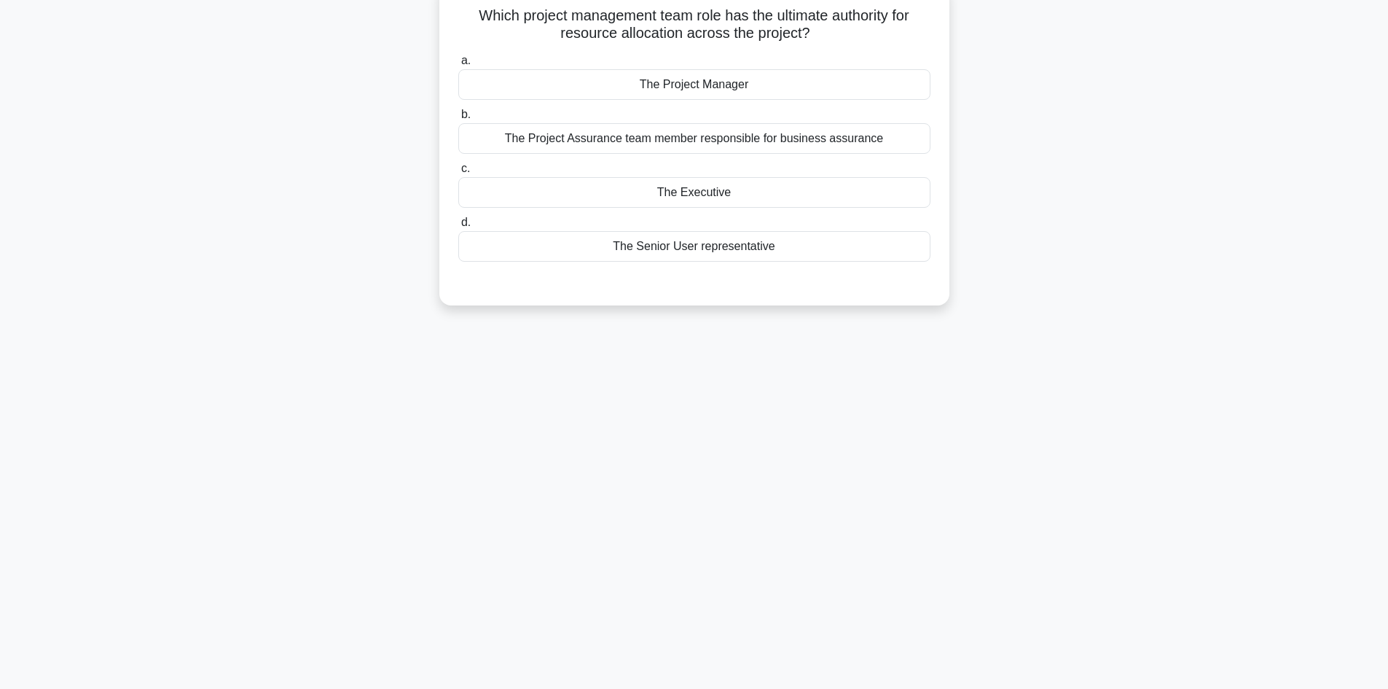
drag, startPoint x: 565, startPoint y: 36, endPoint x: 834, endPoint y: 44, distance: 269.8
click at [834, 43] on h5 "Which project management team role has the ultimate authority for resource allo…" at bounding box center [694, 25] width 475 height 36
click at [785, 79] on div "The Project Manager" at bounding box center [694, 84] width 472 height 31
click at [458, 66] on input "a. The Project Manager" at bounding box center [458, 60] width 0 height 9
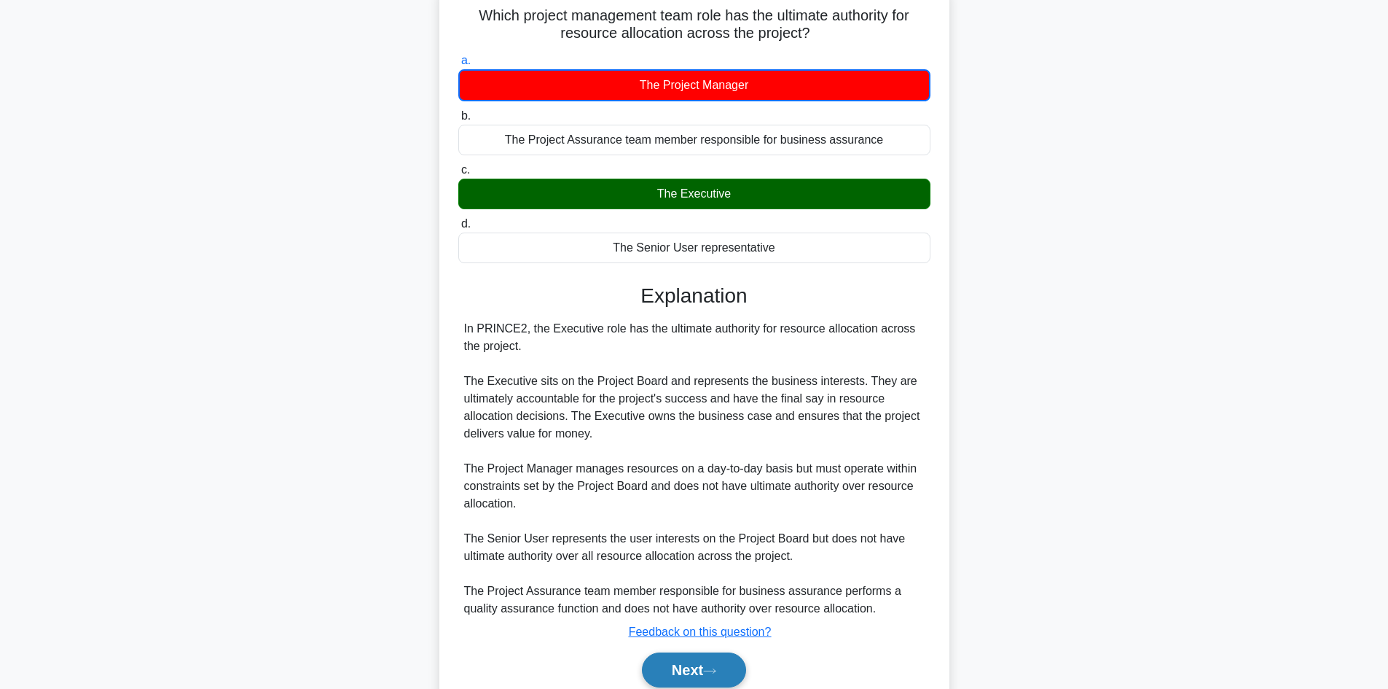
click at [705, 673] on button "Next" at bounding box center [694, 669] width 104 height 35
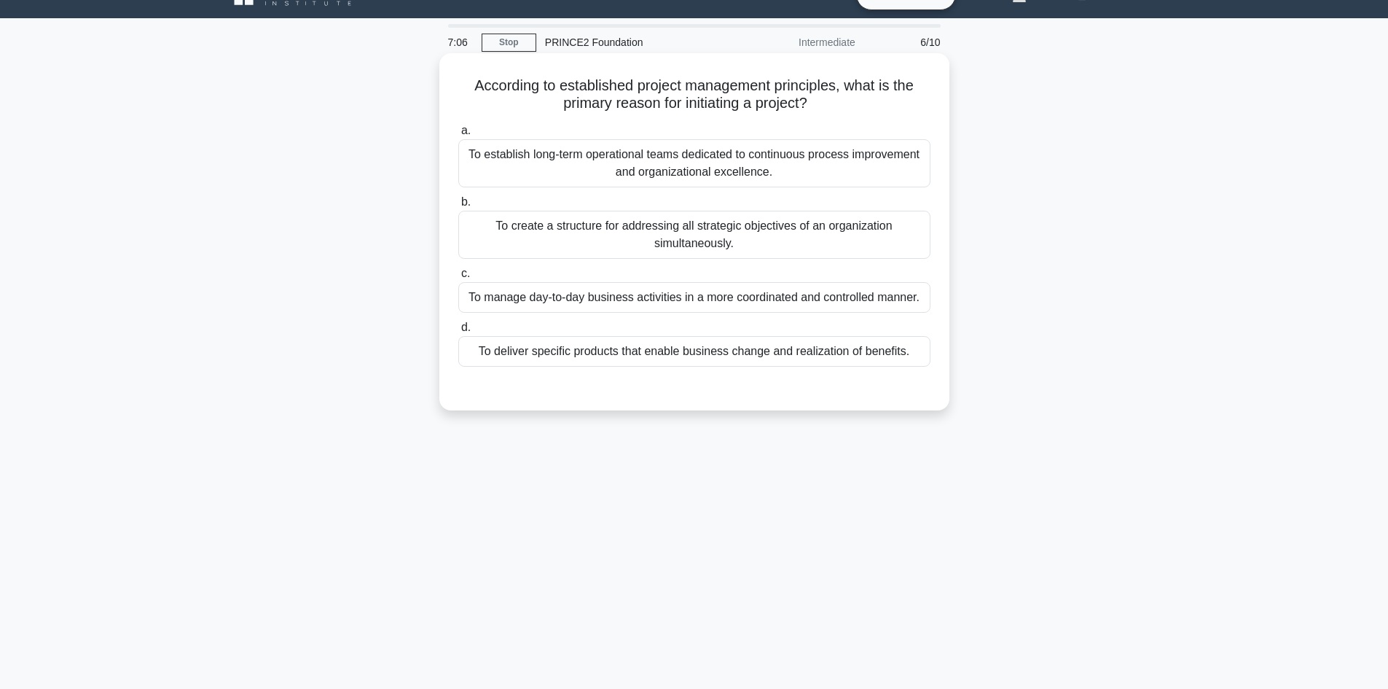
scroll to position [0, 0]
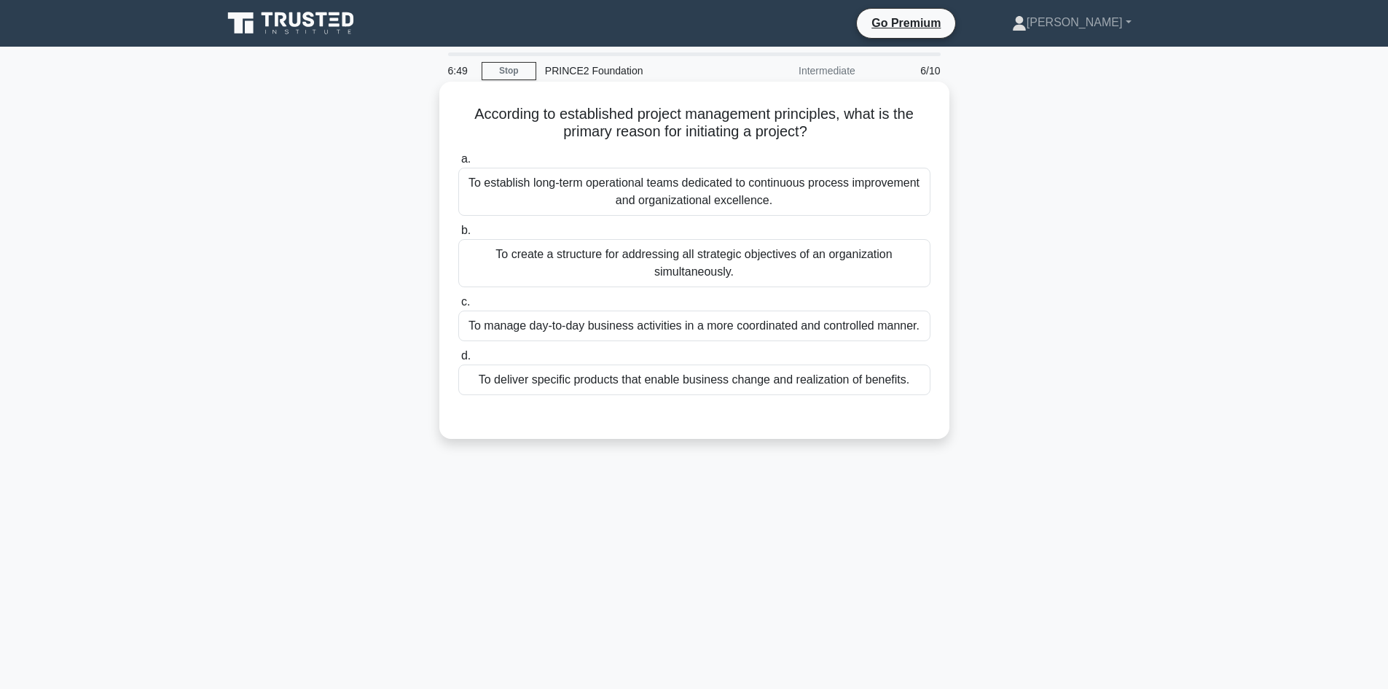
click at [762, 394] on div "To deliver specific products that enable business change and realization of ben…" at bounding box center [694, 379] width 472 height 31
click at [458, 361] on input "d. To deliver specific products that enable business change and realization of …" at bounding box center [458, 355] width 0 height 9
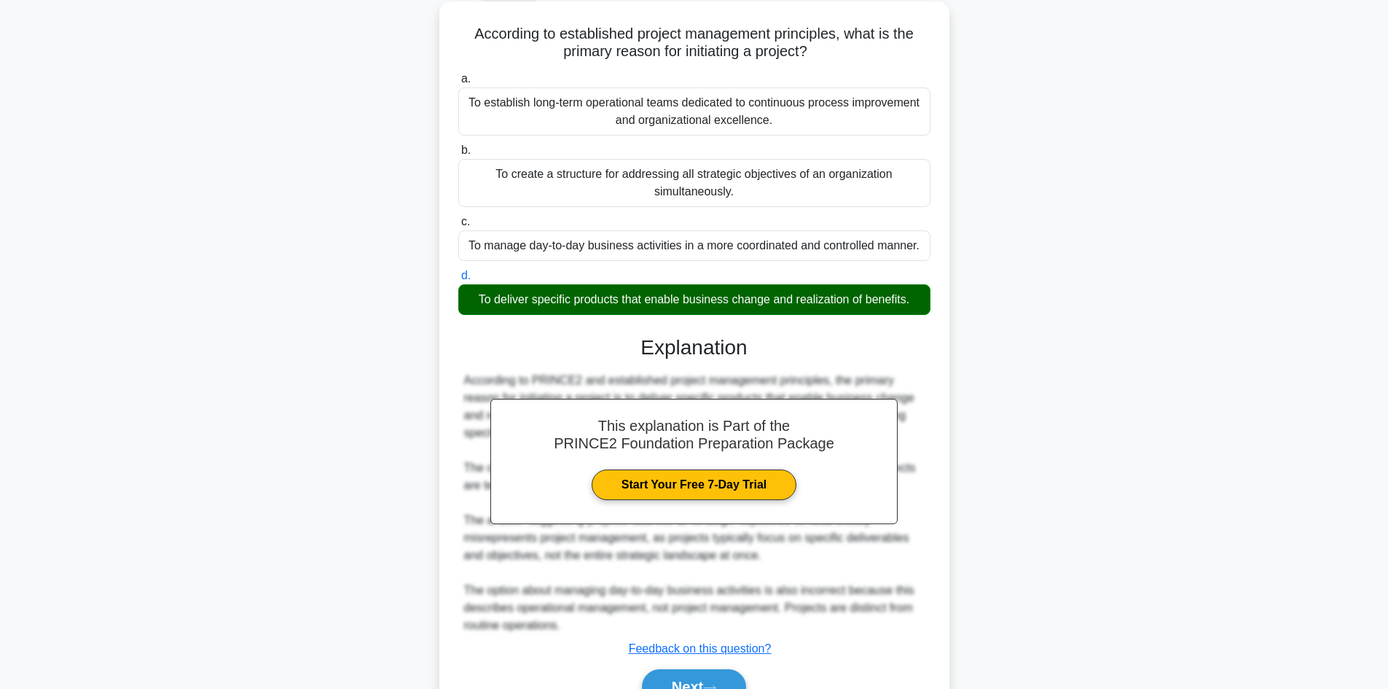
scroll to position [158, 0]
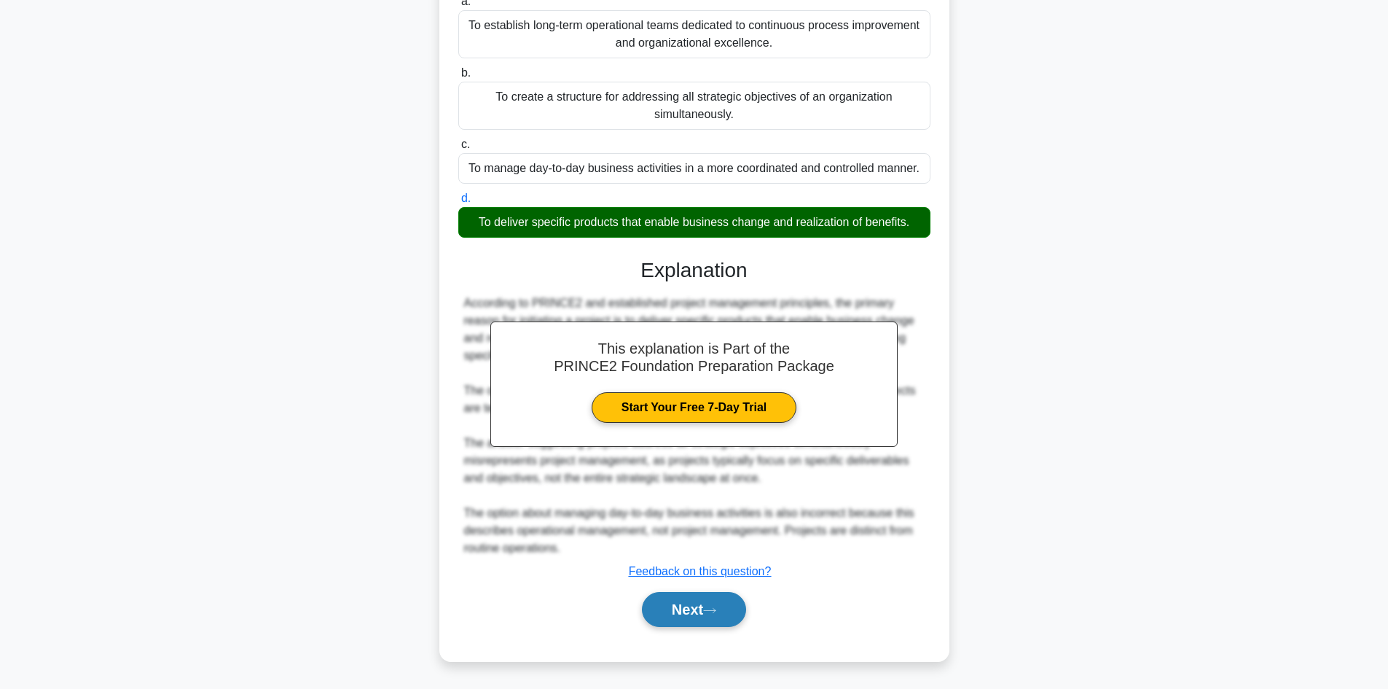
click at [700, 603] on button "Next" at bounding box center [694, 609] width 104 height 35
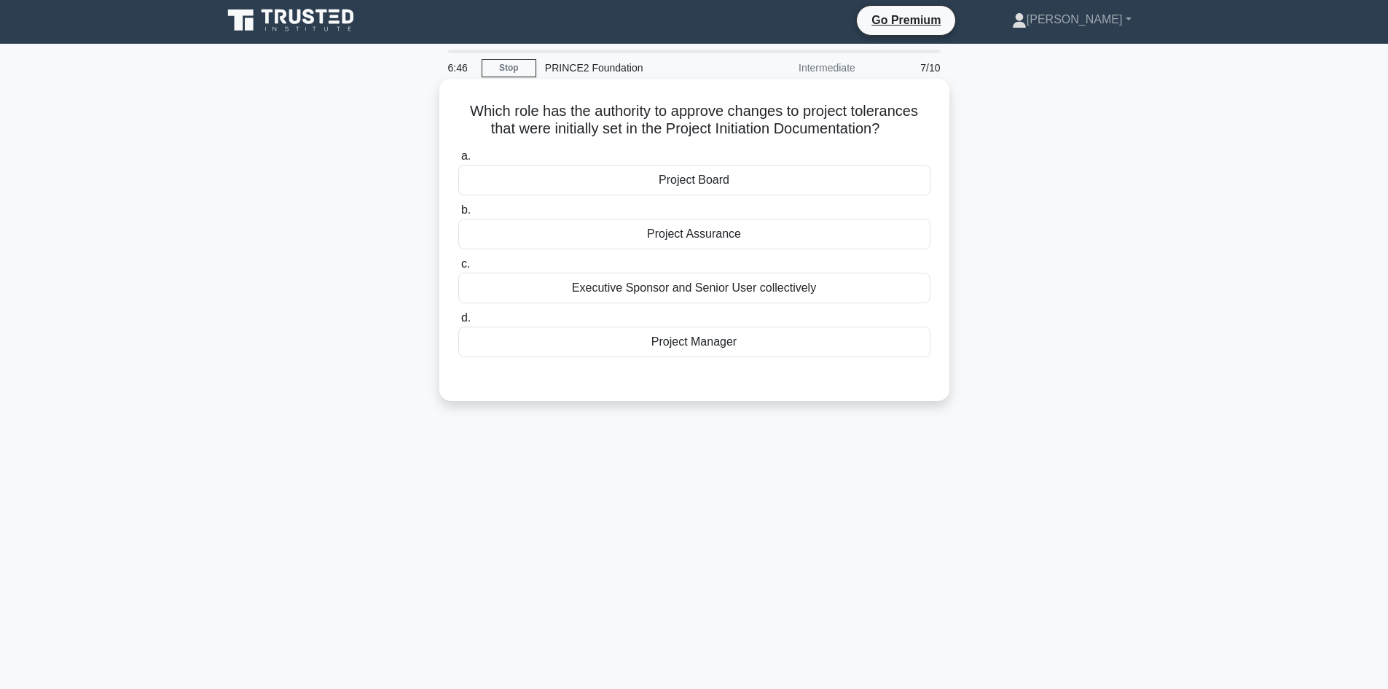
scroll to position [0, 0]
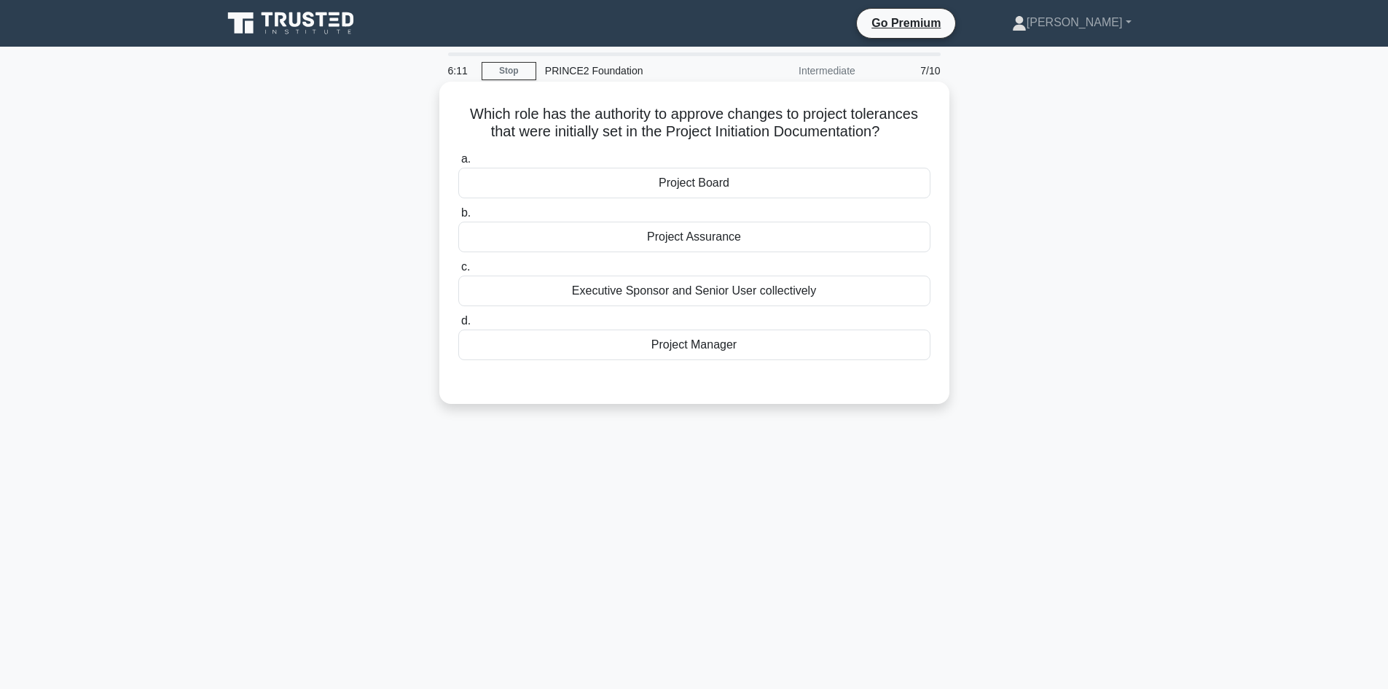
click at [721, 184] on div "Project Board" at bounding box center [694, 183] width 472 height 31
click at [458, 164] on input "a. Project Board" at bounding box center [458, 159] width 0 height 9
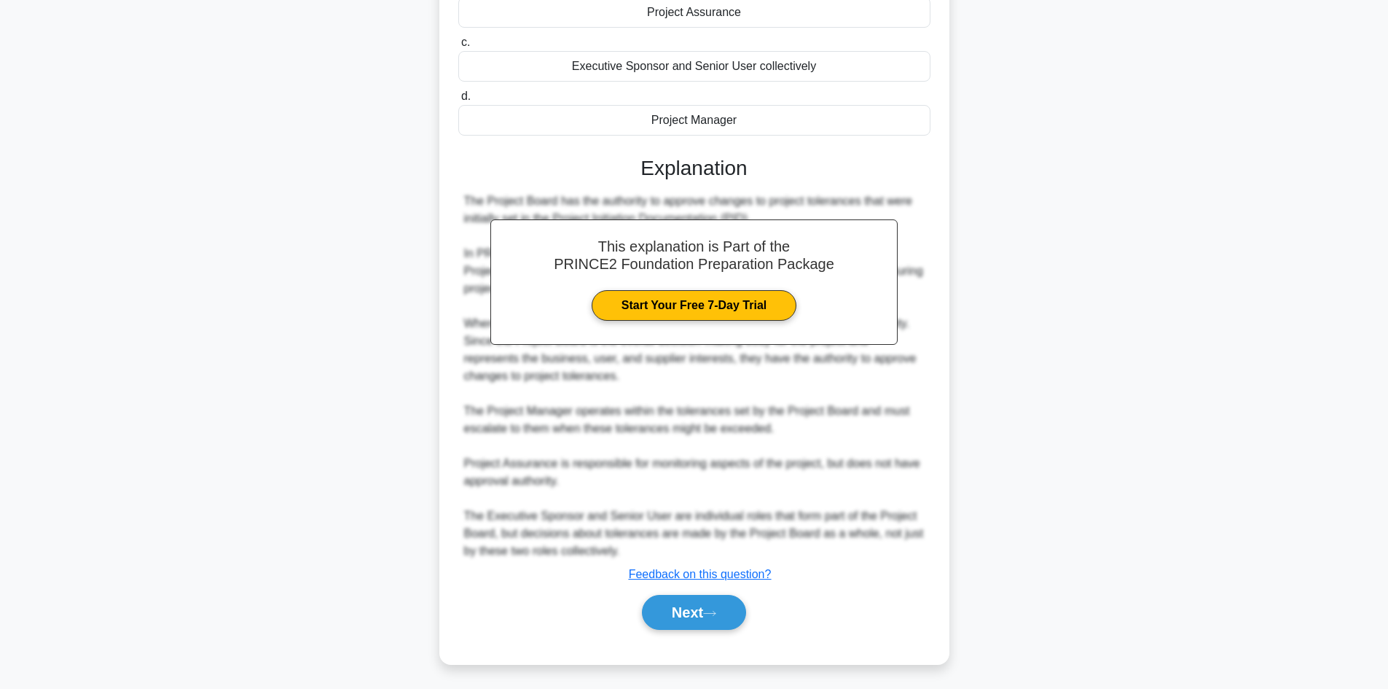
scroll to position [228, 0]
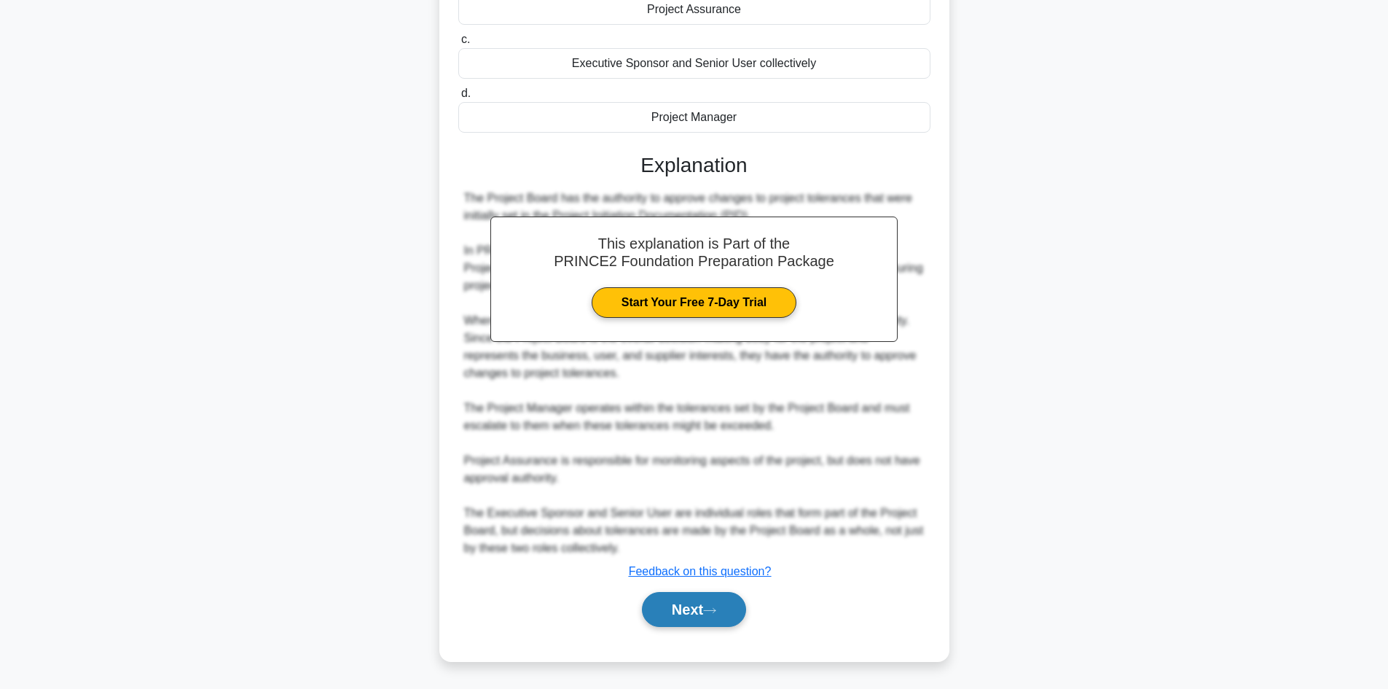
click at [705, 622] on button "Next" at bounding box center [694, 609] width 104 height 35
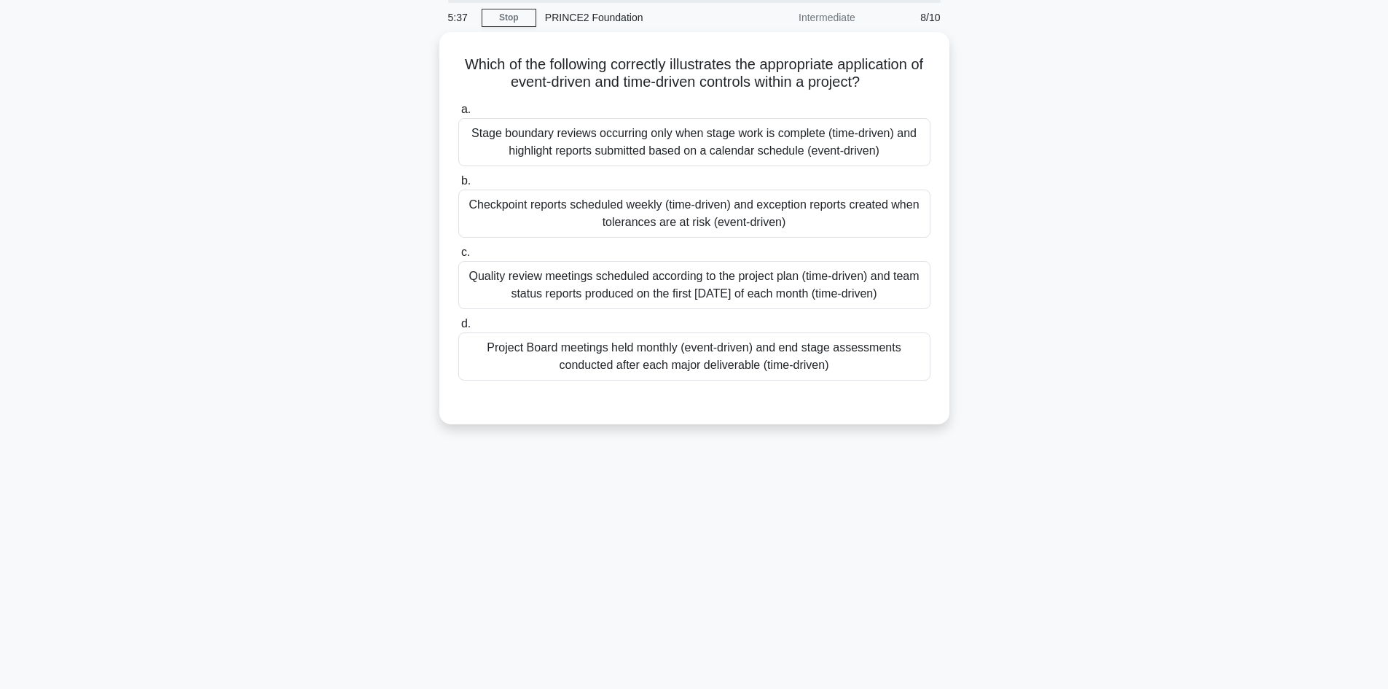
scroll to position [0, 0]
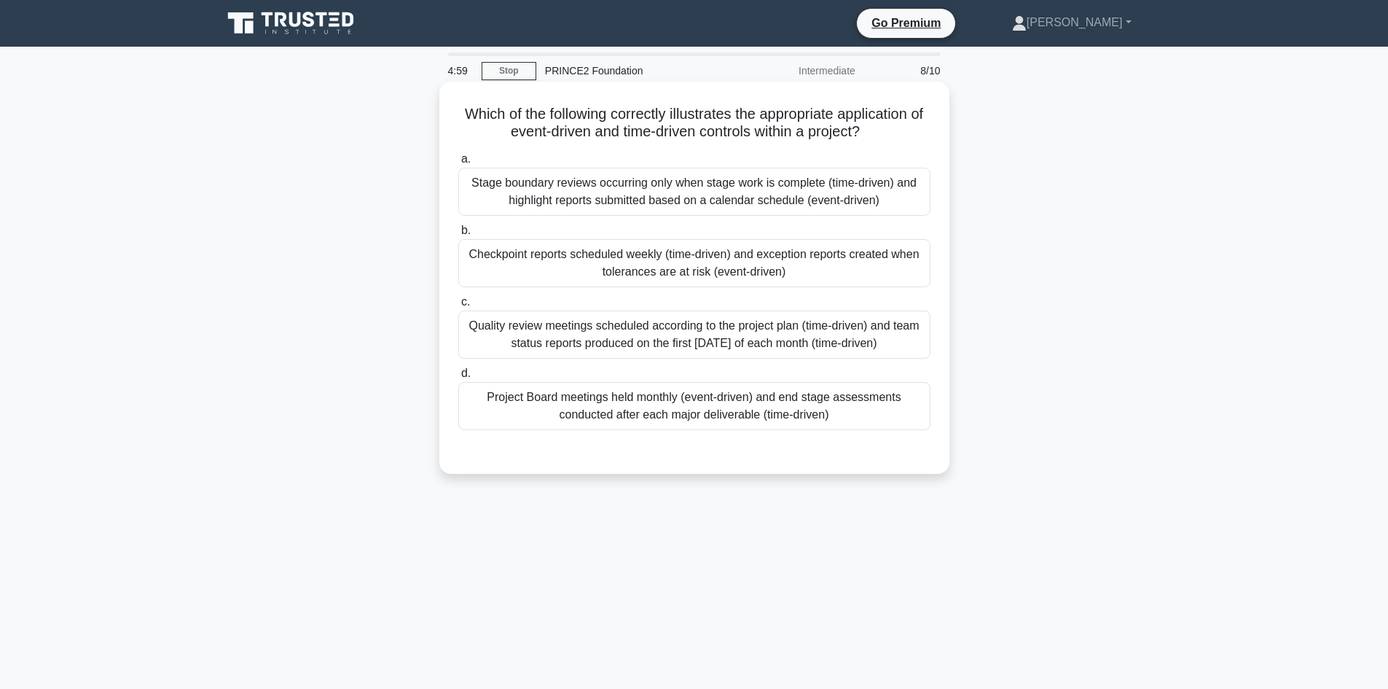
click at [694, 255] on div "Checkpoint reports scheduled weekly (time-driven) and exception reports created…" at bounding box center [694, 263] width 472 height 48
click at [458, 235] on input "b. Checkpoint reports scheduled weekly (time-driven) and exception reports crea…" at bounding box center [458, 230] width 0 height 9
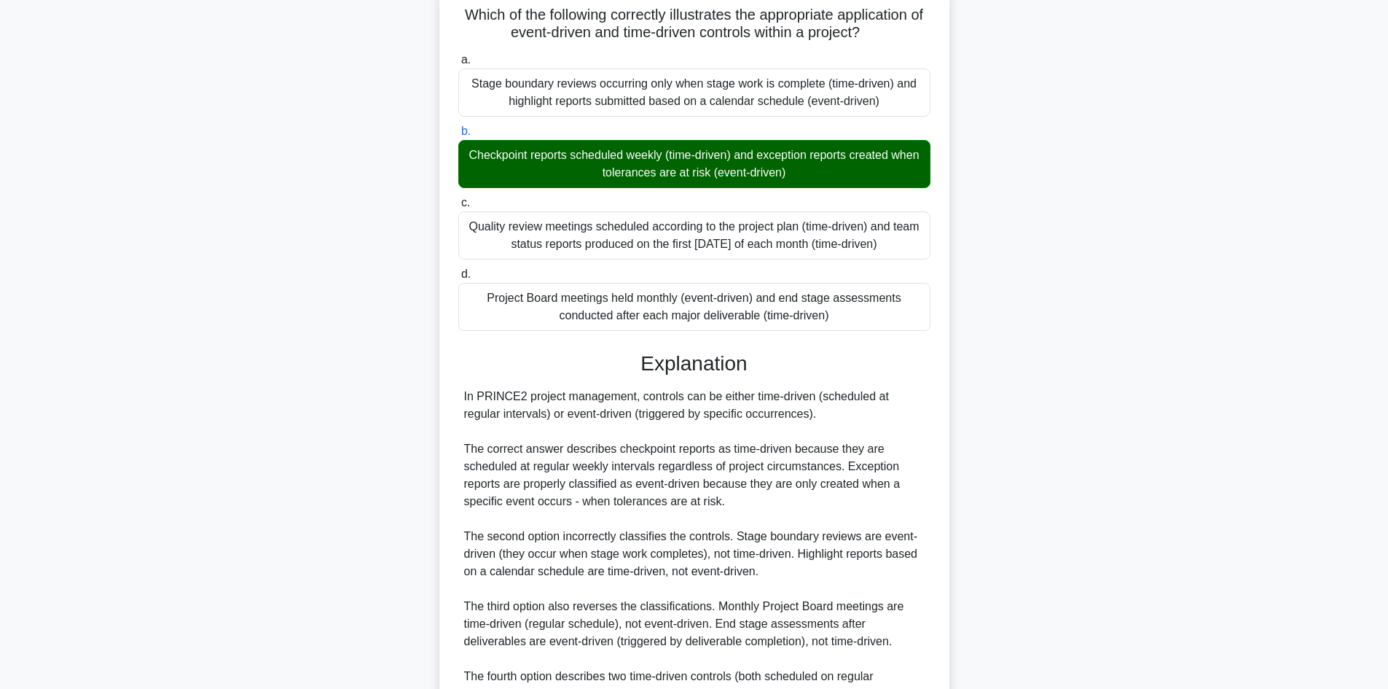
scroll to position [219, 0]
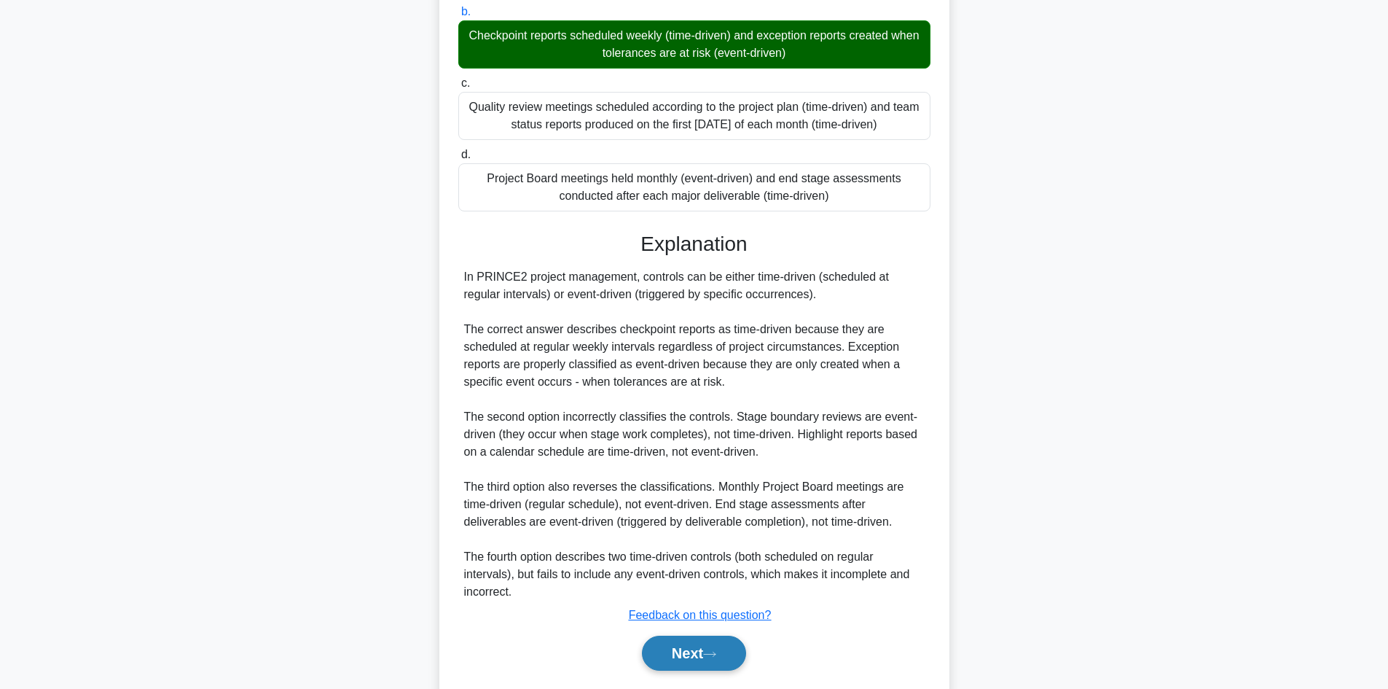
click at [716, 658] on icon at bounding box center [709, 654] width 13 height 8
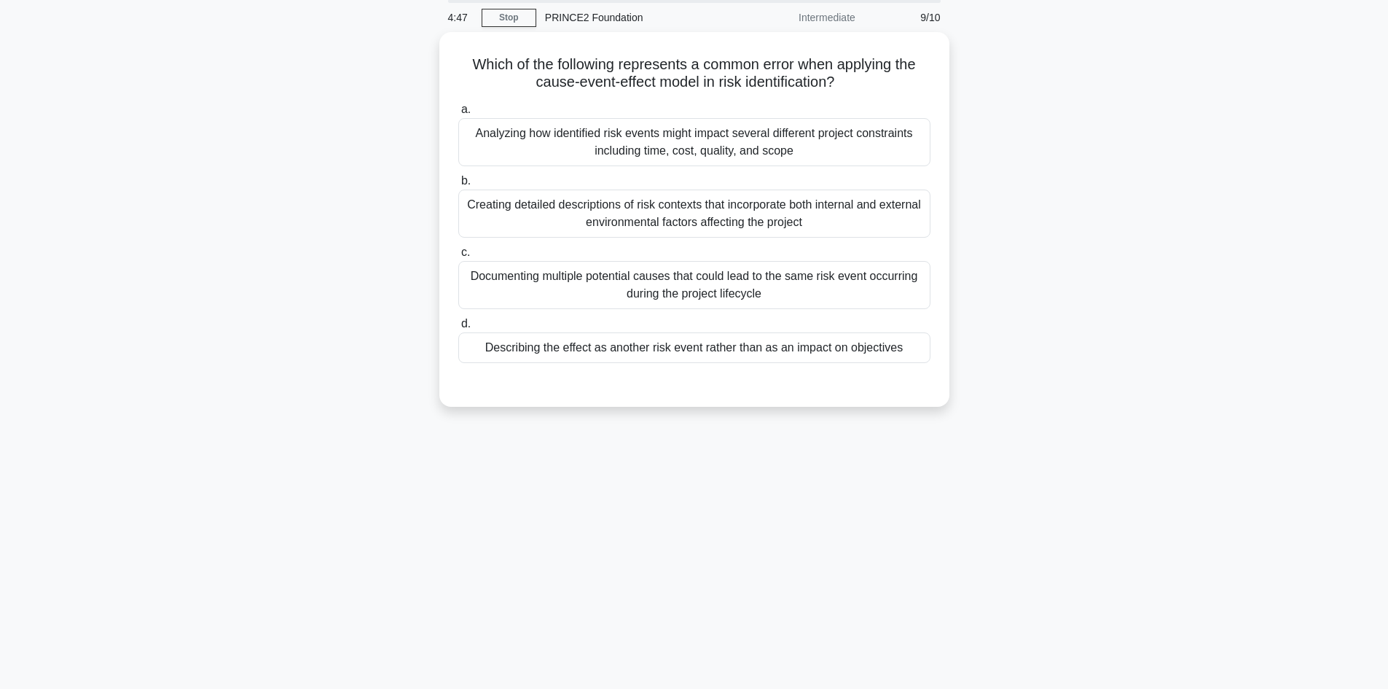
scroll to position [0, 0]
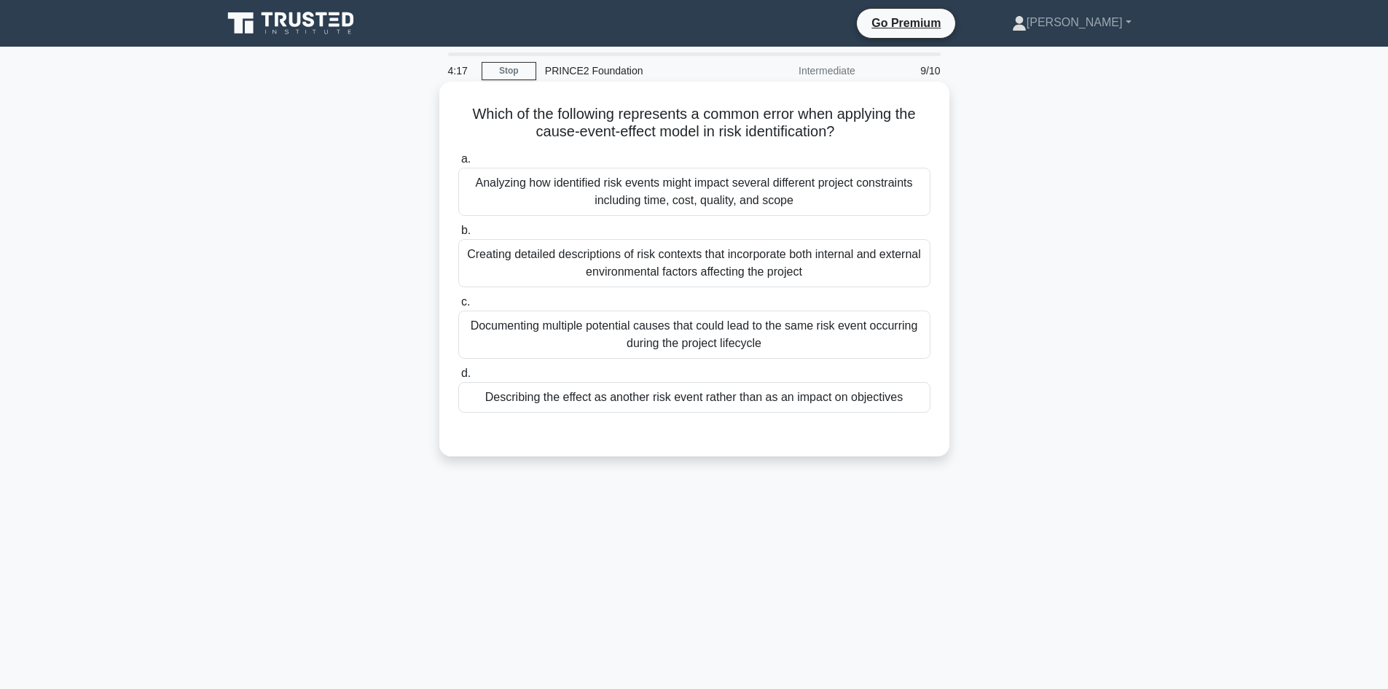
click at [776, 398] on div "Describing the effect as another risk event rather than as an impact on objecti…" at bounding box center [694, 397] width 472 height 31
click at [458, 378] on input "d. Describing the effect as another risk event rather than as an impact on obje…" at bounding box center [458, 373] width 0 height 9
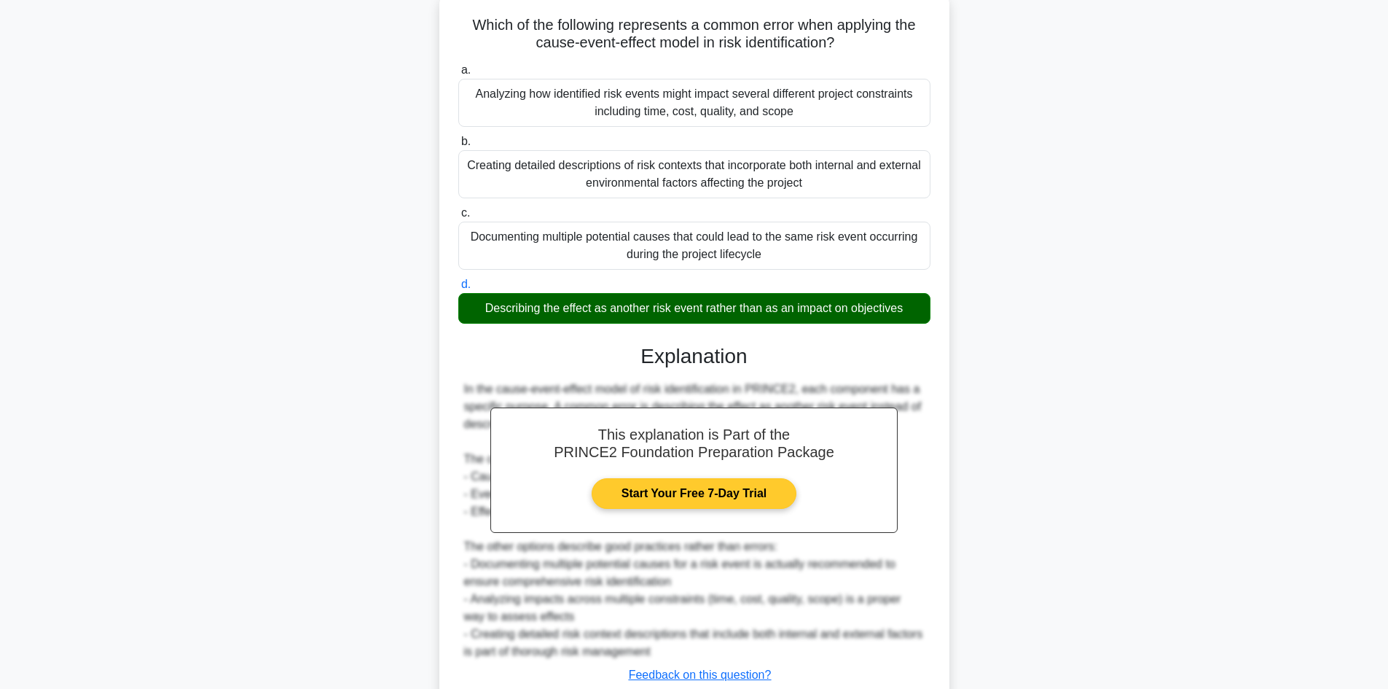
scroll to position [193, 0]
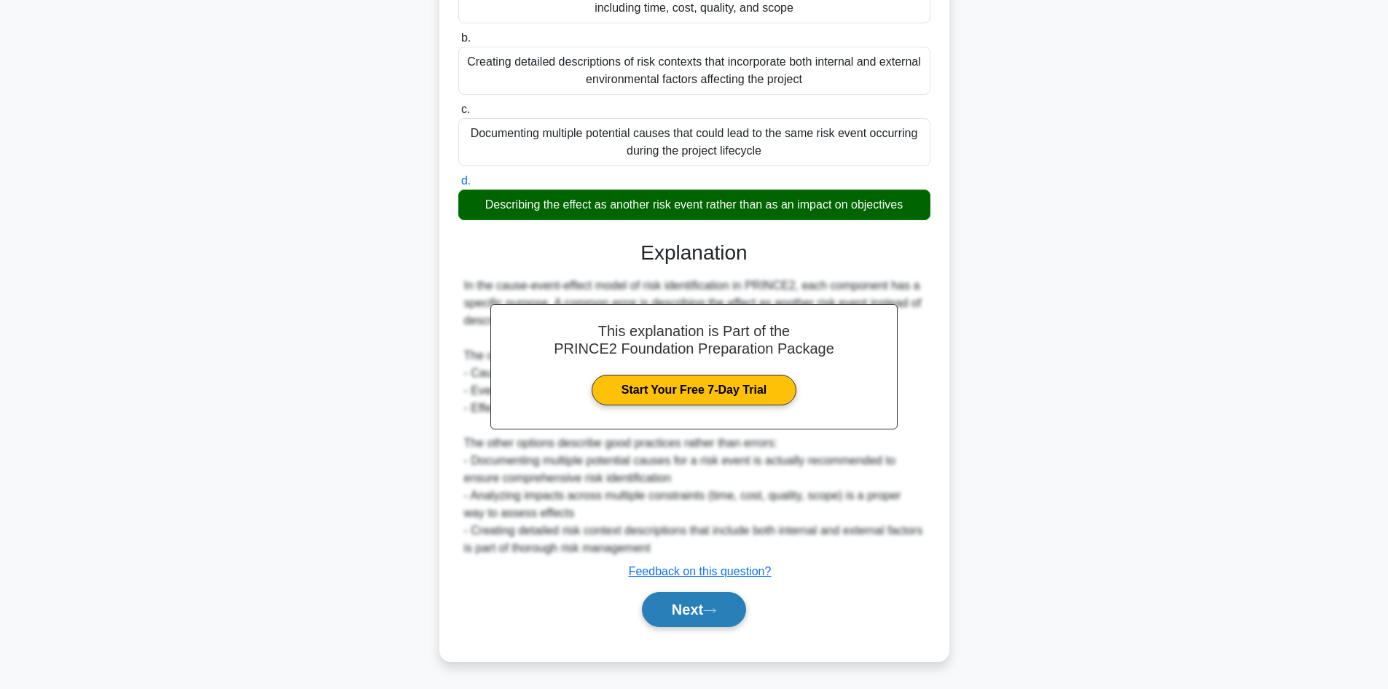
click at [713, 606] on button "Next" at bounding box center [694, 609] width 104 height 35
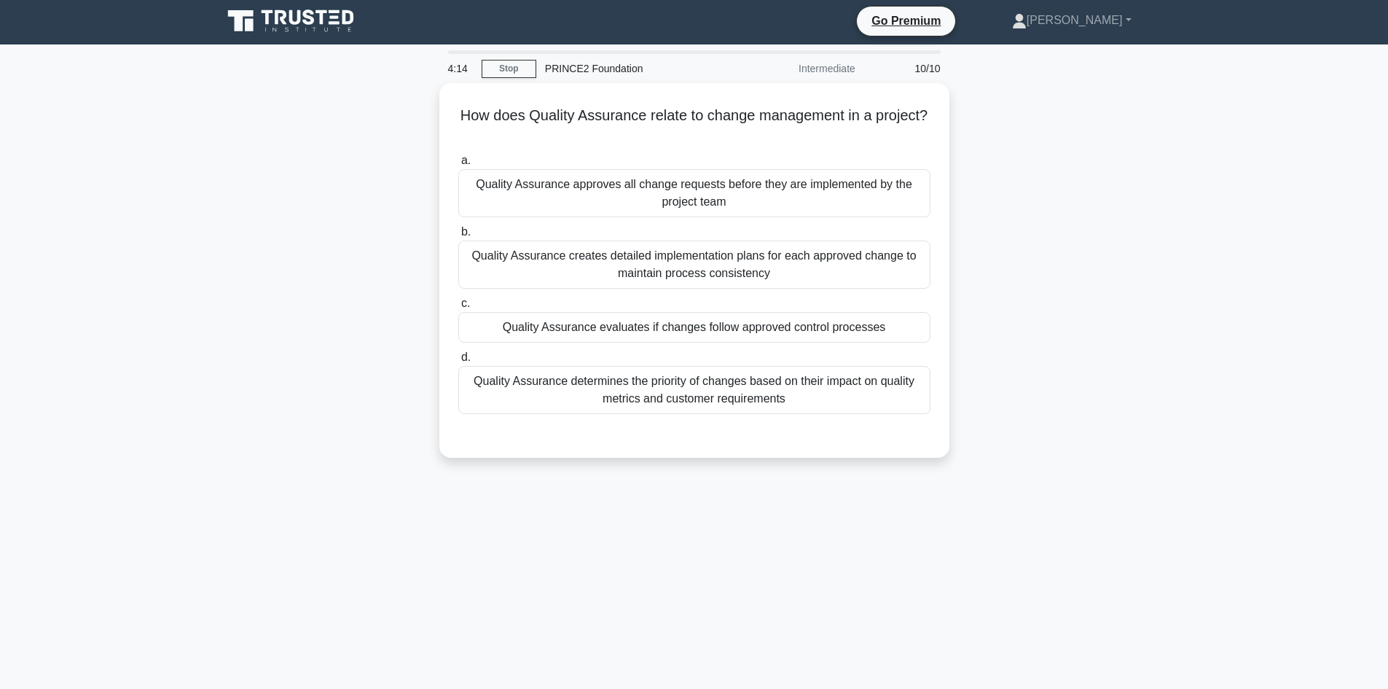
scroll to position [0, 0]
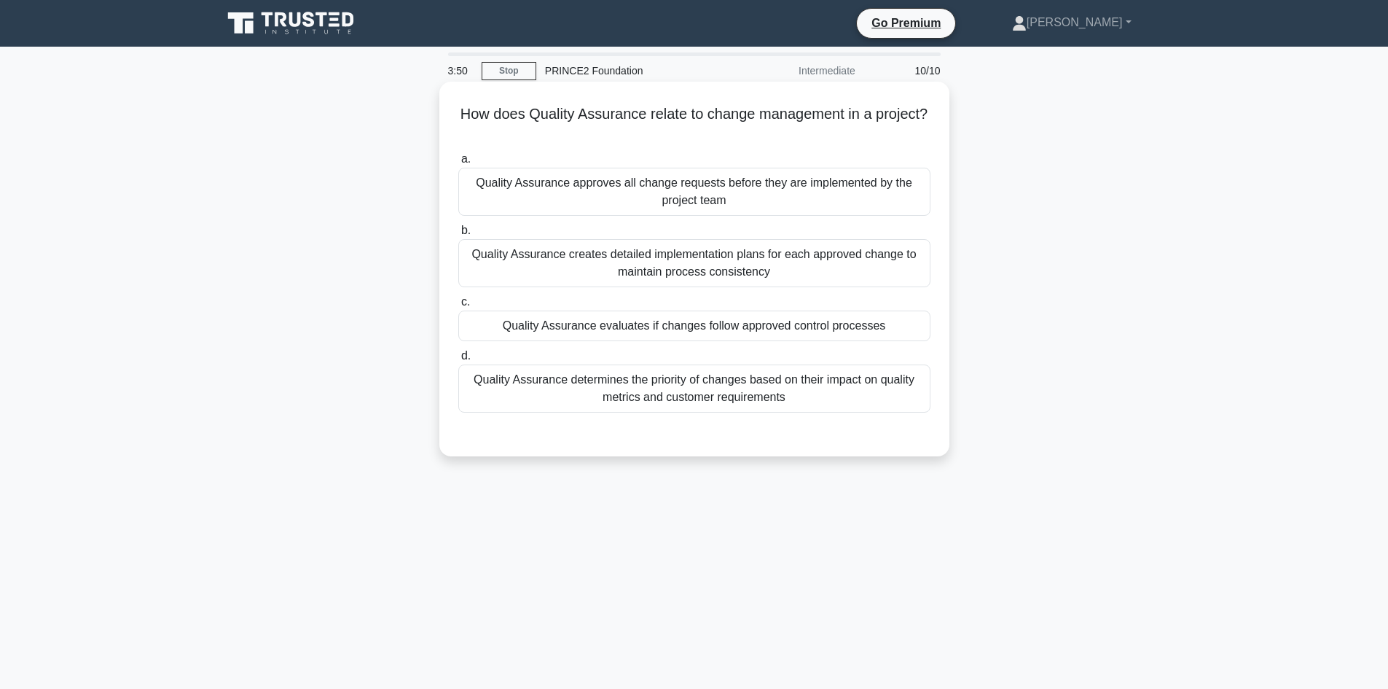
click at [829, 327] on div "Quality Assurance evaluates if changes follow approved control processes" at bounding box center [694, 325] width 472 height 31
click at [458, 307] on input "c. Quality Assurance evaluates if changes follow approved control processes" at bounding box center [458, 301] width 0 height 9
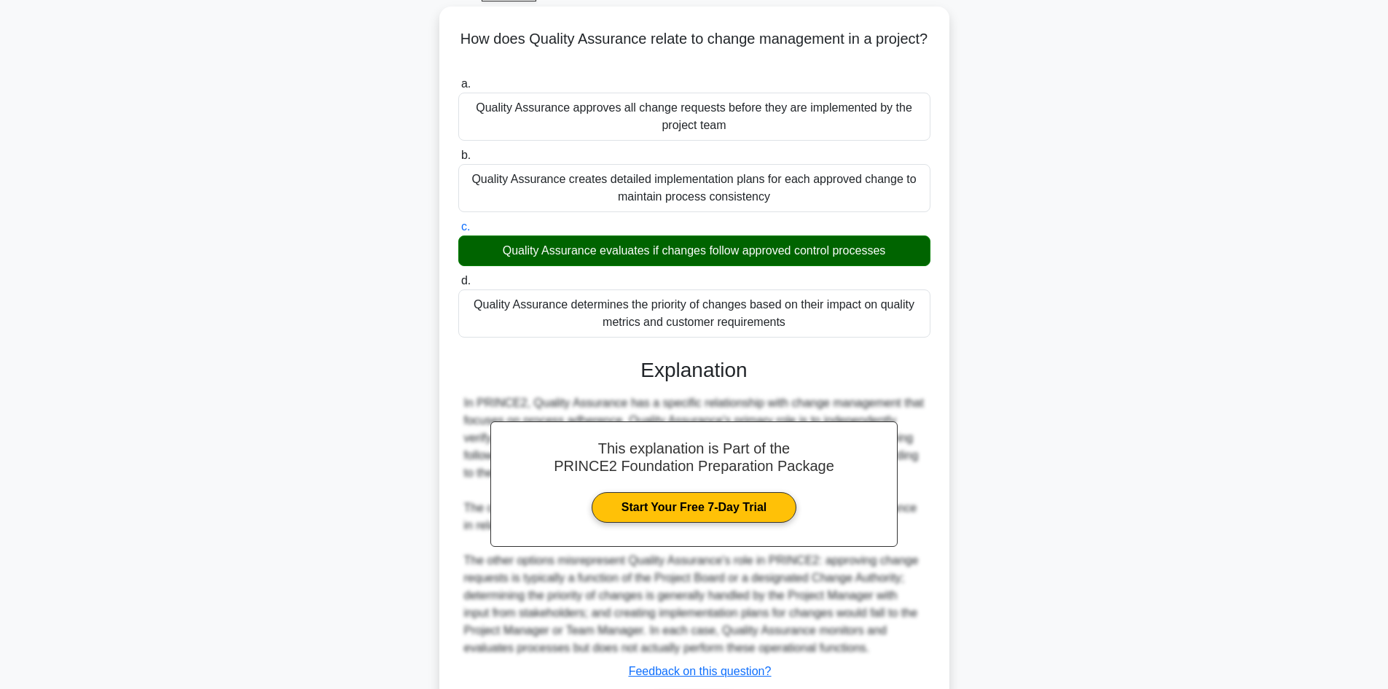
scroll to position [176, 0]
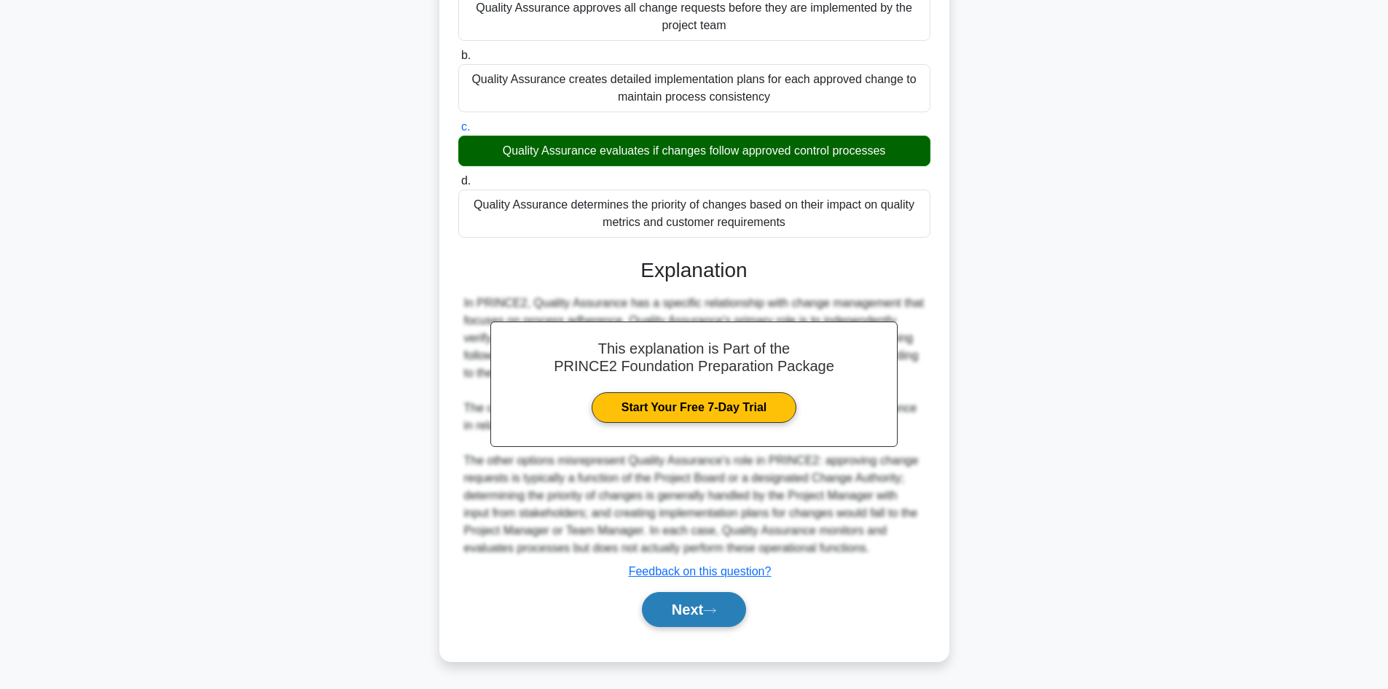
drag, startPoint x: 723, startPoint y: 601, endPoint x: 744, endPoint y: 606, distance: 21.7
click at [722, 602] on button "Next" at bounding box center [694, 609] width 104 height 35
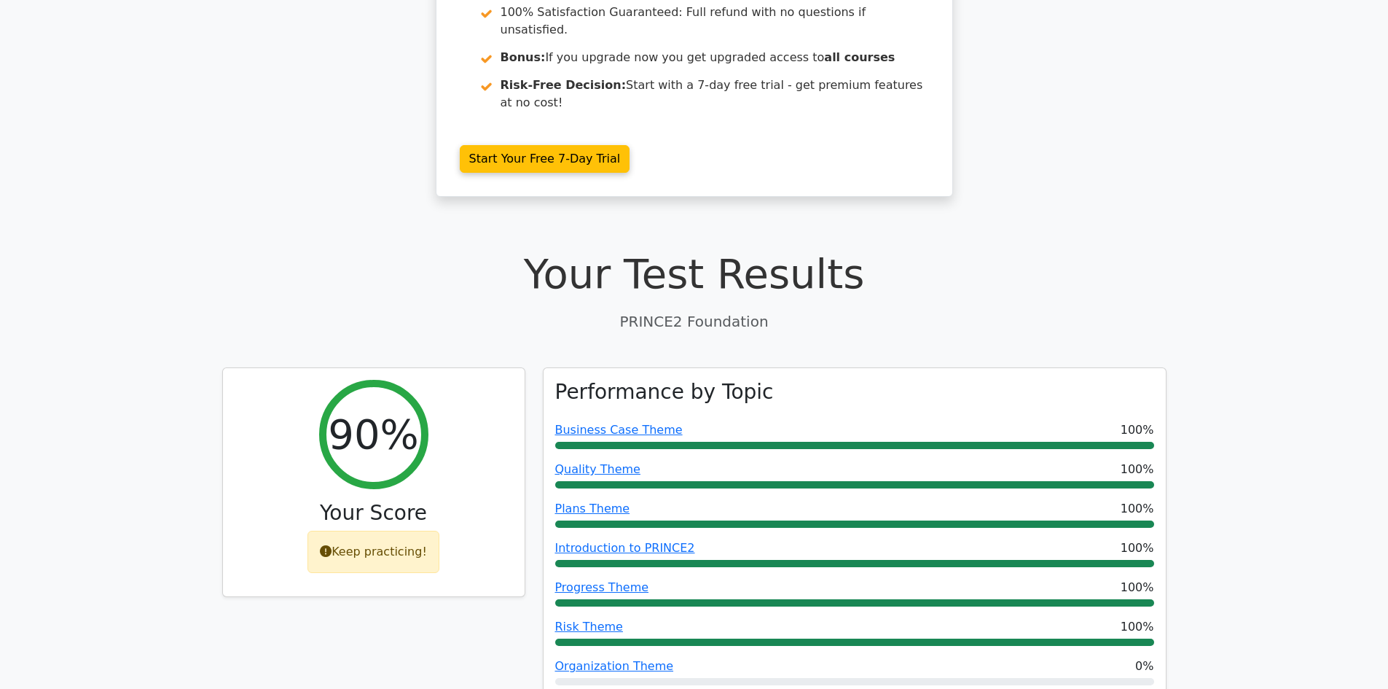
scroll to position [292, 0]
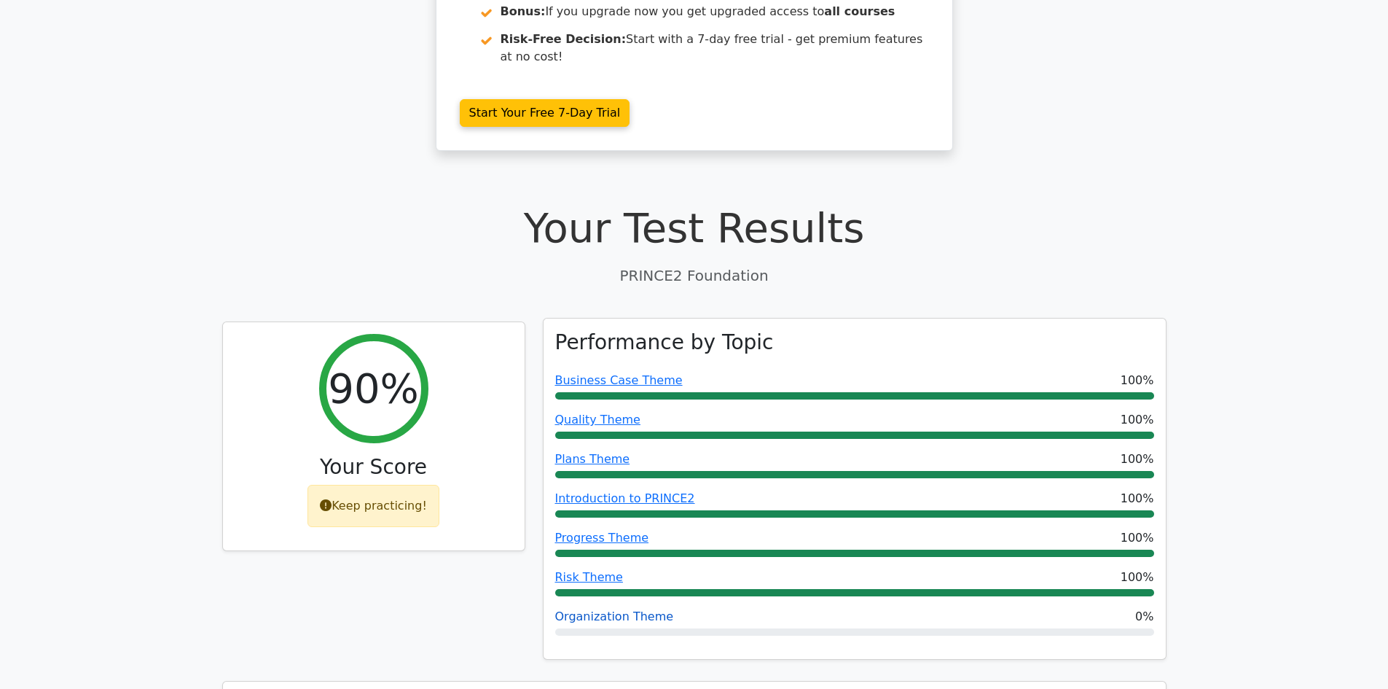
click at [641, 609] on link "Organization Theme" at bounding box center [614, 616] width 119 height 14
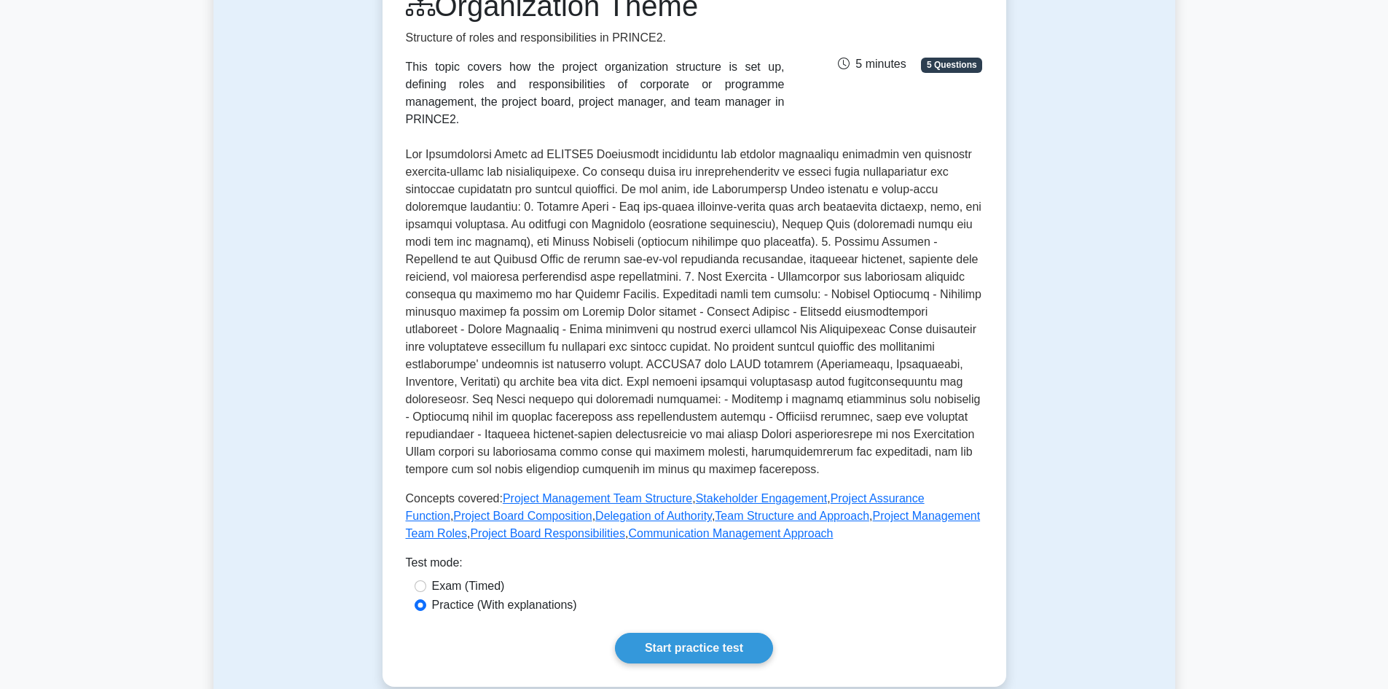
scroll to position [219, 0]
